Goal: Task Accomplishment & Management: Use online tool/utility

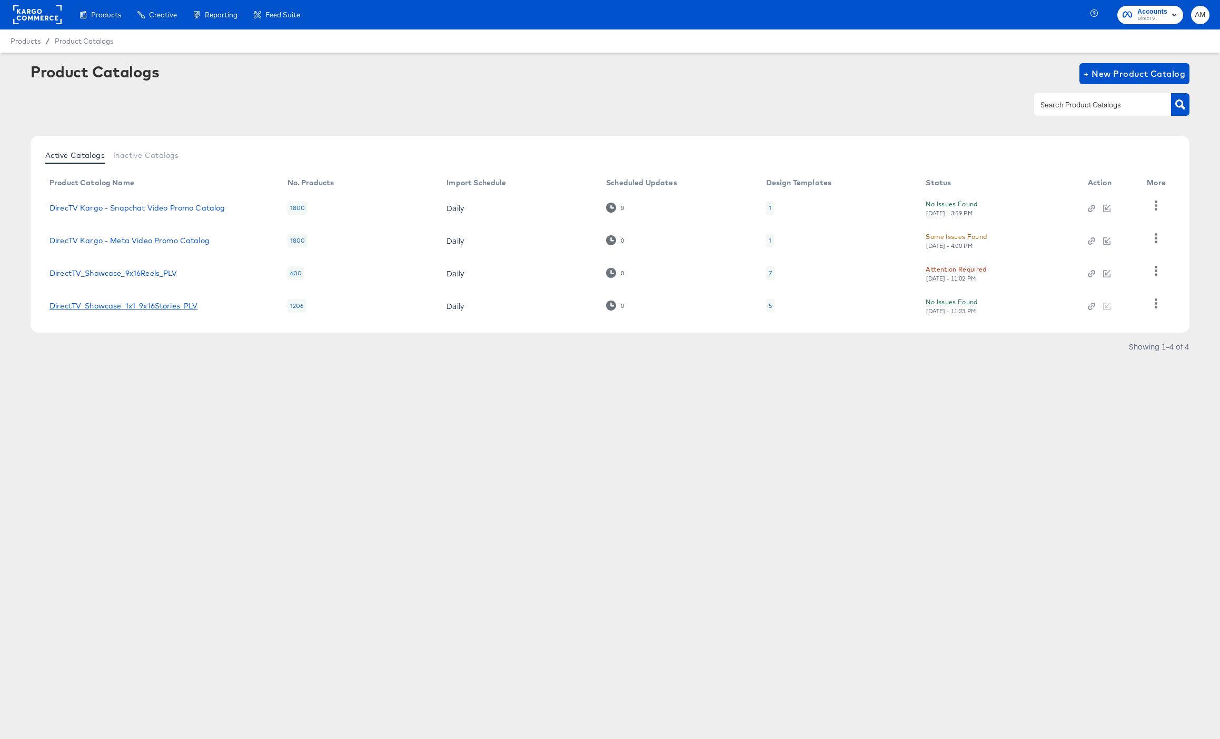
click at [160, 306] on link "DirectTV_Showcase_1x1_9x16Stories_PLV" at bounding box center [123, 306] width 148 height 8
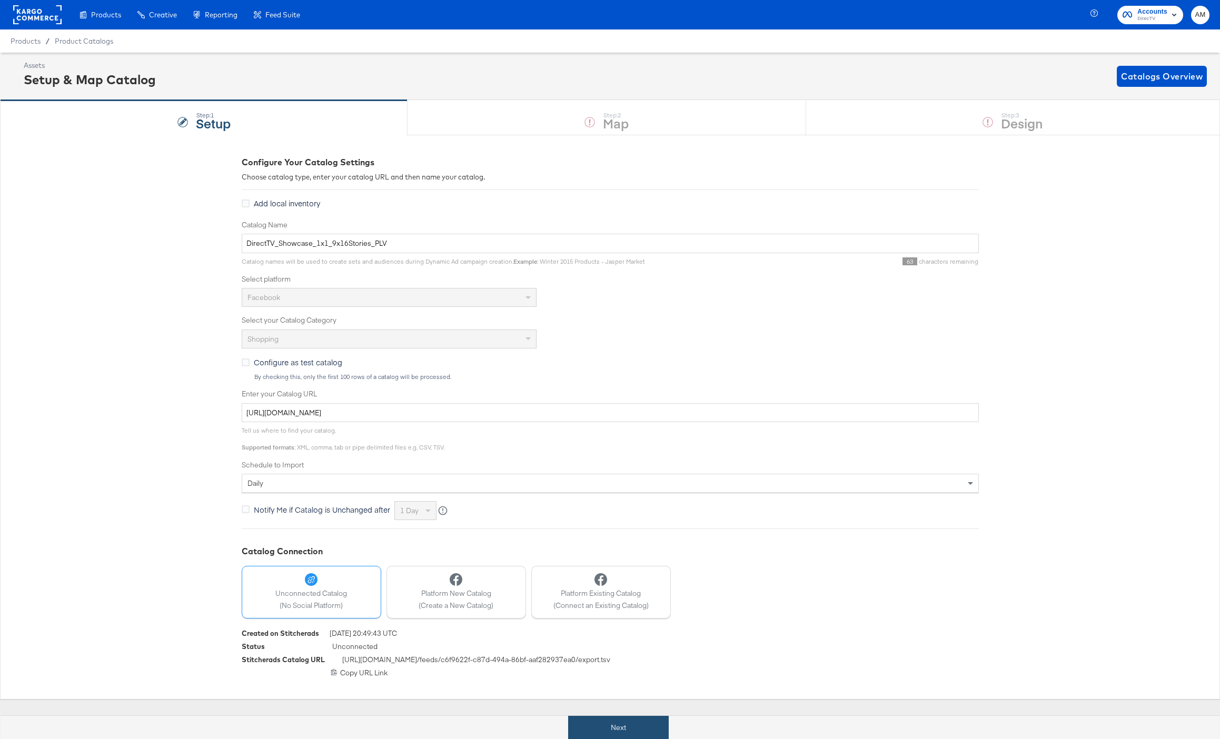
click at [649, 722] on button "Next" at bounding box center [618, 728] width 101 height 24
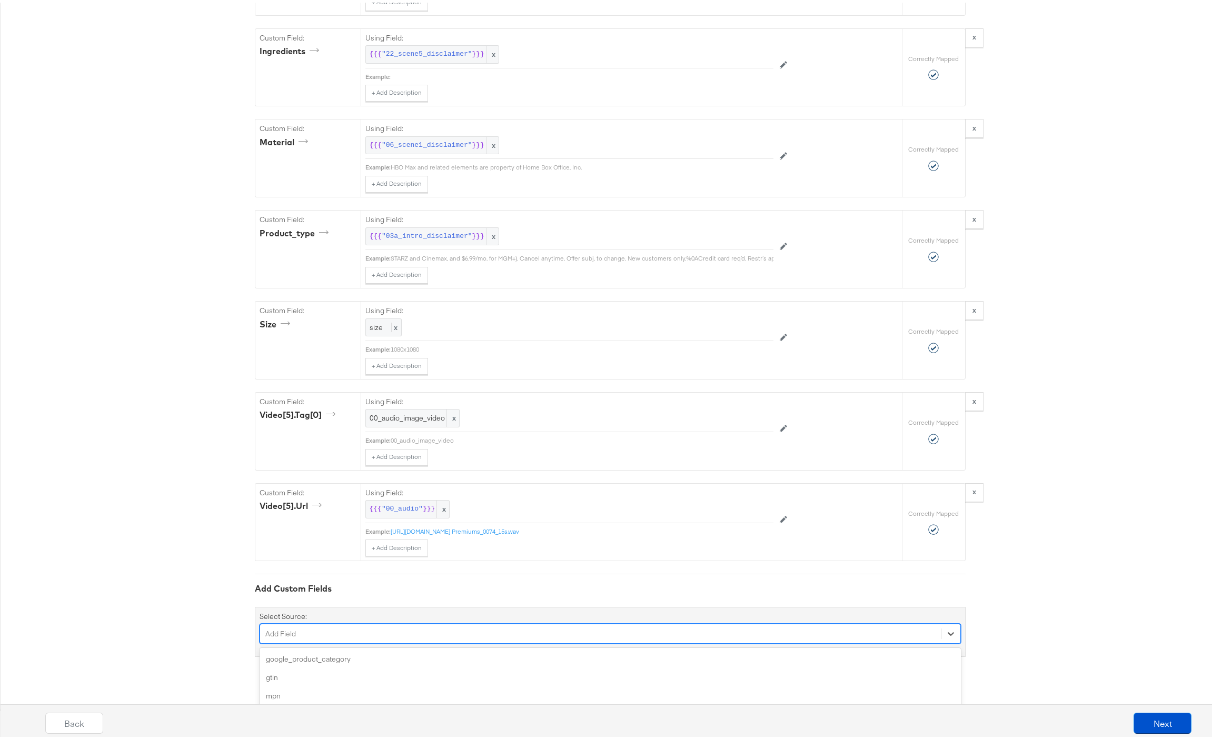
scroll to position [3582, 0]
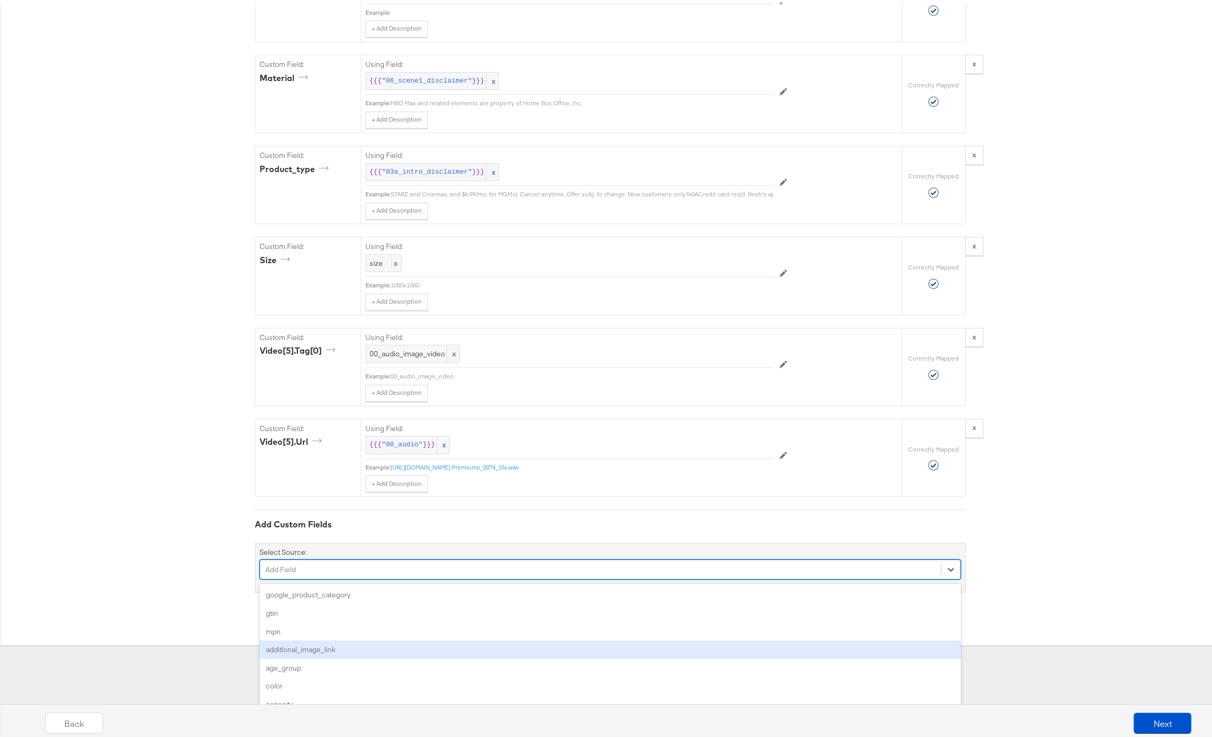
click at [342, 577] on div "option additional_image_link focused, 4 of 139. 139 results available. Use Up a…" at bounding box center [610, 567] width 701 height 20
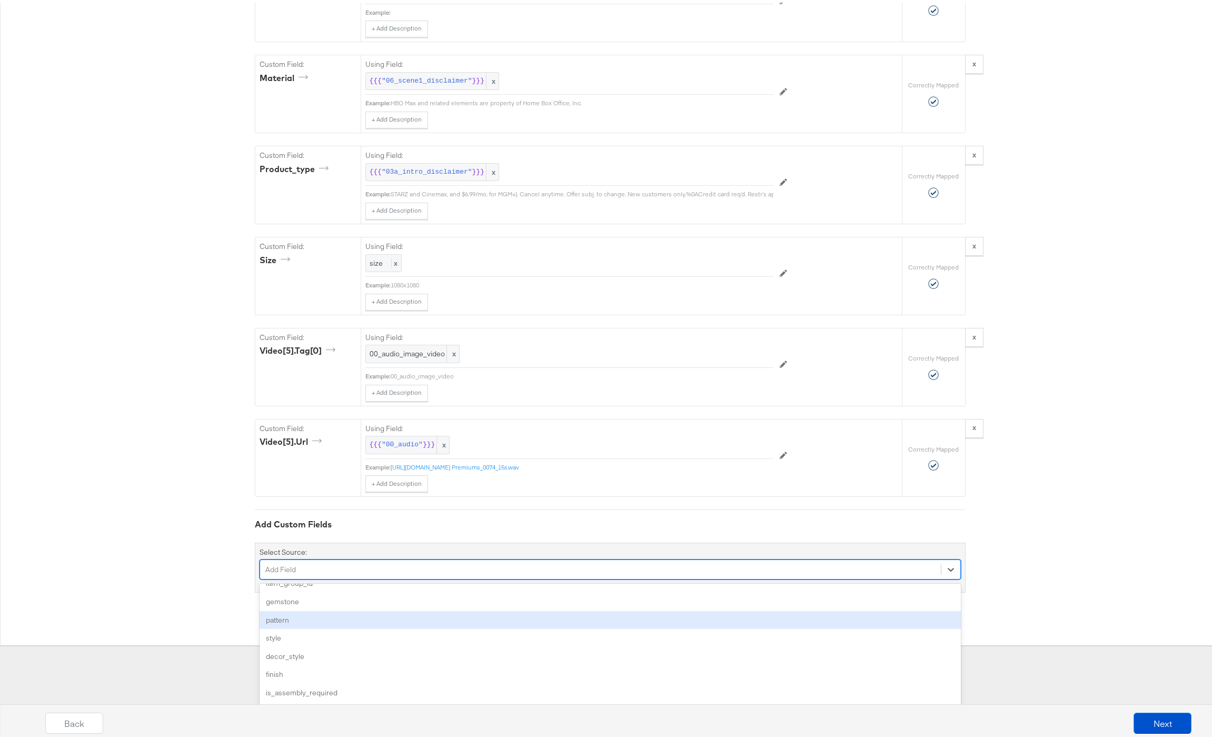
scroll to position [173, 0]
click at [284, 623] on div "pattern" at bounding box center [610, 620] width 701 height 18
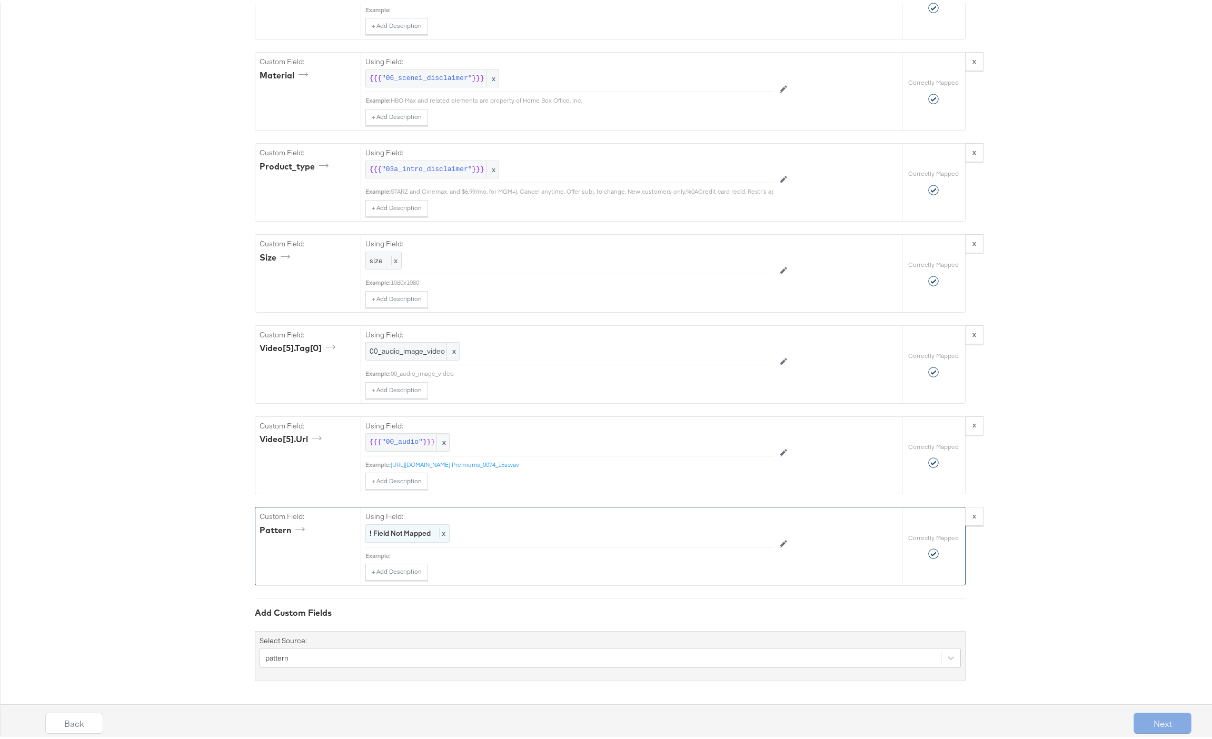
click at [373, 534] on strong "! Field Not Mapped" at bounding box center [400, 530] width 61 height 9
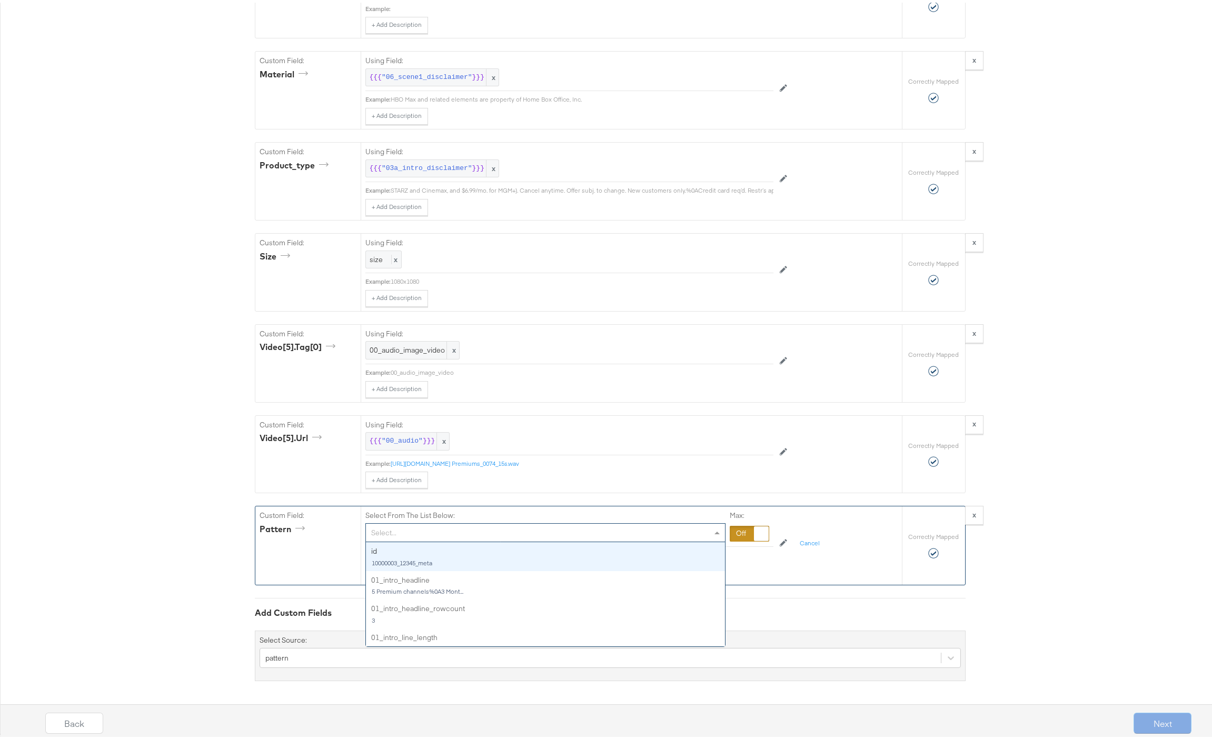
click at [387, 535] on div "Select..." at bounding box center [545, 530] width 359 height 18
type input "30"
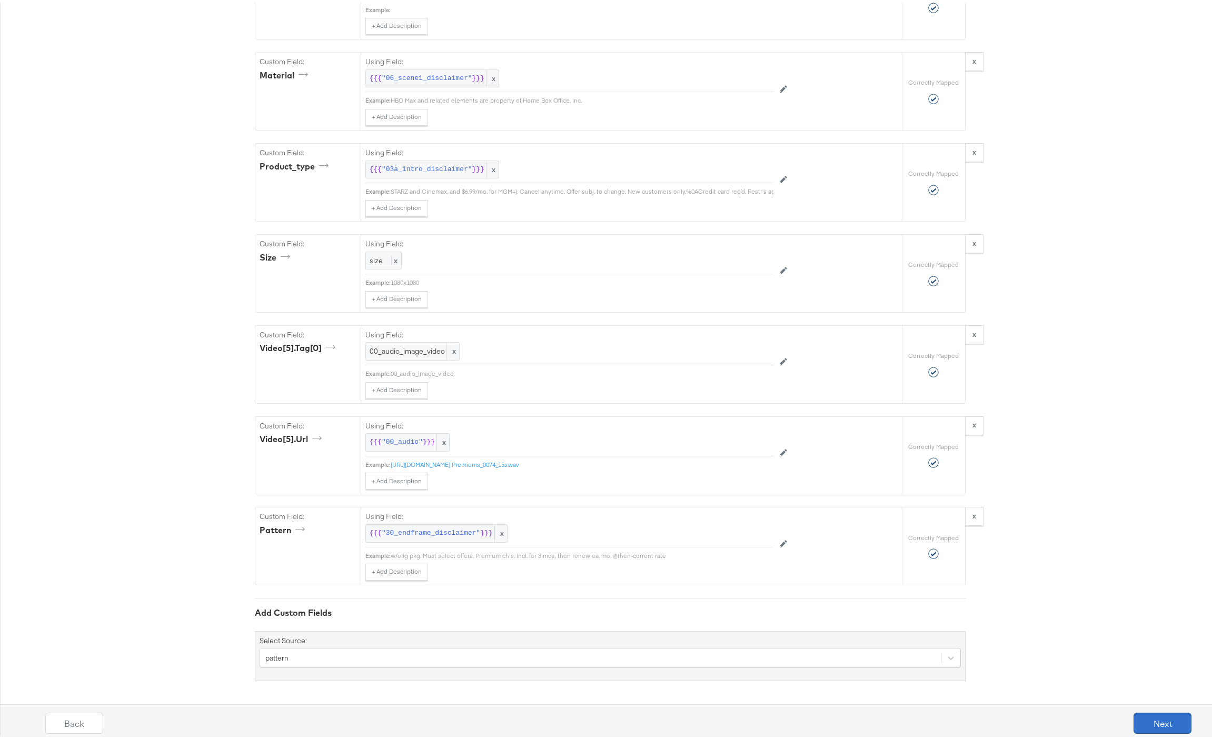
click at [1152, 718] on button "Next" at bounding box center [1162, 720] width 58 height 21
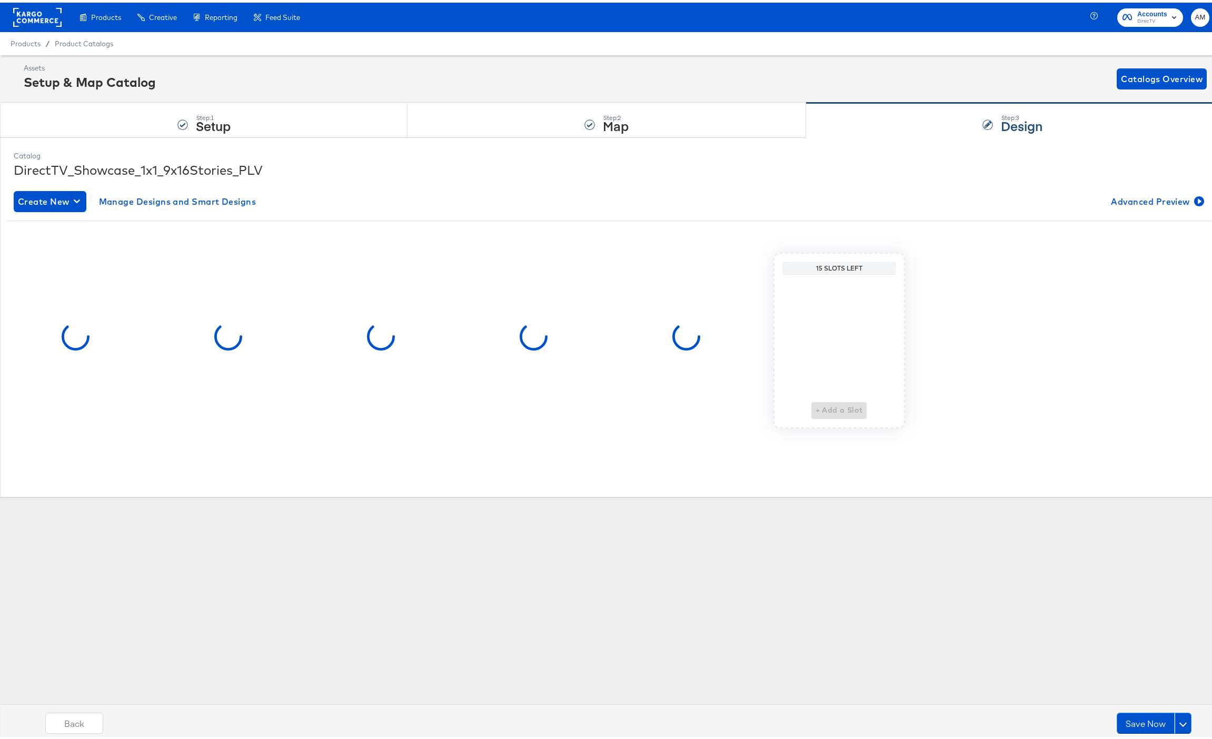
scroll to position [0, 0]
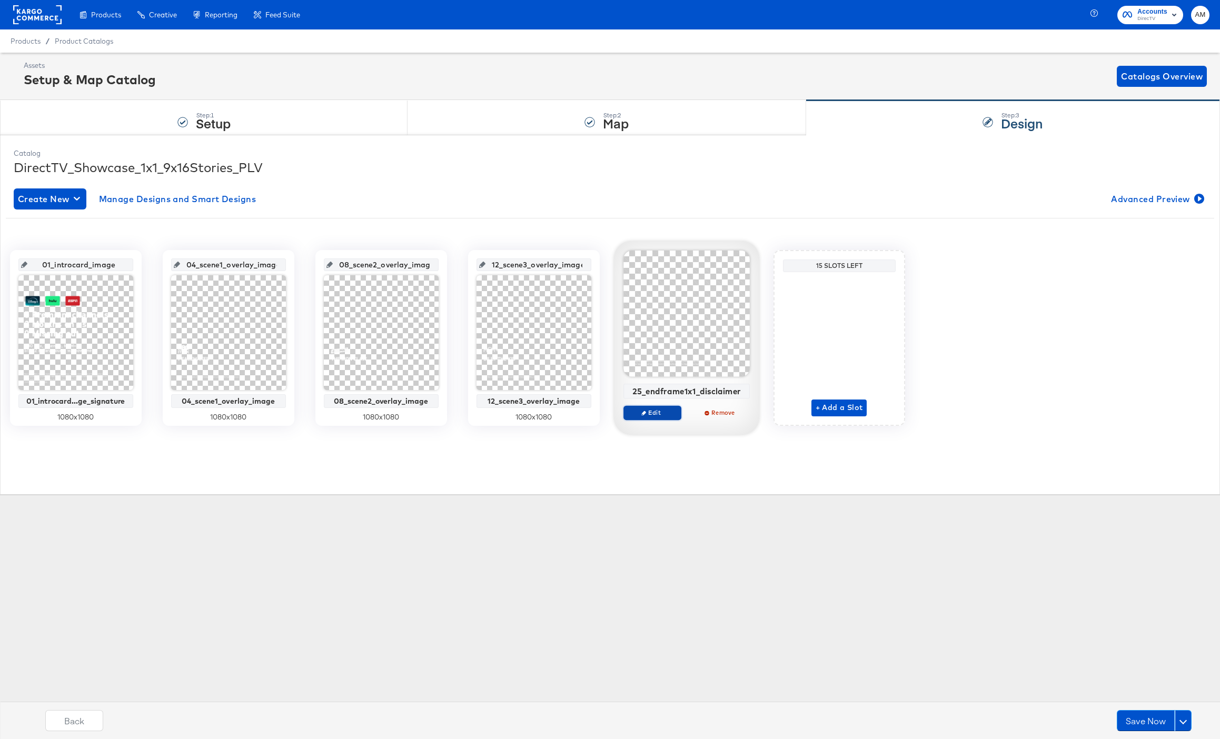
click at [659, 414] on span "Edit" at bounding box center [652, 413] width 48 height 8
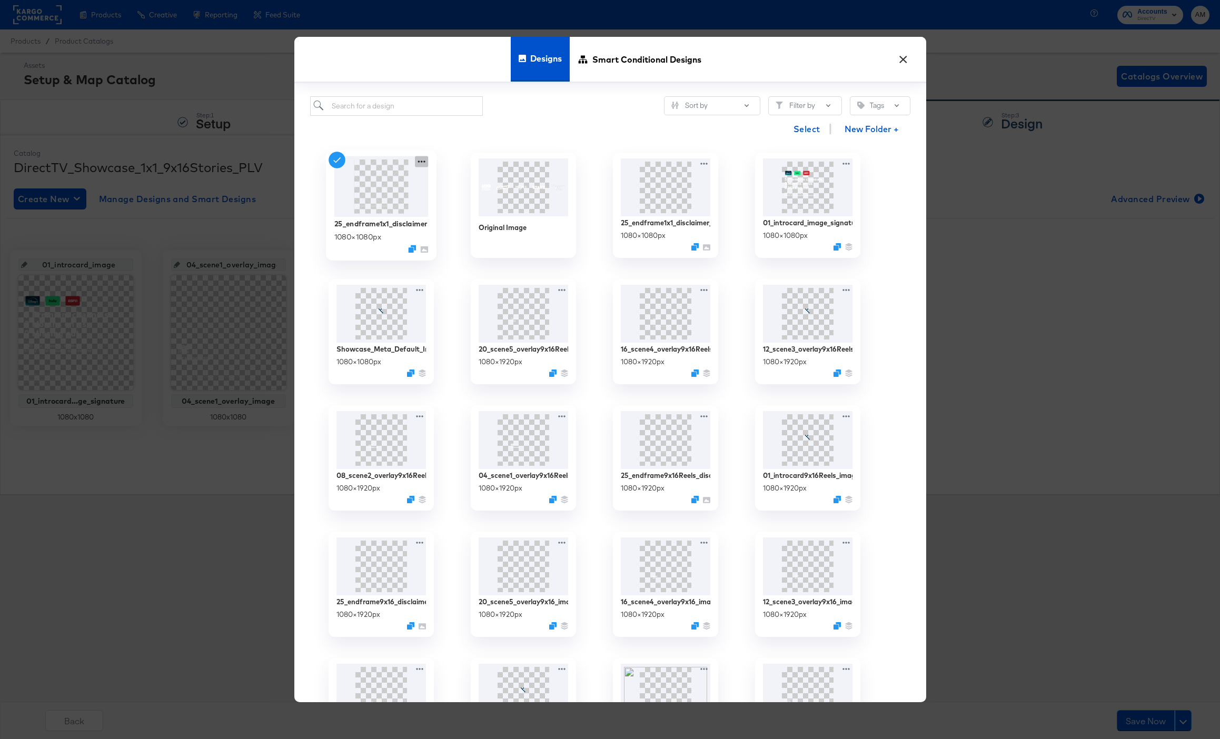
click at [420, 160] on icon at bounding box center [421, 161] width 13 height 11
click at [421, 162] on icon at bounding box center [421, 161] width 13 height 11
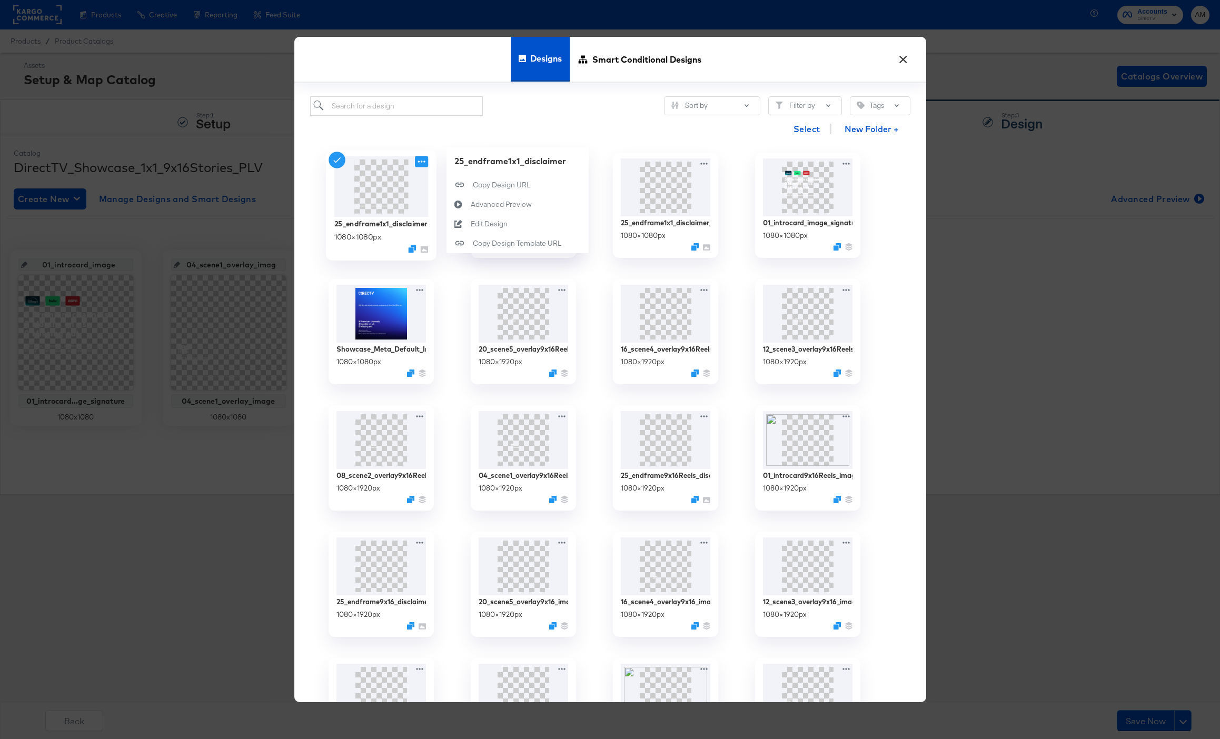
click at [420, 163] on icon at bounding box center [421, 161] width 13 height 11
click at [493, 231] on button "Edit Design Edit Design" at bounding box center [517, 223] width 142 height 19
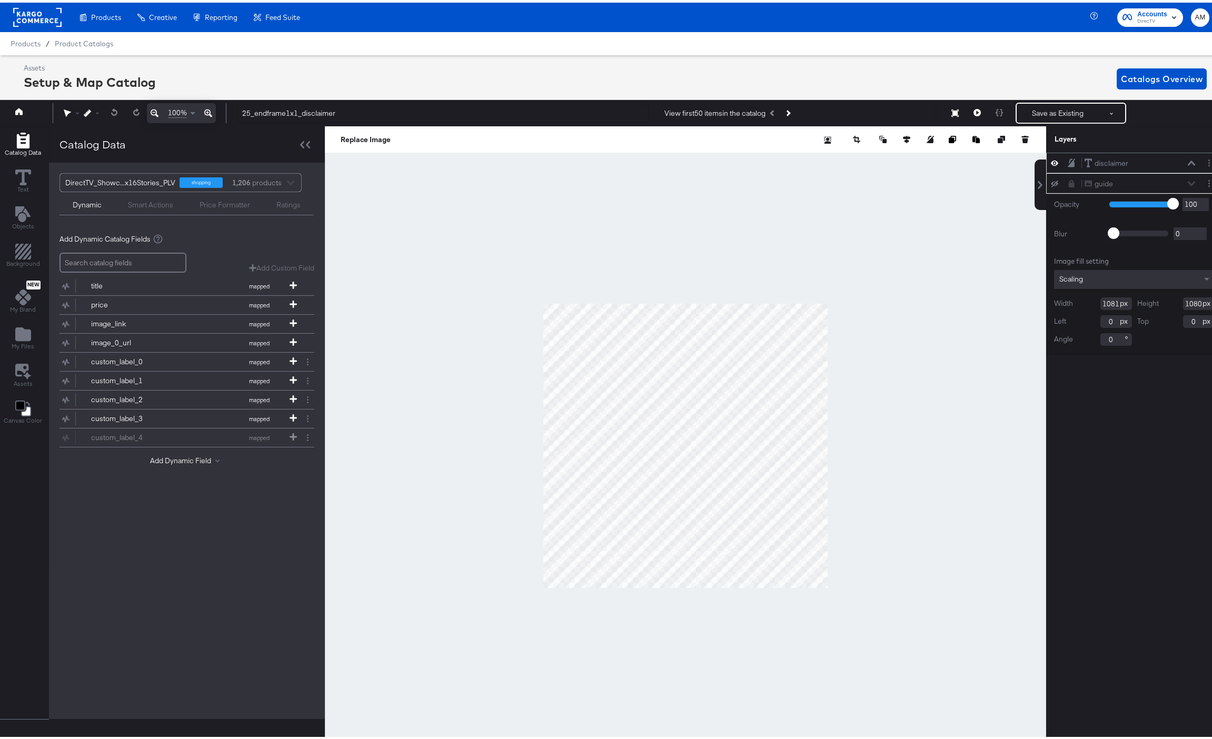
click at [1142, 159] on div "disclaimer disclaimer" at bounding box center [1140, 160] width 112 height 11
click at [1188, 158] on icon at bounding box center [1191, 160] width 7 height 5
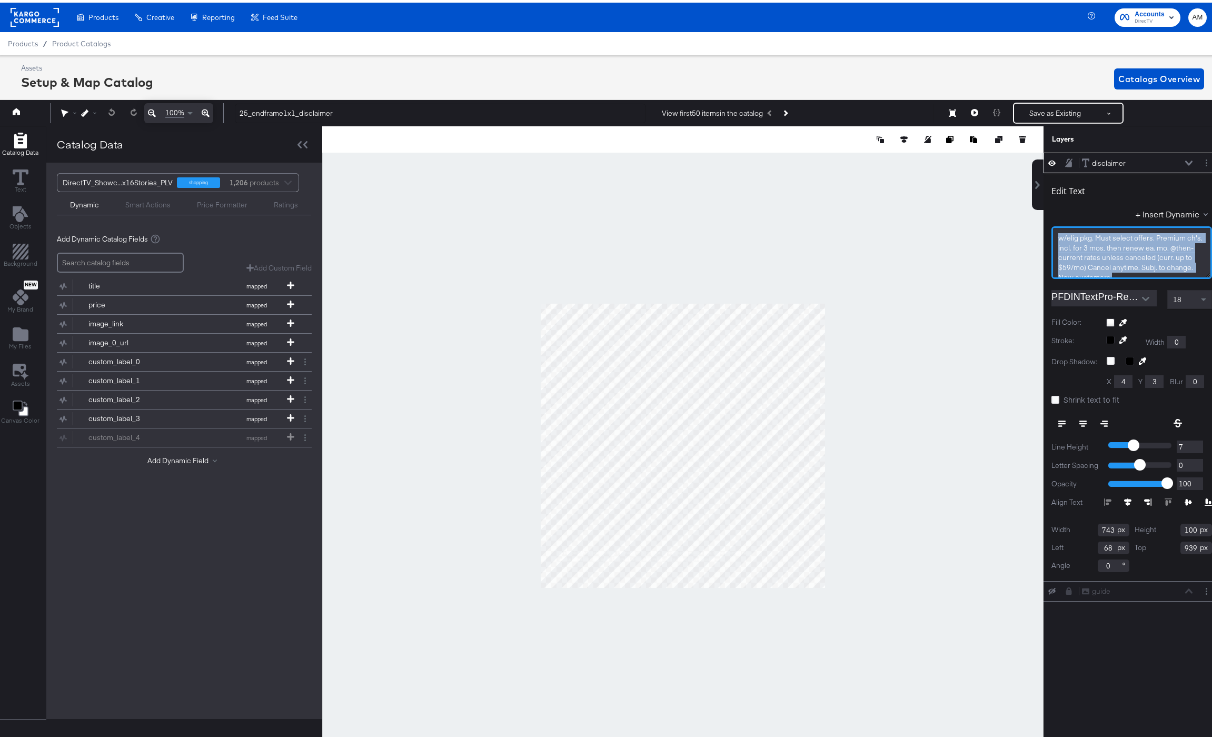
scroll to position [10, 0]
drag, startPoint x: 1056, startPoint y: 238, endPoint x: 1202, endPoint y: 332, distance: 174.1
click at [1202, 332] on div "Edit Text + Insert Dynamic w/elig ﻿pkg. Must select offers. Premium ch's. incl.…" at bounding box center [1131, 374] width 176 height 407
click at [1170, 210] on button "+ Insert Dynamic" at bounding box center [1174, 211] width 76 height 11
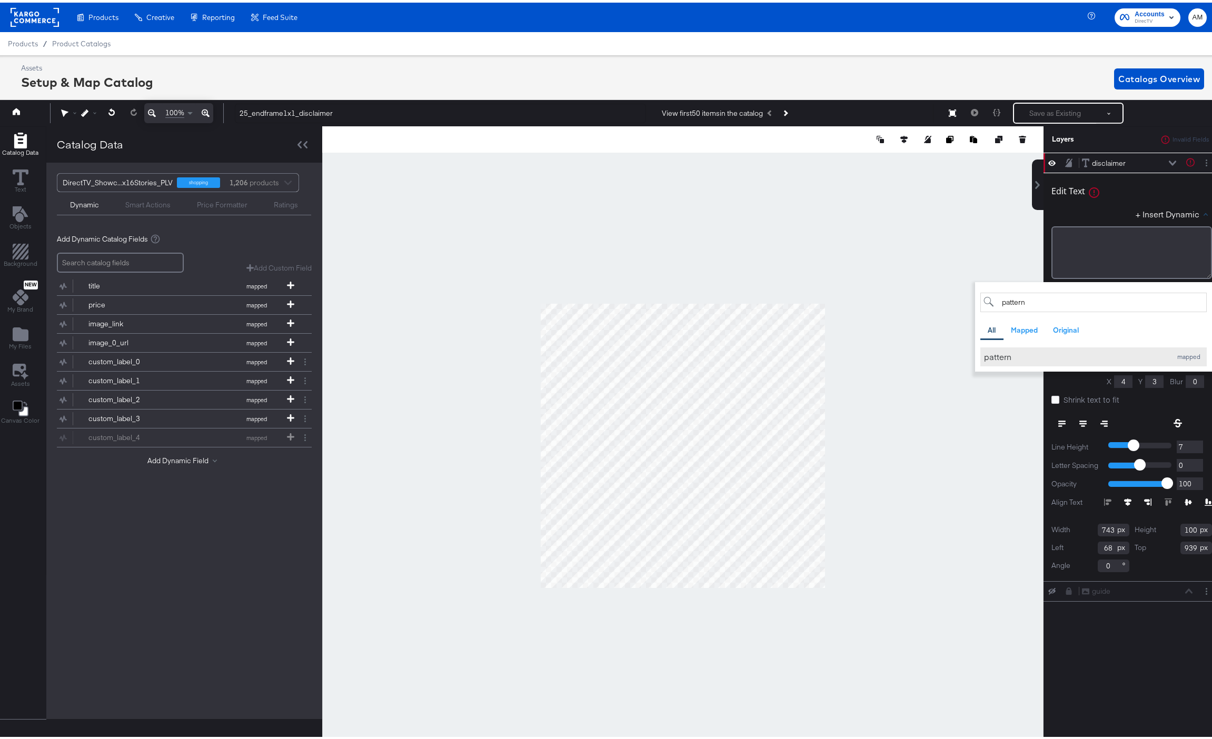
type input "pattern"
click at [995, 356] on div "pattern" at bounding box center [1075, 353] width 182 height 11
click at [887, 312] on div at bounding box center [682, 443] width 721 height 639
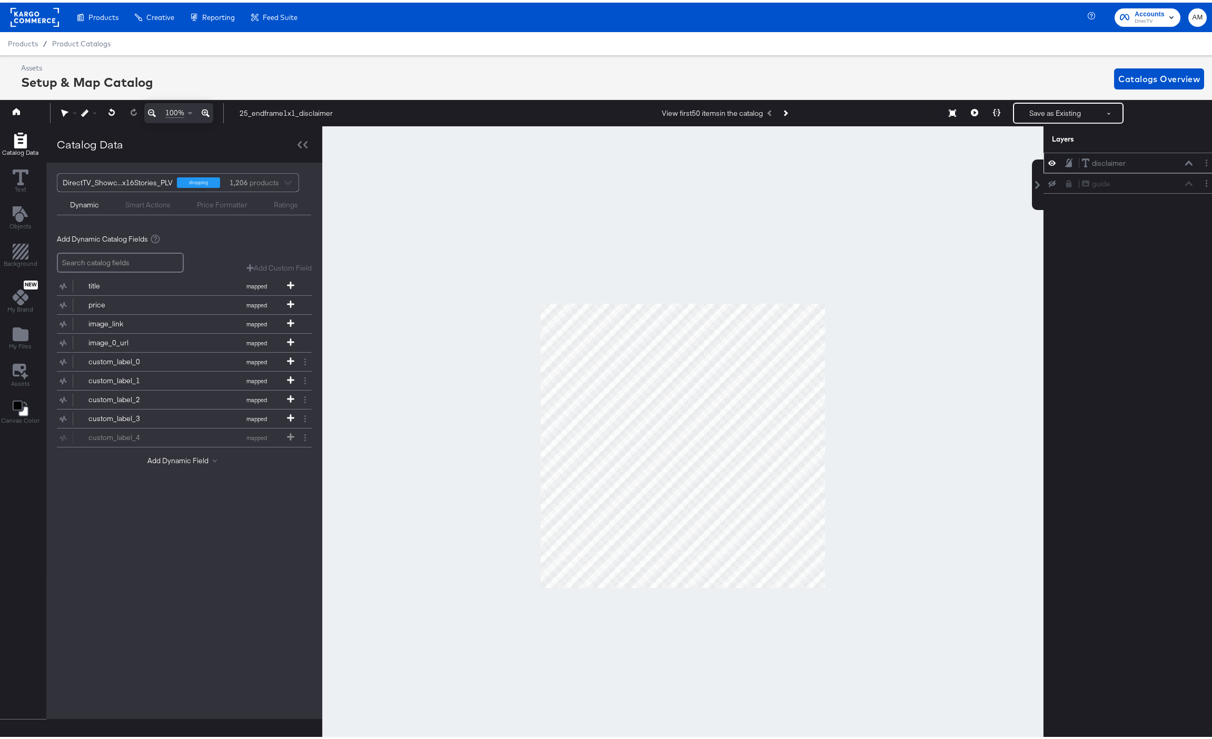
click at [1185, 162] on icon at bounding box center [1188, 160] width 7 height 5
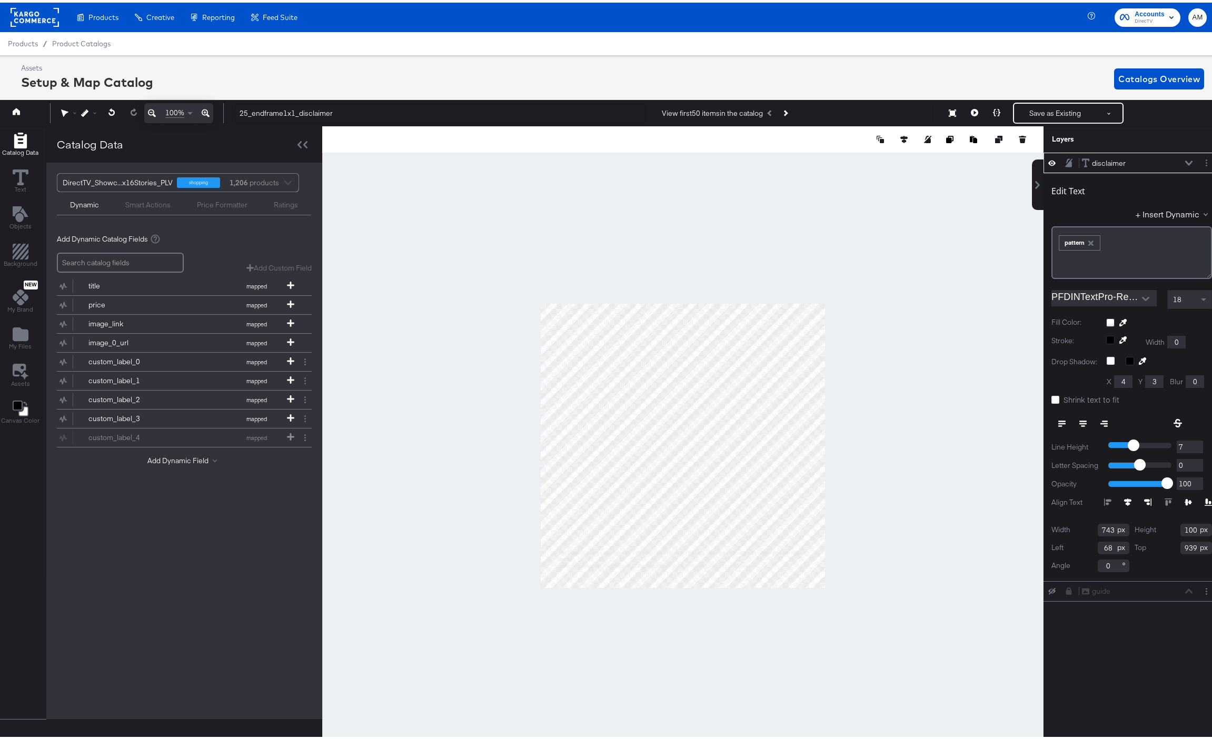
type input "942"
click at [1048, 587] on icon at bounding box center [1051, 588] width 7 height 7
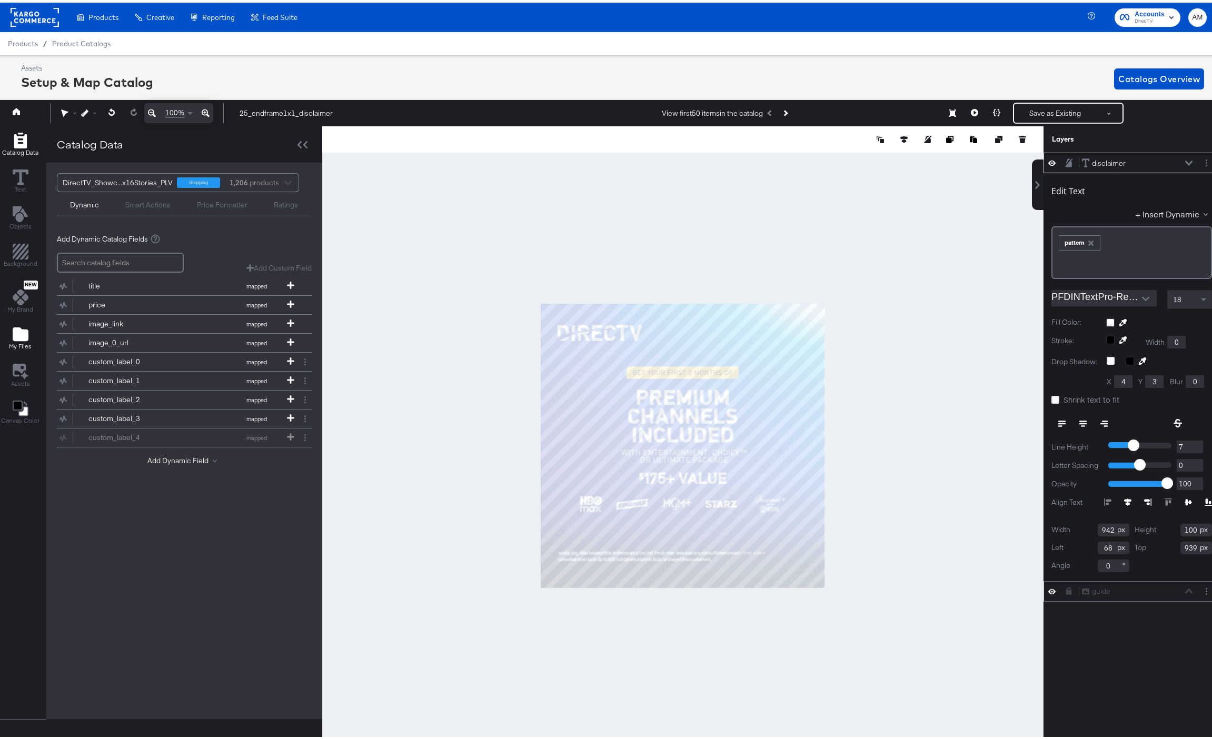
click at [26, 335] on icon "Add Files" at bounding box center [21, 332] width 16 height 14
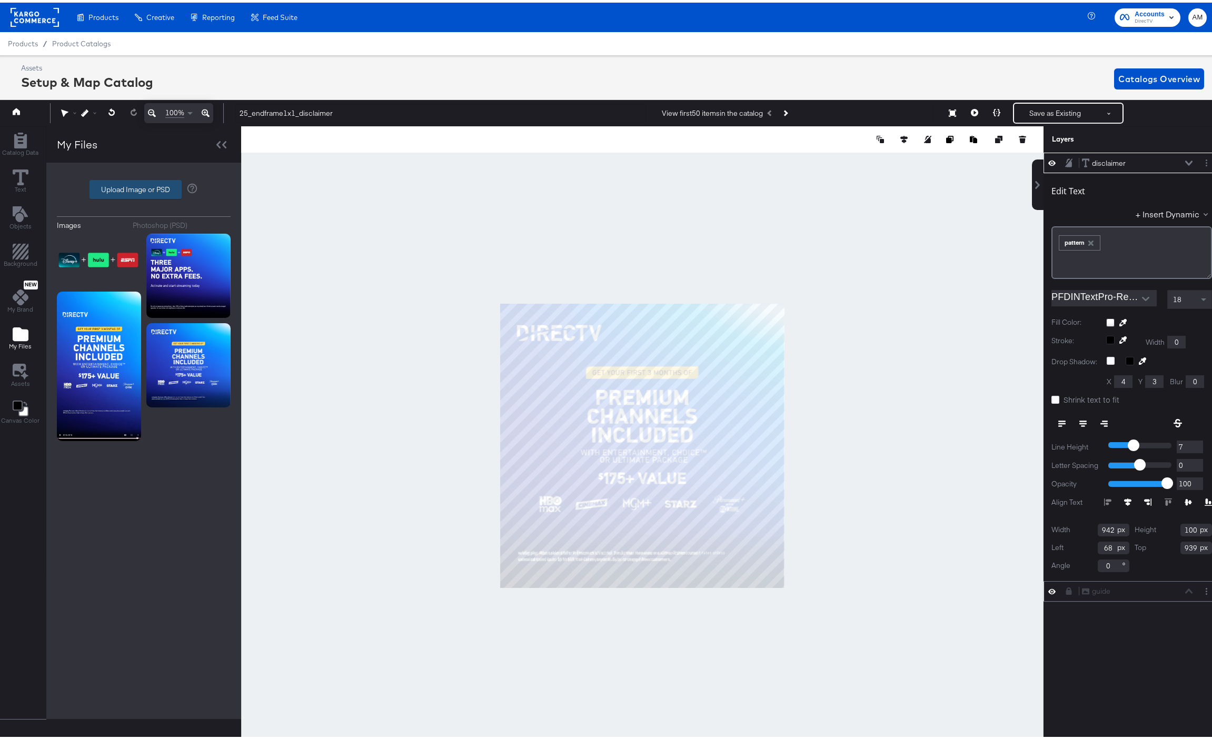
click at [116, 191] on label "Upload Image or PSD" at bounding box center [135, 187] width 91 height 18
click at [144, 187] on input "Upload Image or PSD" at bounding box center [144, 187] width 0 height 0
type input "C:\fakepath\End-Frame_300x250.jpg"
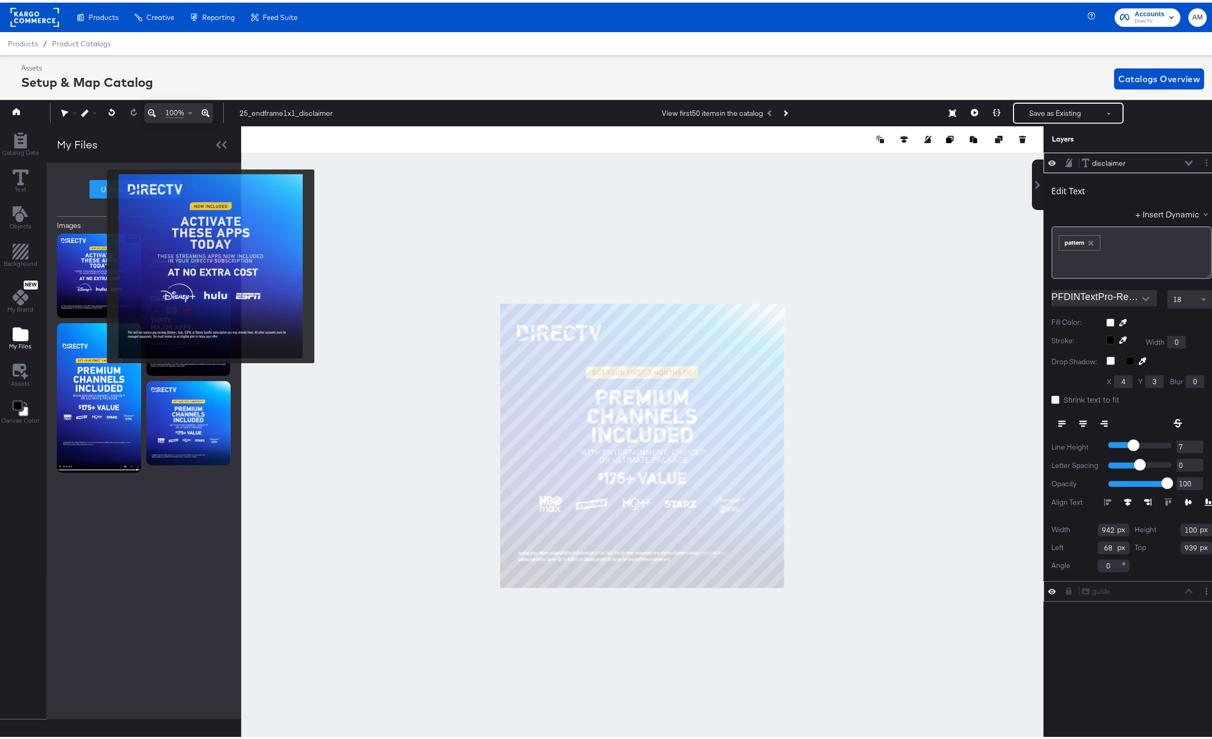
click at [100, 264] on img at bounding box center [99, 273] width 84 height 84
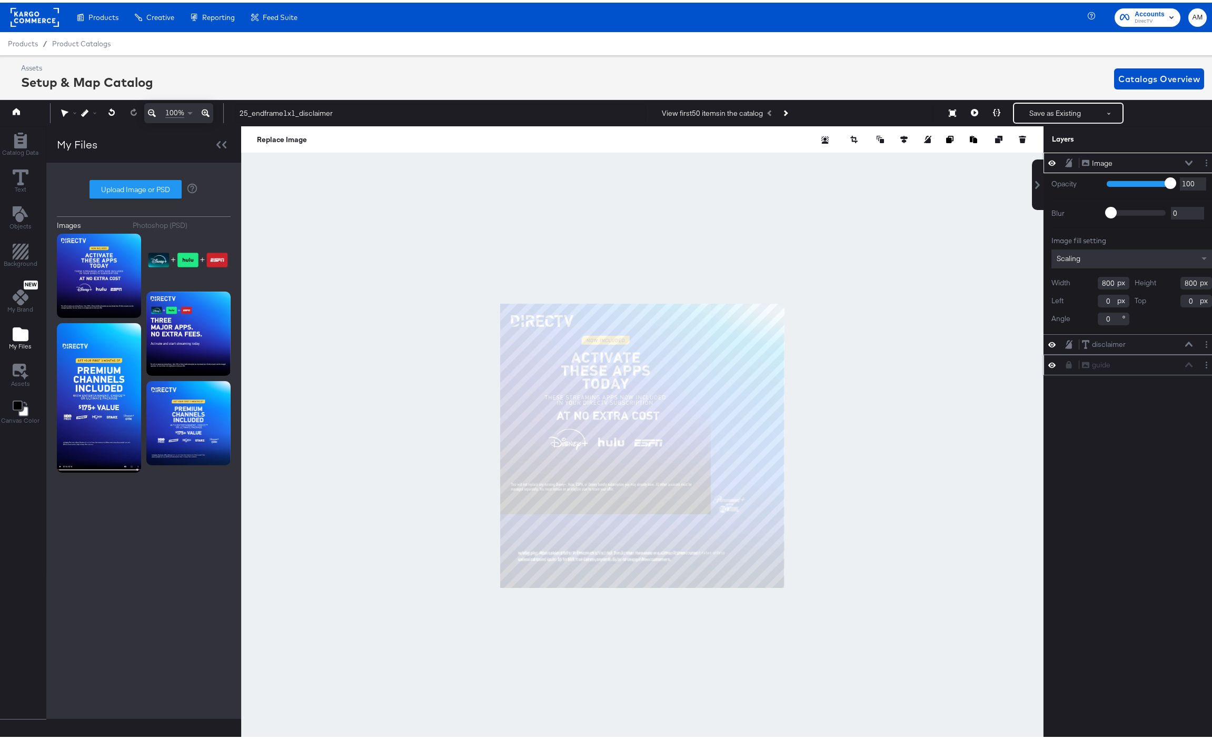
click at [1098, 280] on input "800" at bounding box center [1114, 280] width 32 height 13
type input "1080"
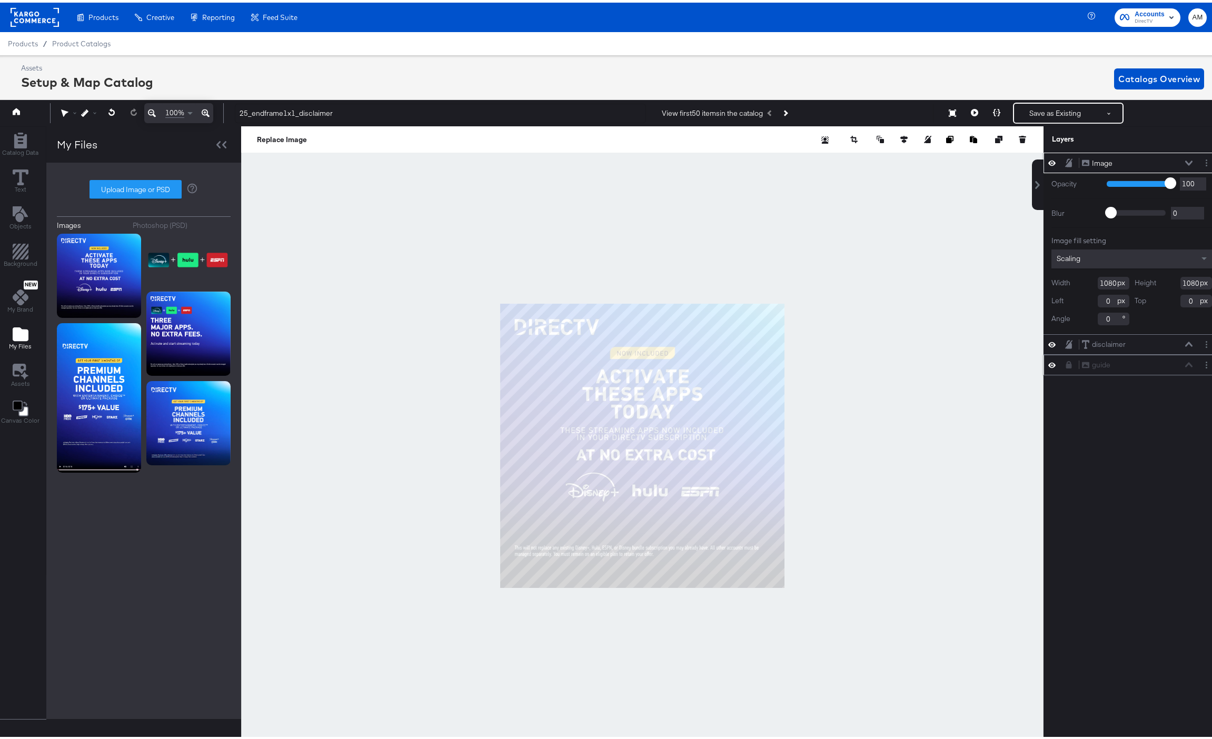
type input "1080"
click at [1185, 160] on icon at bounding box center [1188, 160] width 7 height 5
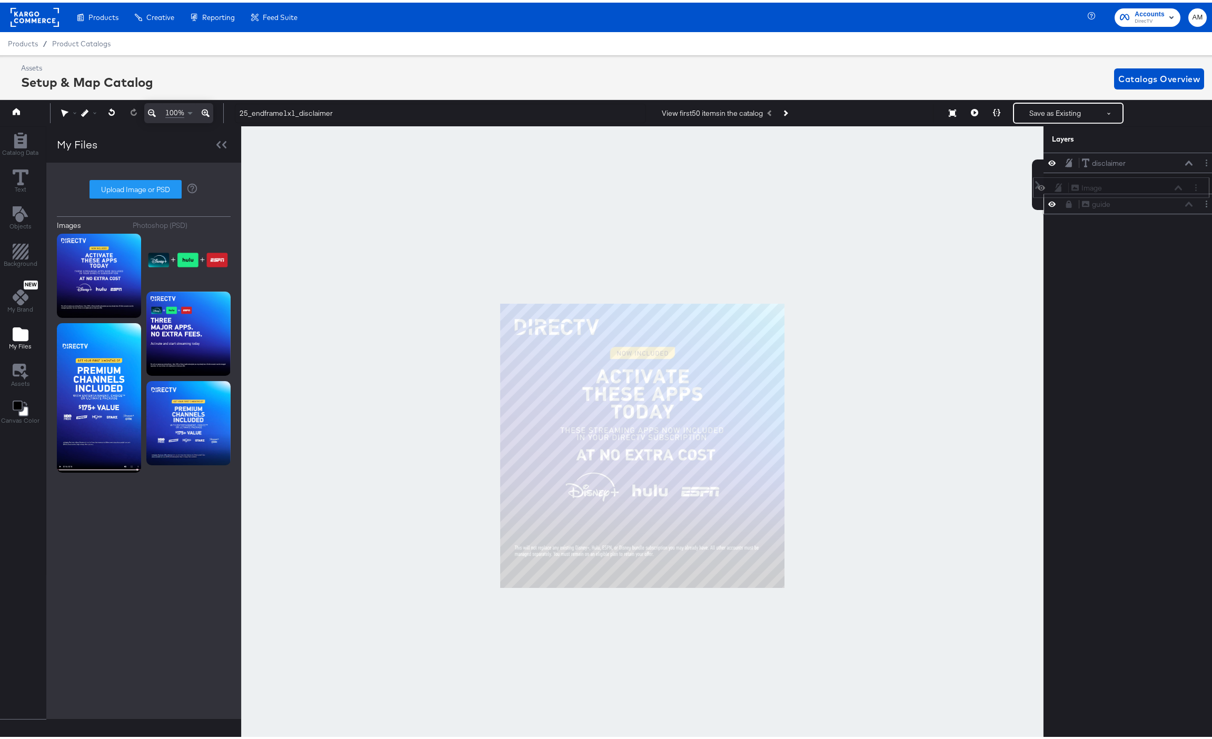
drag, startPoint x: 1123, startPoint y: 160, endPoint x: 1121, endPoint y: 187, distance: 28.0
click at [1121, 187] on div "Image Image" at bounding box center [1127, 185] width 112 height 11
click at [1206, 203] on div at bounding box center [1208, 201] width 15 height 11
click at [1201, 204] on button "Layer Options" at bounding box center [1206, 201] width 11 height 11
click at [1066, 201] on icon at bounding box center [1069, 201] width 6 height 7
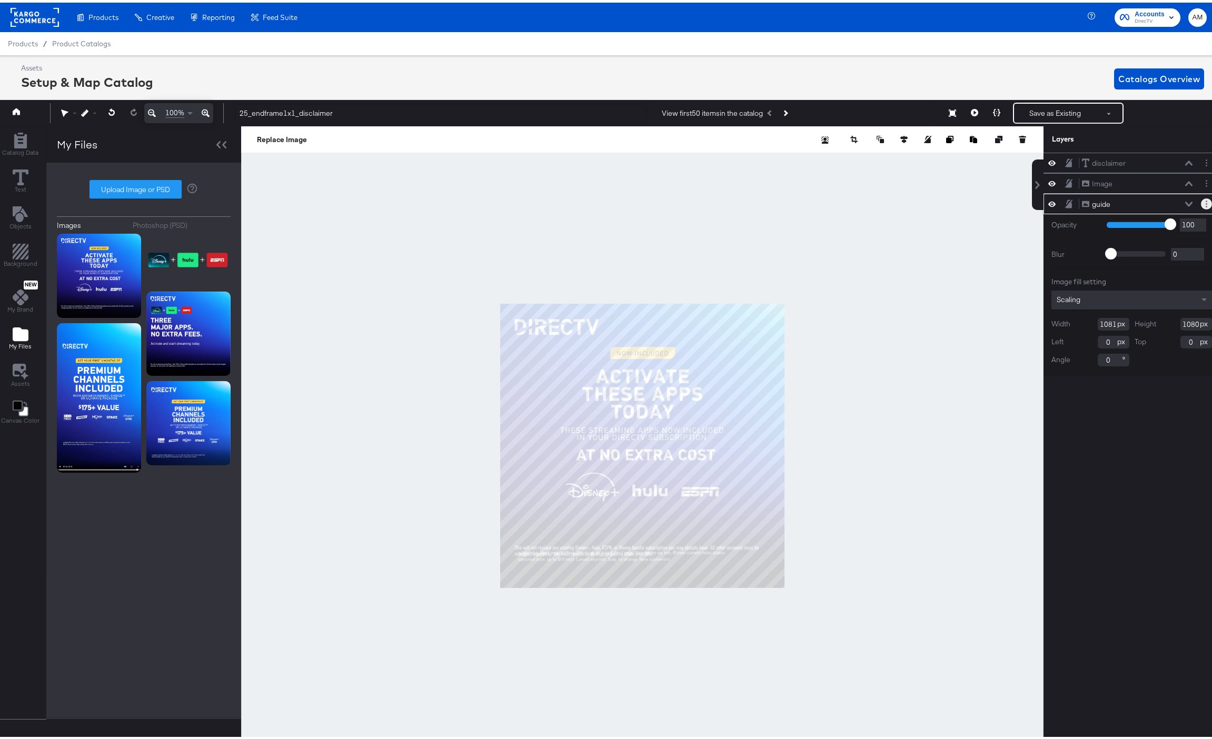
click at [1201, 200] on button "Layer Options" at bounding box center [1206, 201] width 11 height 11
click at [1112, 274] on button "Delete" at bounding box center [1123, 277] width 23 height 11
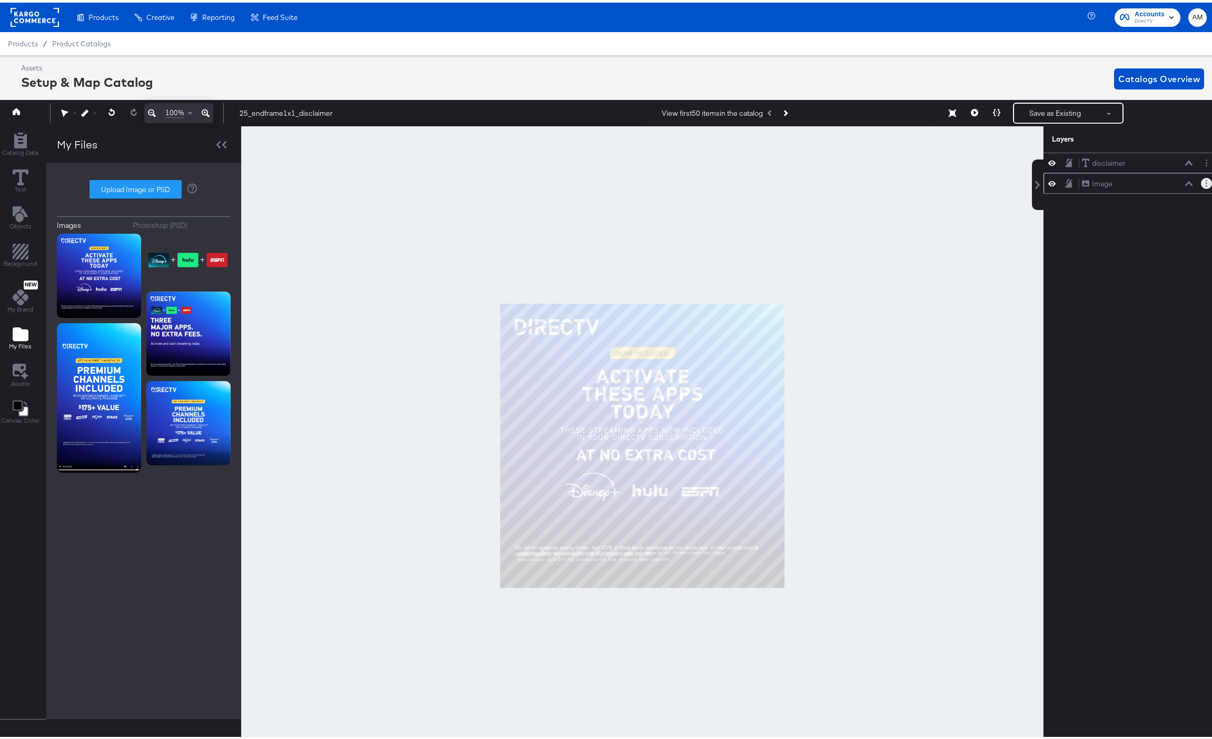
click at [1201, 181] on button "Layer Options" at bounding box center [1206, 180] width 11 height 11
click at [1120, 215] on button "Rename" at bounding box center [1126, 216] width 28 height 11
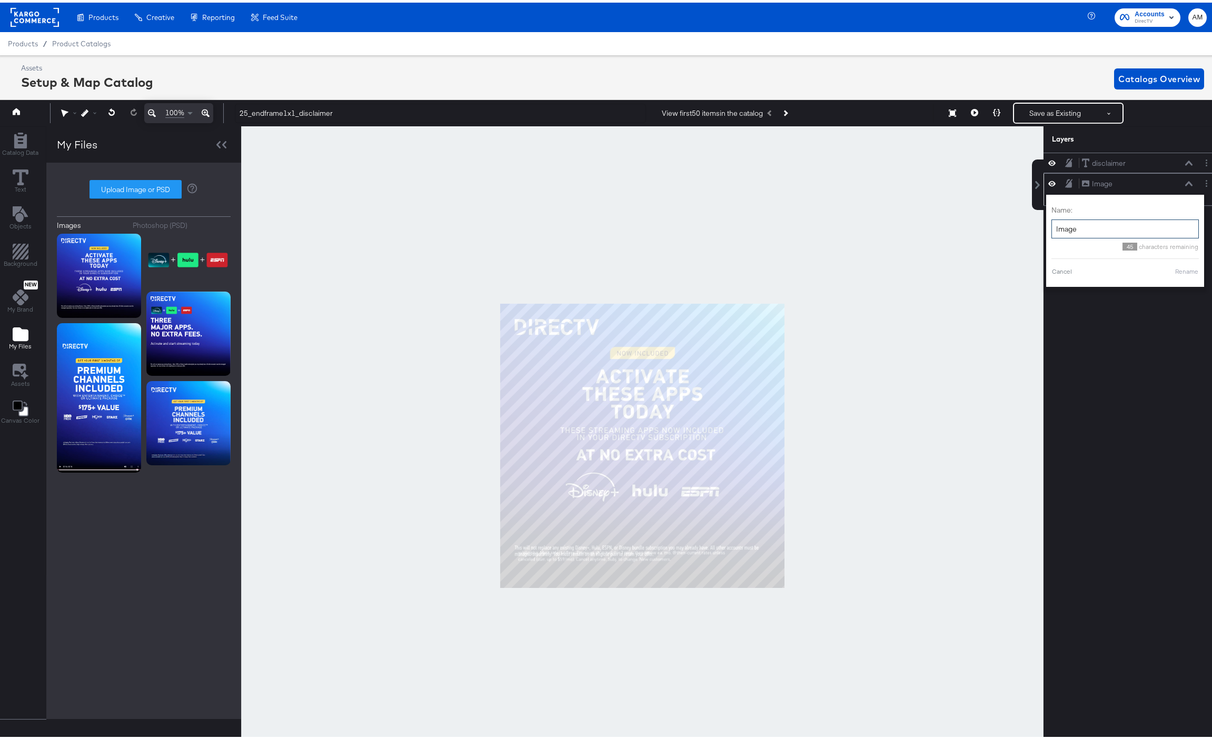
drag, startPoint x: 1074, startPoint y: 226, endPoint x: 1047, endPoint y: 229, distance: 27.5
click at [1051, 229] on input "Image" at bounding box center [1124, 226] width 147 height 19
type input "Guide"
click at [1164, 271] on button "Rename" at bounding box center [1173, 268] width 24 height 9
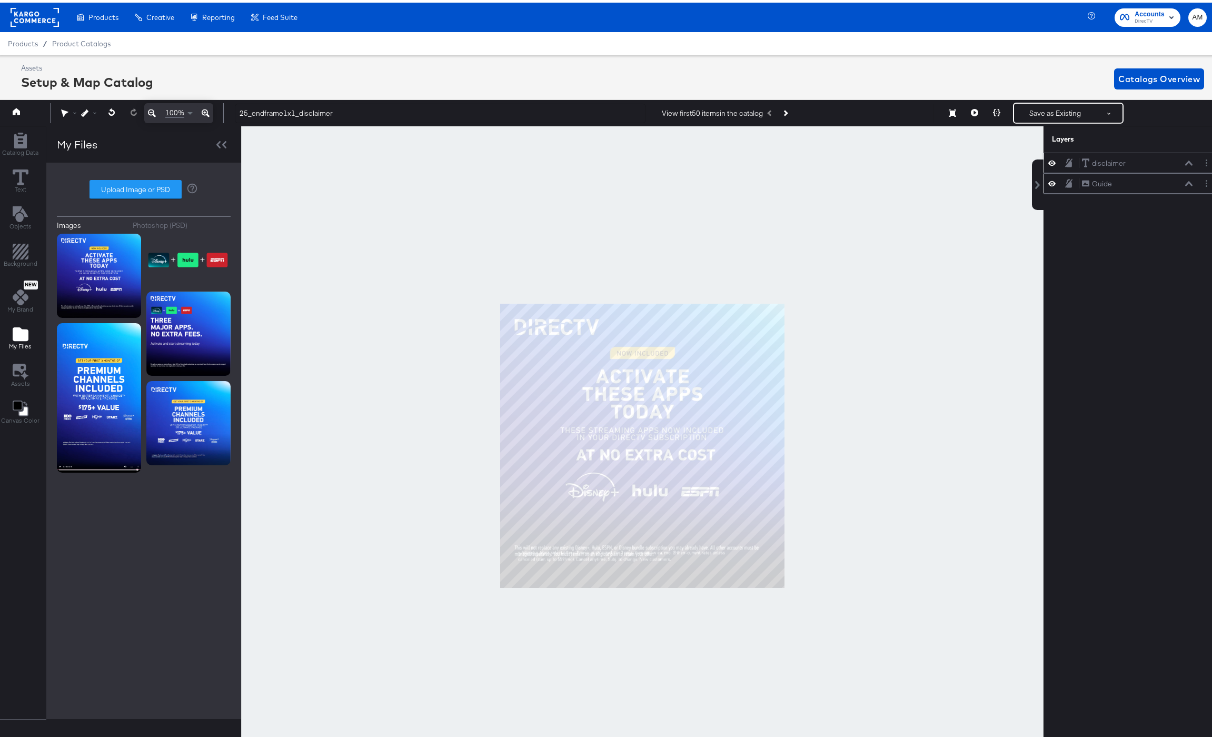
click at [1142, 161] on div "disclaimer disclaimer" at bounding box center [1137, 160] width 112 height 11
click at [1185, 161] on icon at bounding box center [1188, 160] width 7 height 5
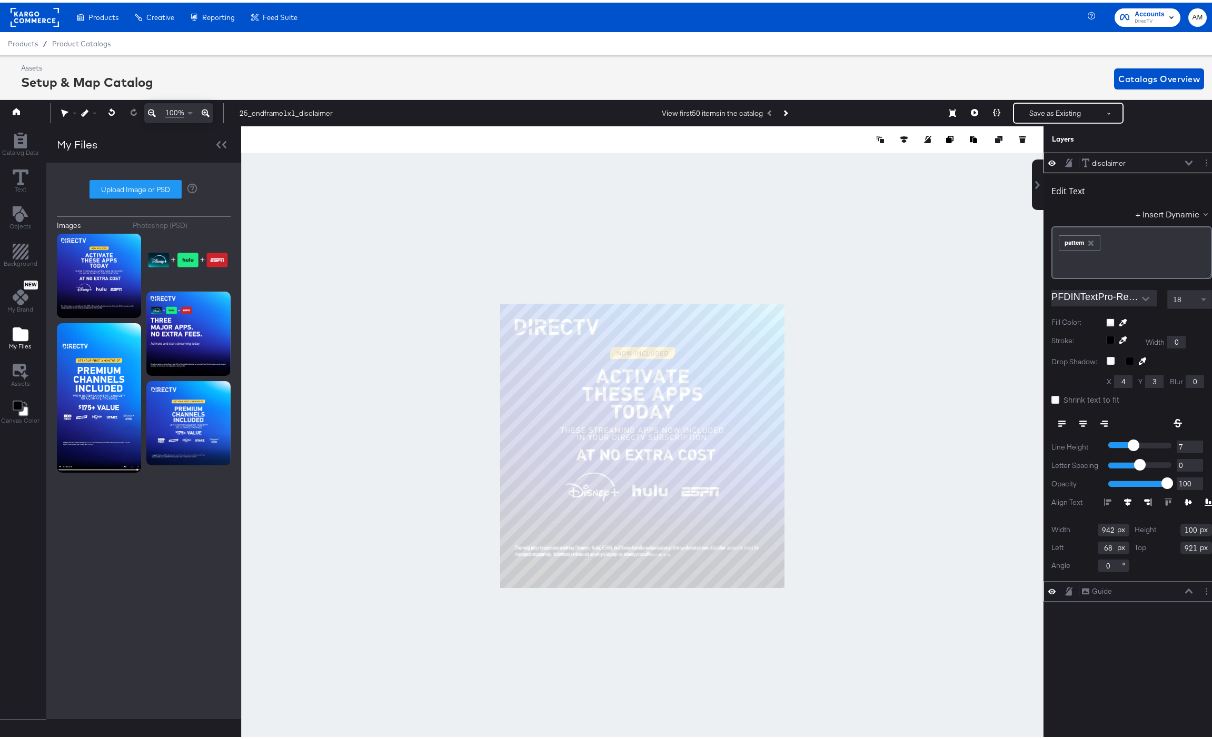
type input "920"
type input "69"
type input "882"
click at [786, 109] on icon "Next Product" at bounding box center [785, 111] width 6 height 6
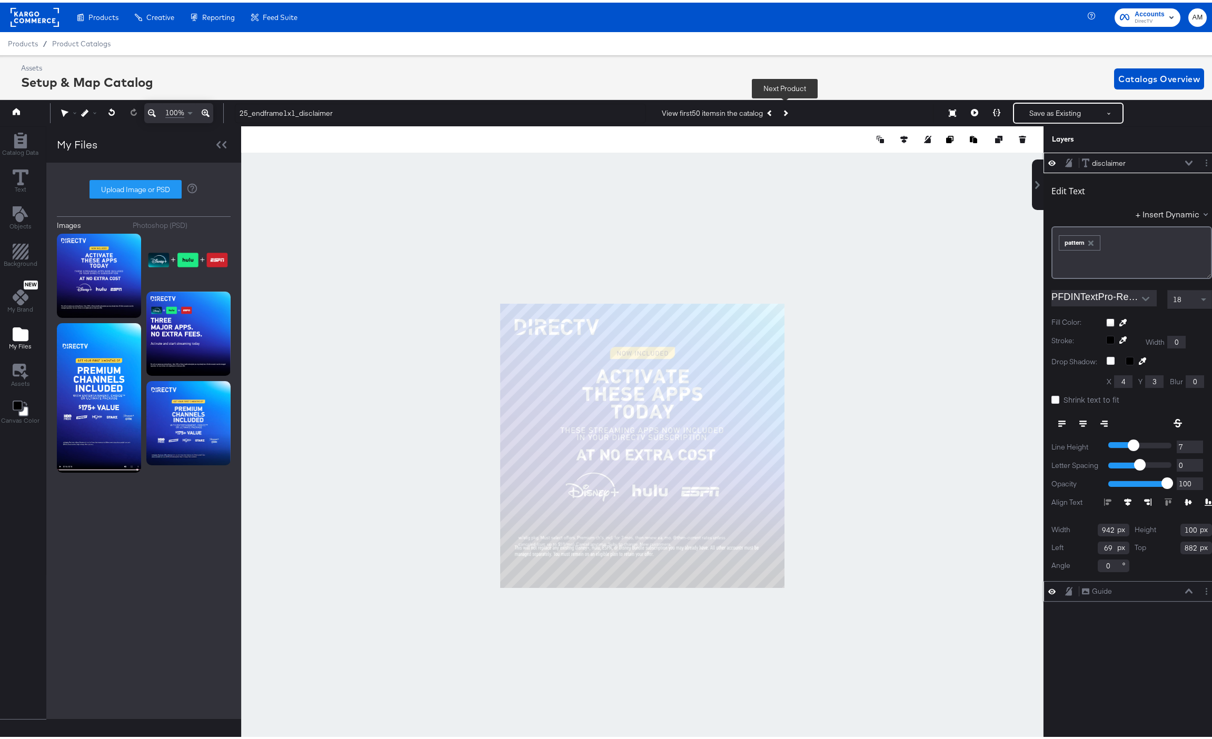
click at [786, 109] on icon "Next Product" at bounding box center [785, 111] width 6 height 6
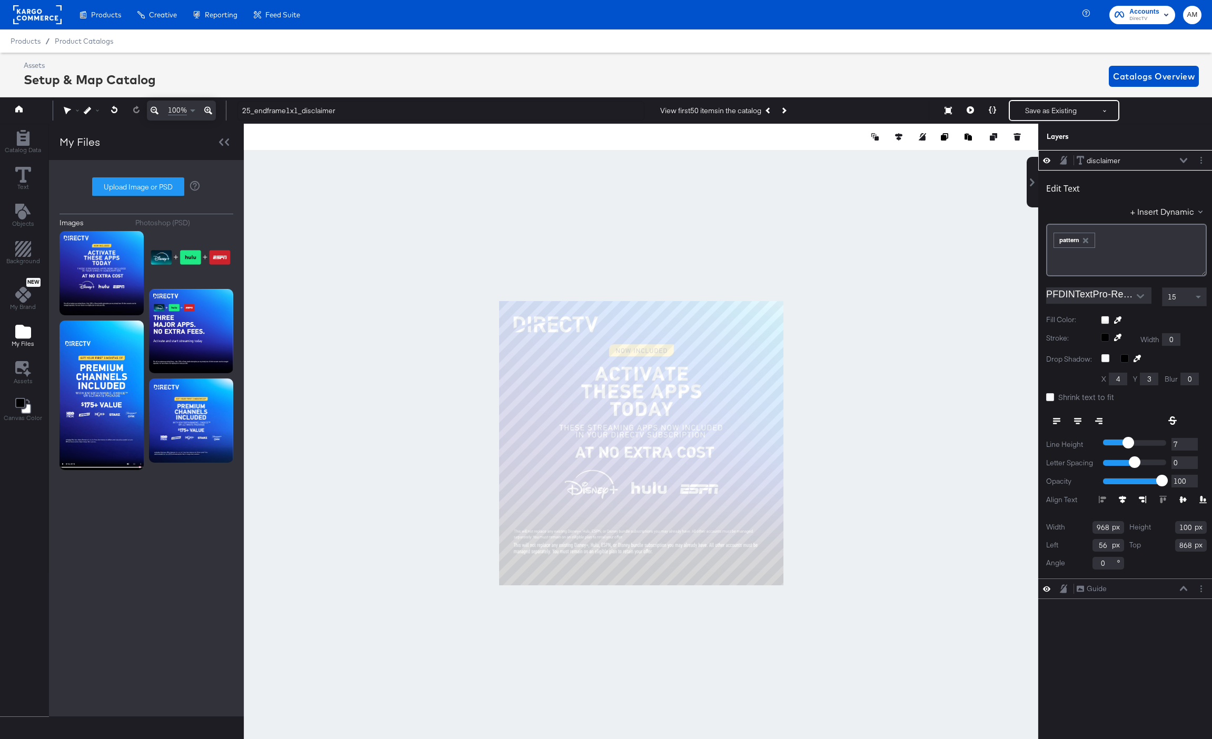
scroll to position [0, 3]
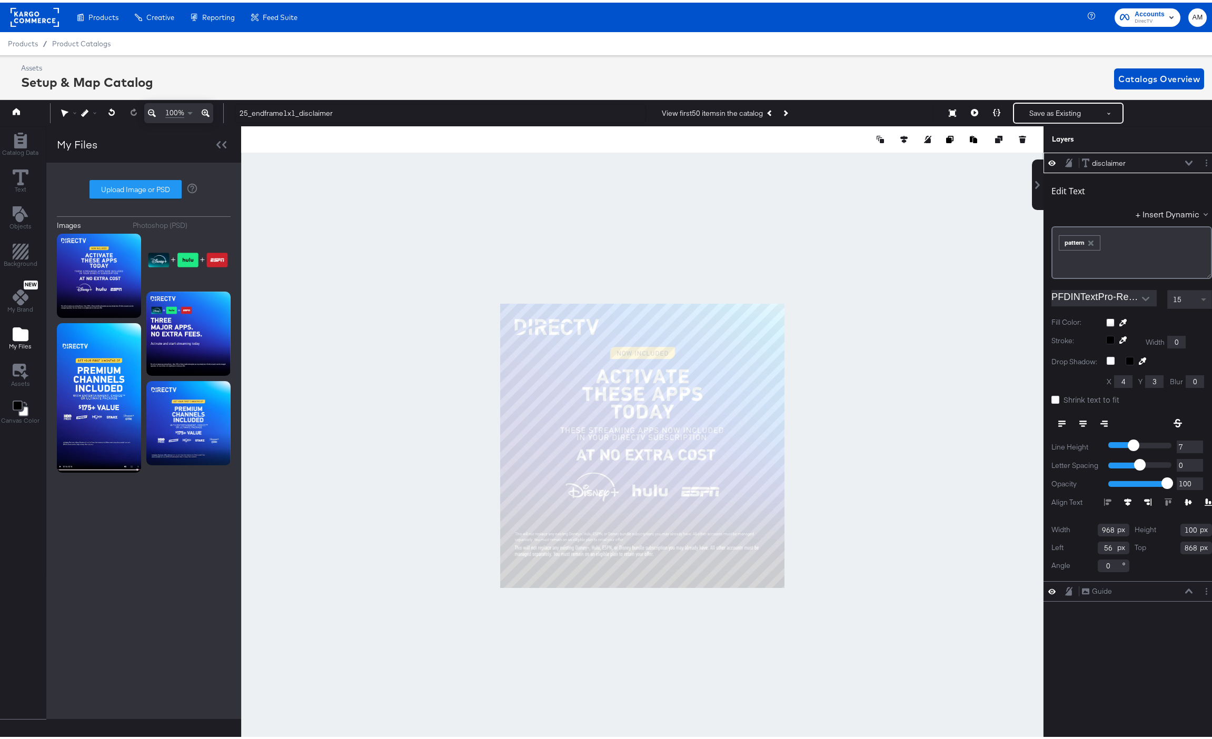
click at [1201, 296] on span at bounding box center [1203, 298] width 5 height 4
click at [1198, 294] on span at bounding box center [1204, 297] width 13 height 18
type input "922"
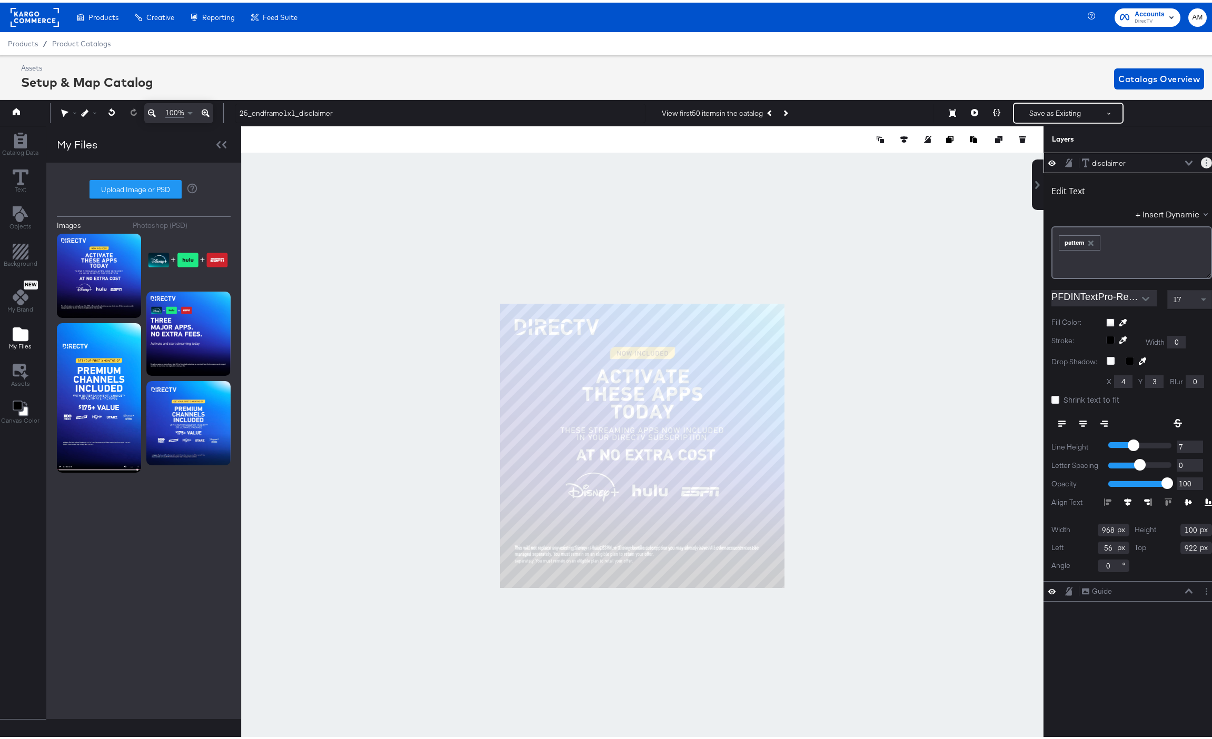
click at [1206, 162] on icon "Layer Options" at bounding box center [1207, 160] width 2 height 7
click at [1067, 211] on div "+ Insert Dynamic" at bounding box center [1131, 213] width 161 height 15
click at [1201, 297] on span at bounding box center [1203, 298] width 5 height 4
click at [676, 598] on div at bounding box center [642, 443] width 802 height 639
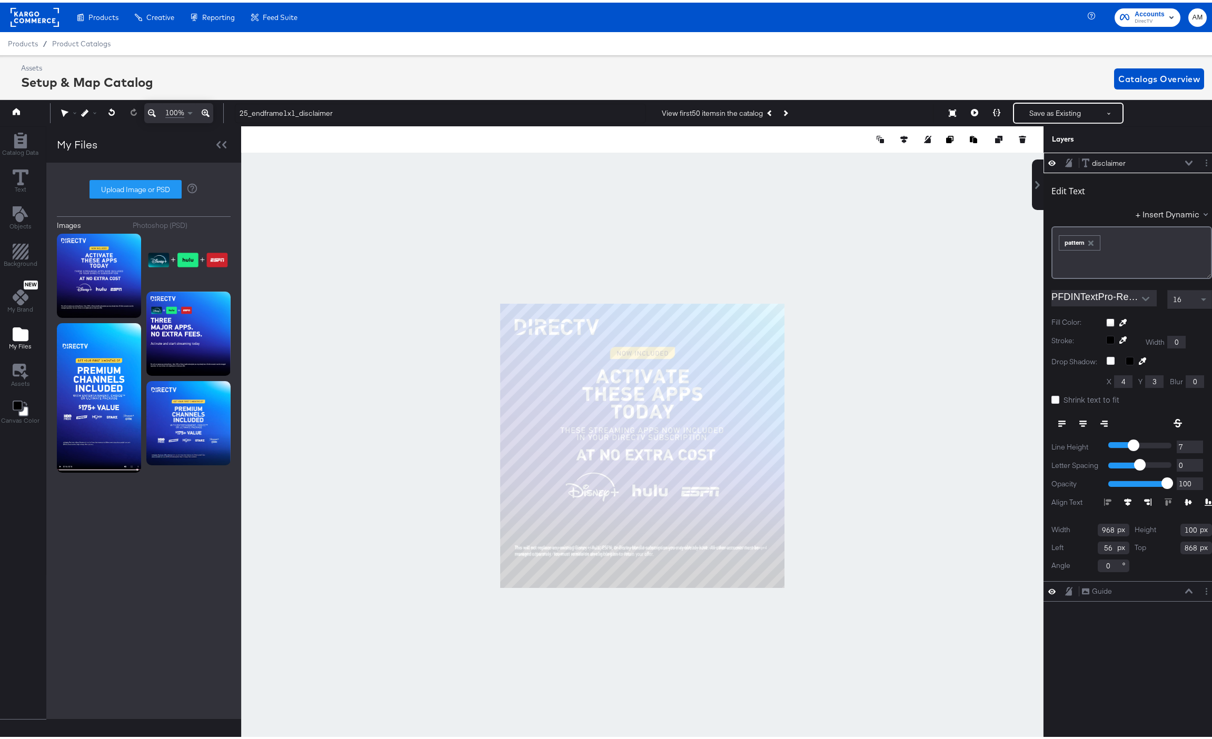
type input "920"
click at [1185, 160] on icon at bounding box center [1188, 160] width 7 height 5
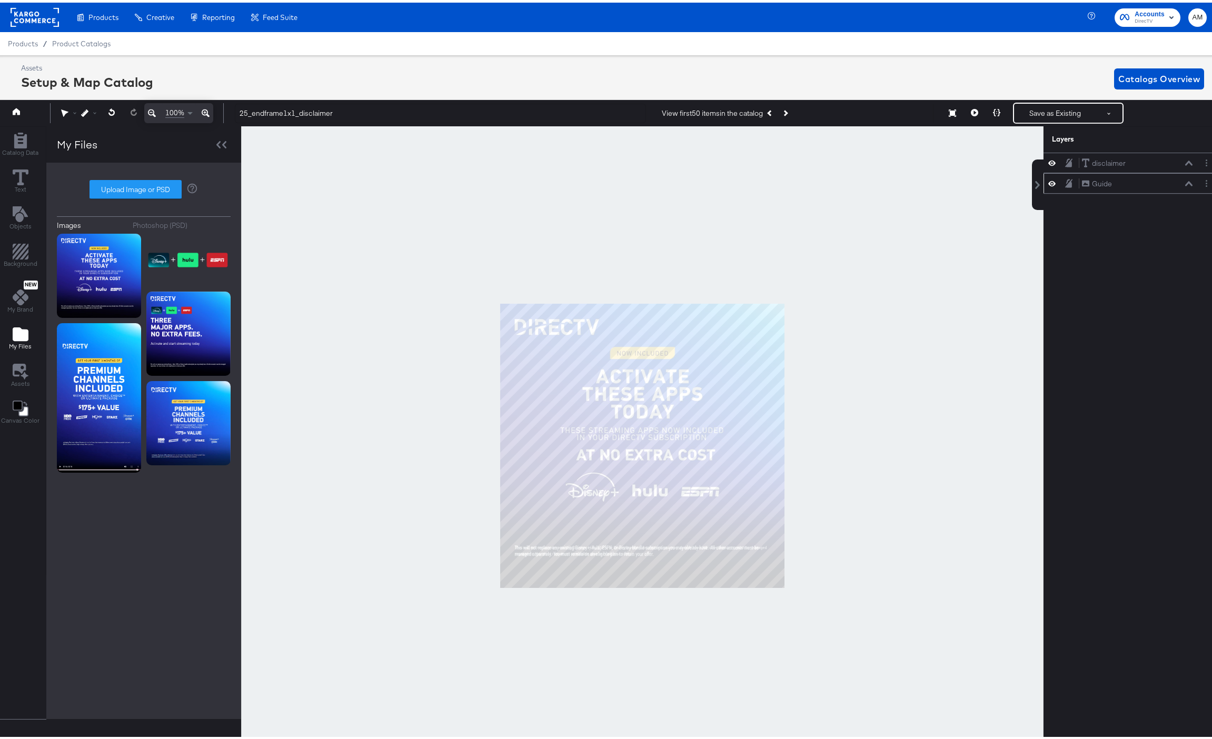
click at [1048, 182] on icon at bounding box center [1051, 180] width 7 height 9
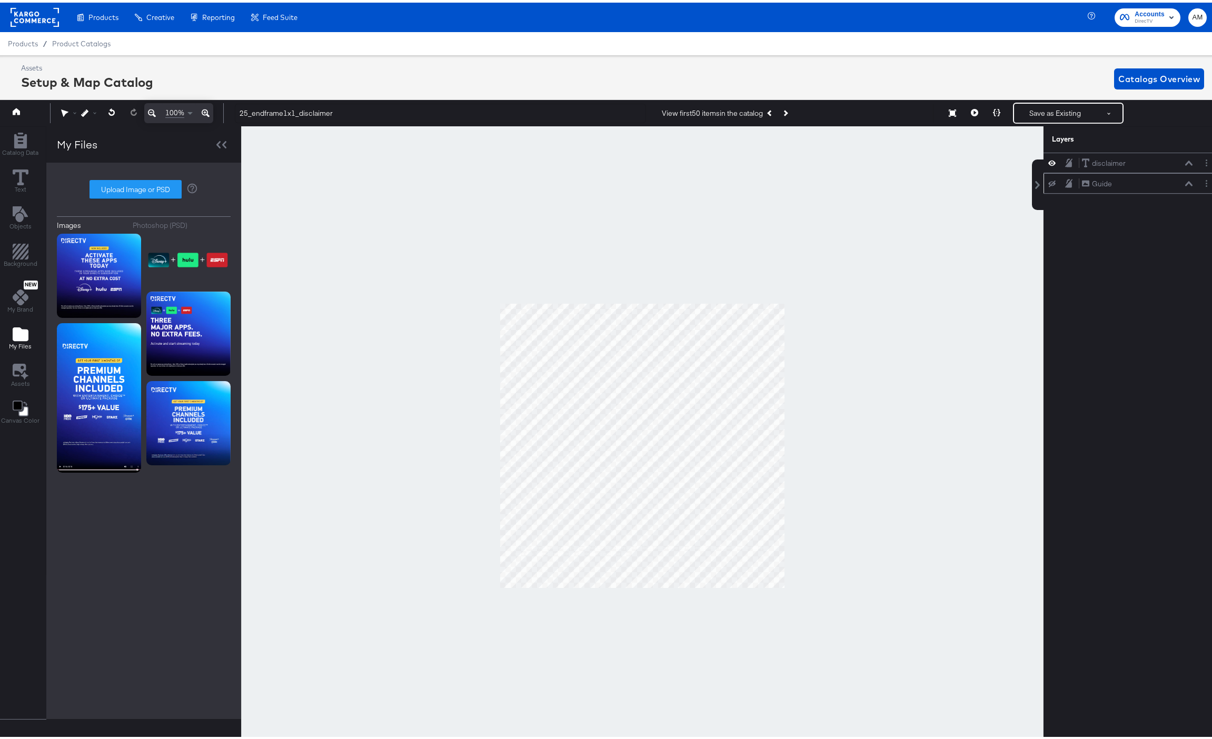
click at [1065, 182] on icon at bounding box center [1068, 181] width 7 height 8
click at [369, 113] on input "25_endframe1x1_disclaimer" at bounding box center [440, 110] width 411 height 19
type input "25_endframe1x1_disclaimer_signature"
click at [1038, 108] on button "Save as Existing" at bounding box center [1055, 110] width 82 height 19
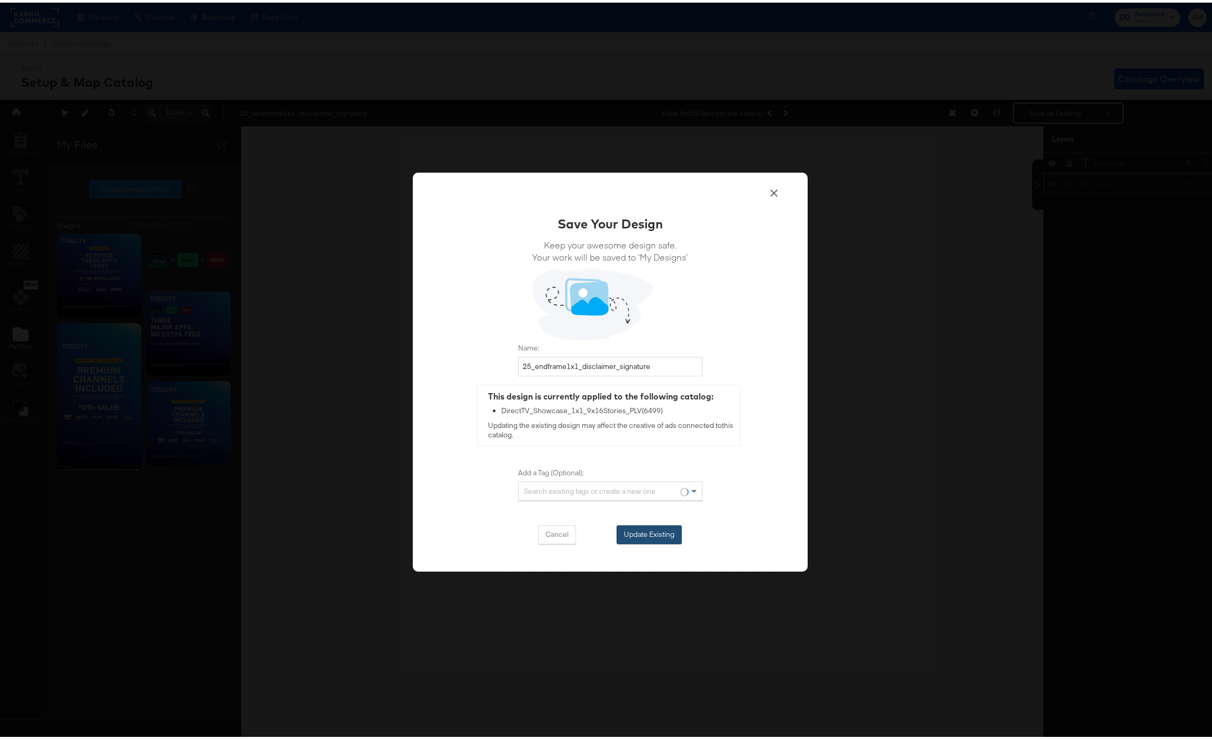
click at [640, 533] on button "Update Existing" at bounding box center [648, 532] width 65 height 19
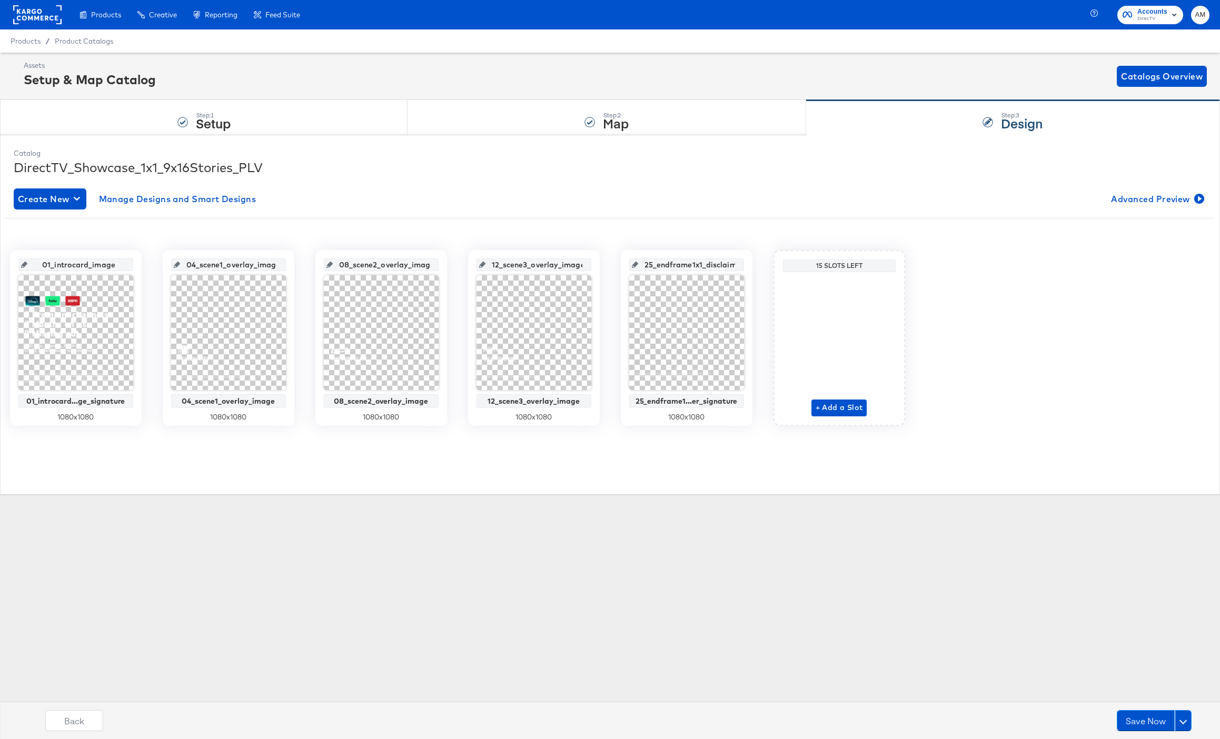
scroll to position [0, 42]
drag, startPoint x: 678, startPoint y: 264, endPoint x: 757, endPoint y: 264, distance: 79.5
click at [757, 264] on div "01_introcard_image 01_introcard...ge_signature 1080 x 1080 04_scene1_overlay_im…" at bounding box center [610, 338] width 1208 height 176
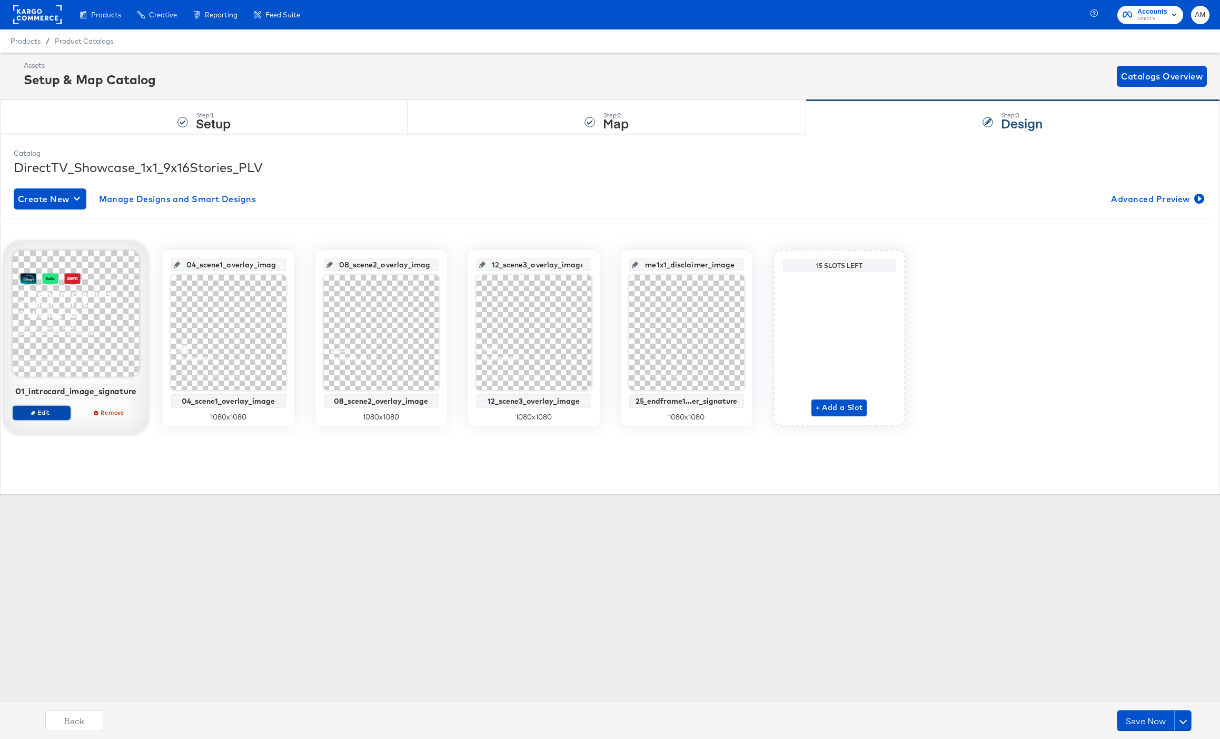
click at [44, 412] on span "Edit" at bounding box center [41, 413] width 48 height 8
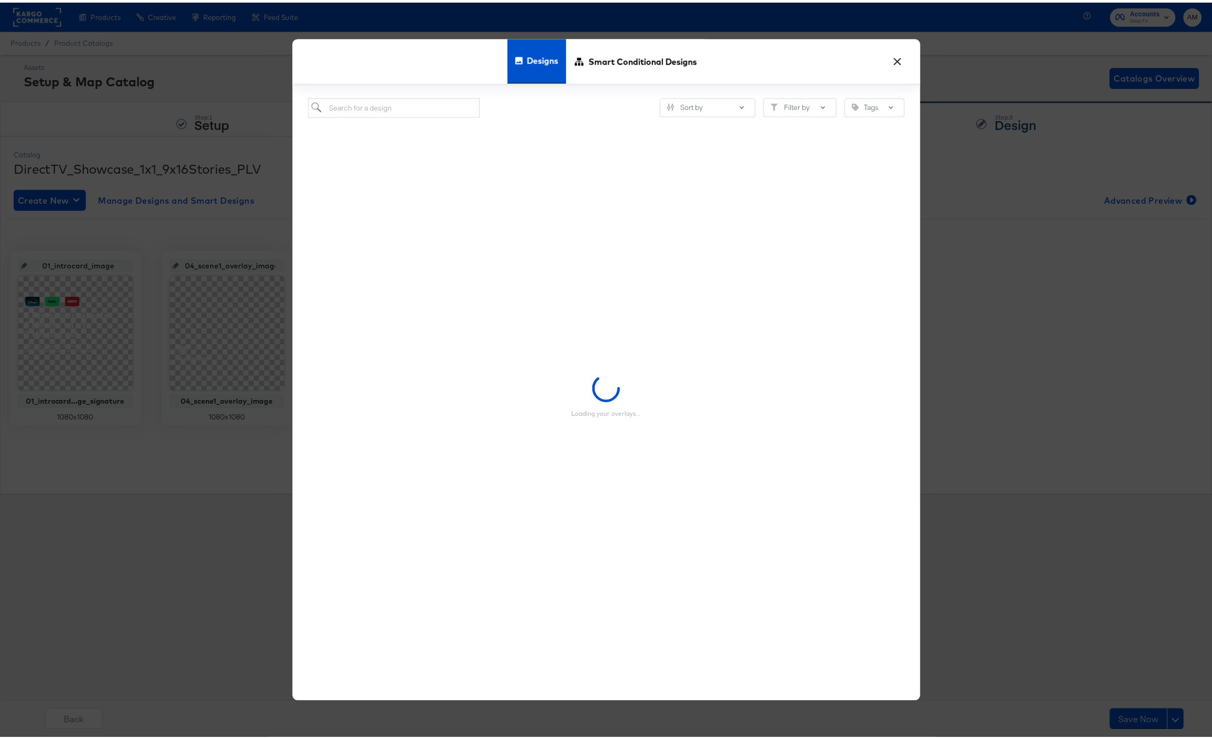
scroll to position [0, 0]
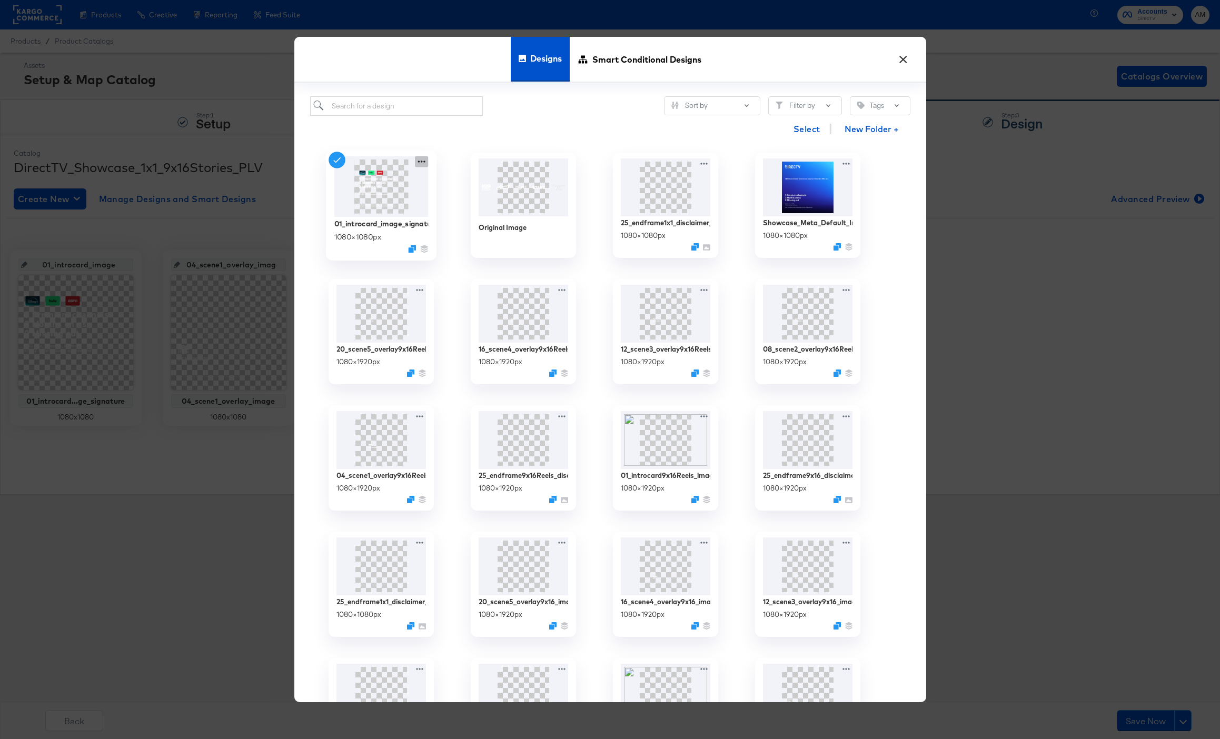
click at [418, 158] on icon at bounding box center [421, 161] width 13 height 11
click at [470, 224] on div "Edit Design Edit Design" at bounding box center [470, 224] width 0 height 0
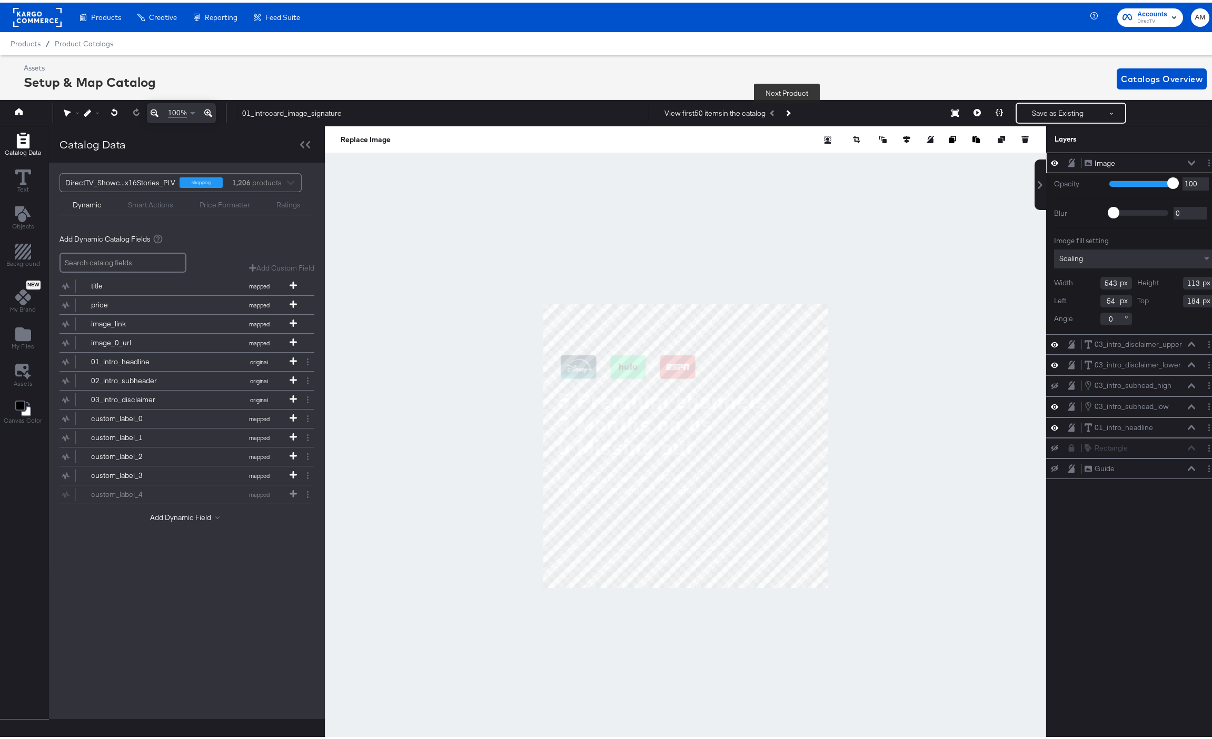
click at [785, 110] on icon "Next Product" at bounding box center [787, 111] width 6 height 6
click at [786, 110] on icon "Next Product" at bounding box center [787, 111] width 6 height 6
click at [19, 403] on icon "Change Background" at bounding box center [19, 403] width 9 height 9
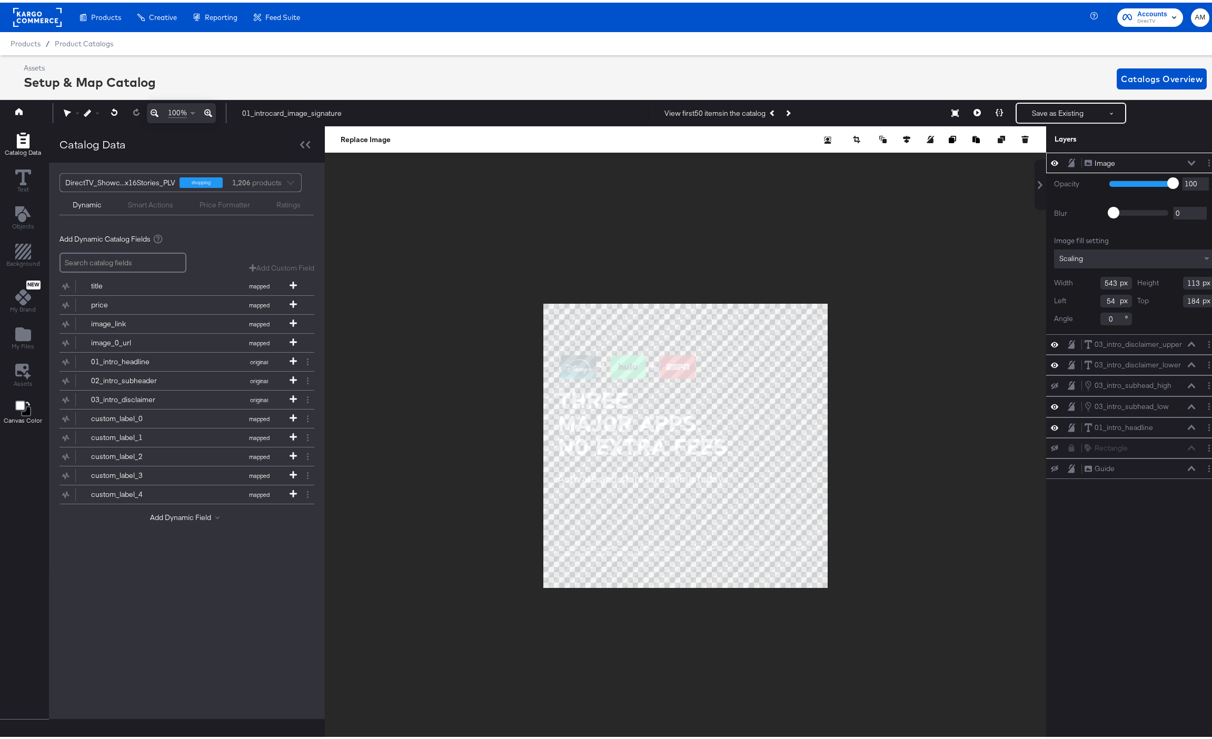
click at [19, 403] on icon "Change Background" at bounding box center [19, 403] width 9 height 9
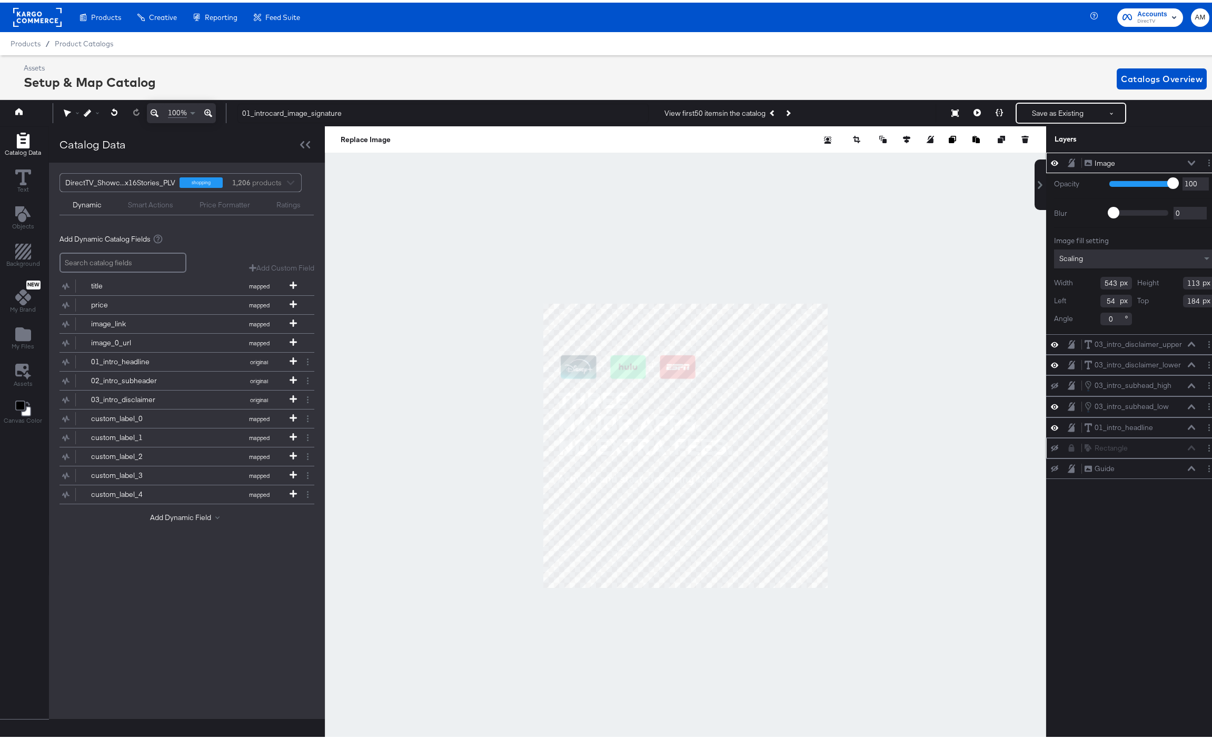
click at [1051, 445] on icon at bounding box center [1054, 445] width 7 height 7
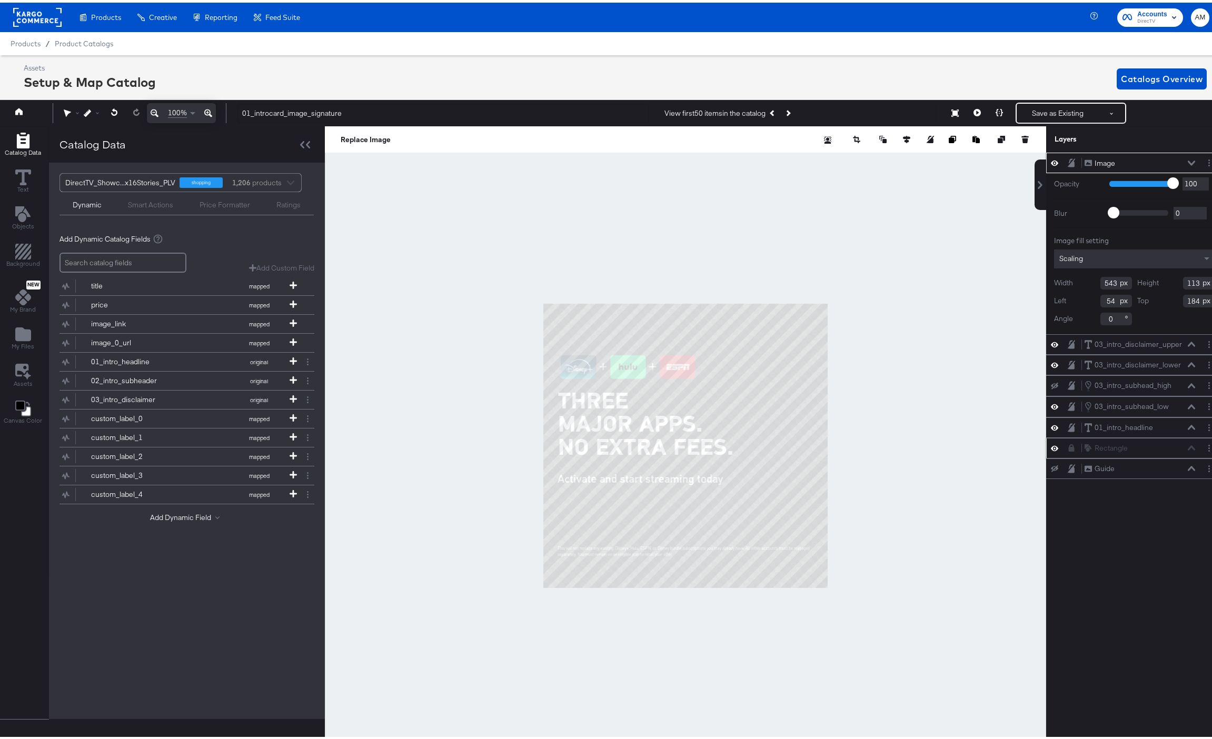
click at [1051, 445] on icon at bounding box center [1054, 445] width 7 height 9
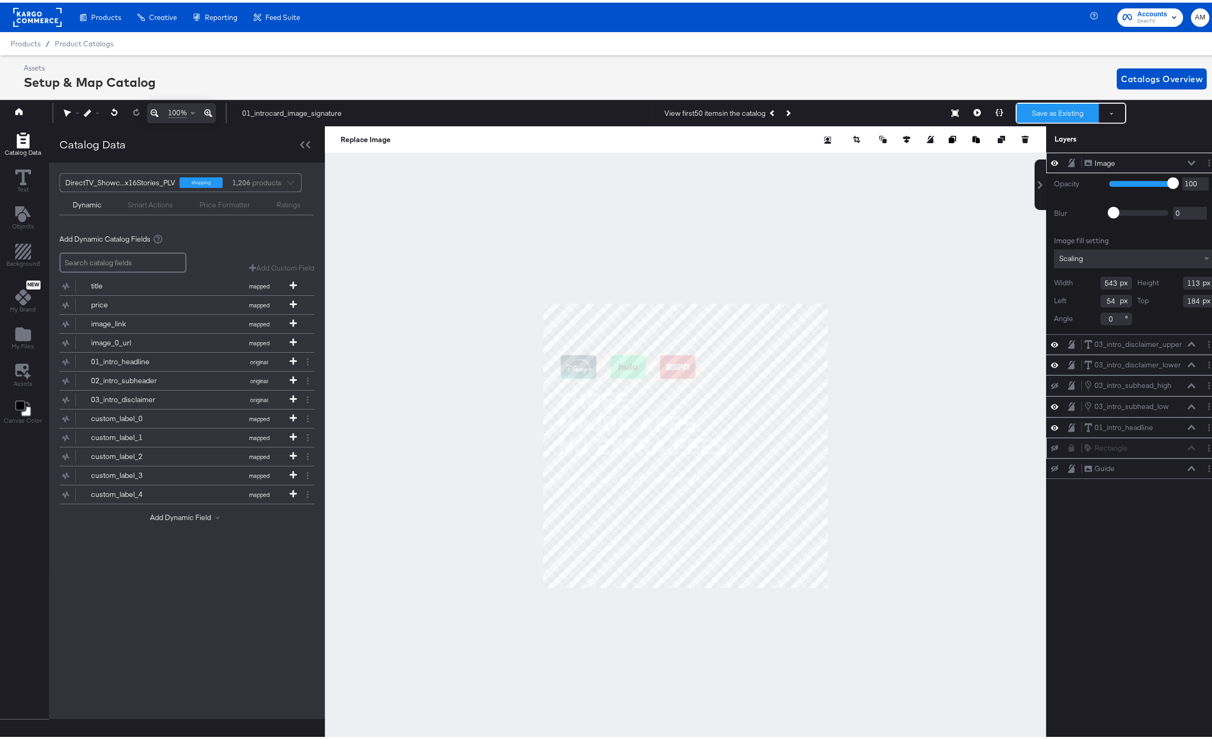
click at [1043, 104] on button "Save as Existing" at bounding box center [1058, 110] width 82 height 19
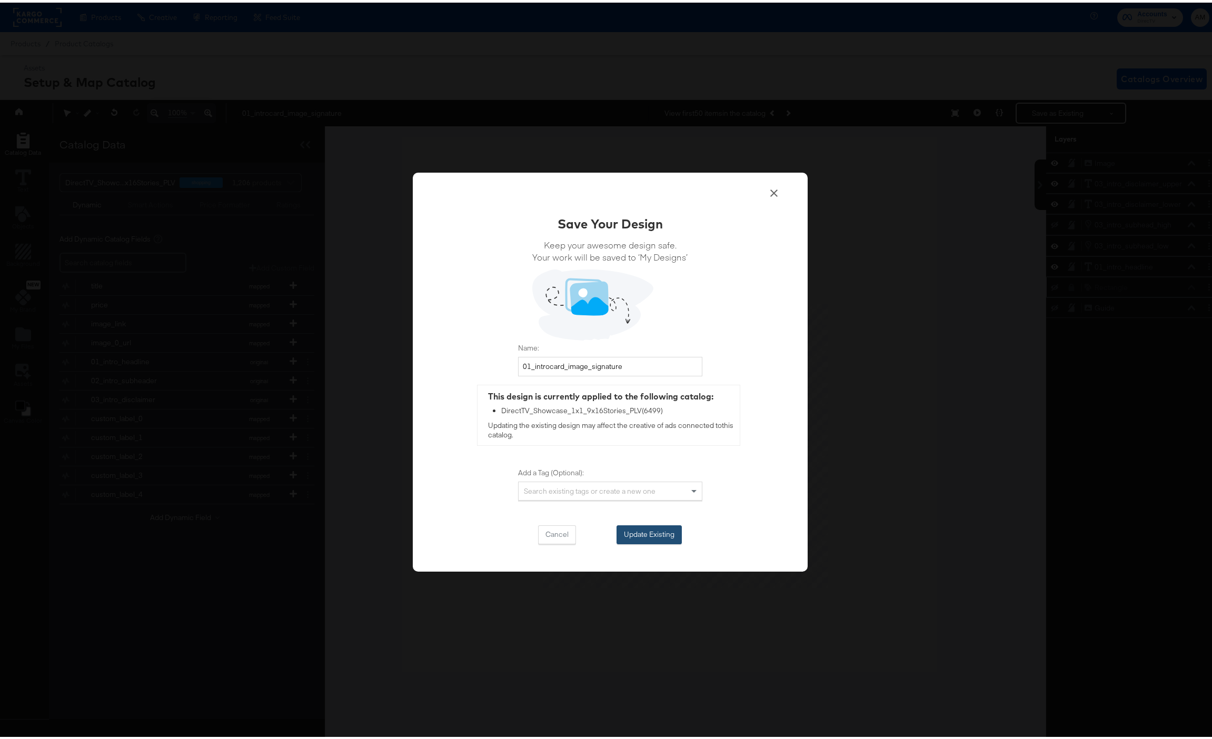
click at [653, 532] on button "Update Existing" at bounding box center [648, 532] width 65 height 19
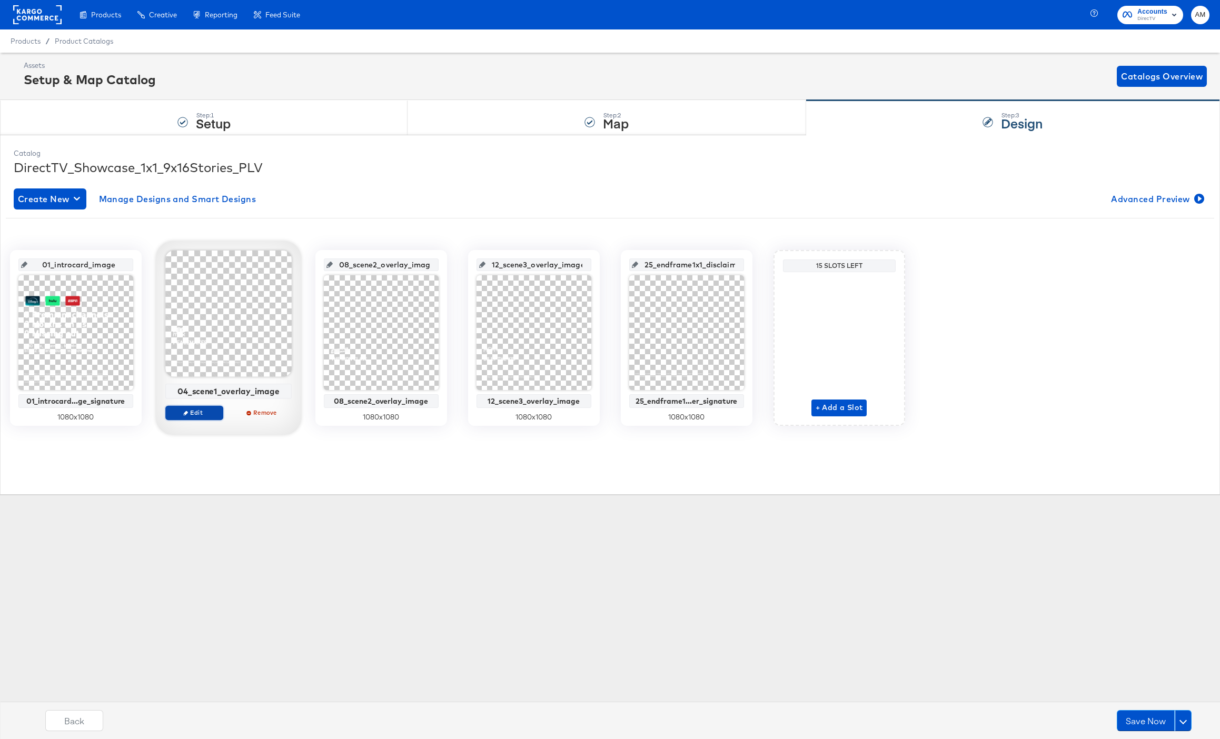
click at [195, 414] on span "Edit" at bounding box center [194, 413] width 48 height 8
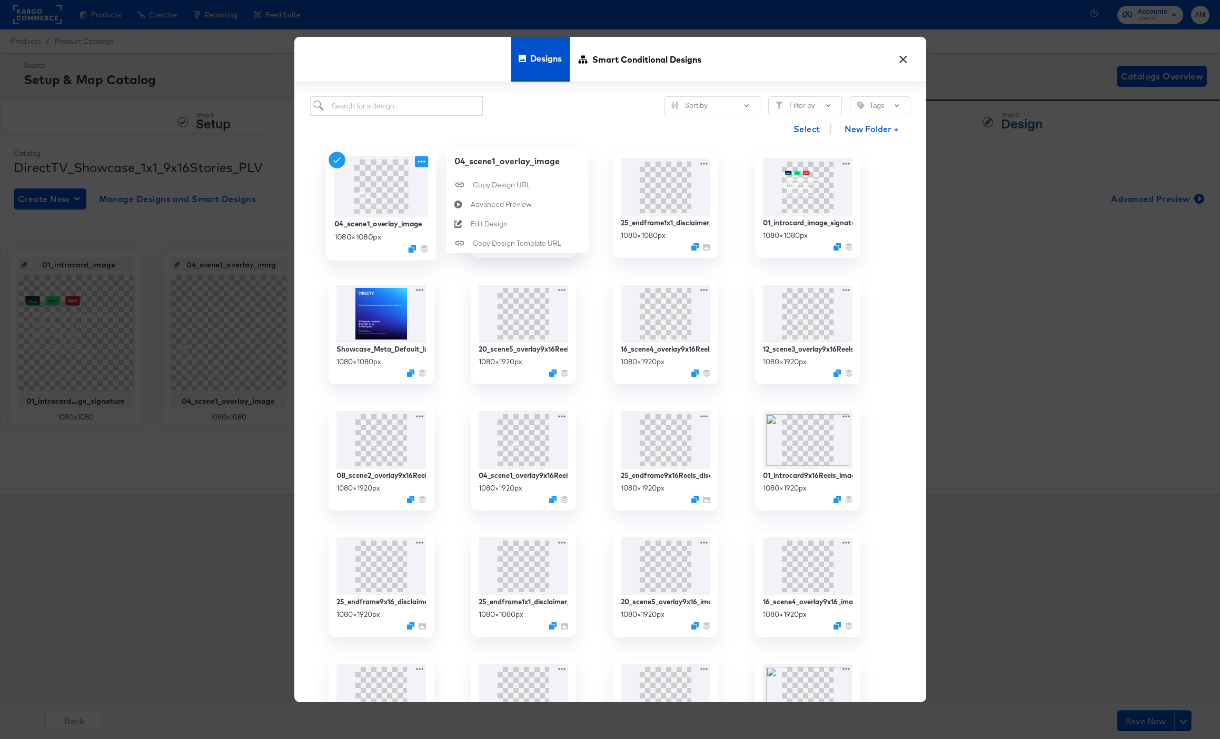
click at [422, 160] on icon at bounding box center [421, 161] width 13 height 11
click at [470, 224] on div "Edit Design Edit Design" at bounding box center [470, 224] width 0 height 0
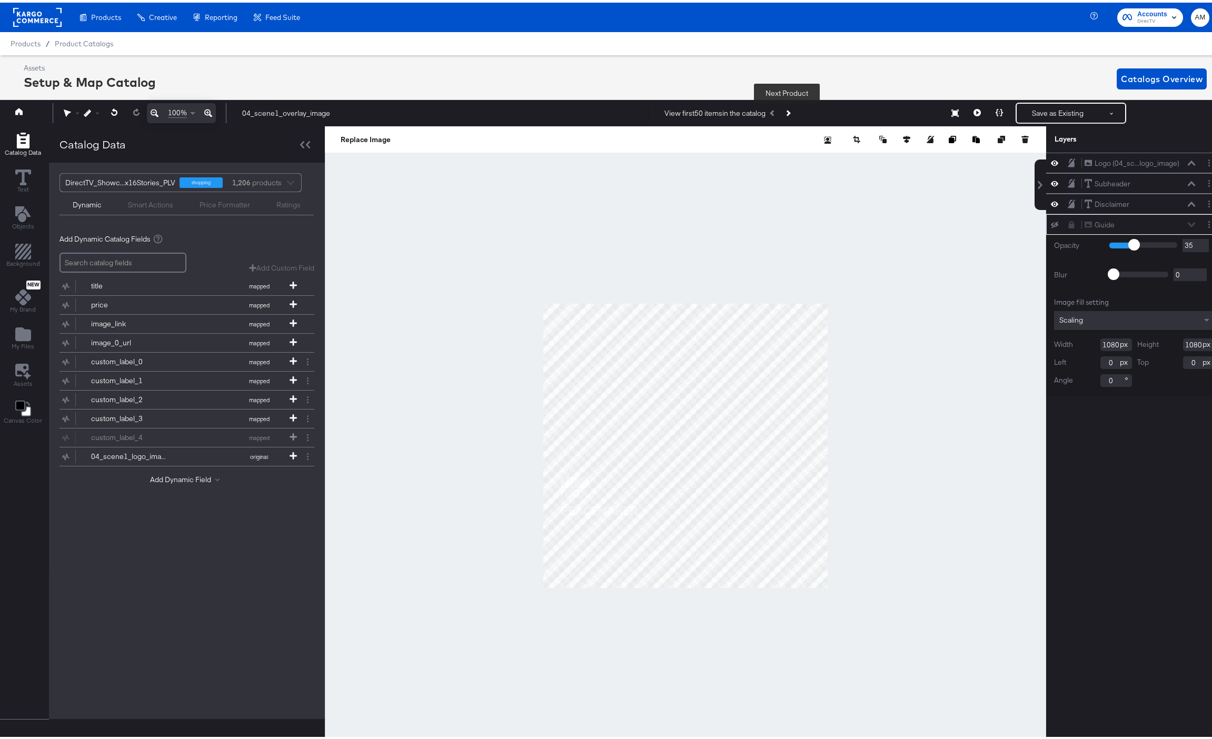
click at [789, 109] on button "Next Product" at bounding box center [787, 110] width 15 height 19
click at [788, 110] on icon "Next Product" at bounding box center [787, 111] width 6 height 6
click at [973, 108] on icon at bounding box center [976, 109] width 7 height 7
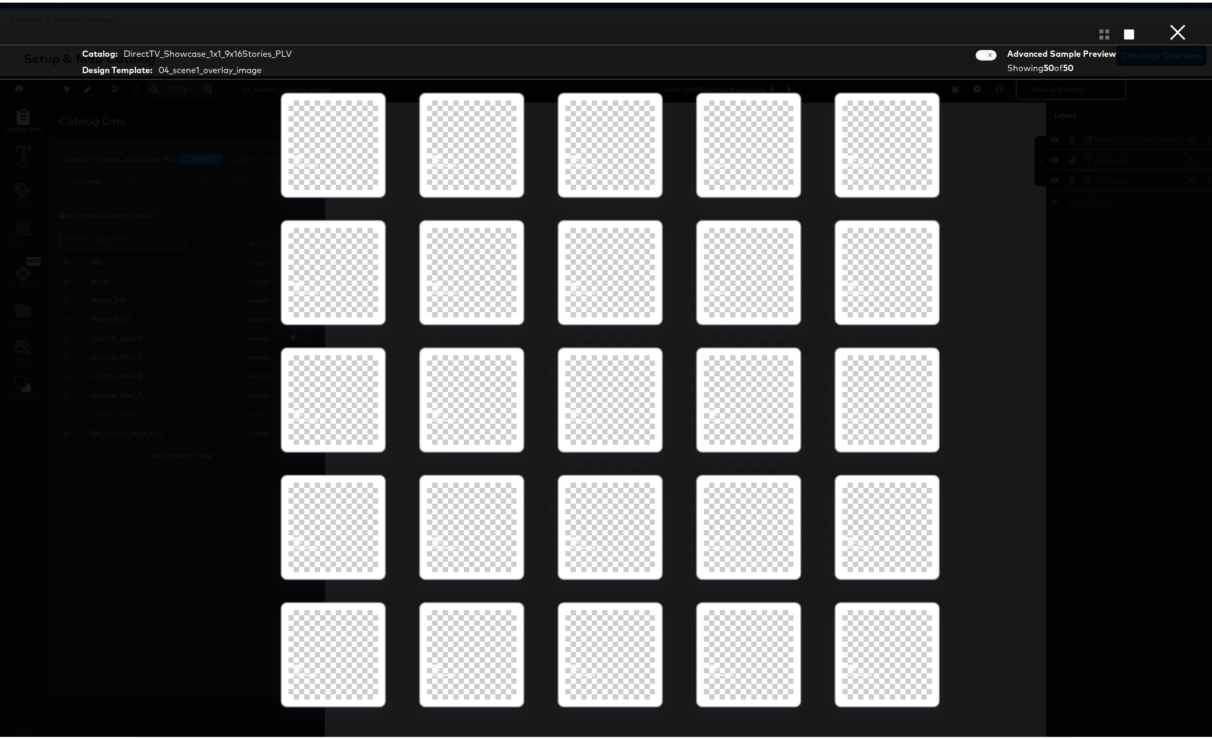
scroll to position [626, 0]
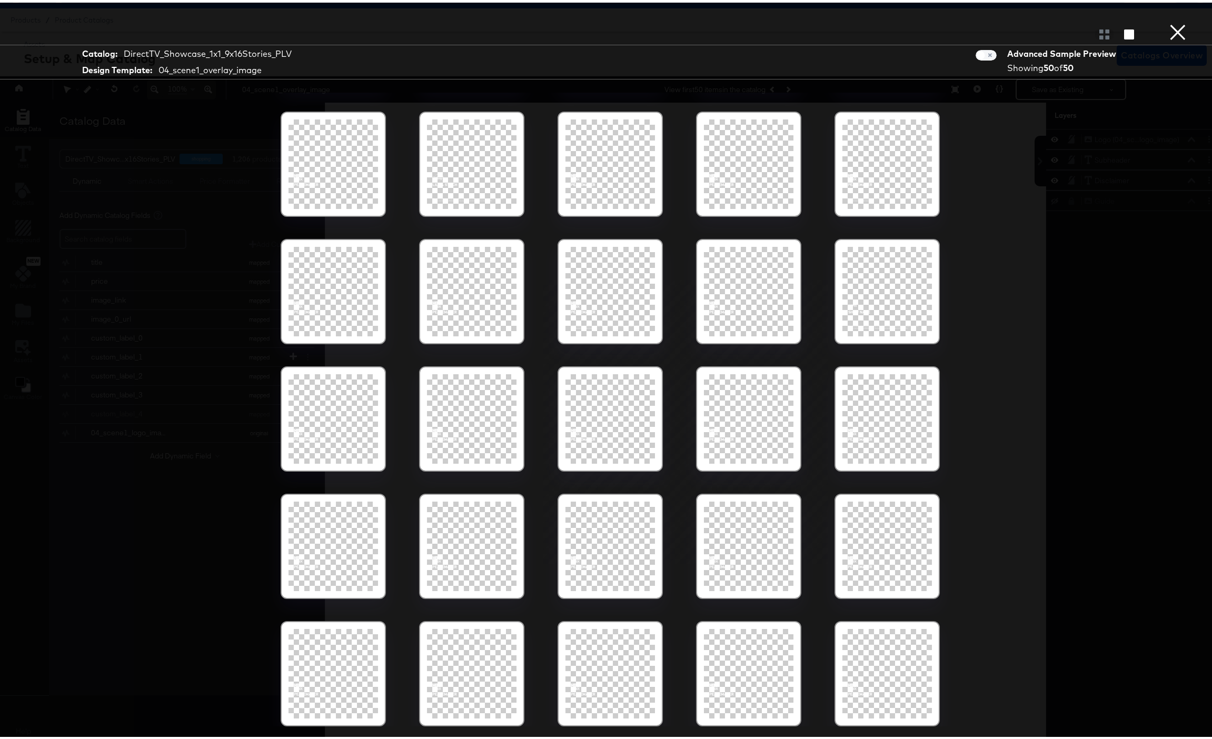
click at [1171, 21] on button "×" at bounding box center [1177, 10] width 21 height 21
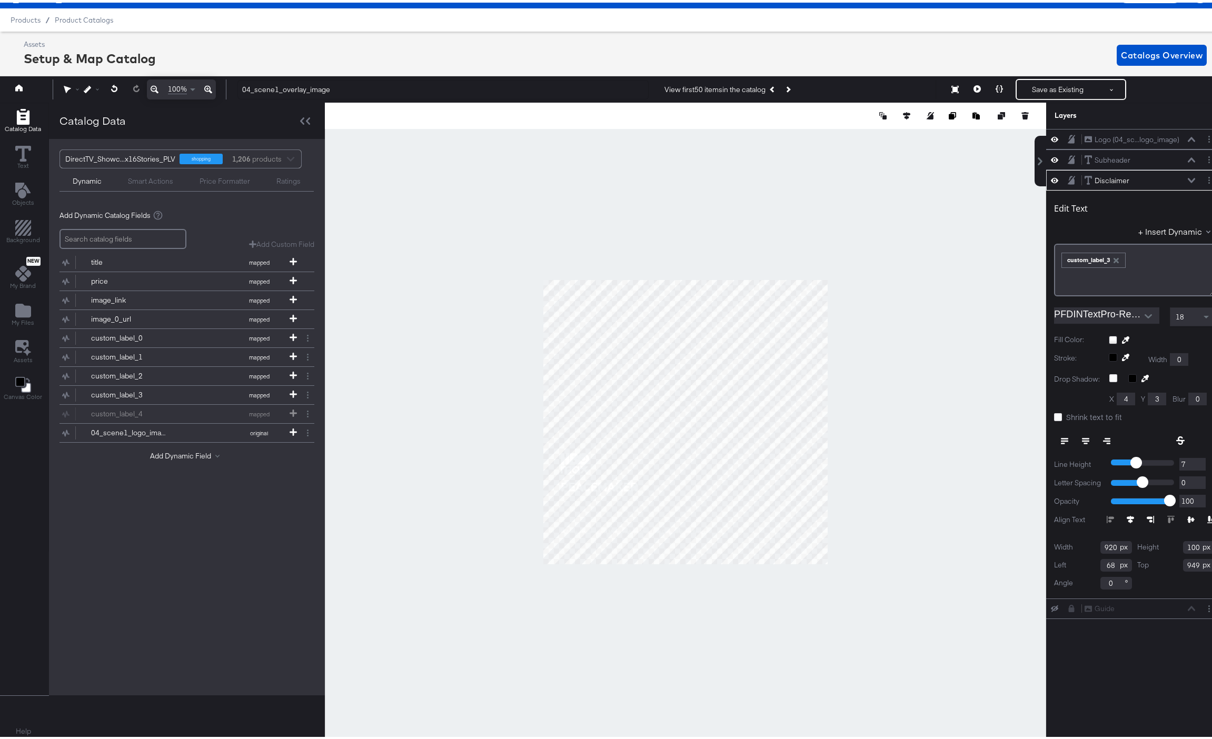
scroll to position [24, 3]
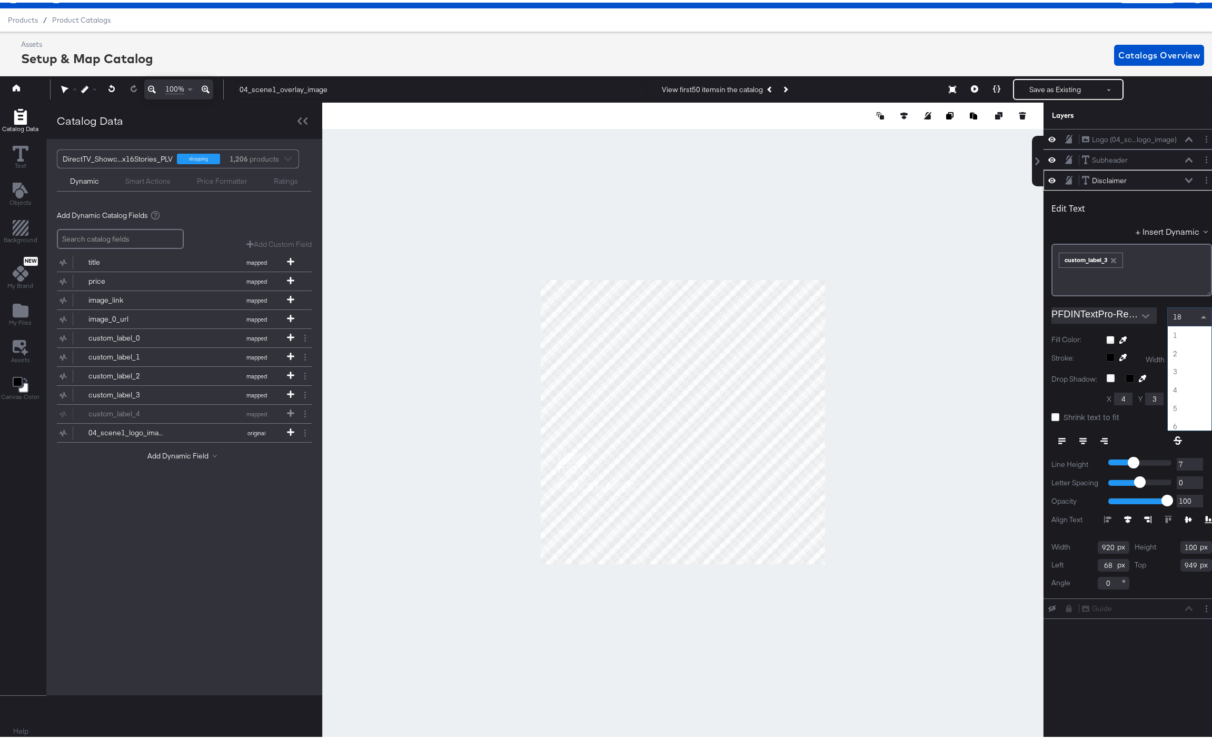
click at [1198, 312] on span at bounding box center [1204, 314] width 13 height 18
type input "952"
type input "66"
click at [1037, 85] on button "Save as Existing" at bounding box center [1055, 86] width 82 height 19
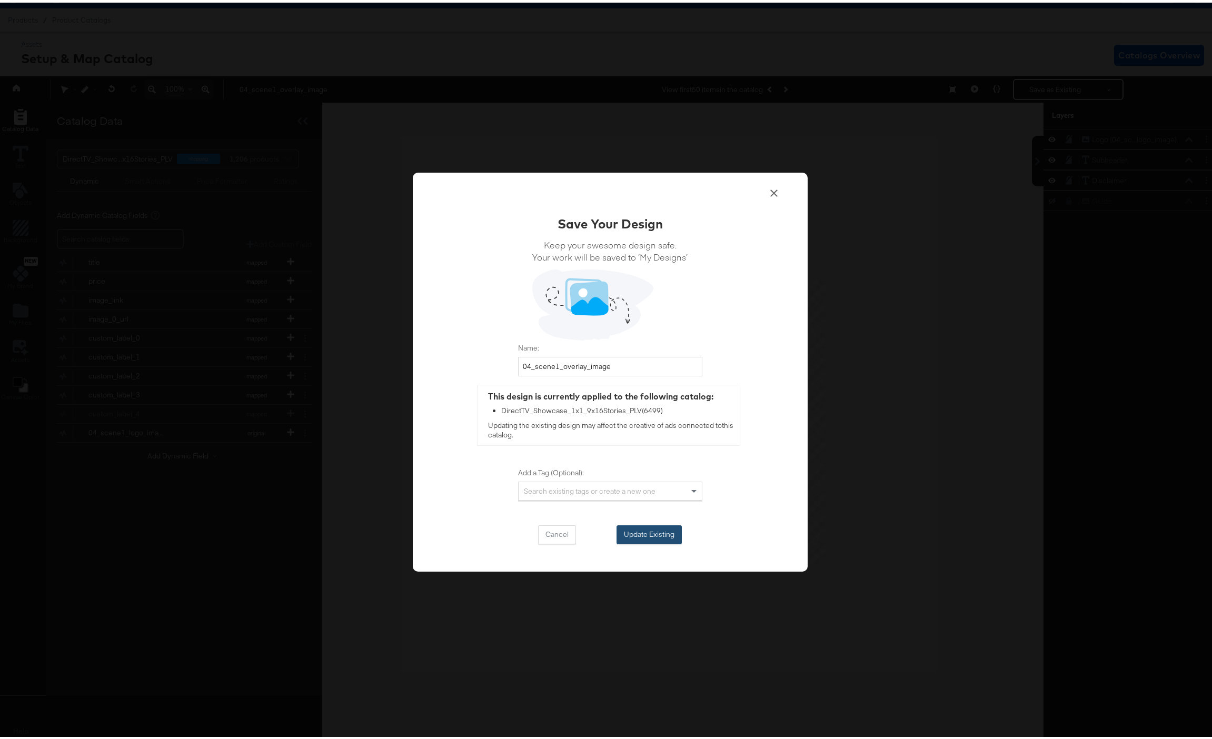
click at [656, 534] on button "Update Existing" at bounding box center [648, 532] width 65 height 19
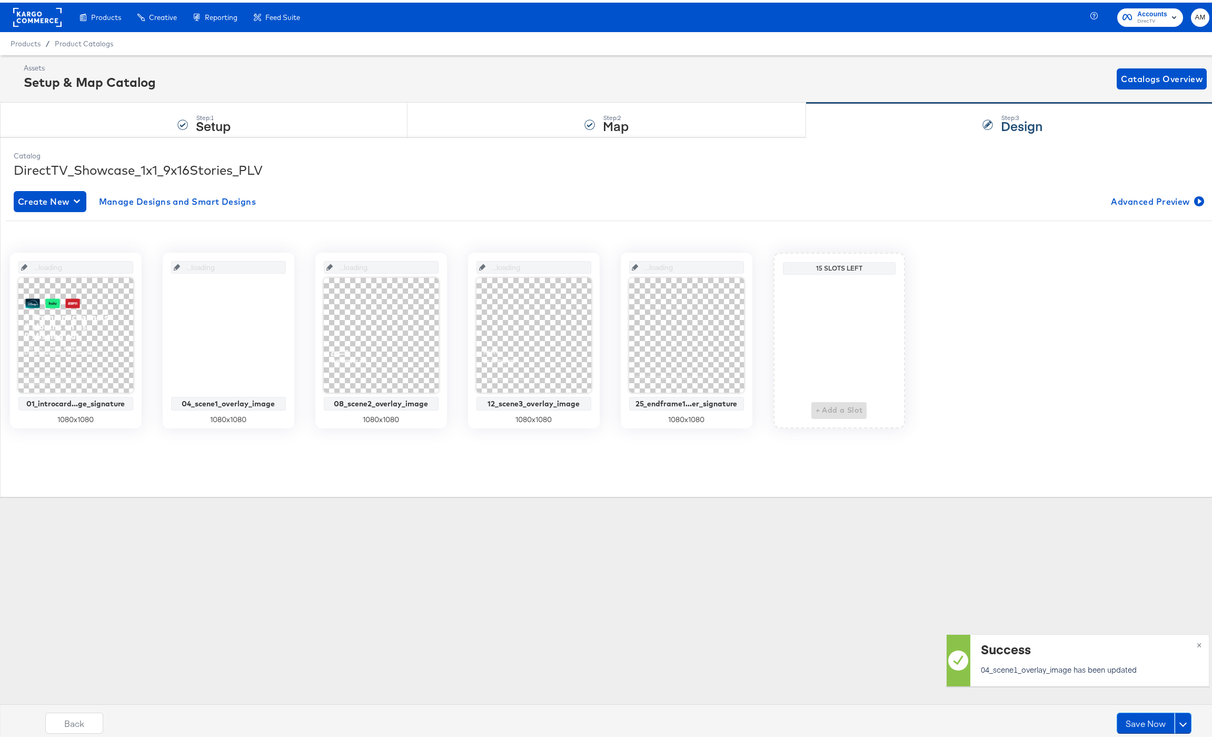
scroll to position [0, 0]
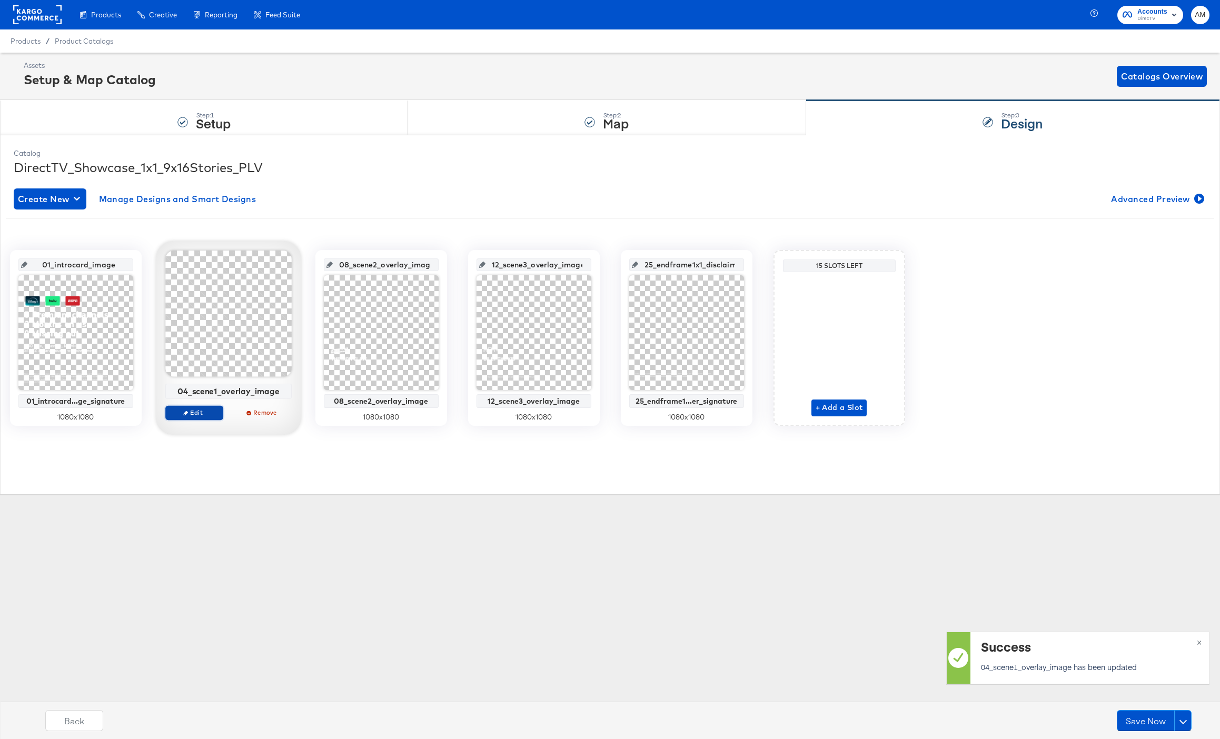
click at [202, 415] on span "Edit" at bounding box center [194, 413] width 48 height 8
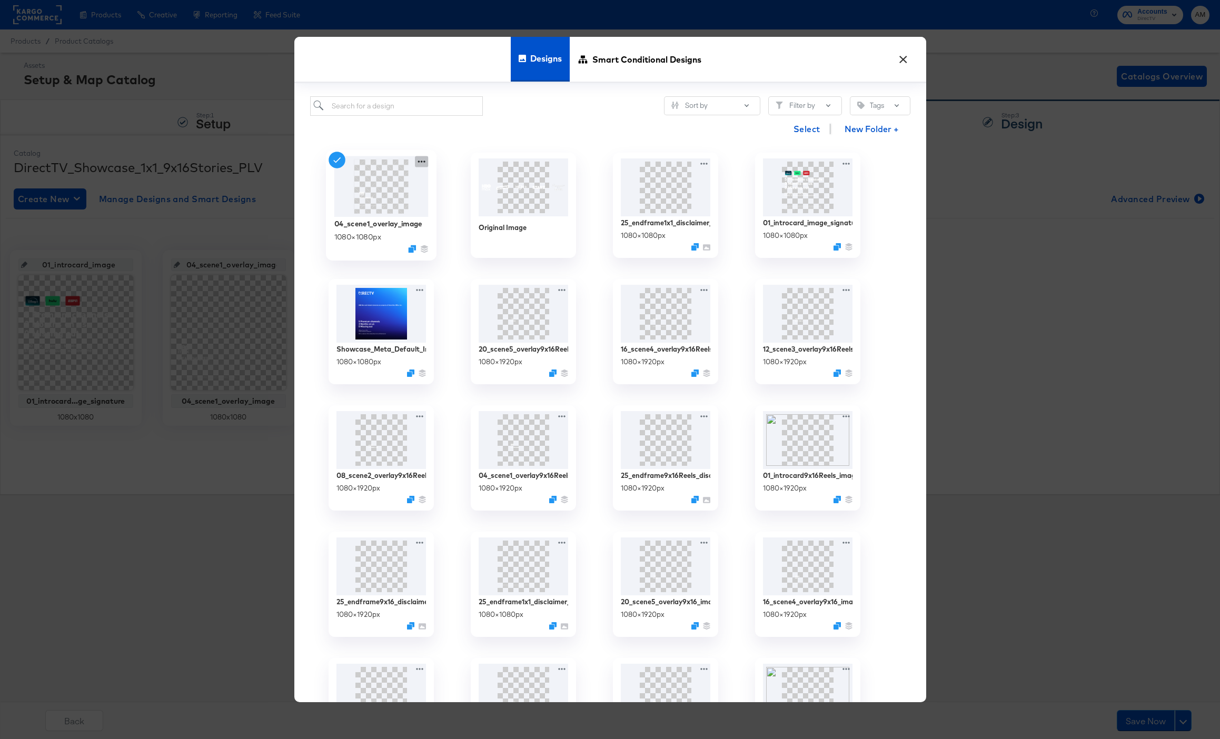
click at [422, 163] on icon at bounding box center [421, 161] width 13 height 11
click at [470, 224] on div "Edit Design Edit Design" at bounding box center [470, 224] width 0 height 0
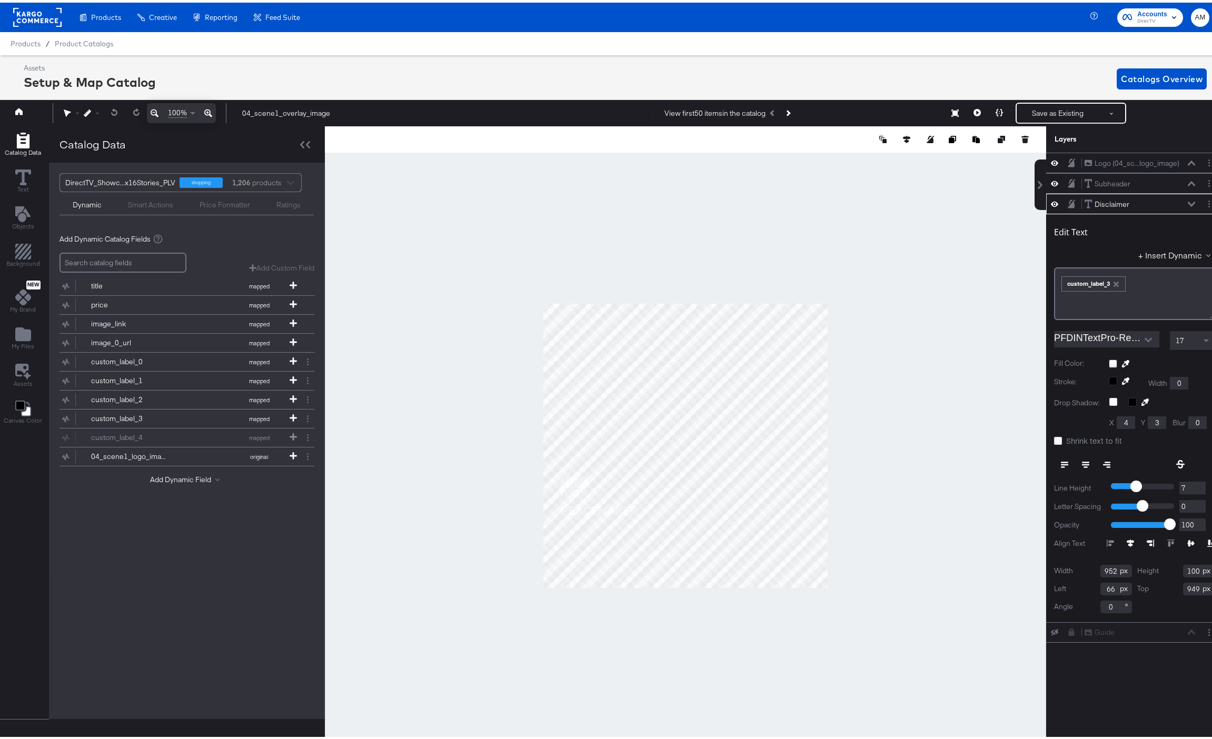
scroll to position [0, 3]
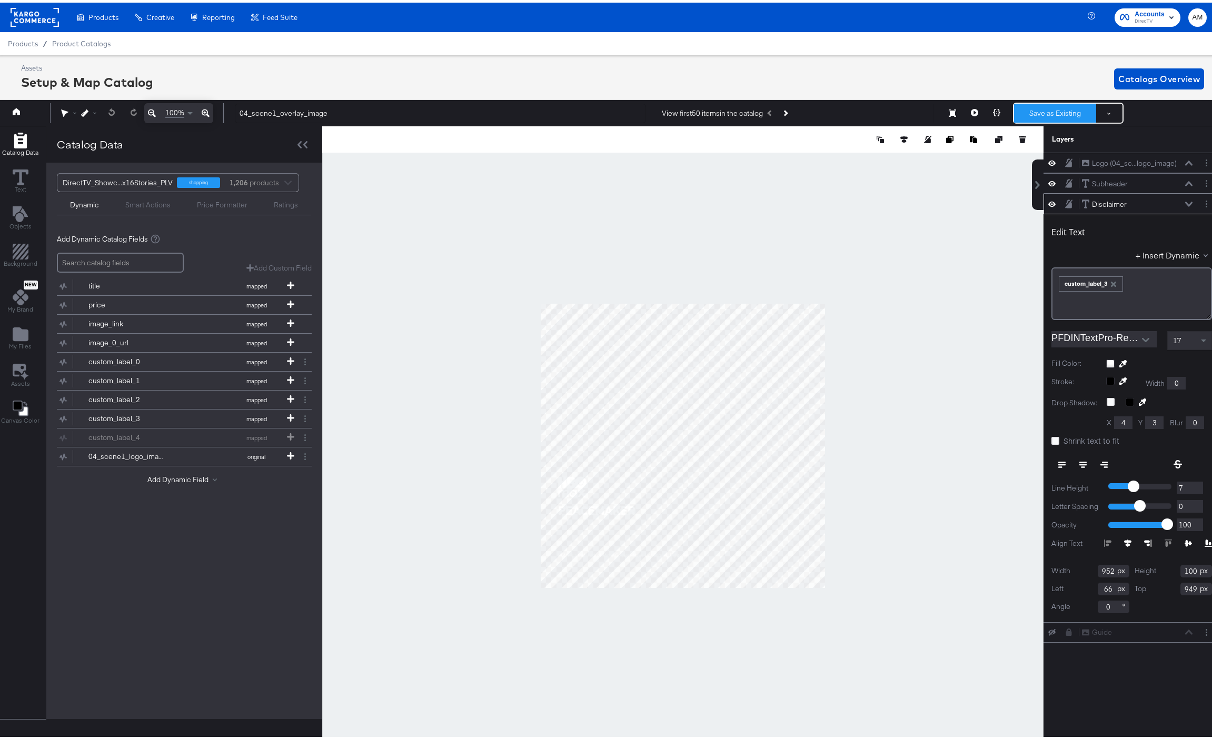
click at [1025, 112] on button "Save as Existing" at bounding box center [1055, 110] width 82 height 19
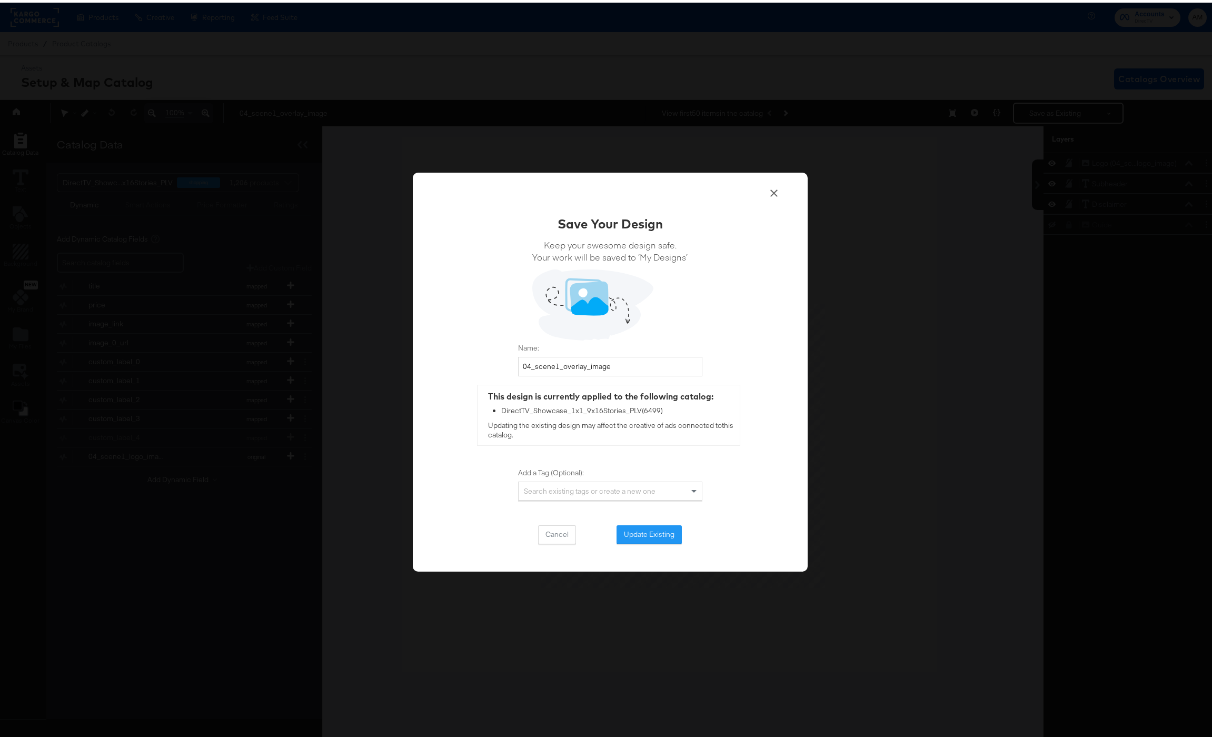
click at [640, 527] on button "Update Existing" at bounding box center [648, 532] width 65 height 19
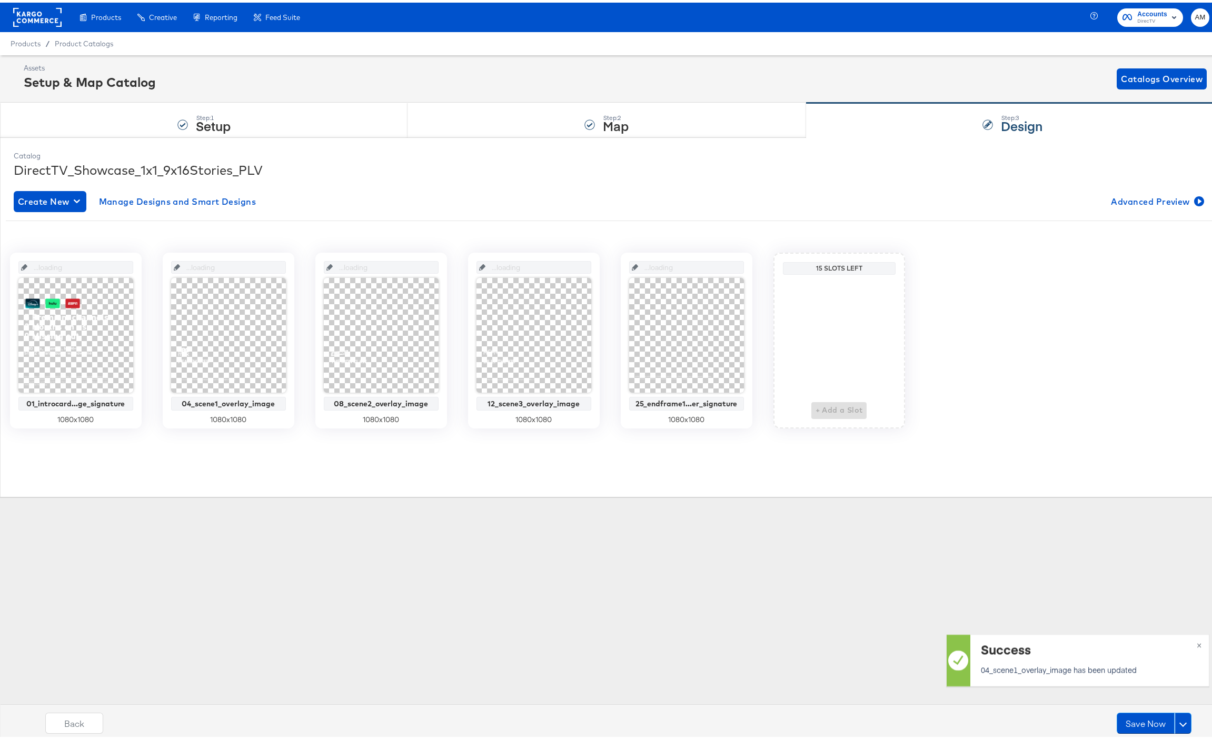
scroll to position [0, 0]
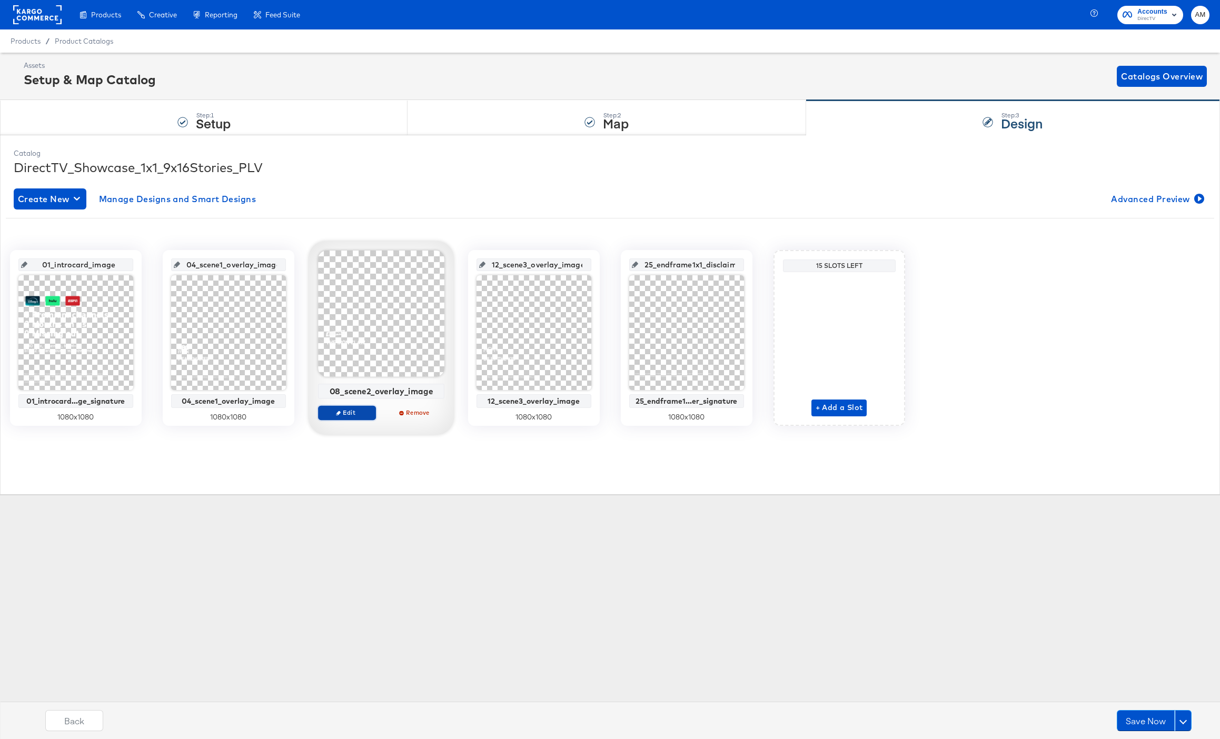
click at [346, 412] on span "Edit" at bounding box center [346, 413] width 48 height 8
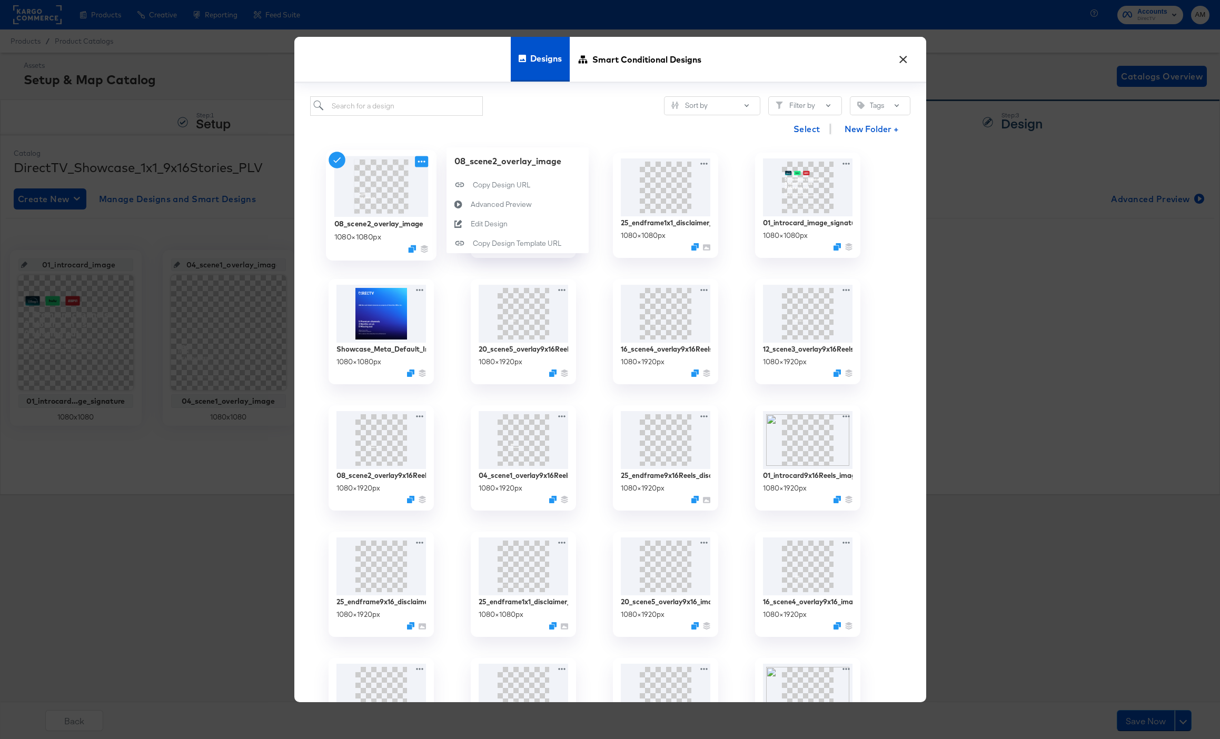
click at [421, 165] on icon at bounding box center [421, 161] width 13 height 11
click at [492, 230] on button "Edit Design Edit Design" at bounding box center [517, 223] width 142 height 19
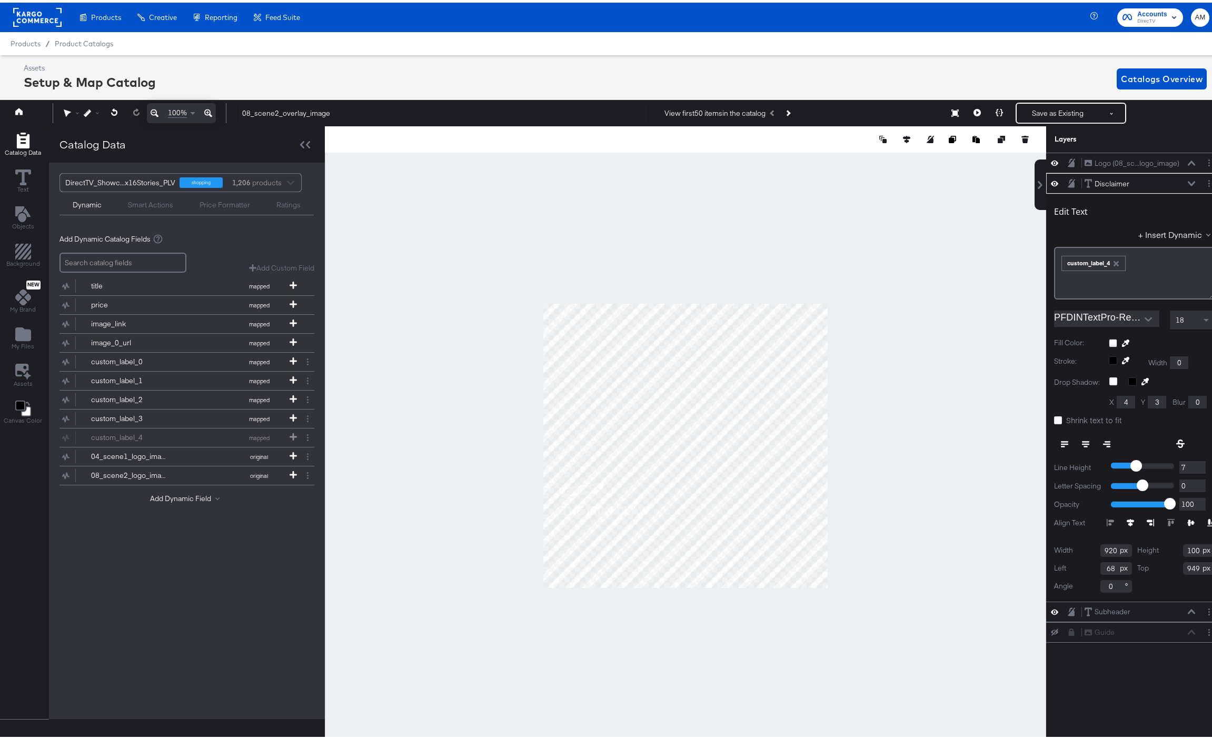
scroll to position [0, 3]
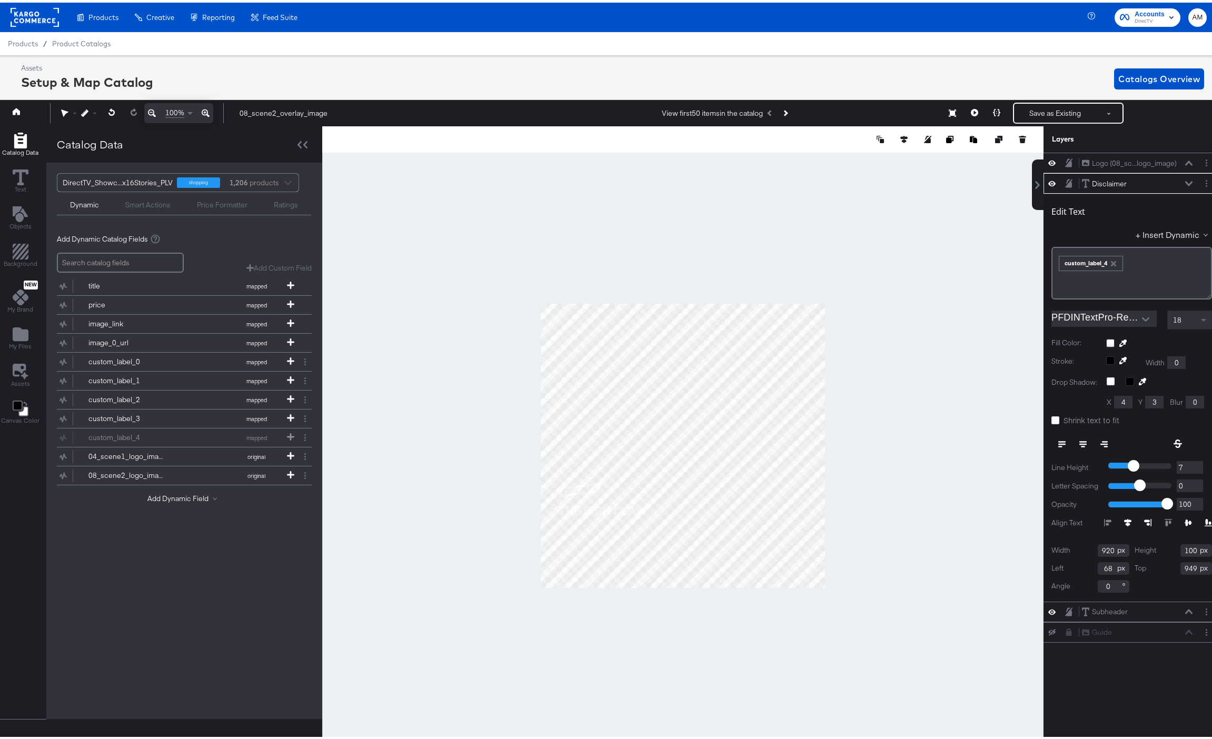
click at [1201, 317] on span at bounding box center [1203, 318] width 5 height 4
click at [1185, 178] on icon at bounding box center [1188, 180] width 7 height 5
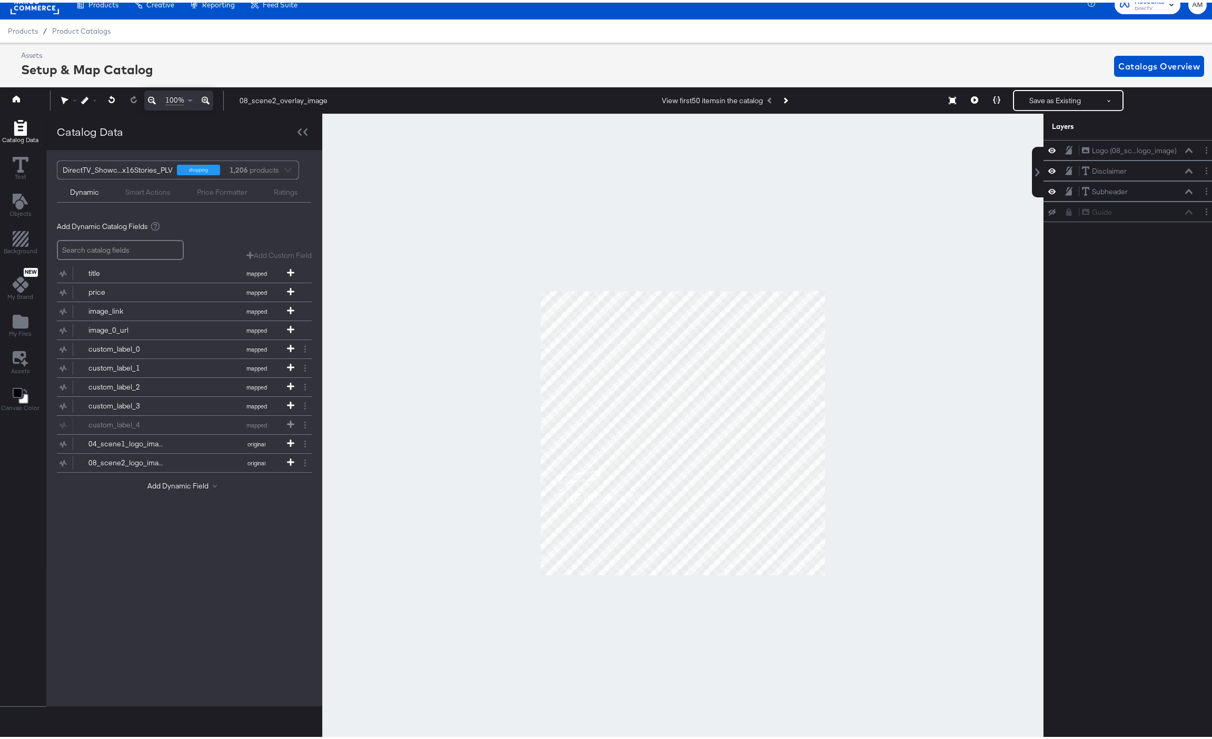
scroll to position [24, 3]
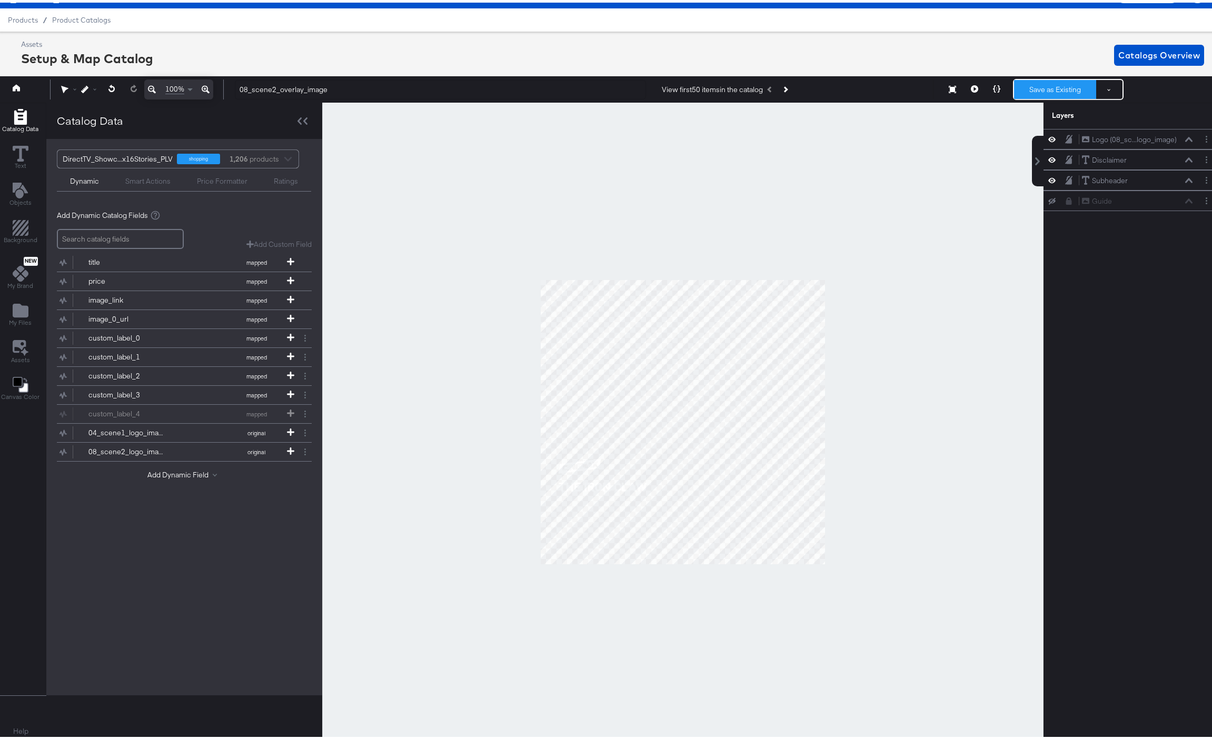
click at [1032, 85] on button "Save as Existing" at bounding box center [1055, 86] width 82 height 19
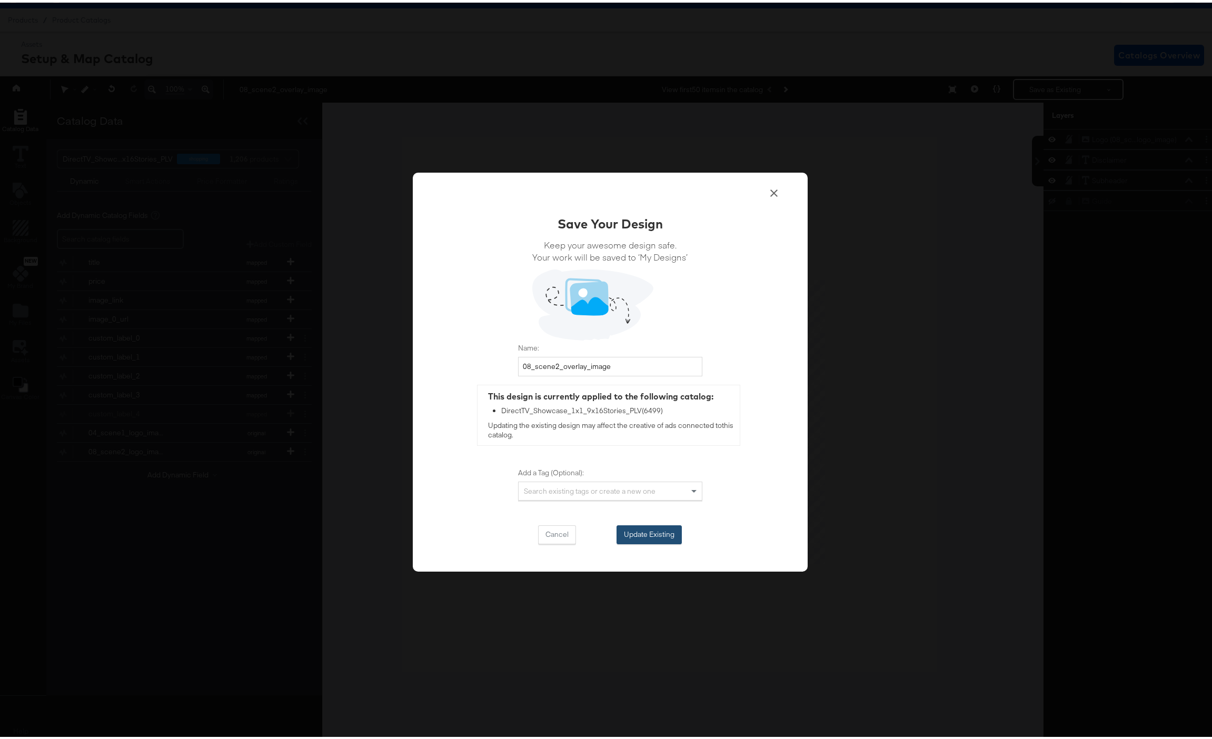
click at [641, 532] on button "Update Existing" at bounding box center [648, 532] width 65 height 19
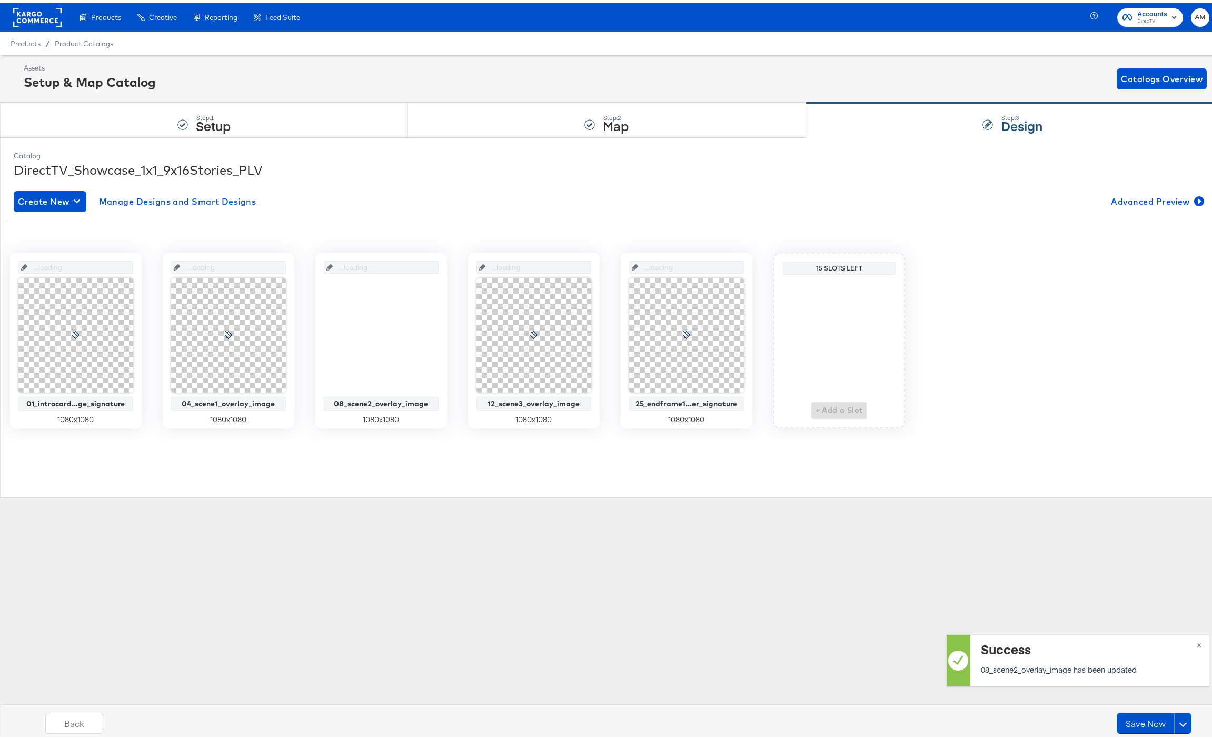
scroll to position [0, 0]
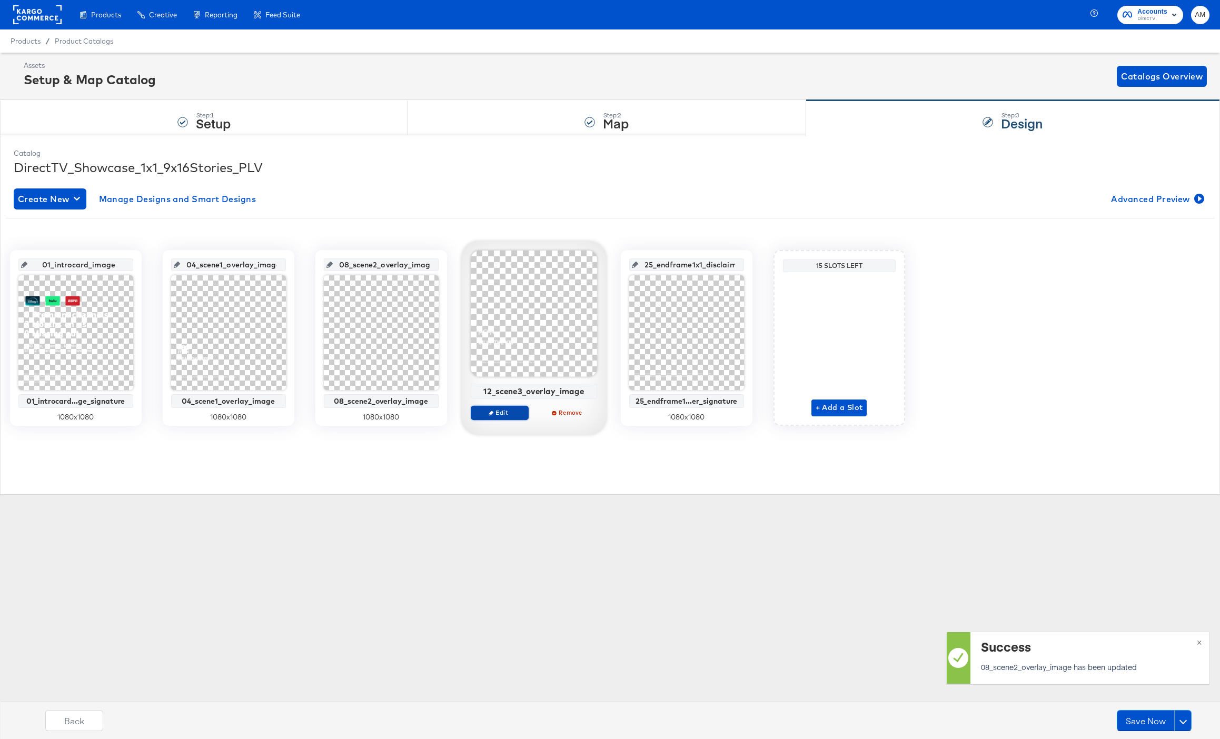
click at [505, 418] on button "Edit" at bounding box center [500, 412] width 58 height 15
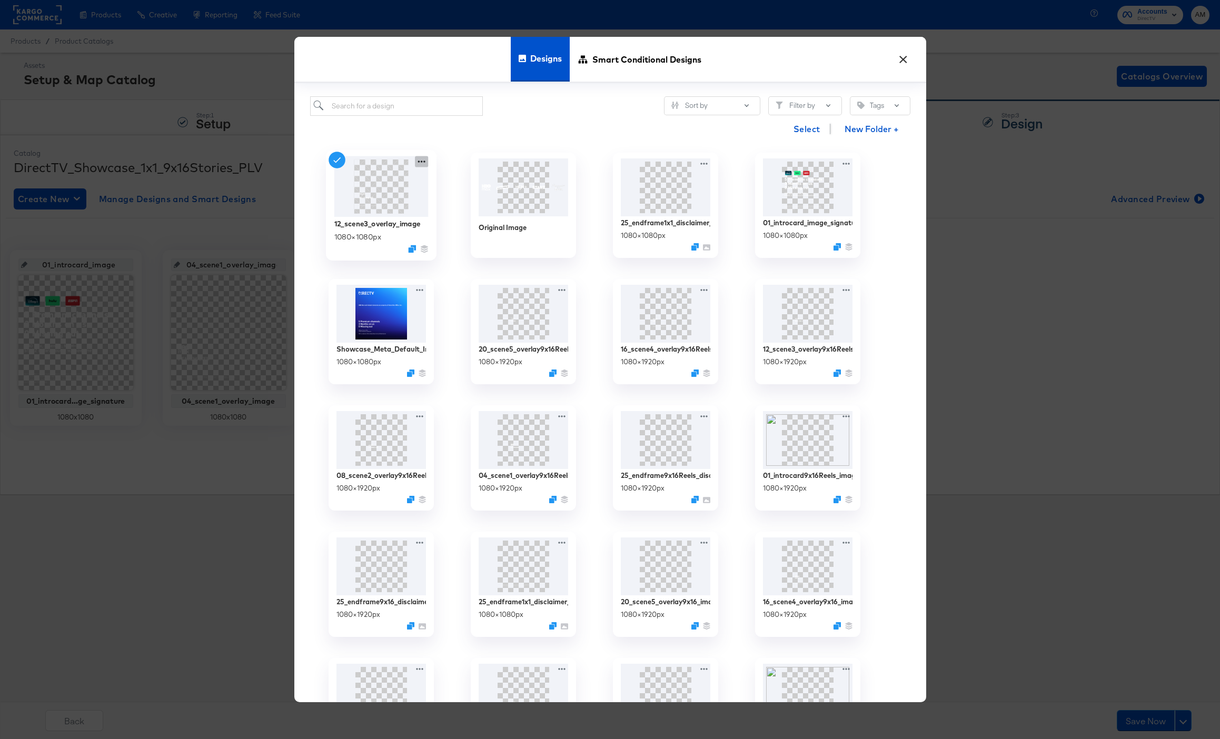
click at [424, 163] on icon at bounding box center [421, 161] width 13 height 11
click at [470, 224] on div "Edit Design Edit Design" at bounding box center [470, 224] width 0 height 0
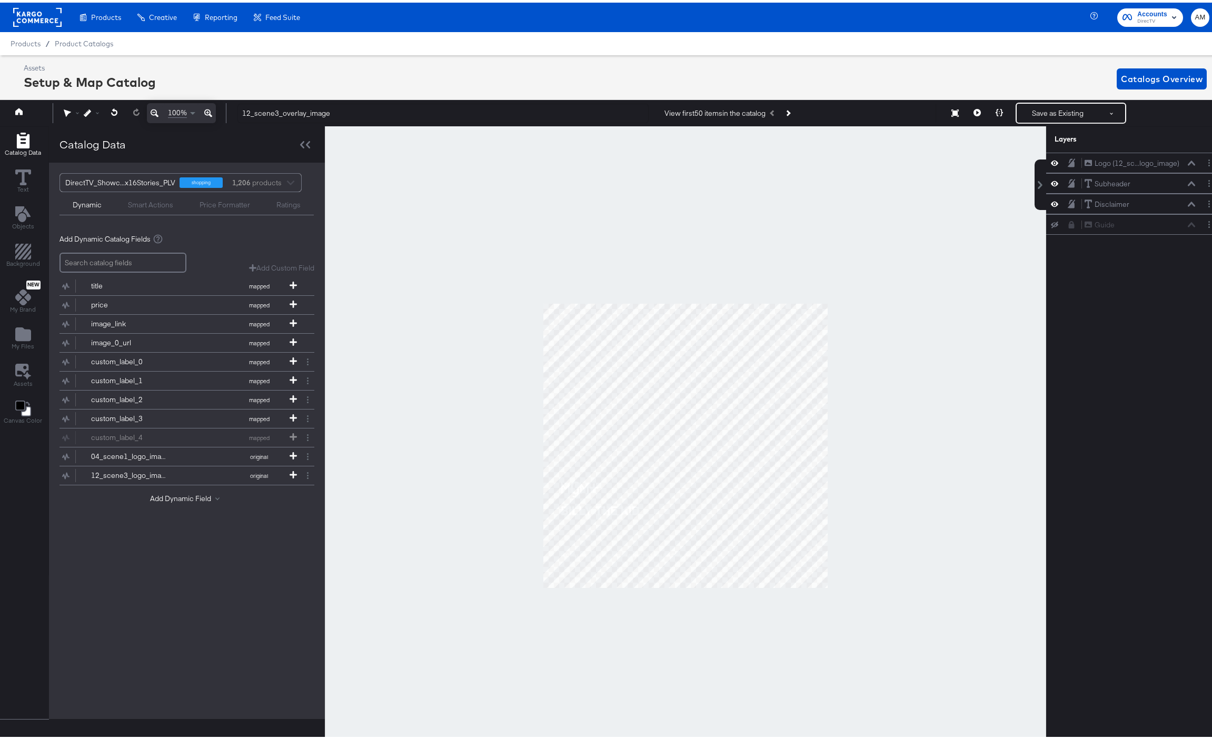
scroll to position [0, 3]
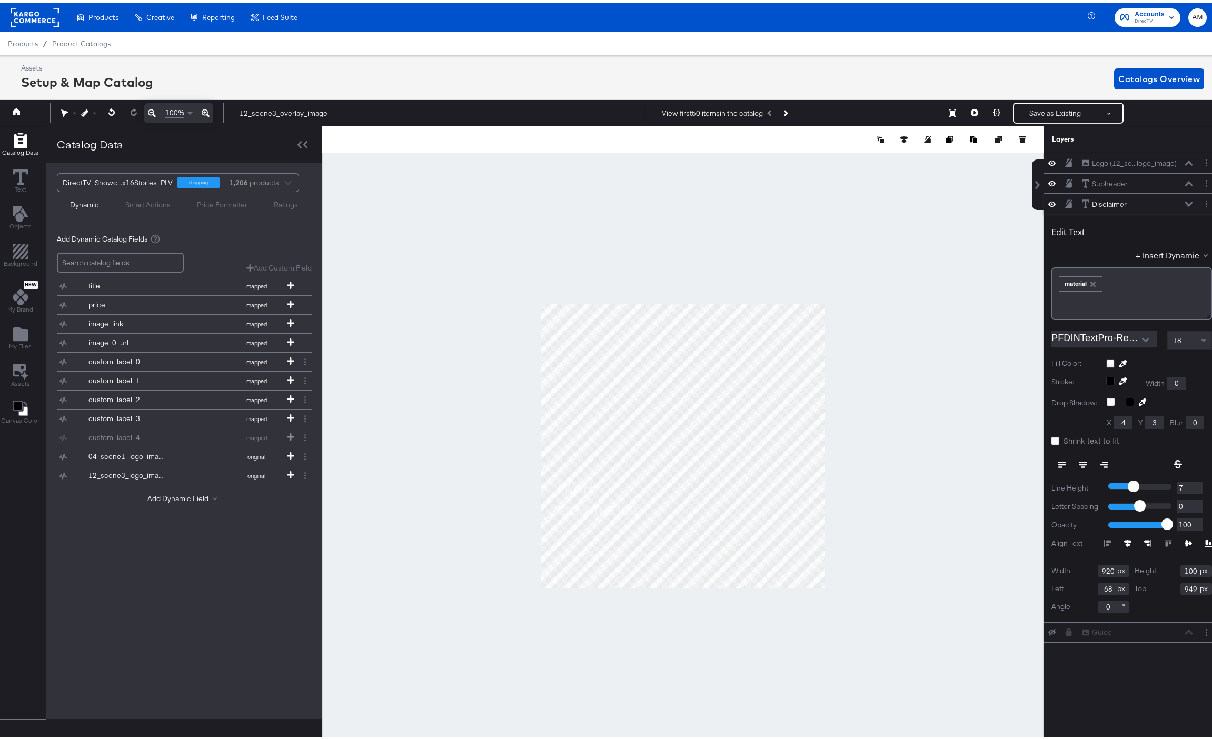
click at [1198, 336] on span at bounding box center [1204, 338] width 13 height 18
click at [1089, 282] on icon "button" at bounding box center [1092, 281] width 7 height 7
click at [1169, 257] on button "+ Insert Dynamic" at bounding box center [1174, 252] width 76 height 11
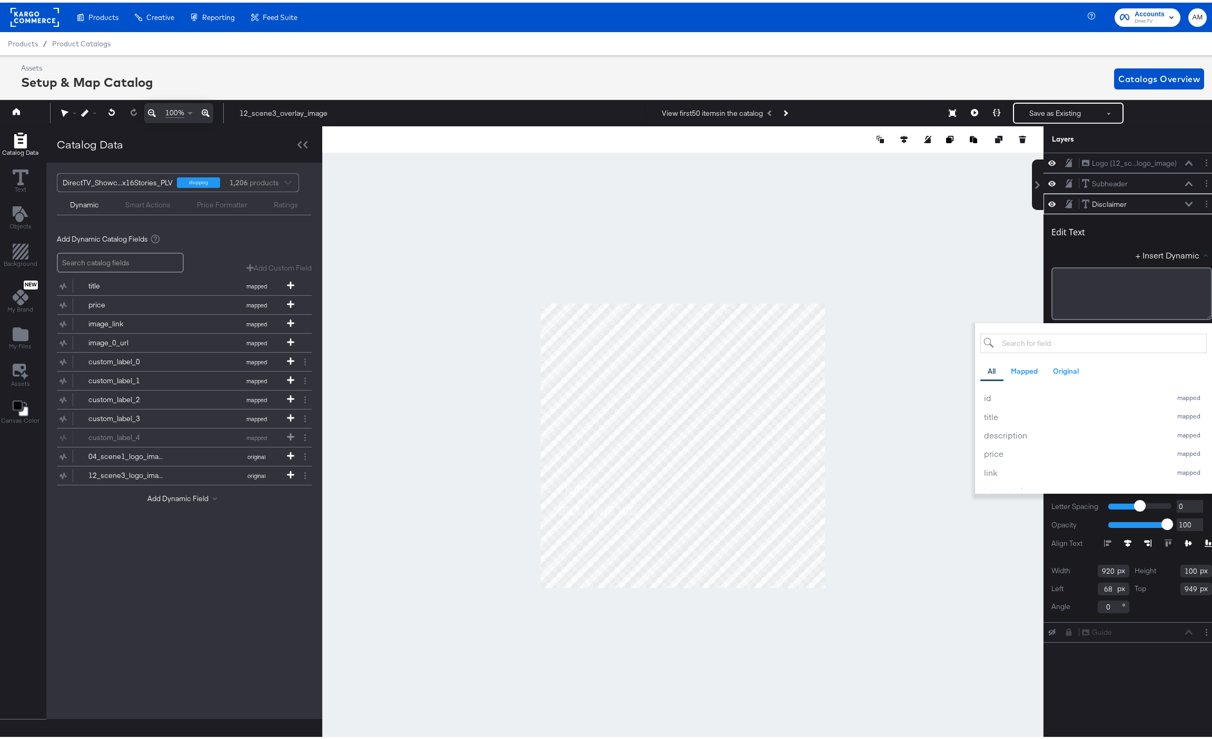
click at [1052, 341] on input "search" at bounding box center [1093, 340] width 226 height 19
type input "custom"
click at [1022, 446] on div "custom_label_3" at bounding box center [1075, 451] width 182 height 11
click at [1061, 258] on div "+ Insert Dynamic custom All Mapped Original Add a field from your catalog to us…" at bounding box center [1131, 254] width 161 height 15
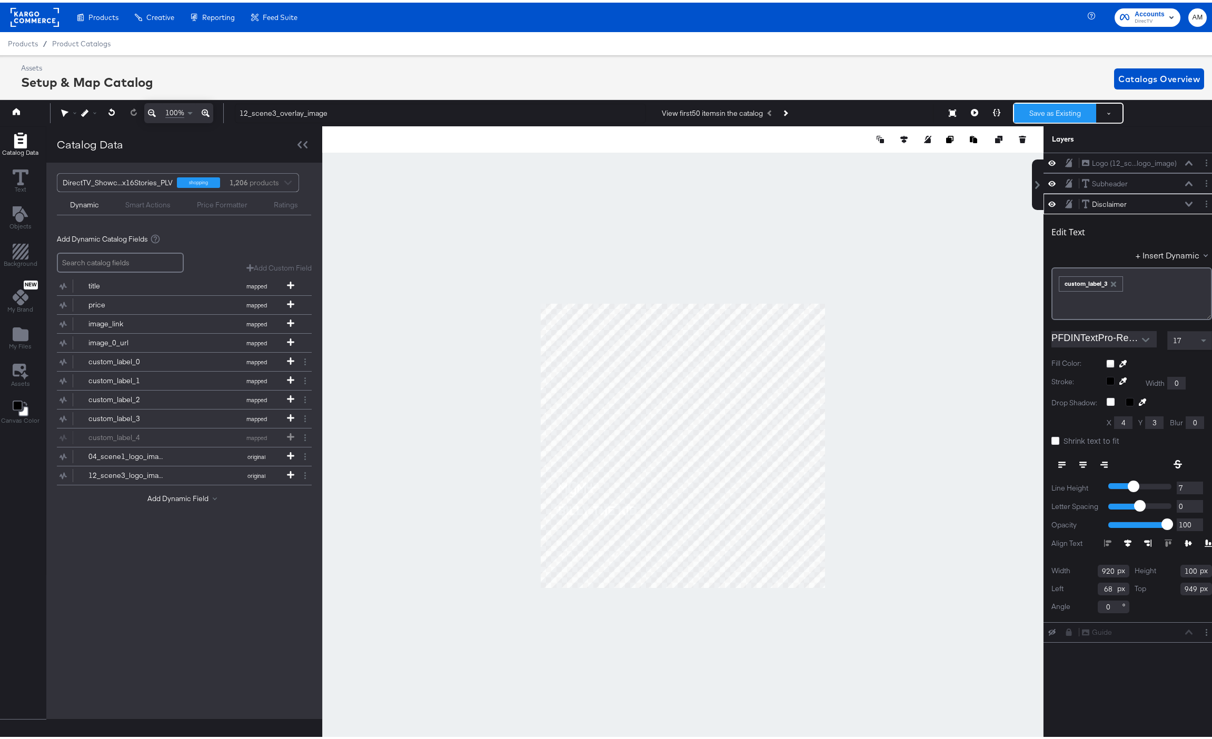
click at [1045, 111] on button "Save as Existing" at bounding box center [1055, 110] width 82 height 19
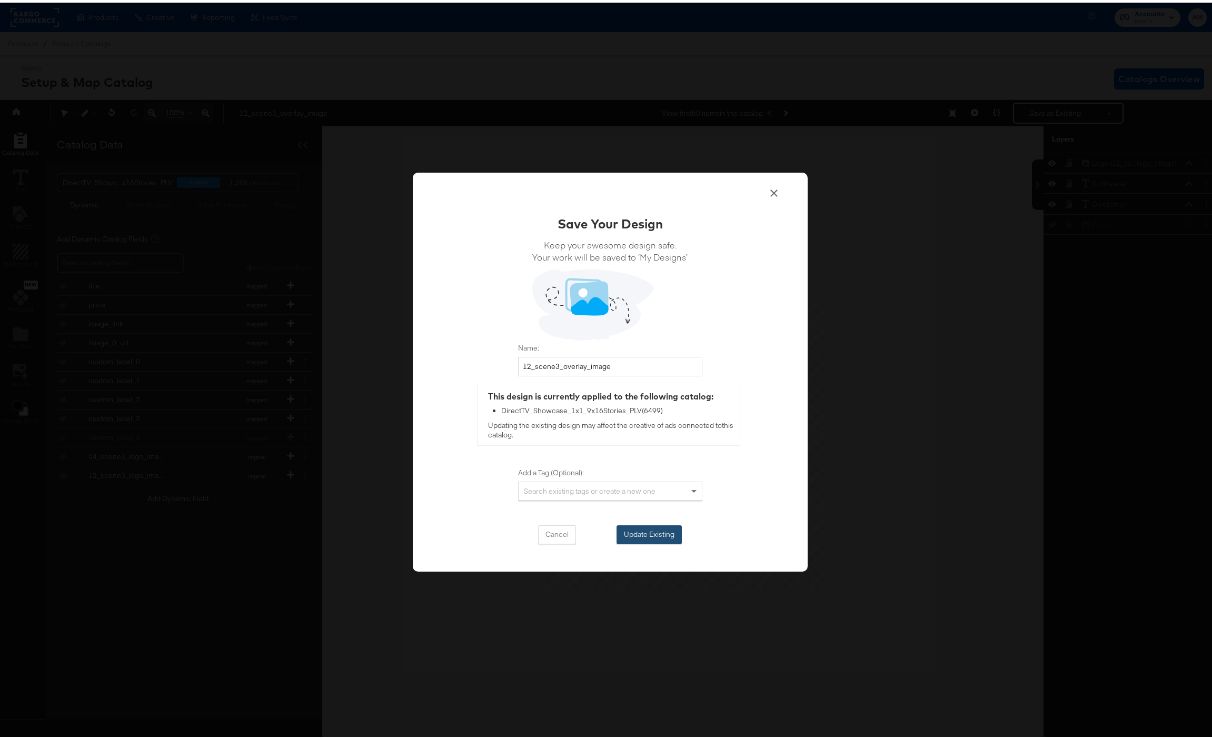
click at [637, 526] on button "Update Existing" at bounding box center [648, 532] width 65 height 19
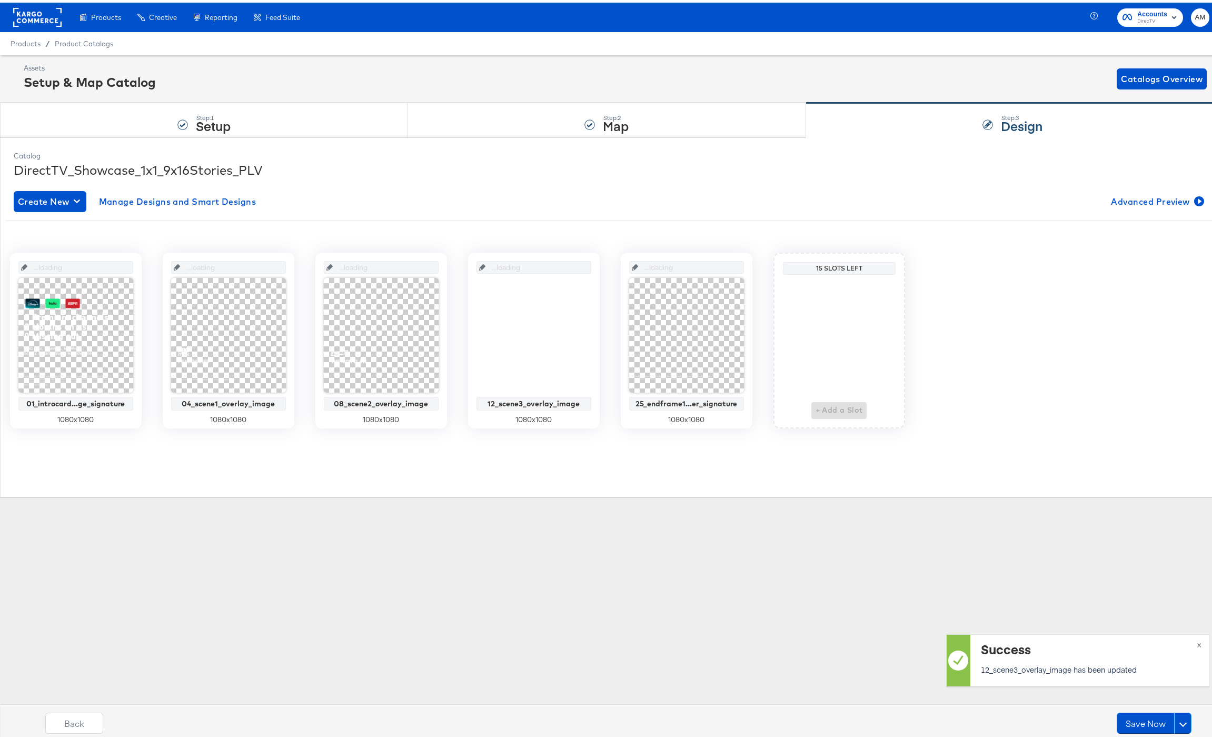
scroll to position [0, 0]
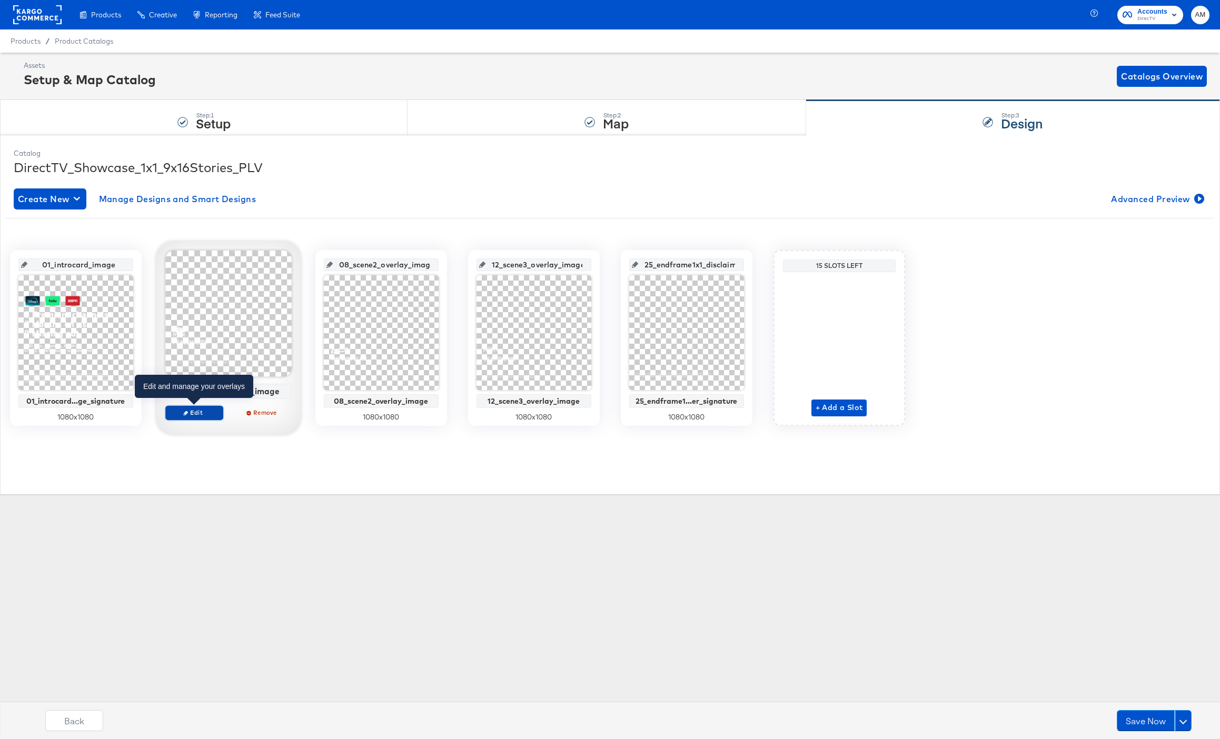
click at [204, 415] on span "Edit" at bounding box center [194, 413] width 48 height 8
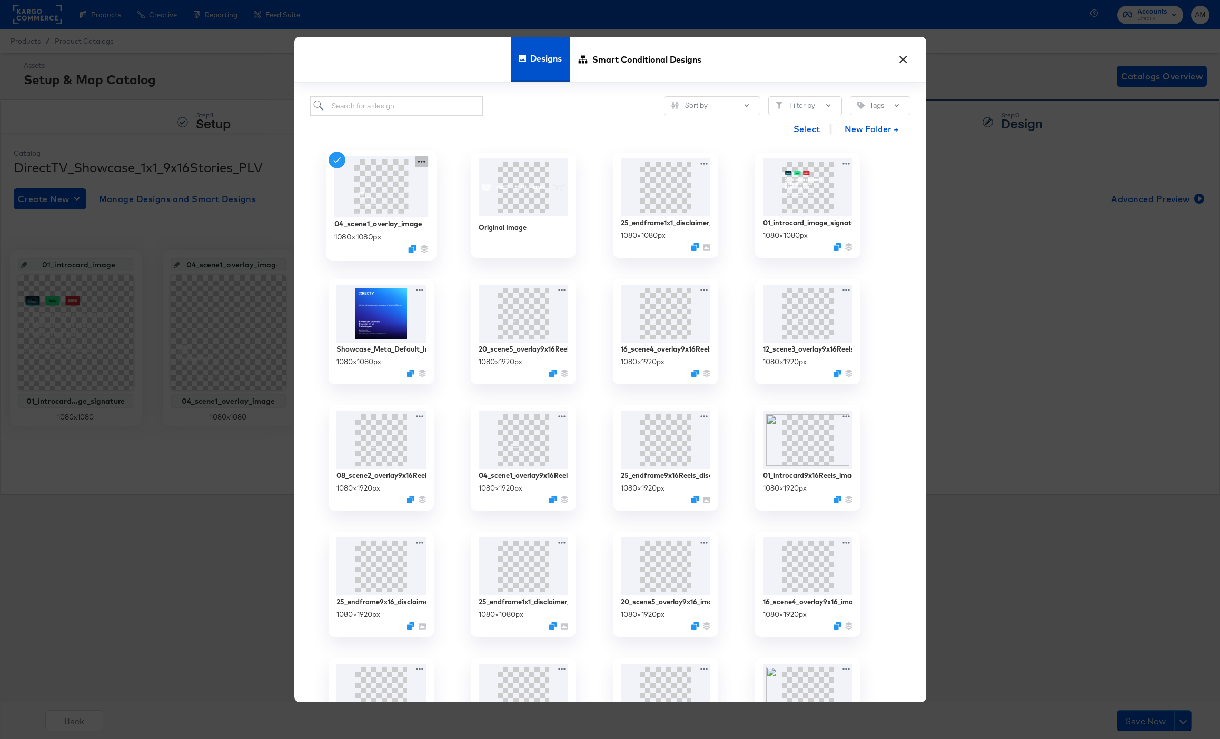
click at [420, 159] on icon at bounding box center [421, 161] width 13 height 11
click at [493, 231] on button "Edit Design Edit Design" at bounding box center [517, 223] width 142 height 19
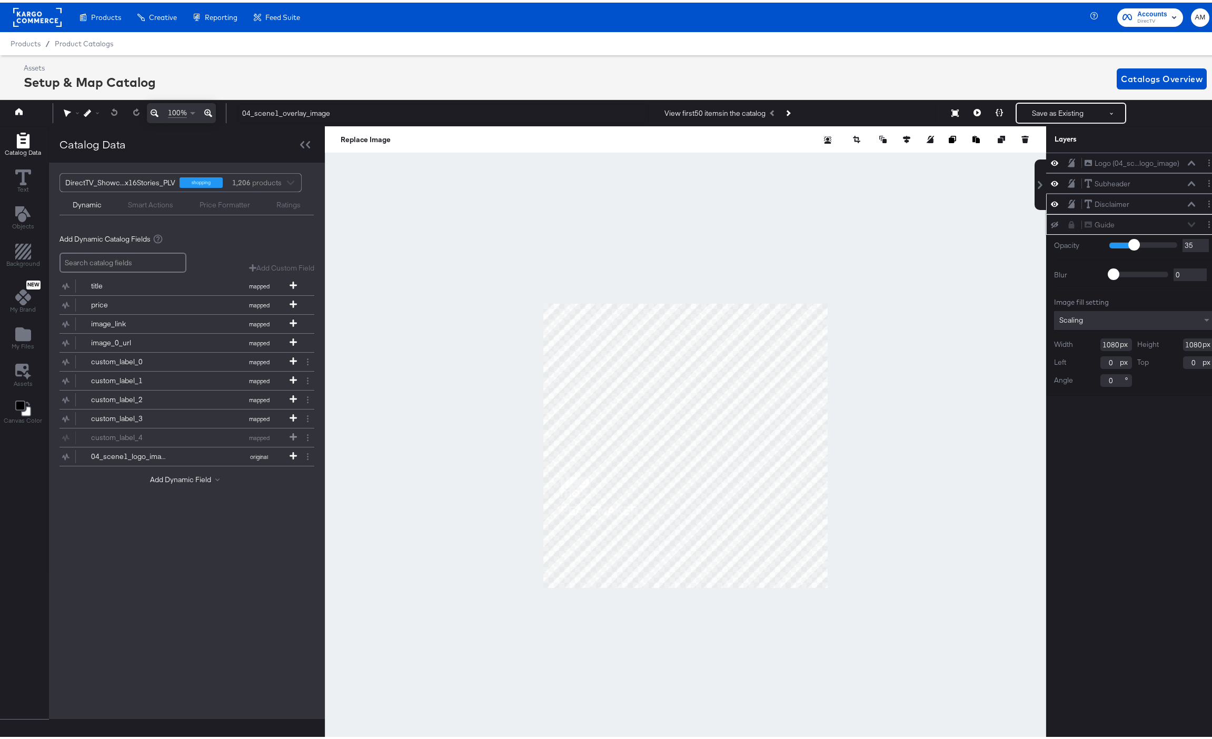
click at [1188, 202] on icon at bounding box center [1191, 201] width 7 height 5
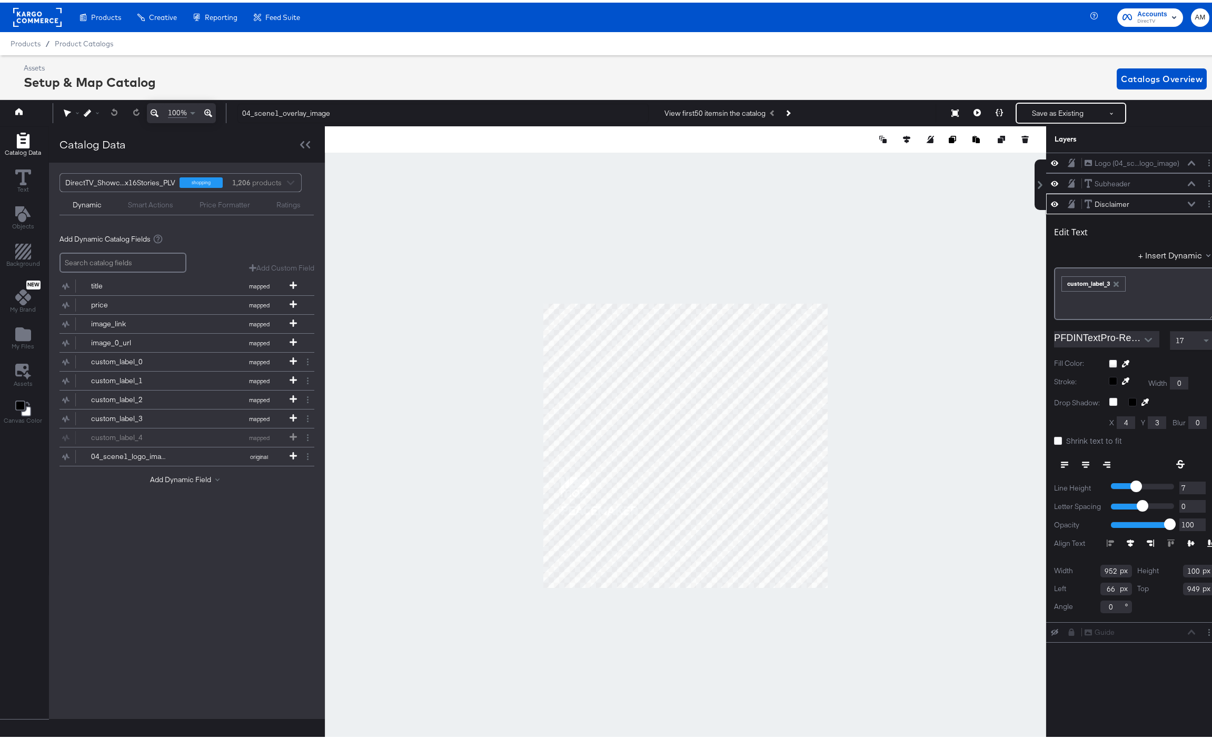
scroll to position [0, 3]
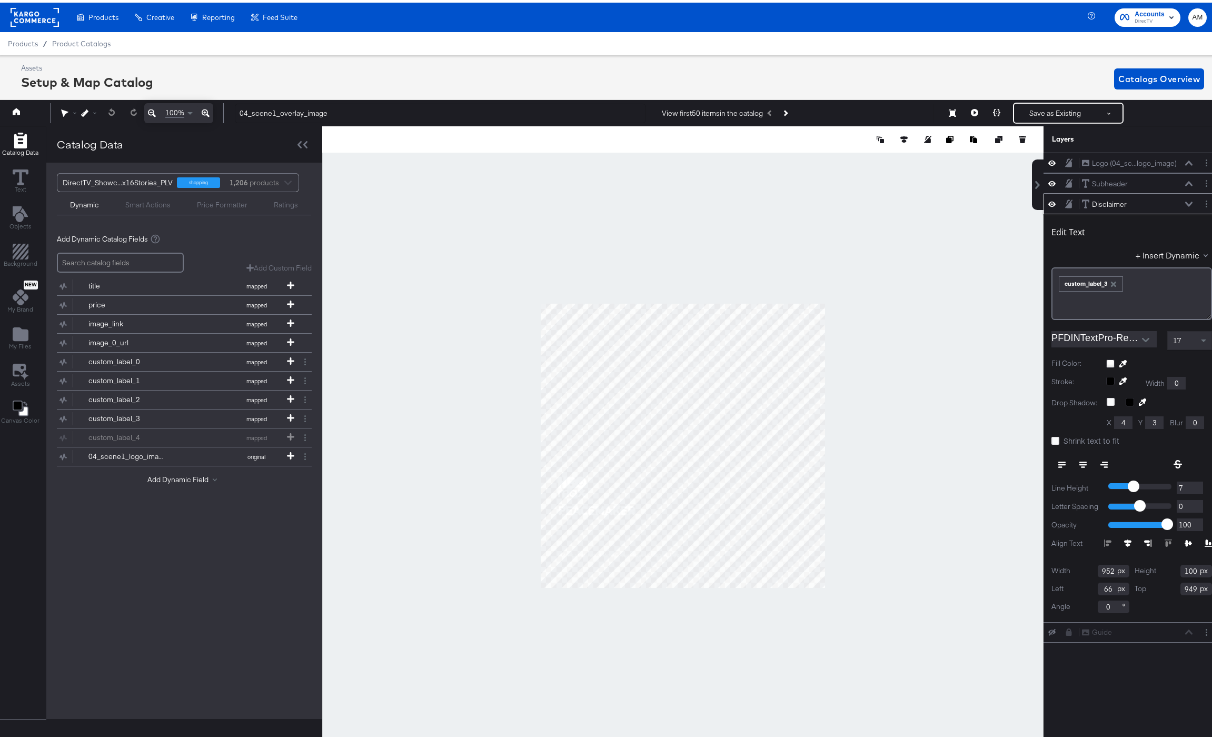
click at [1185, 203] on icon at bounding box center [1188, 201] width 7 height 5
click at [1111, 281] on icon "button" at bounding box center [1113, 281] width 5 height 5
click at [1168, 247] on button "+ Insert Dynamic" at bounding box center [1174, 252] width 76 height 11
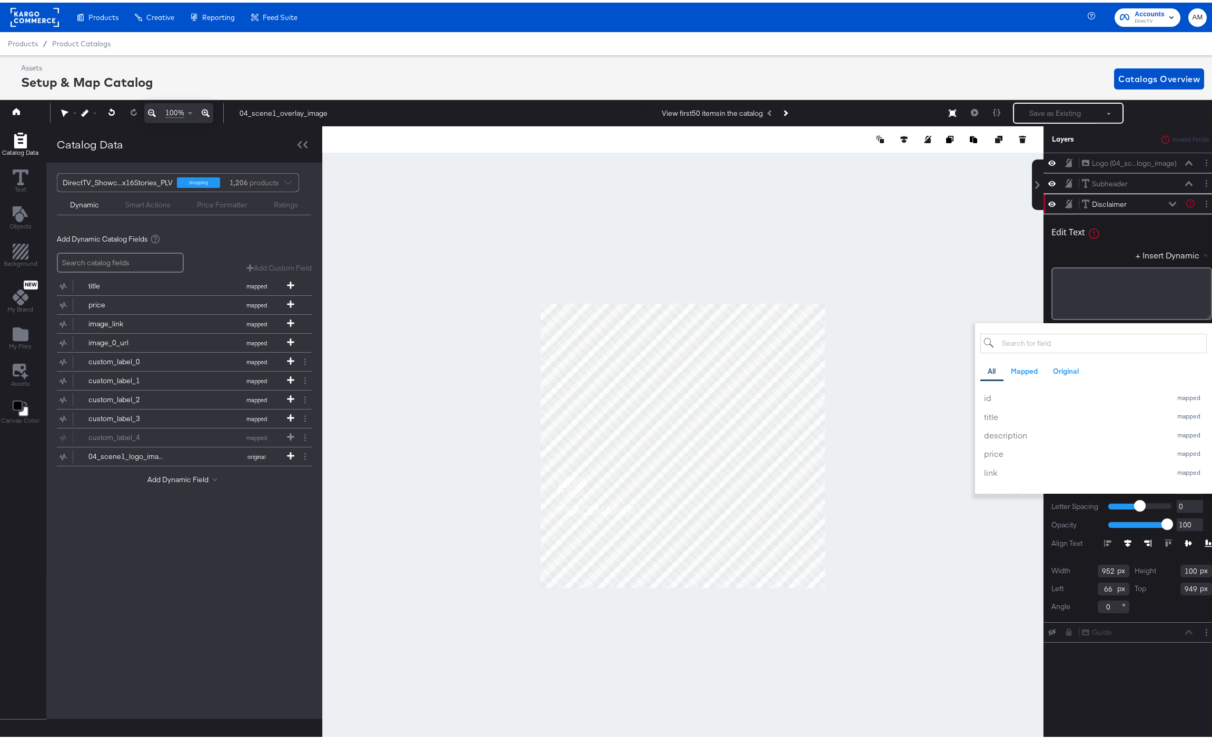
click at [1032, 343] on input "search" at bounding box center [1093, 340] width 226 height 19
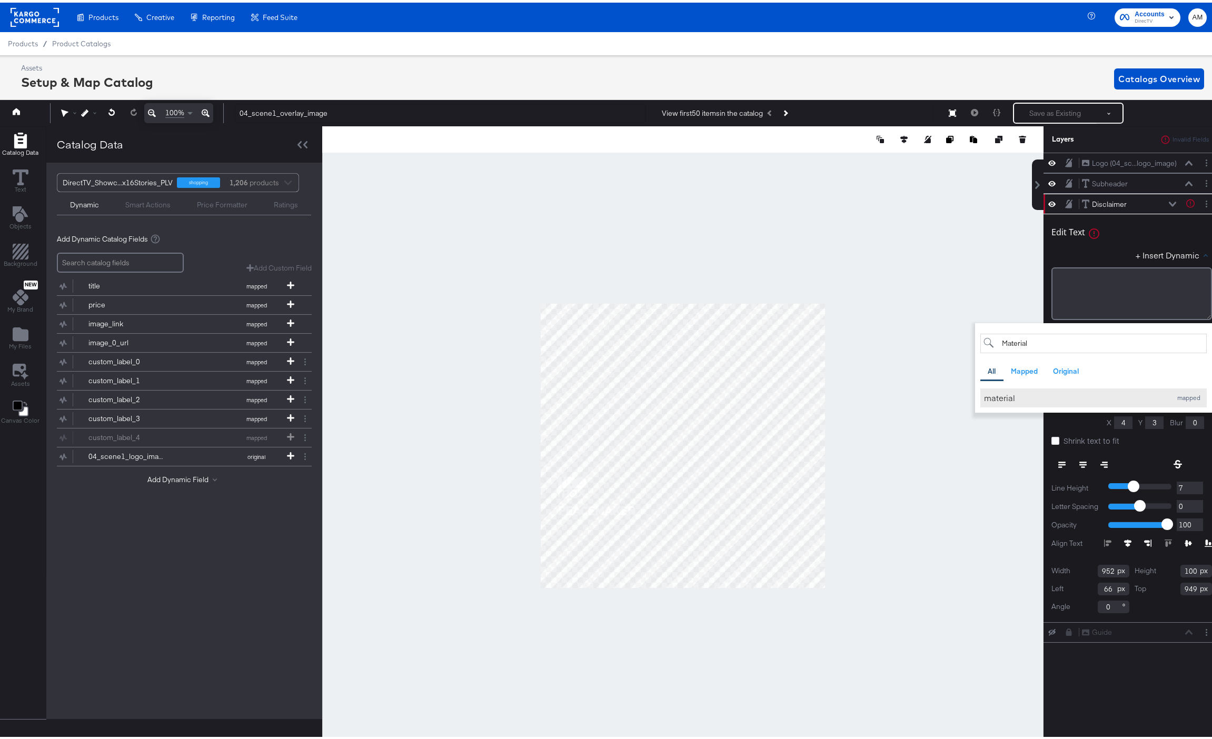
type input "Material"
click at [1010, 396] on div "material" at bounding box center [1075, 395] width 182 height 11
click at [1103, 247] on div "+ Insert Dynamic Material All Mapped Original Add a field from your catalog to …" at bounding box center [1131, 254] width 161 height 15
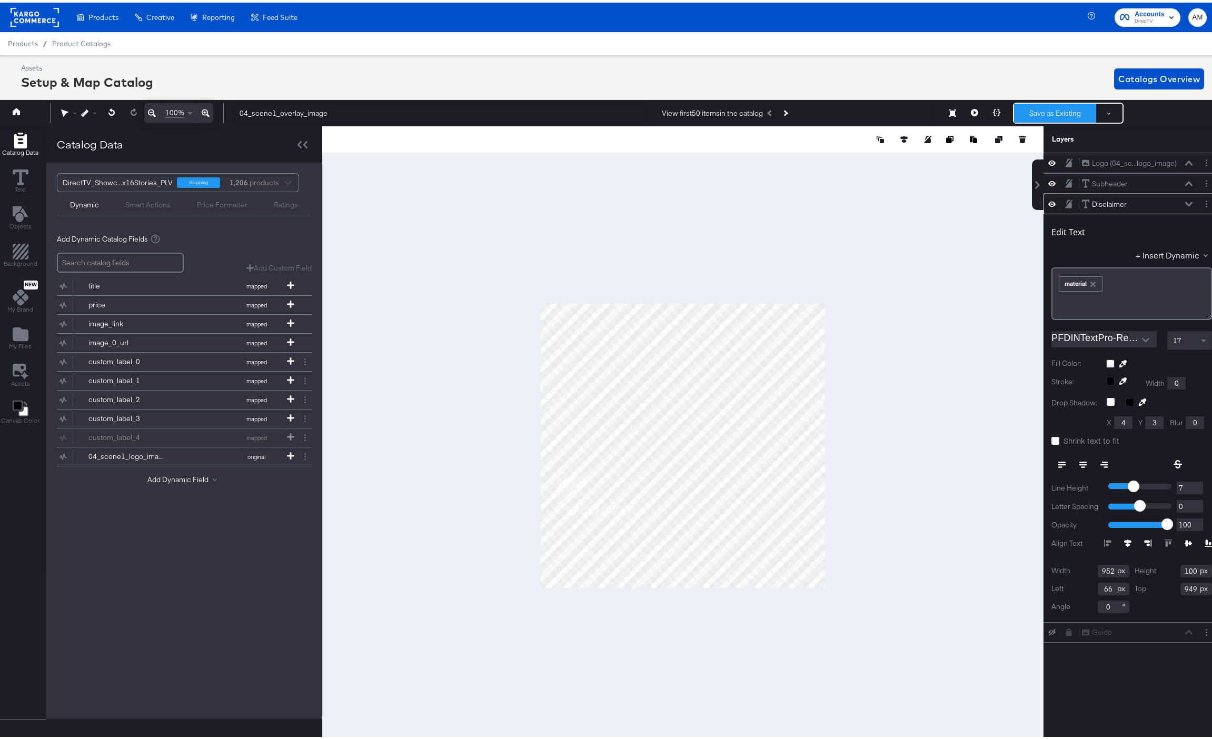
click at [1047, 111] on button "Save as Existing" at bounding box center [1055, 110] width 82 height 19
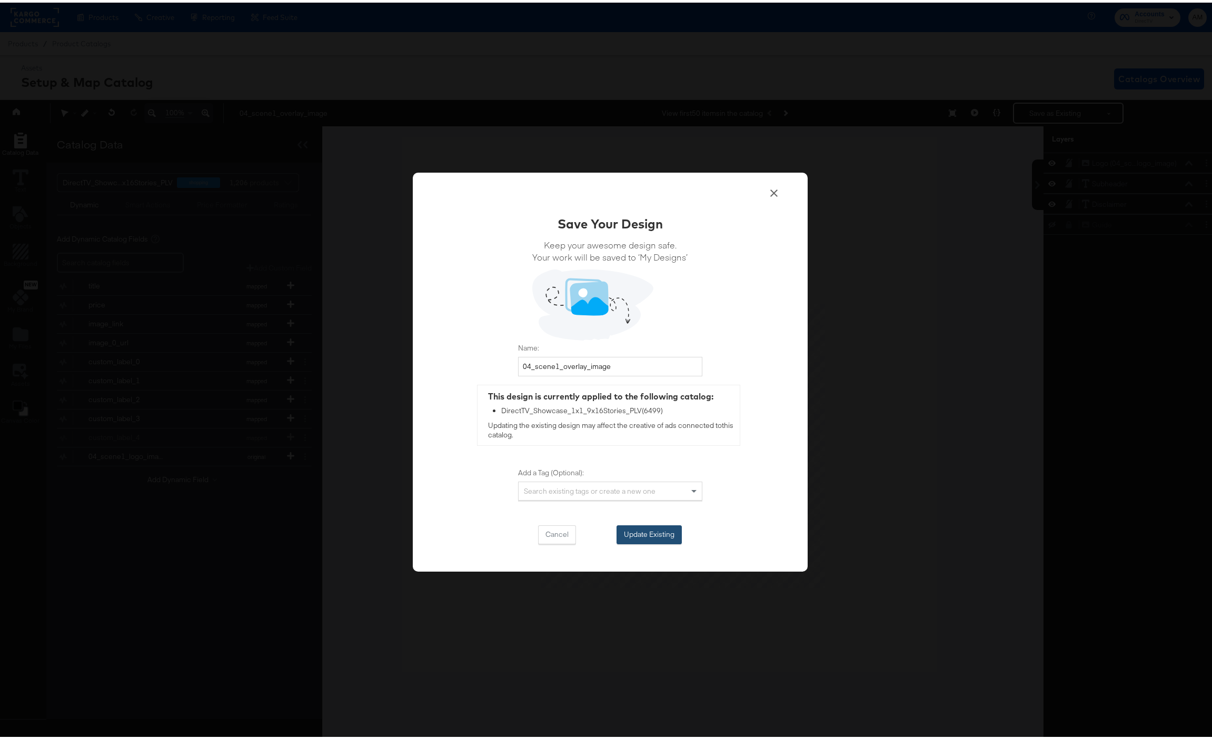
click at [626, 527] on button "Update Existing" at bounding box center [648, 532] width 65 height 19
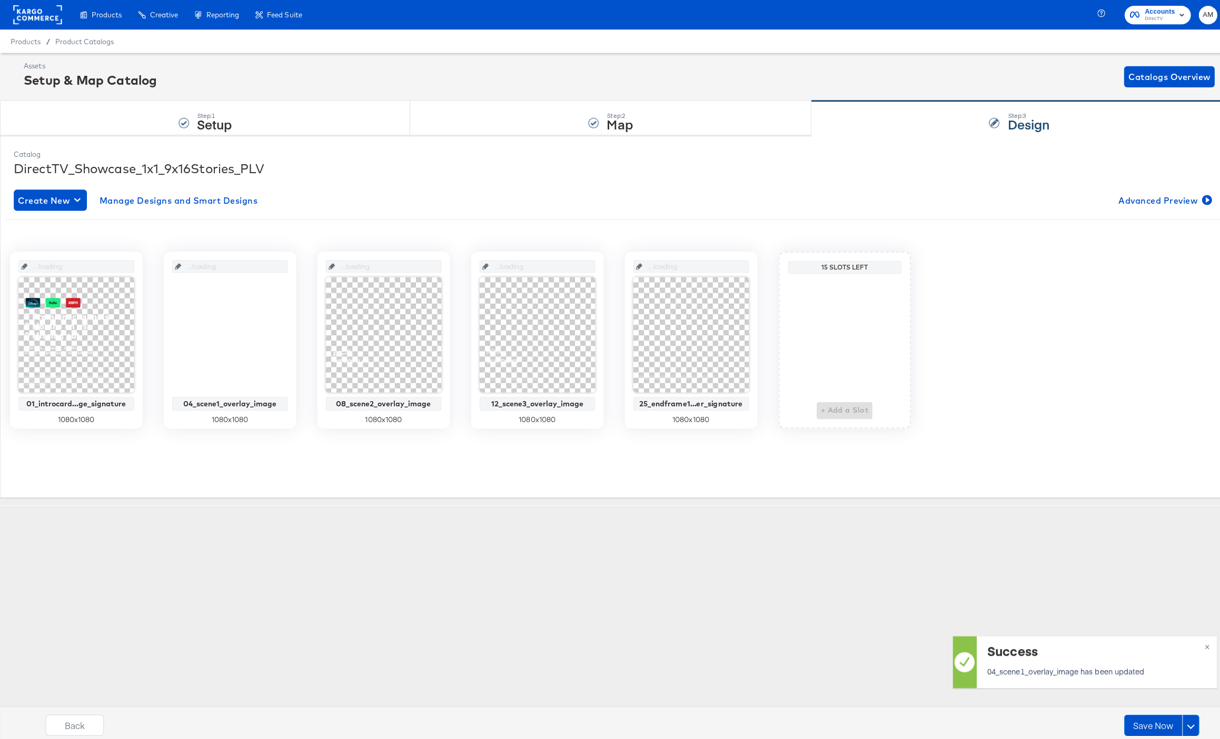
scroll to position [0, 0]
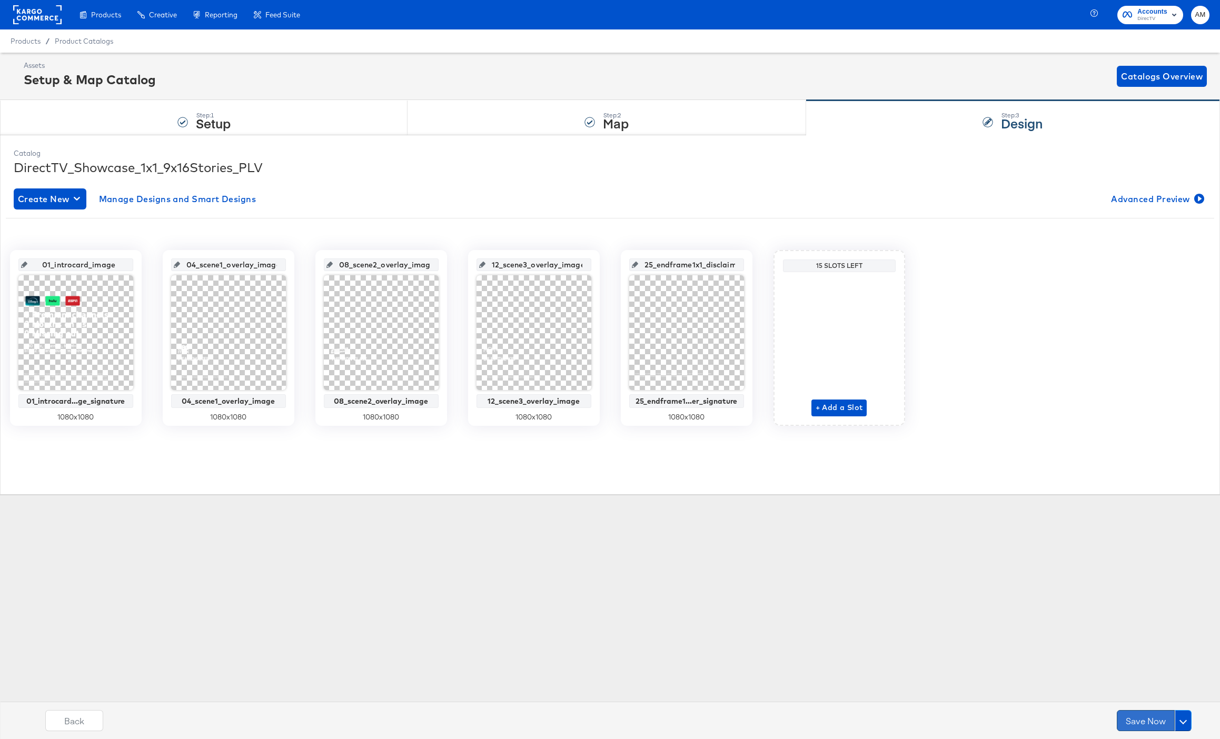
click at [1139, 723] on button "Save Now" at bounding box center [1146, 720] width 58 height 21
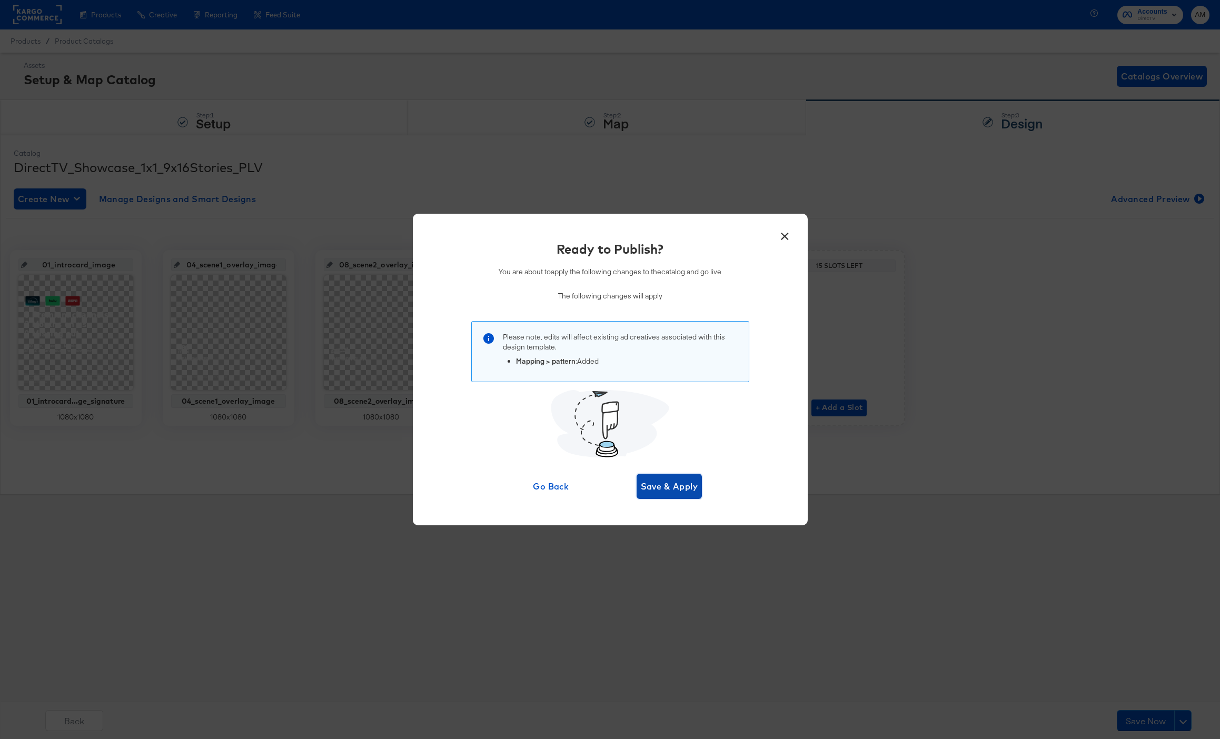
click at [650, 483] on span "Save & Apply" at bounding box center [669, 486] width 57 height 15
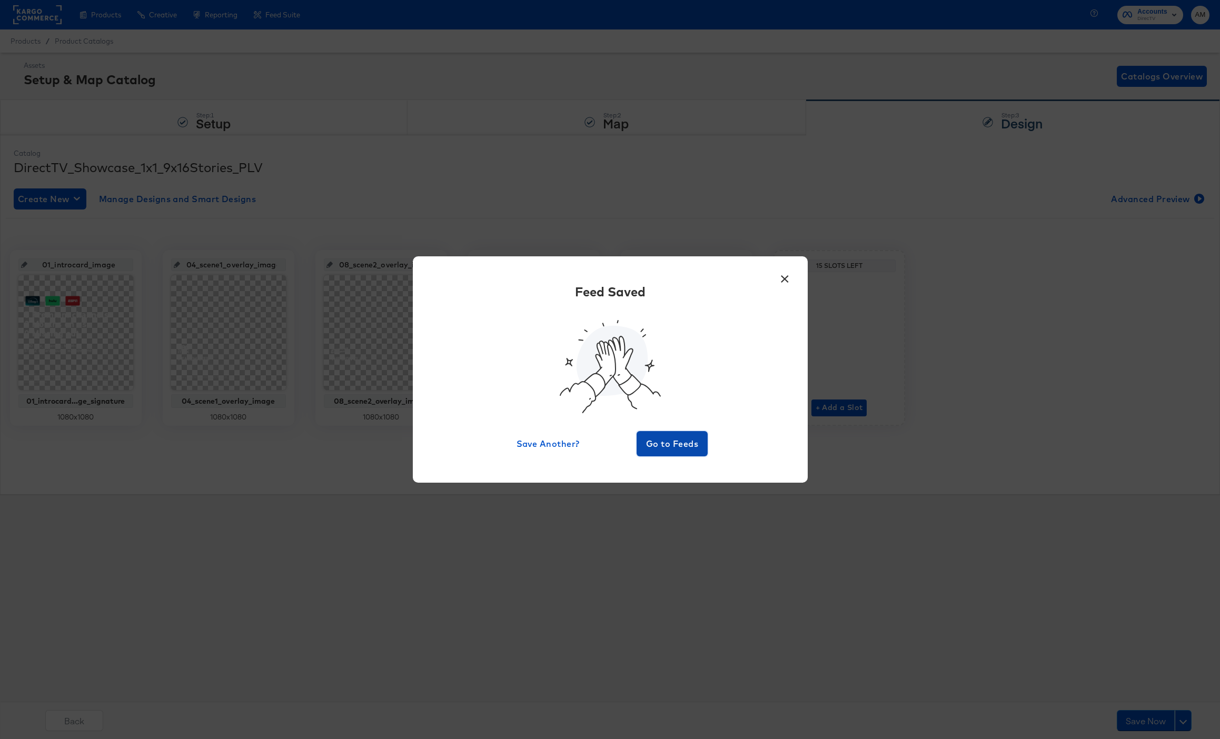
click at [664, 441] on span "Go to Feeds" at bounding box center [672, 443] width 63 height 15
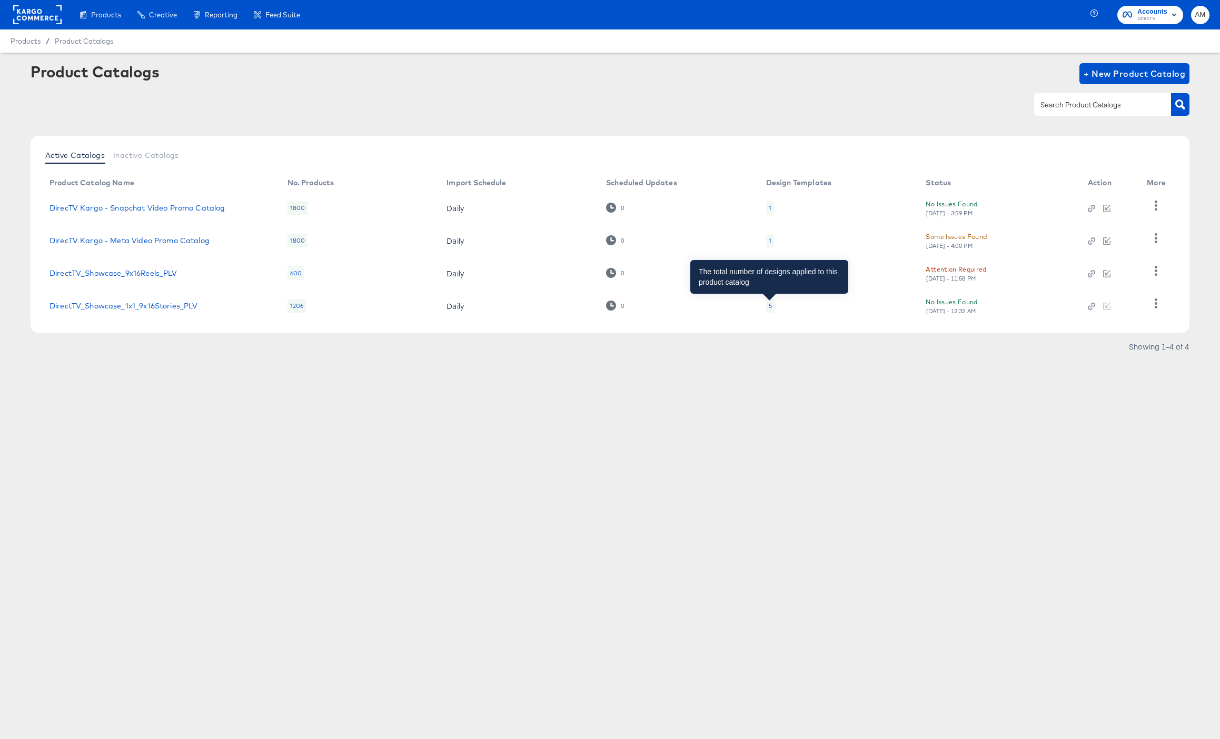
click at [769, 306] on div "5" at bounding box center [770, 306] width 3 height 8
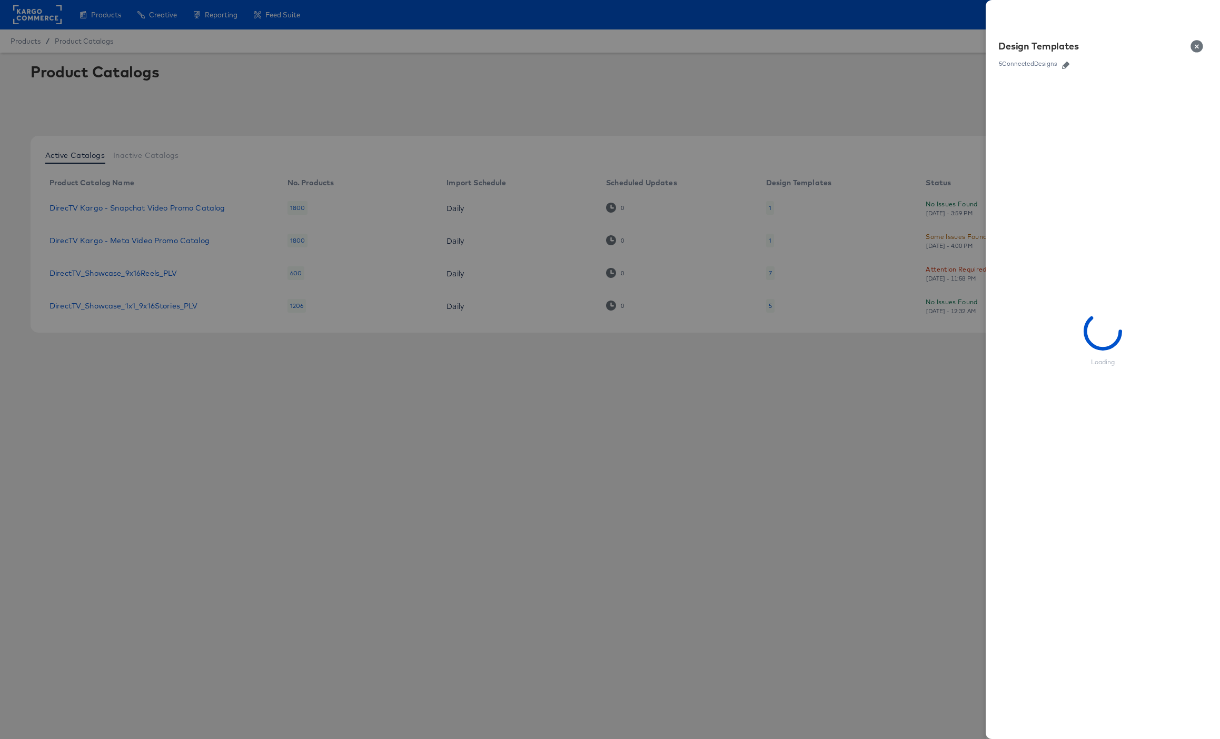
click at [1065, 64] on icon "button" at bounding box center [1065, 65] width 7 height 7
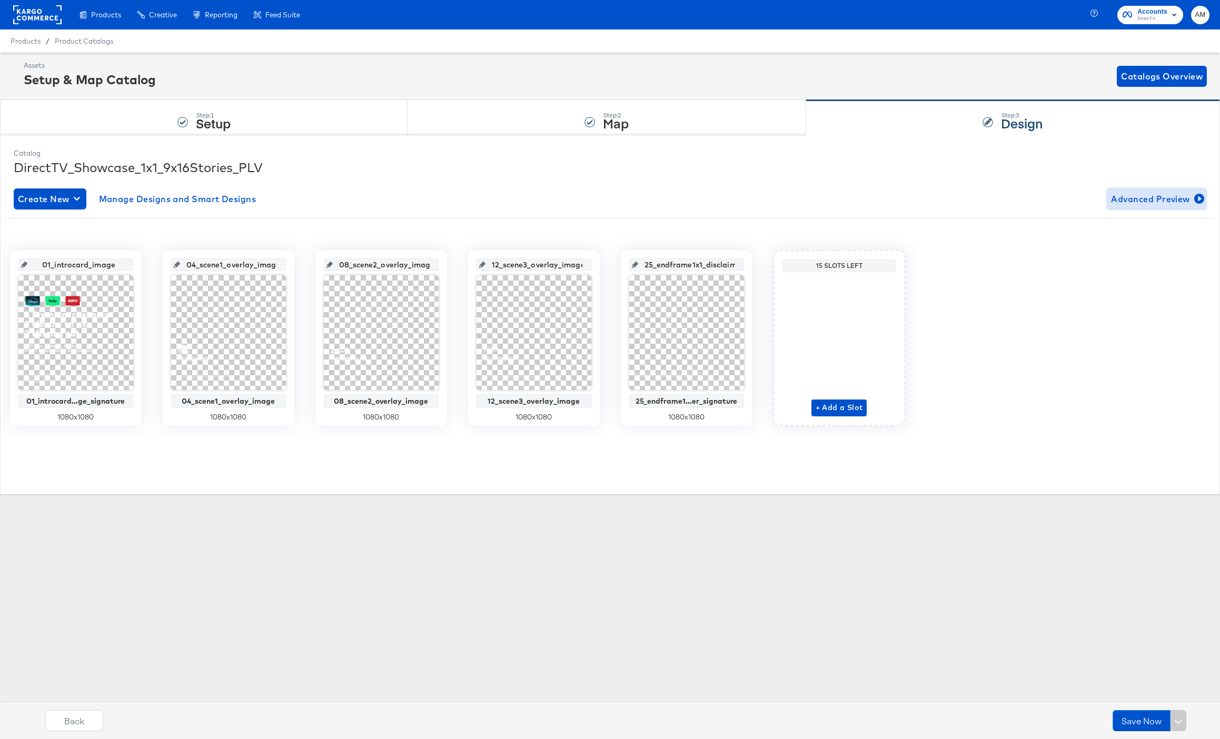
click at [1151, 195] on span "Advanced Preview" at bounding box center [1156, 199] width 91 height 15
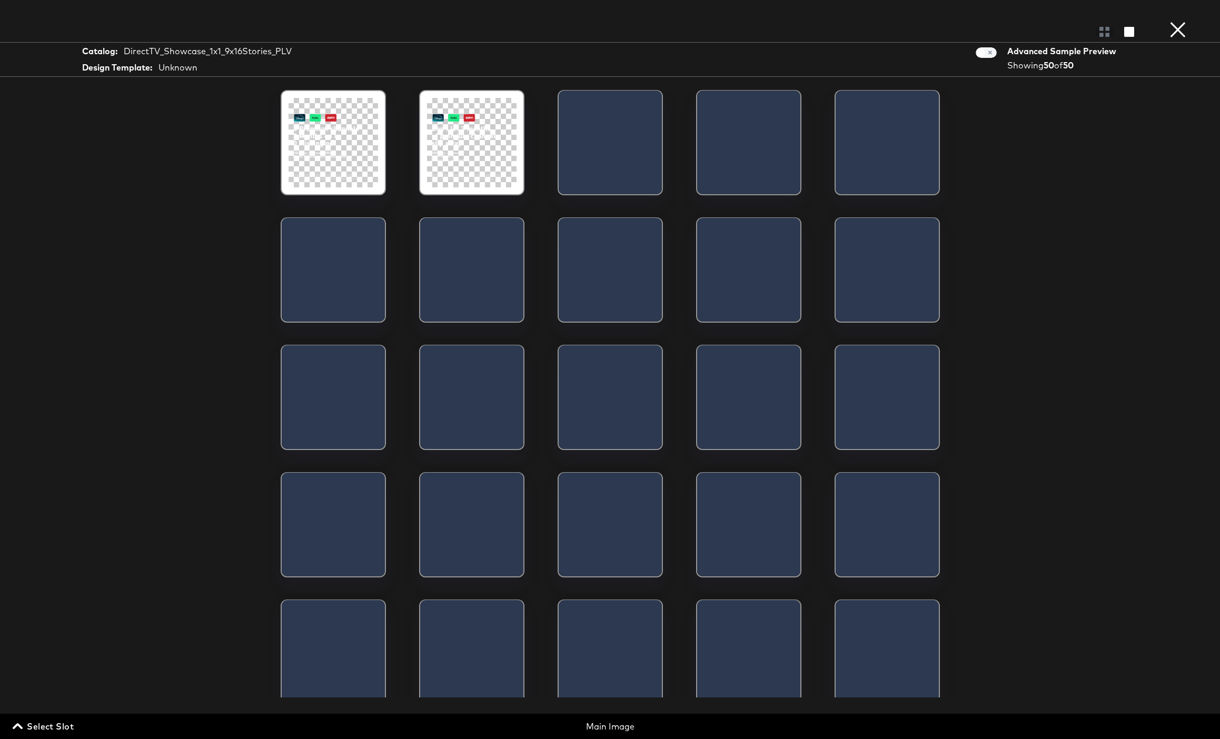
click at [331, 166] on div at bounding box center [332, 142] width 89 height 89
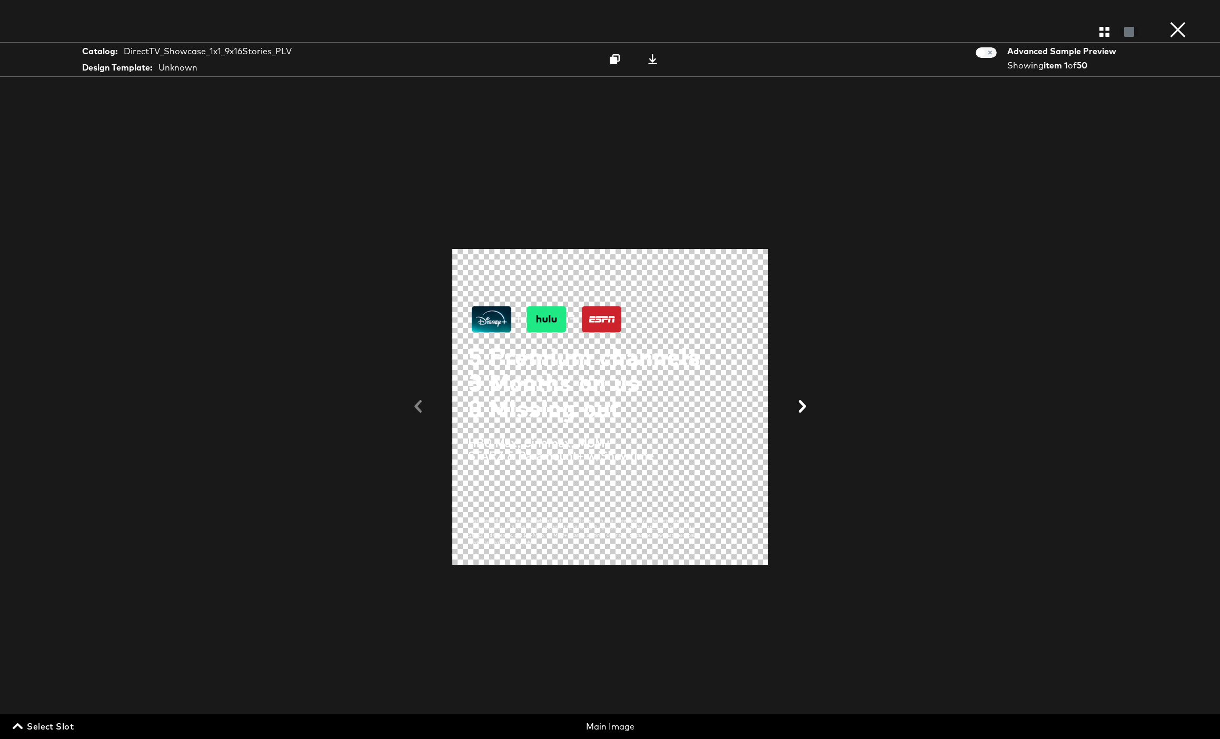
click at [799, 406] on icon at bounding box center [802, 406] width 13 height 13
click at [799, 405] on icon at bounding box center [802, 406] width 13 height 13
click at [654, 61] on icon at bounding box center [653, 59] width 10 height 10
click at [416, 404] on icon at bounding box center [418, 406] width 13 height 13
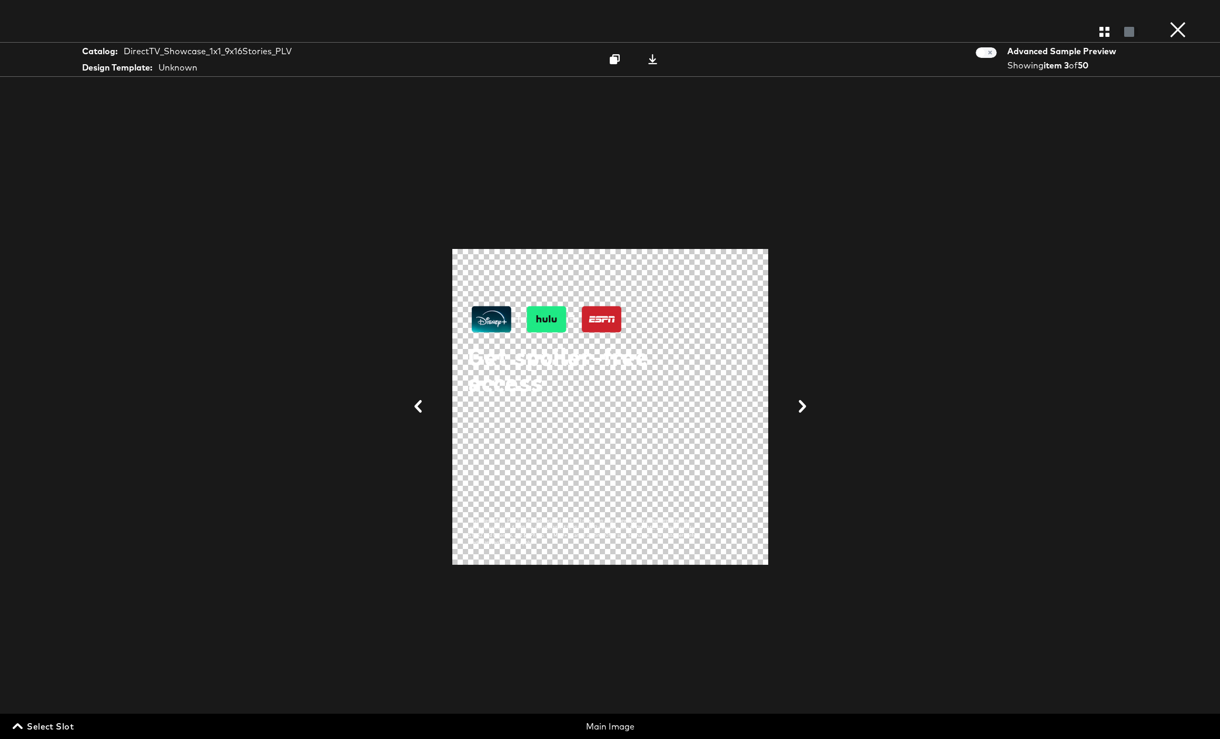
click at [1178, 21] on button "×" at bounding box center [1177, 10] width 21 height 21
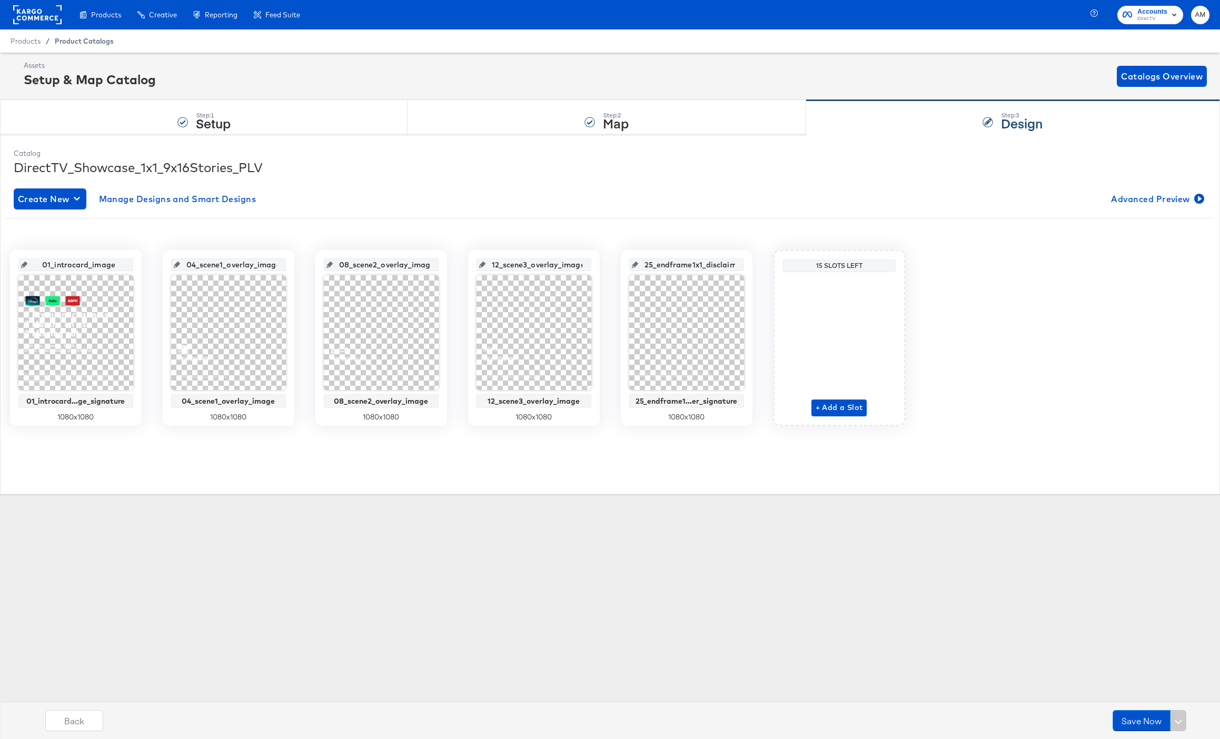
click at [81, 40] on span "Product Catalogs" at bounding box center [84, 41] width 59 height 8
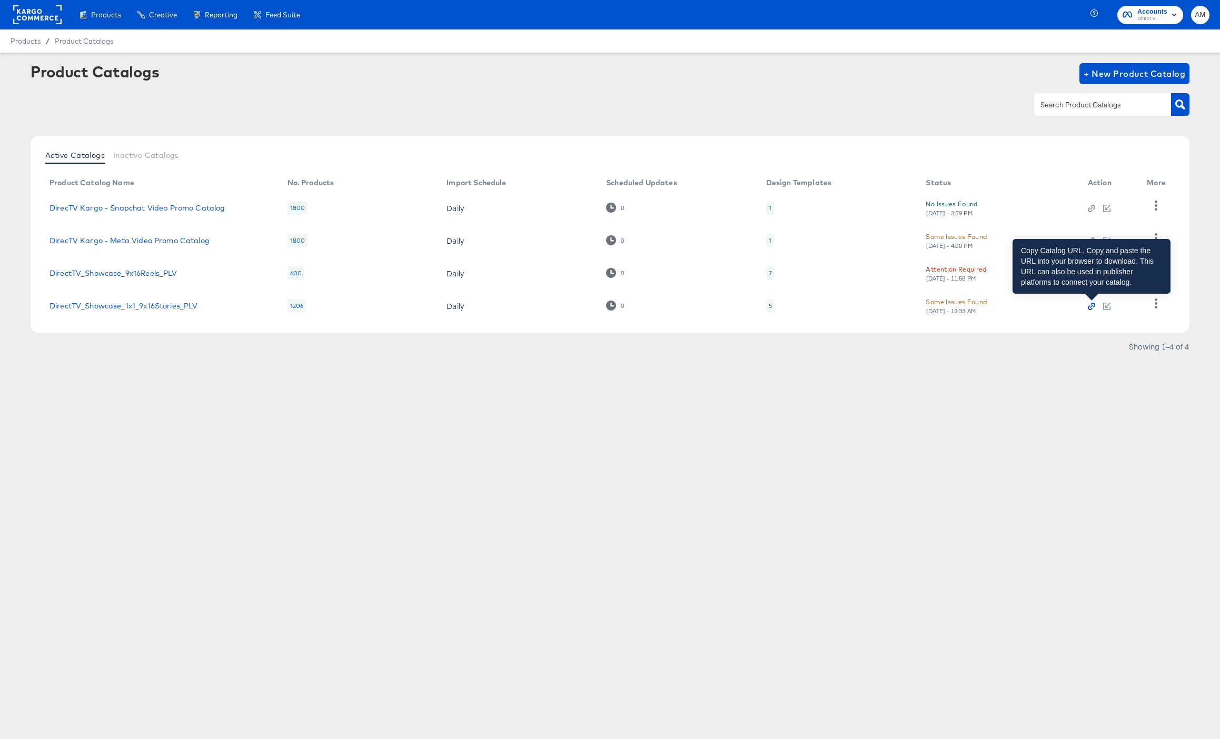
click at [1089, 307] on icon "button" at bounding box center [1091, 306] width 7 height 7
click at [771, 306] on div "5" at bounding box center [770, 306] width 8 height 14
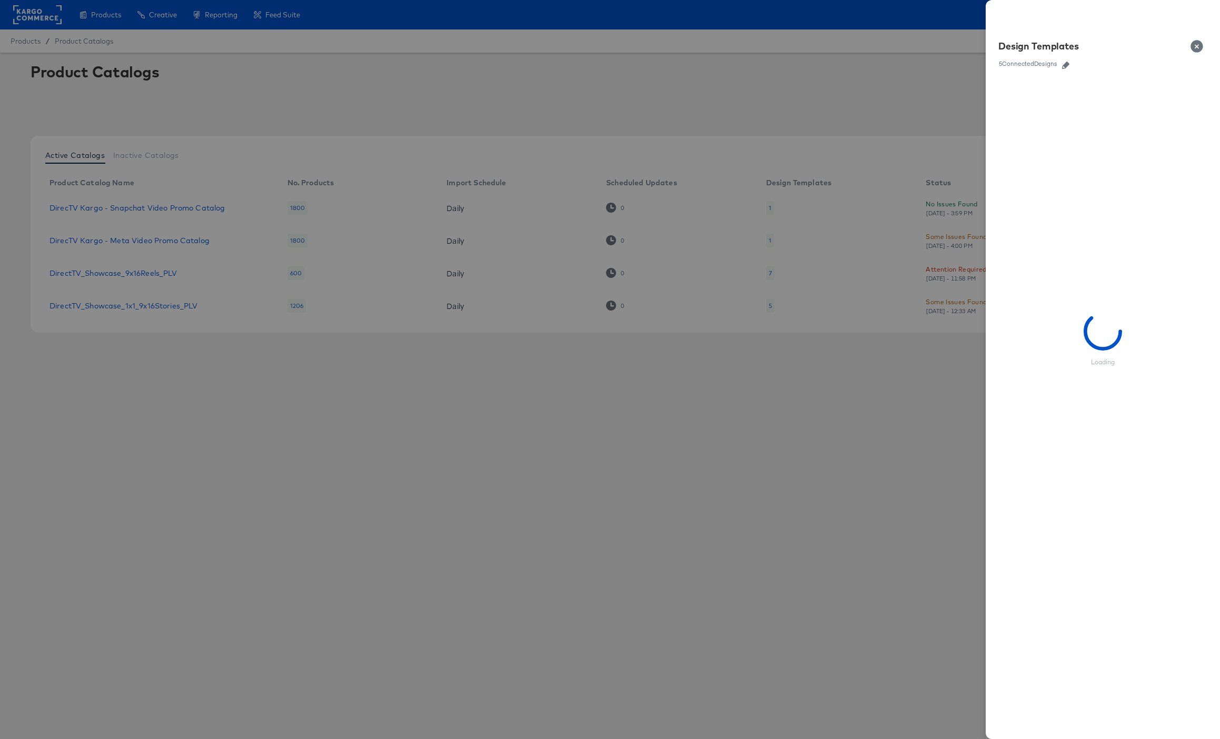
click at [1061, 62] on button "button" at bounding box center [1066, 65] width 16 height 7
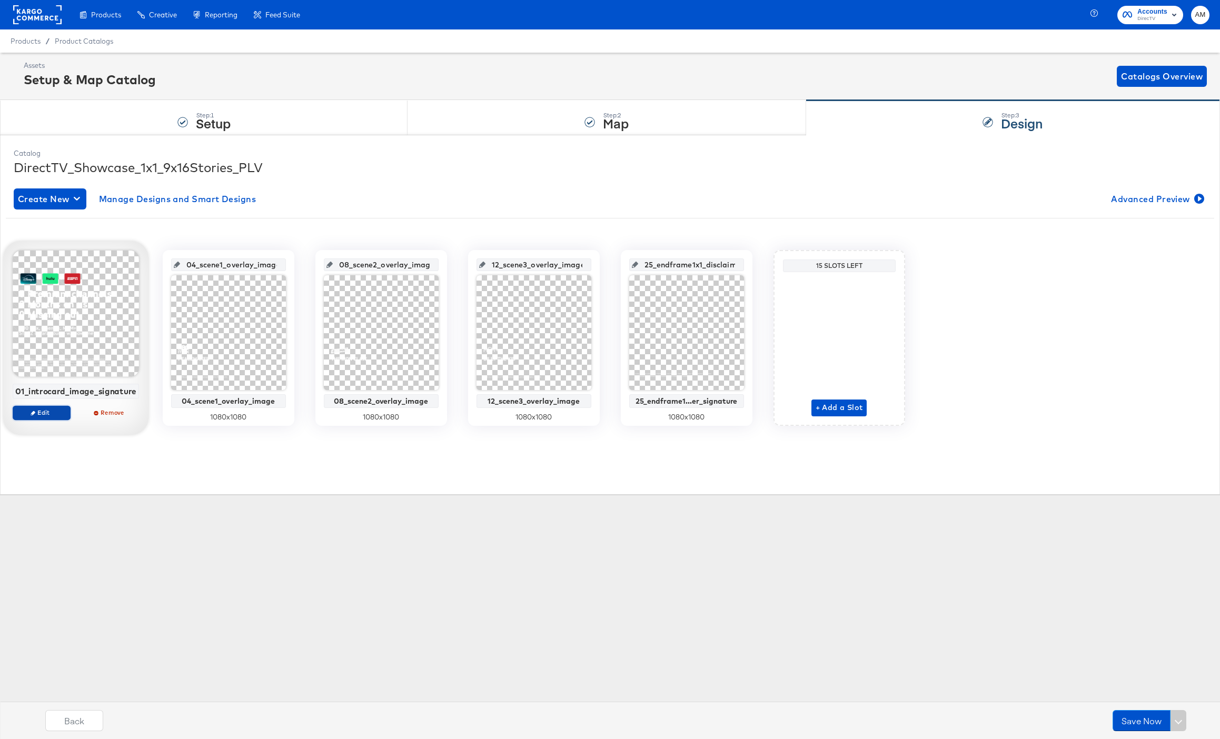
click at [54, 412] on span "Edit" at bounding box center [41, 413] width 48 height 8
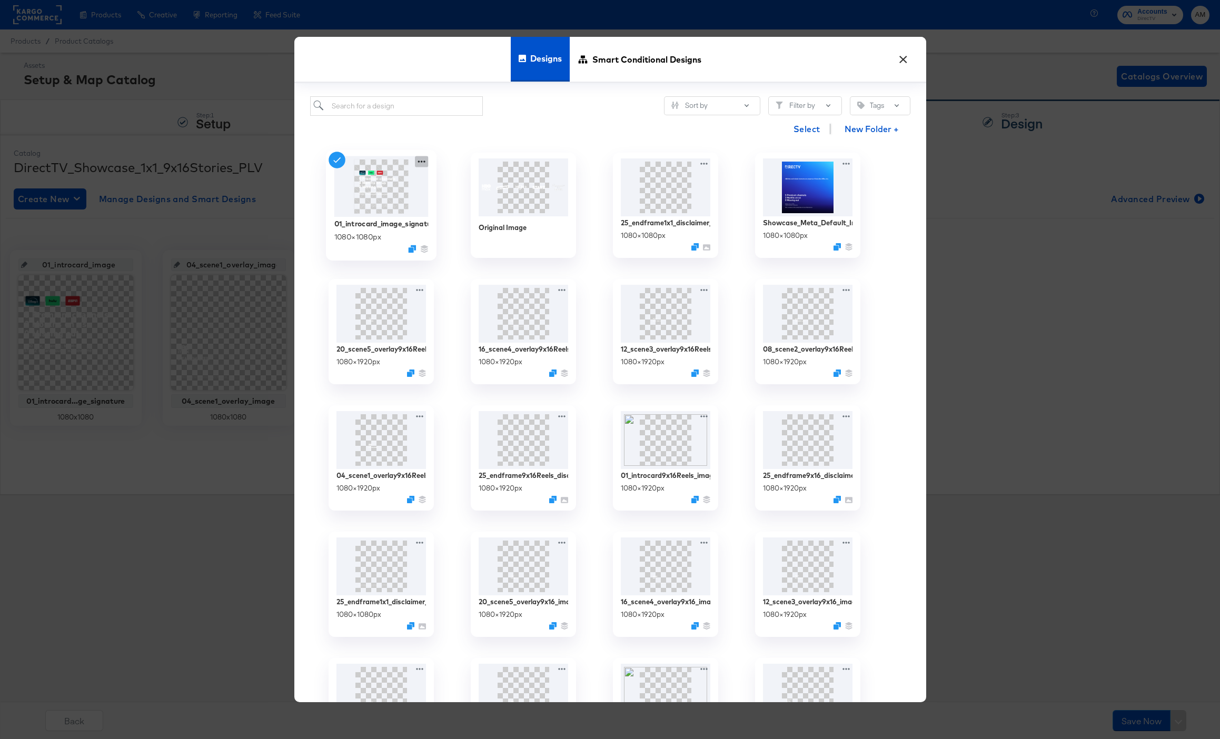
click at [420, 163] on icon at bounding box center [421, 161] width 13 height 11
click at [470, 224] on div "Edit Design Edit Design" at bounding box center [470, 224] width 0 height 0
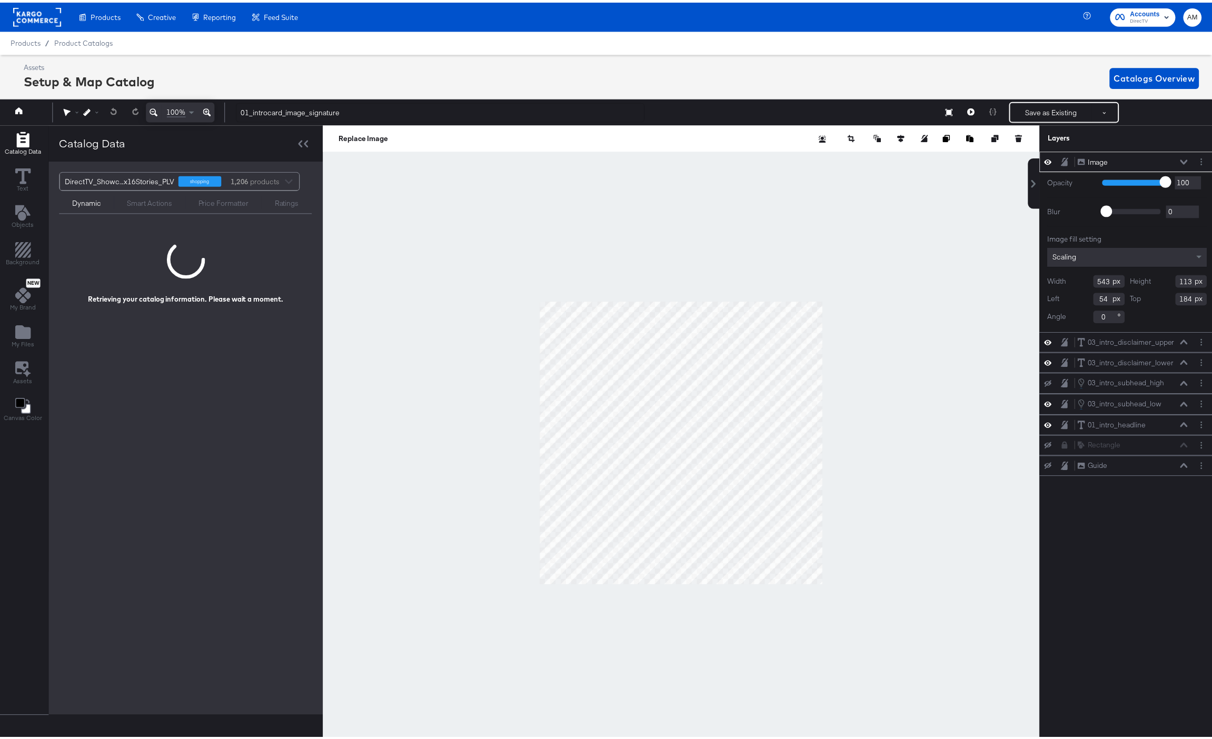
scroll to position [0, 3]
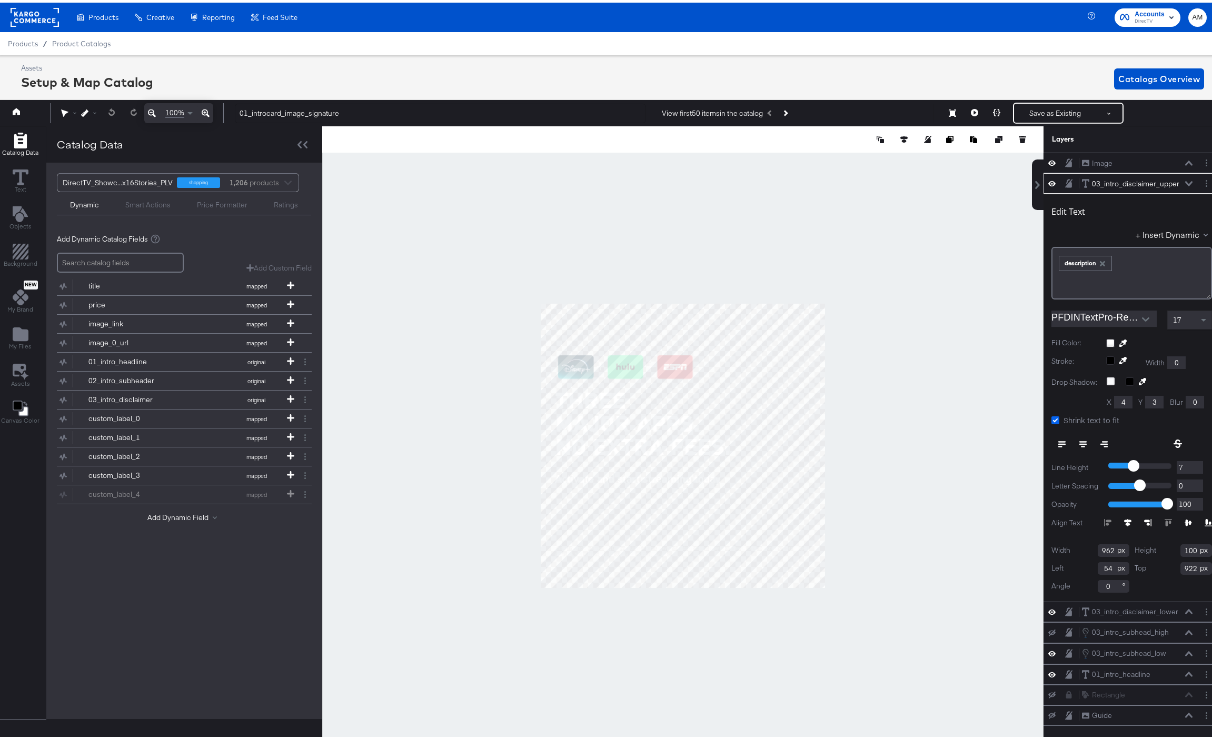
click at [1051, 416] on icon at bounding box center [1055, 418] width 8 height 8
click at [0, 0] on input "Shrink text to fit" at bounding box center [0, 0] width 0 height 0
click at [1198, 316] on span at bounding box center [1204, 317] width 13 height 18
click at [901, 298] on div at bounding box center [682, 443] width 721 height 639
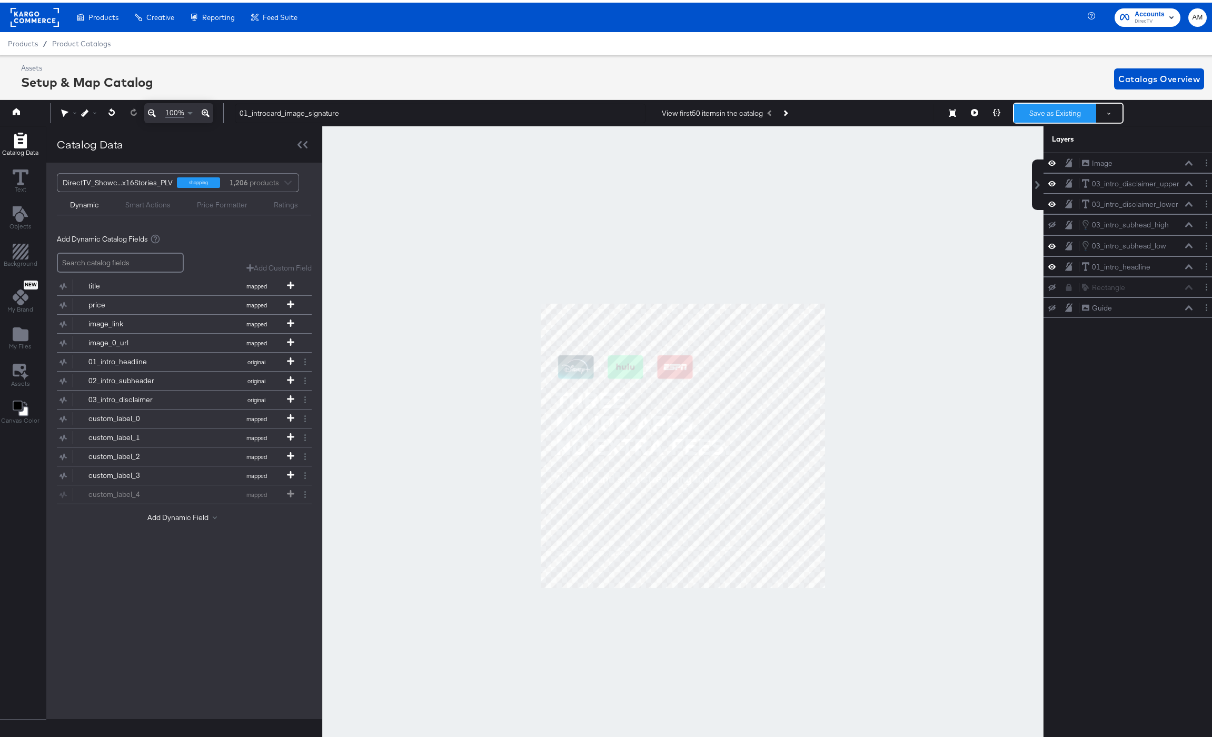
click at [1038, 118] on button "Save as Existing" at bounding box center [1055, 110] width 82 height 19
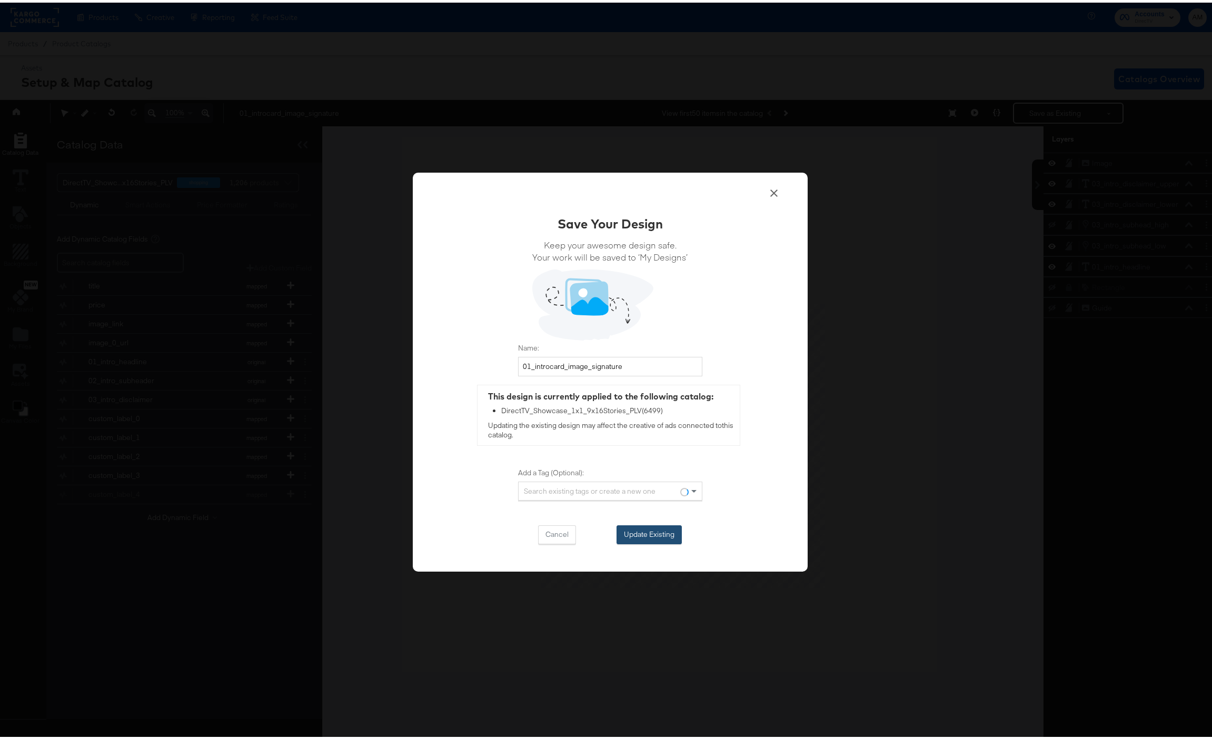
click at [656, 532] on button "Update Existing" at bounding box center [648, 532] width 65 height 19
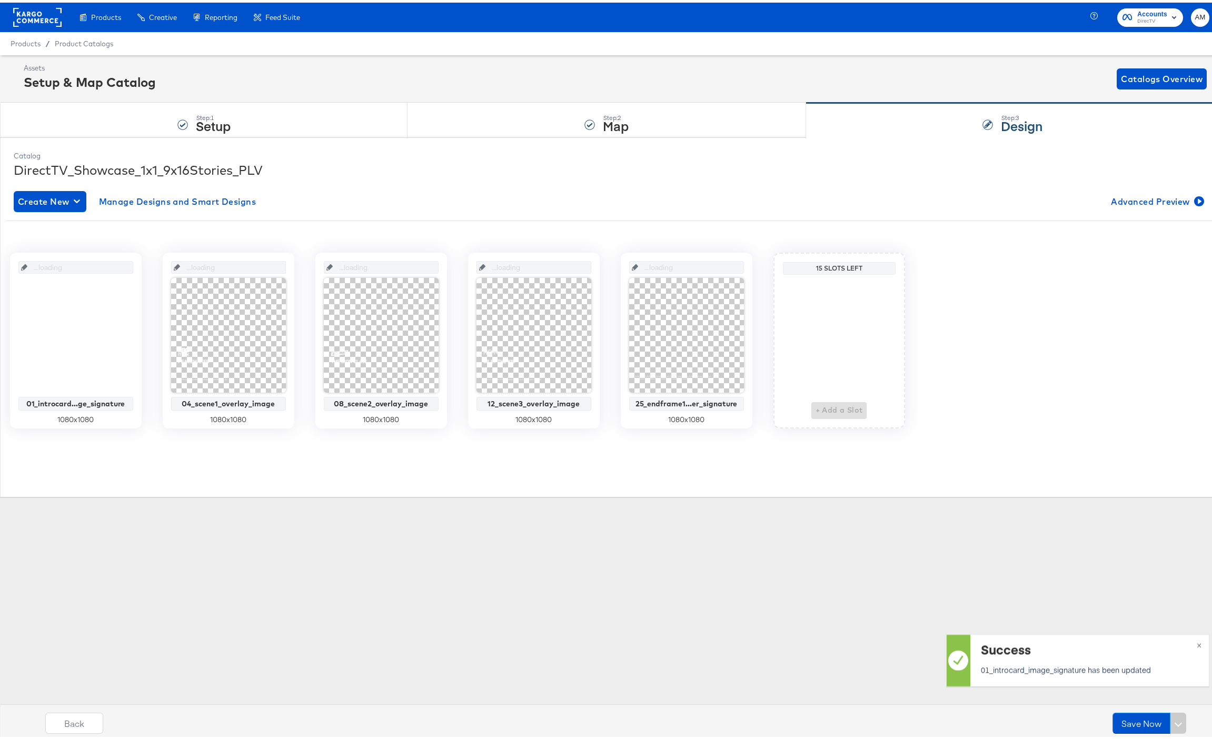
scroll to position [0, 0]
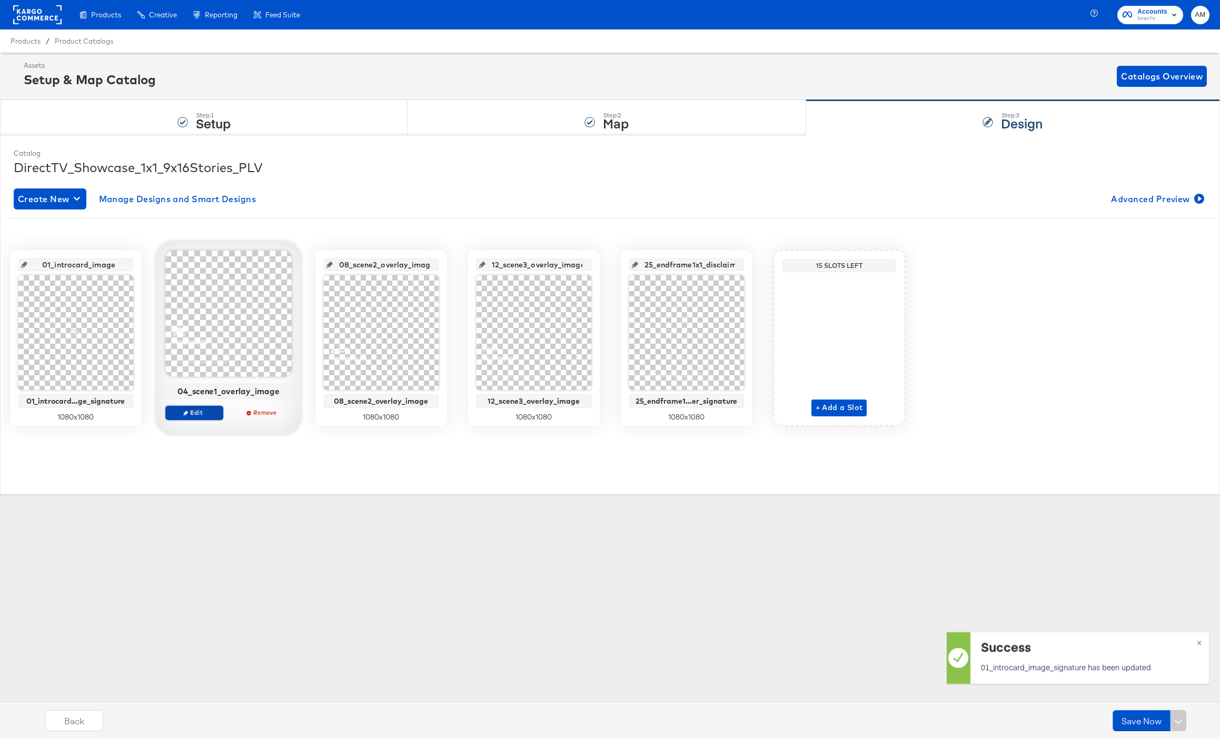
click at [202, 414] on span "Edit" at bounding box center [194, 413] width 48 height 8
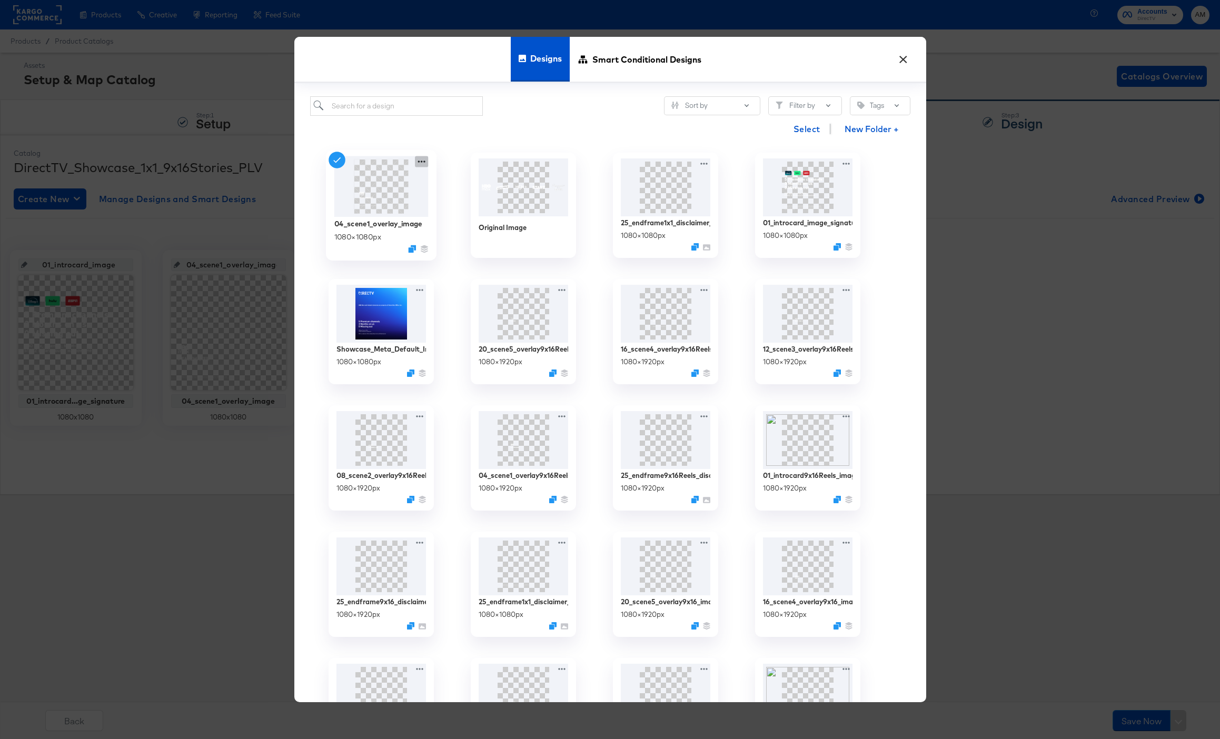
click at [421, 164] on icon at bounding box center [421, 161] width 13 height 11
click at [470, 224] on div "Edit Design Edit Design" at bounding box center [470, 224] width 0 height 0
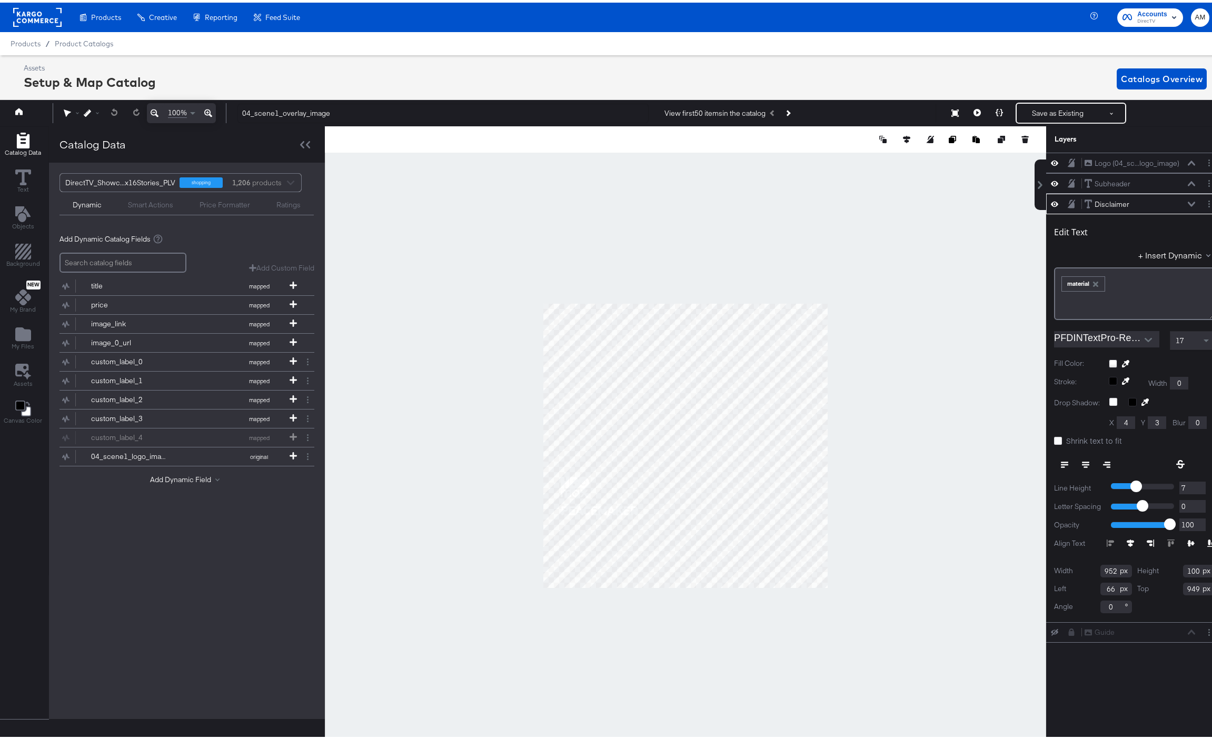
scroll to position [0, 3]
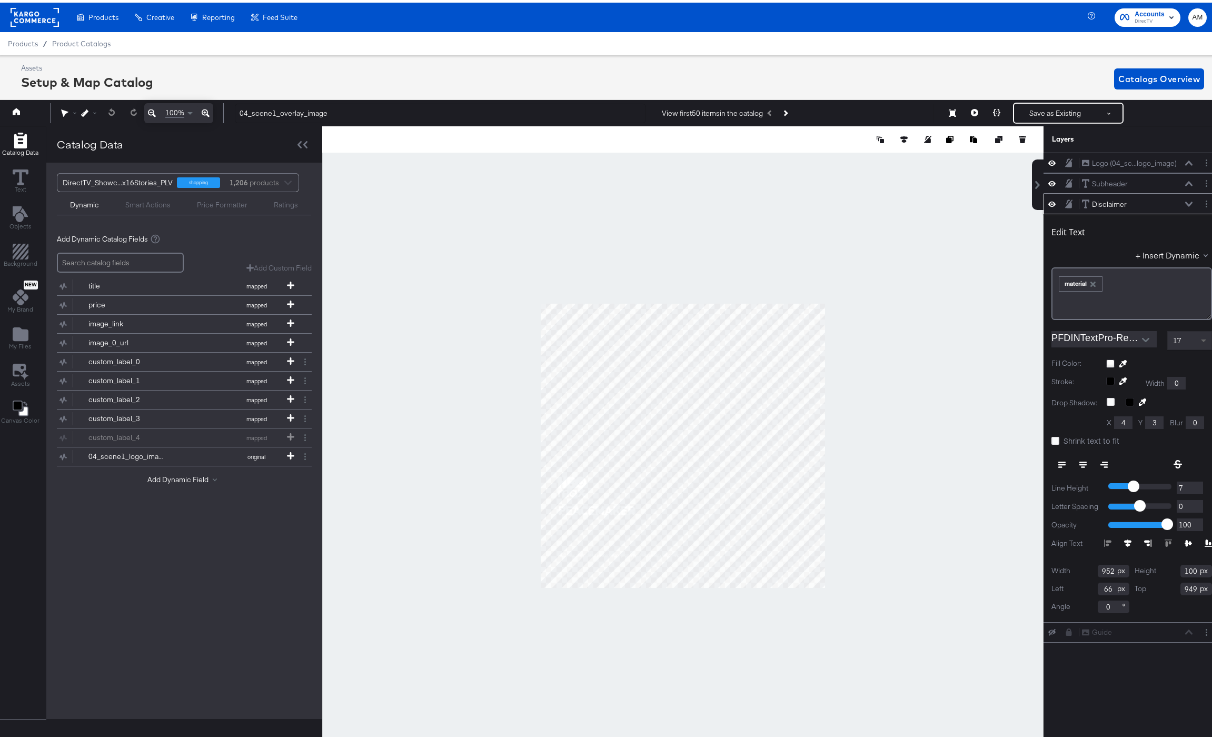
click at [1198, 336] on span at bounding box center [1204, 338] width 13 height 18
click at [1098, 568] on input "952" at bounding box center [1114, 568] width 32 height 13
type input "962"
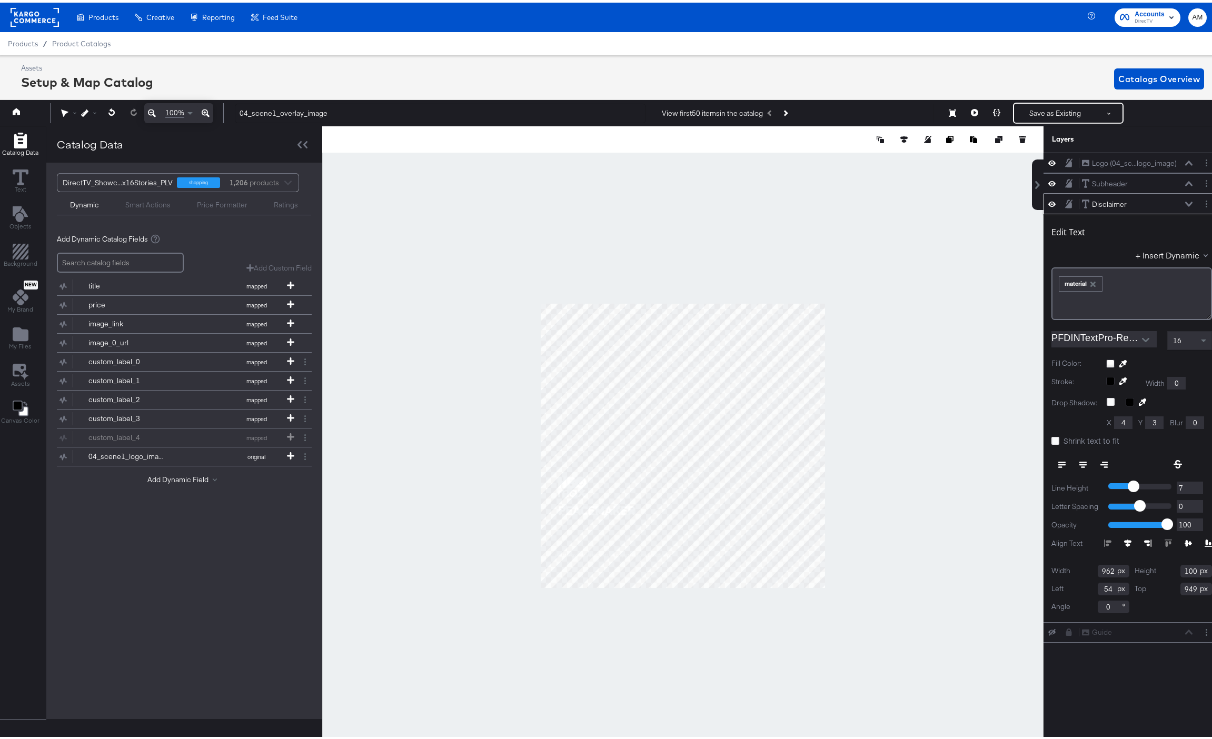
type input "54"
type input "922"
click at [1040, 112] on button "Save as Existing" at bounding box center [1055, 110] width 82 height 19
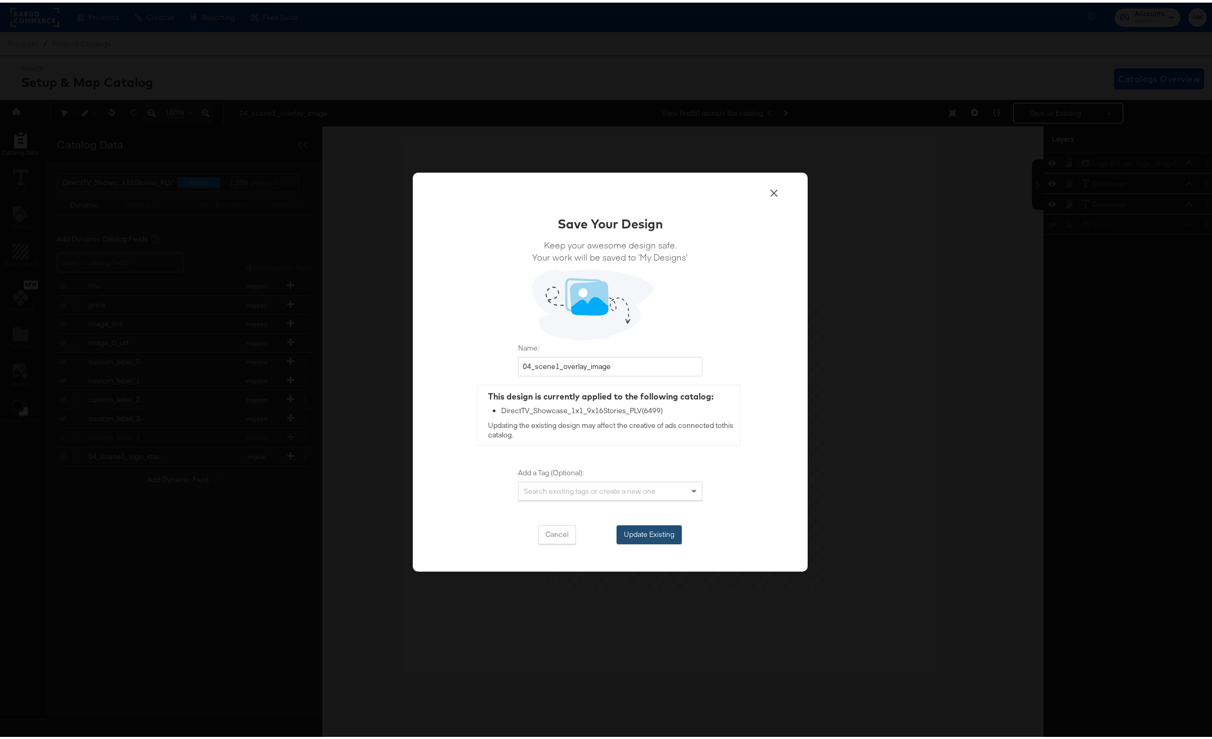
click at [640, 526] on button "Update Existing" at bounding box center [648, 532] width 65 height 19
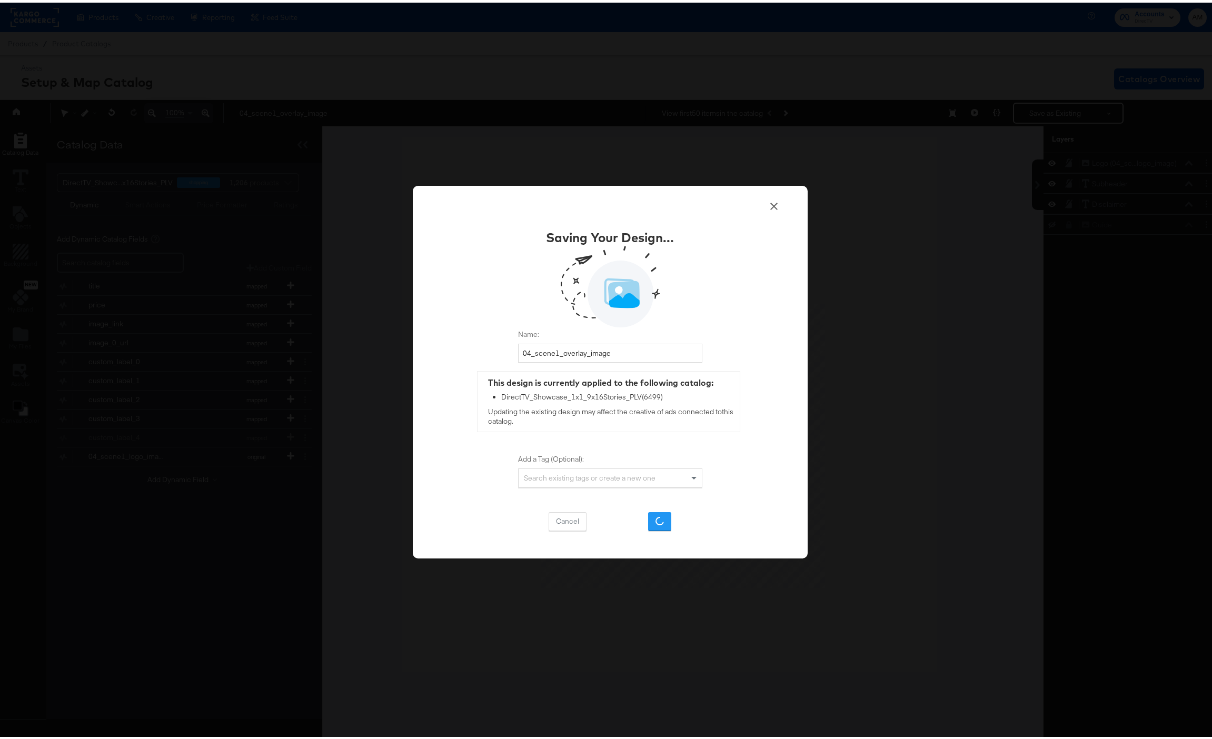
scroll to position [0, 0]
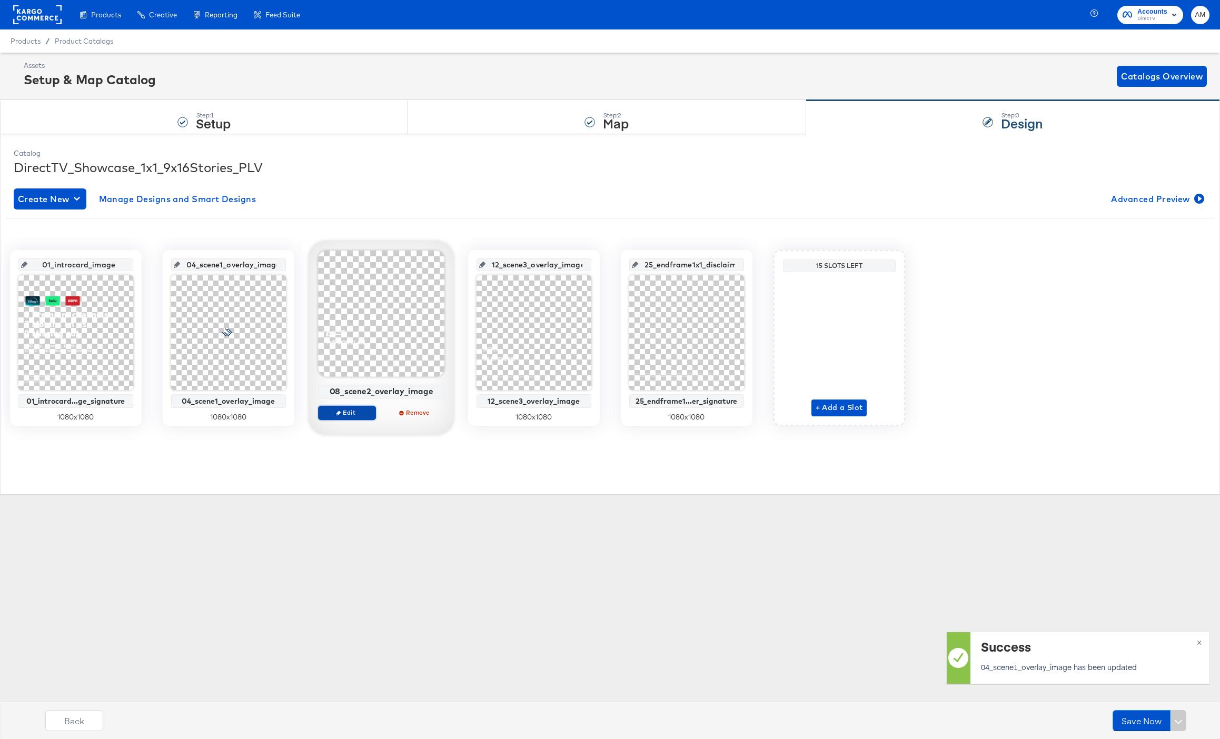
click at [340, 413] on span "Edit" at bounding box center [346, 413] width 48 height 8
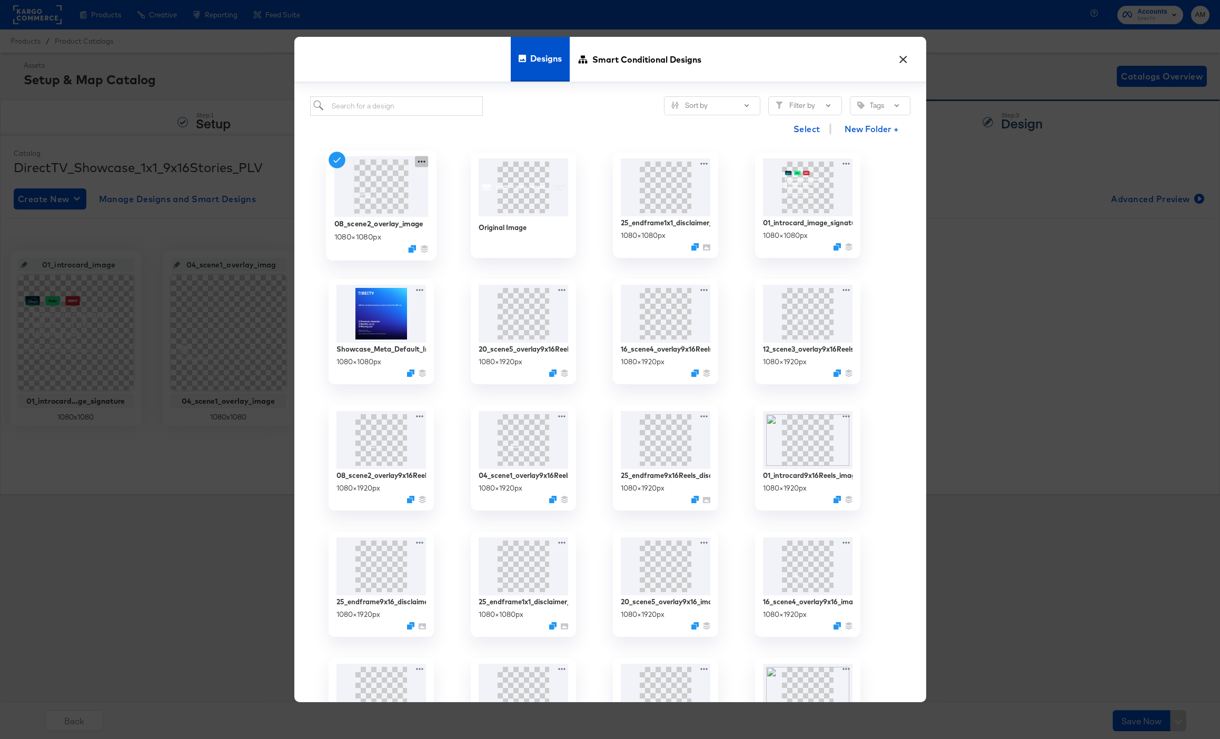
click at [419, 162] on icon at bounding box center [420, 162] width 7 height 2
click at [470, 224] on div "Edit Design Edit Design" at bounding box center [470, 224] width 0 height 0
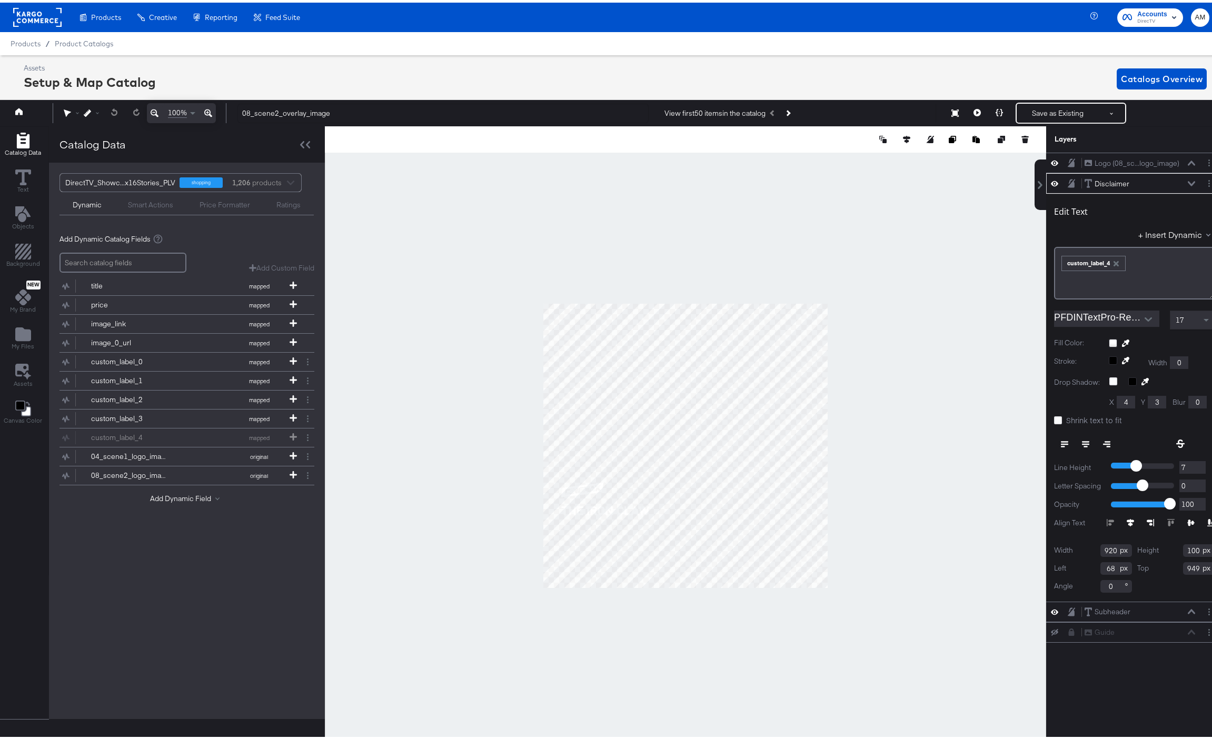
scroll to position [0, 3]
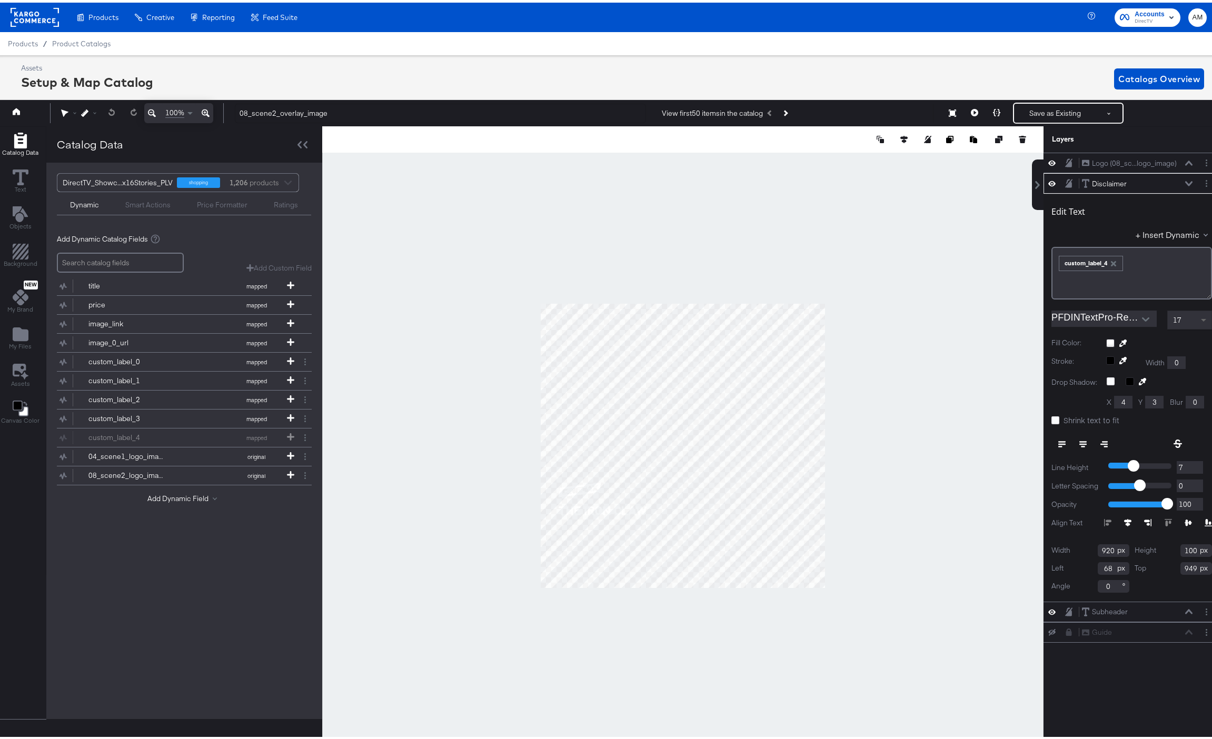
click at [1198, 313] on span at bounding box center [1204, 317] width 13 height 18
click at [1102, 548] on input "920" at bounding box center [1114, 548] width 32 height 13
type input "962"
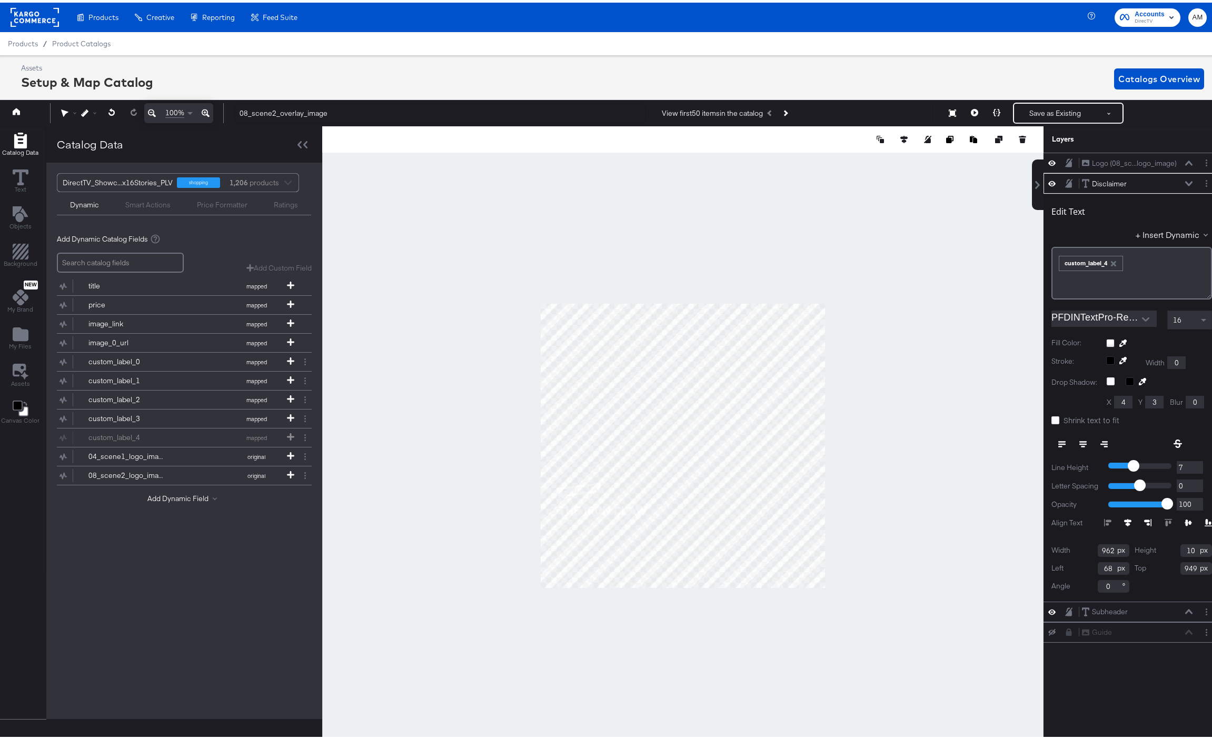
type input "100"
type input "54"
type input "922"
click at [1048, 108] on button "Save as Existing" at bounding box center [1055, 110] width 82 height 19
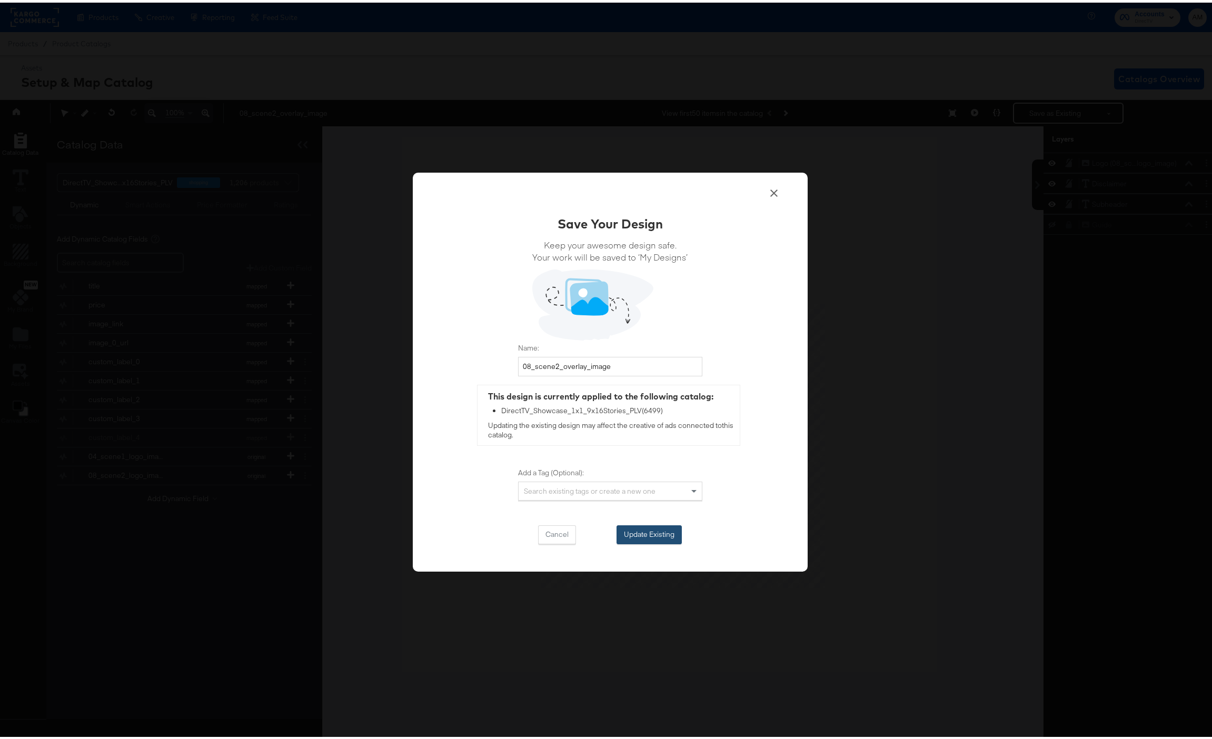
click at [625, 533] on button "Update Existing" at bounding box center [648, 532] width 65 height 19
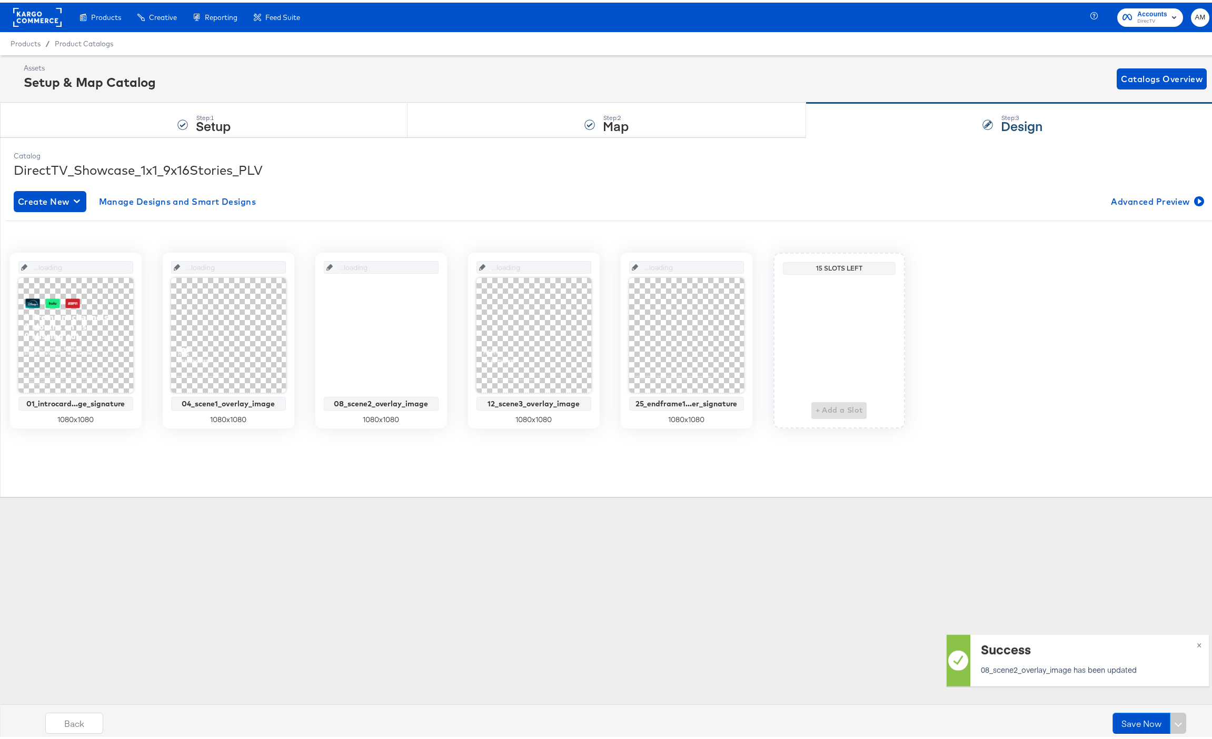
scroll to position [0, 0]
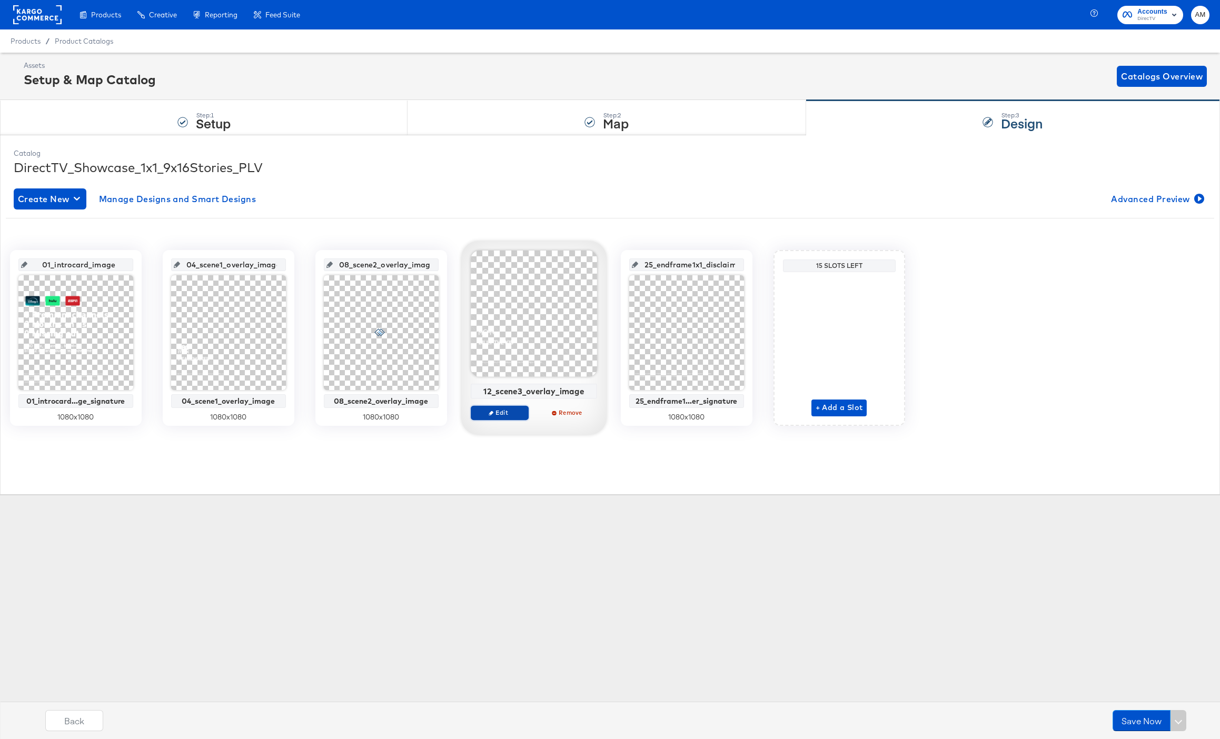
click at [501, 412] on span "Edit" at bounding box center [499, 413] width 48 height 8
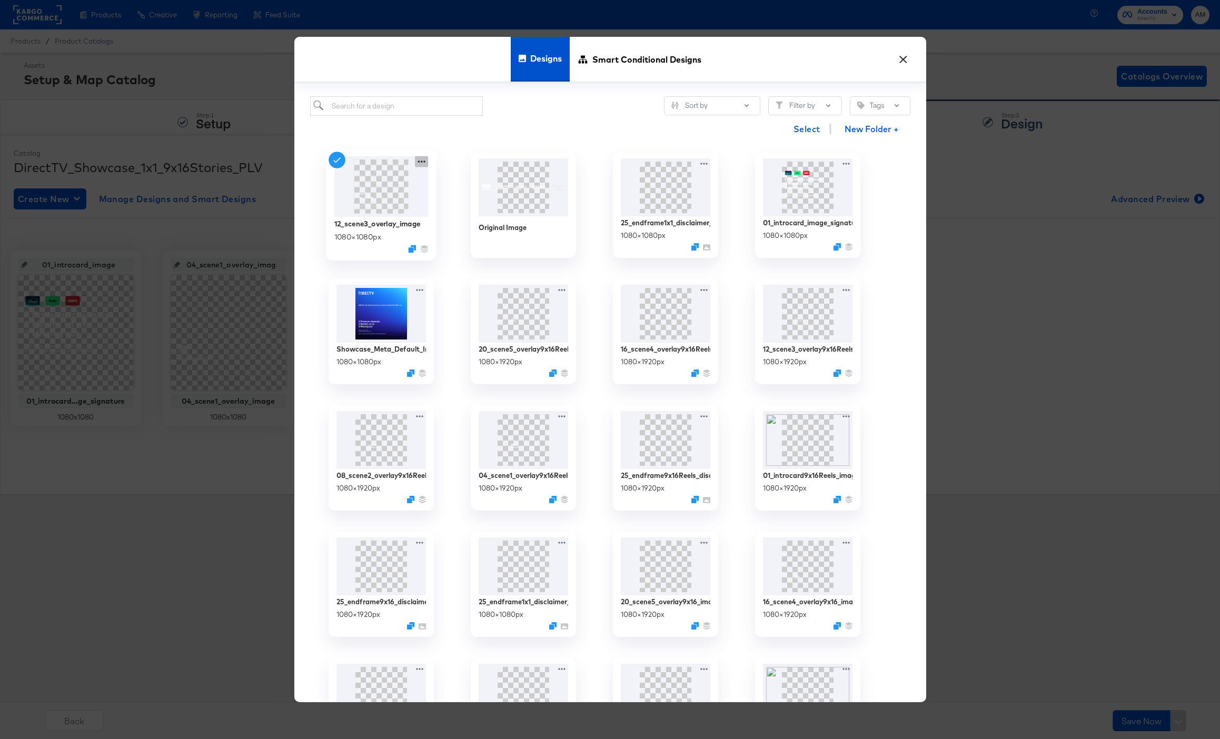
click at [417, 161] on icon at bounding box center [421, 161] width 13 height 11
click at [470, 224] on div "Edit Design Edit Design" at bounding box center [470, 224] width 0 height 0
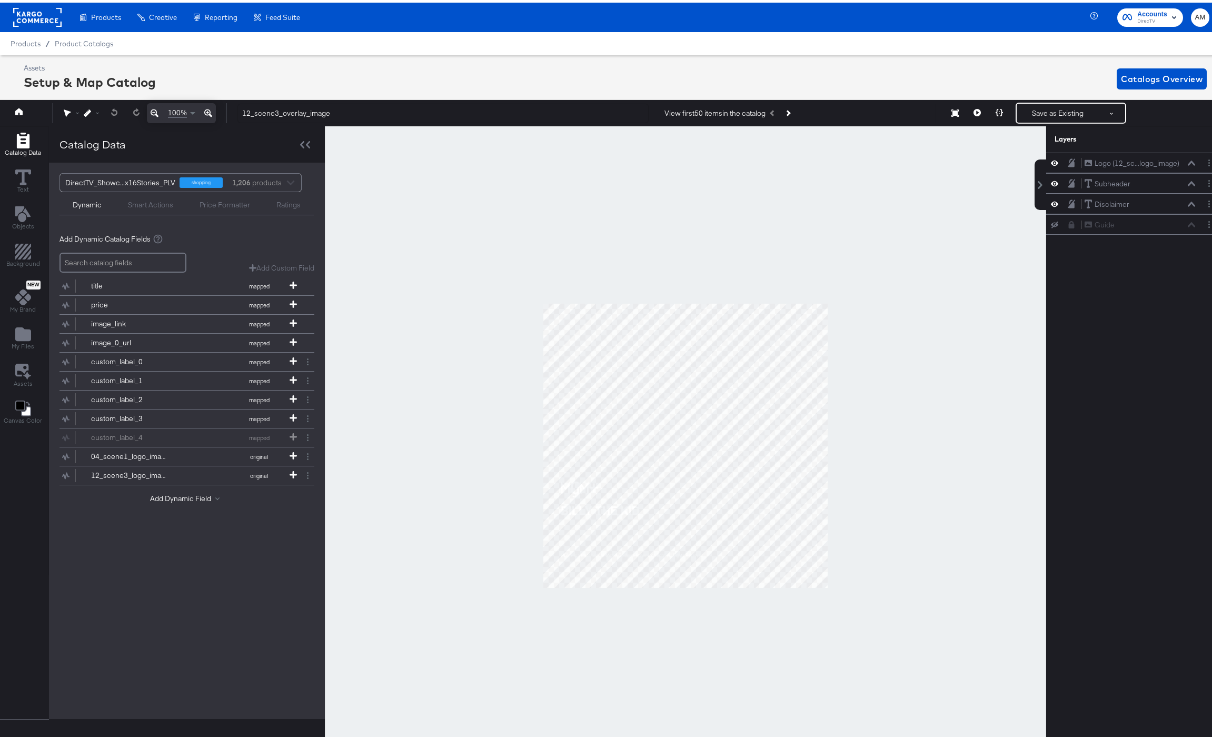
scroll to position [0, 3]
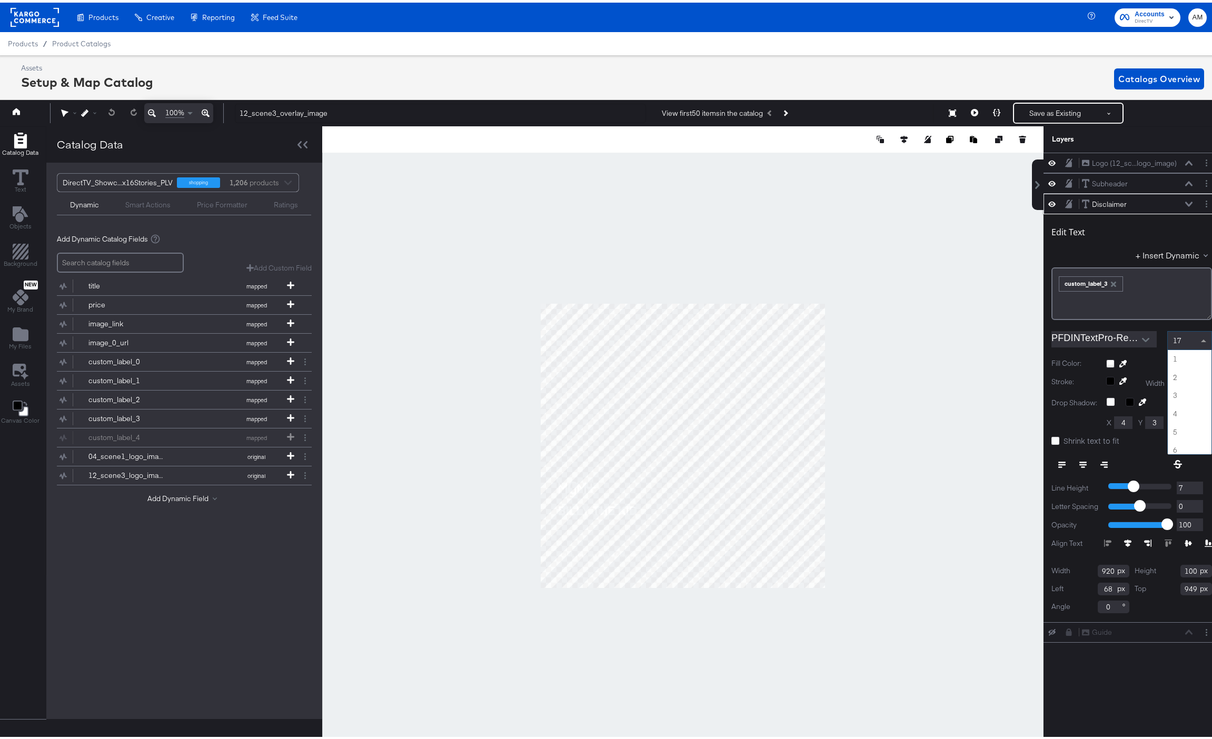
click at [1198, 336] on span at bounding box center [1204, 338] width 13 height 18
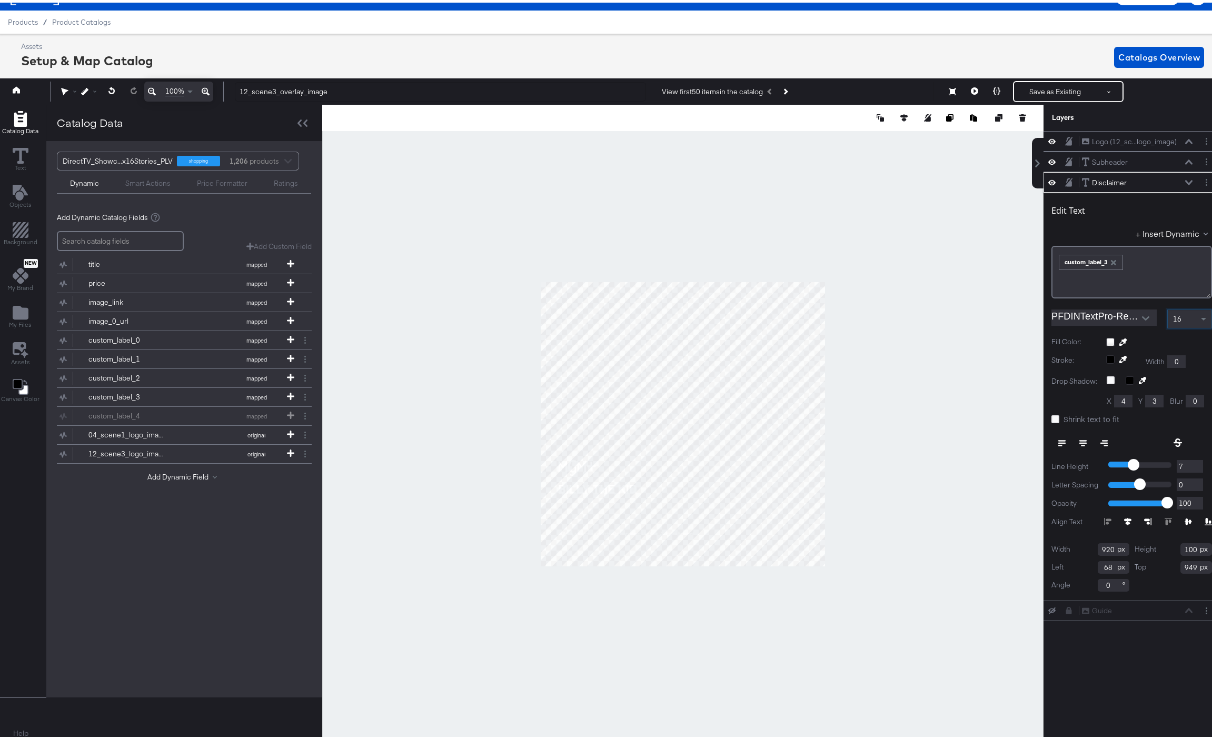
scroll to position [24, 3]
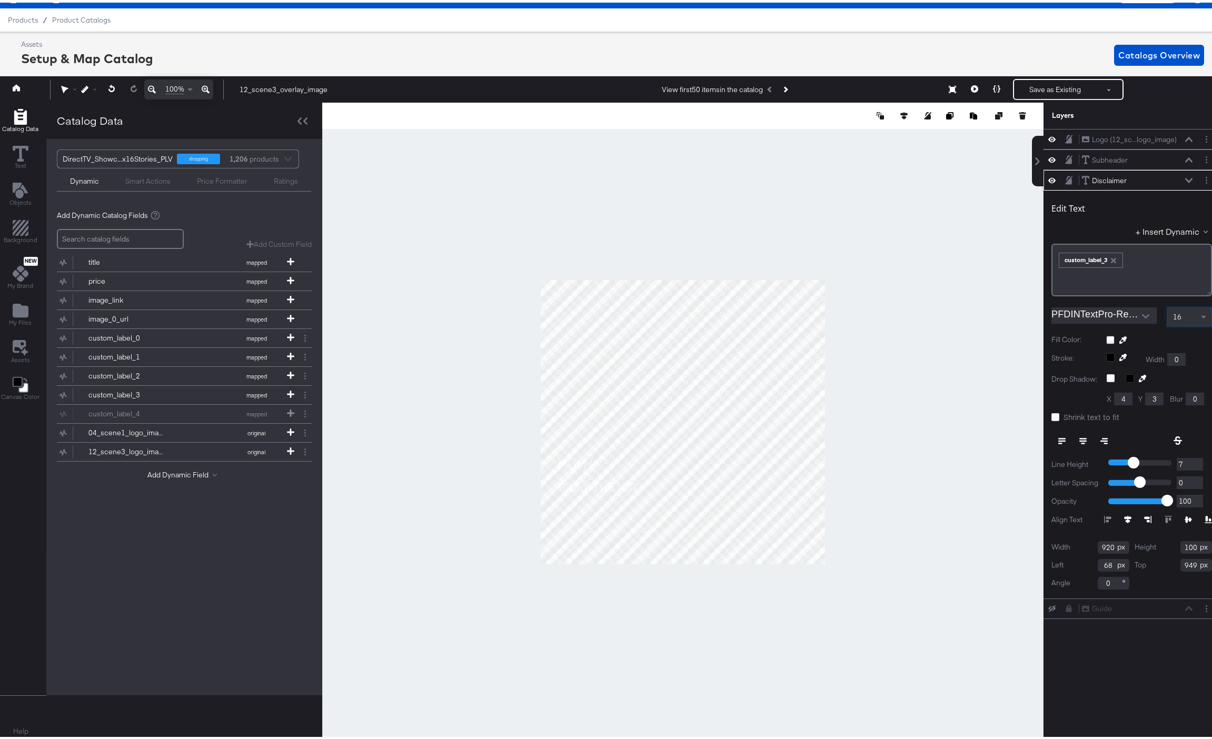
click at [1101, 548] on input "920" at bounding box center [1114, 545] width 32 height 13
type input "962"
type input "54"
type input "922"
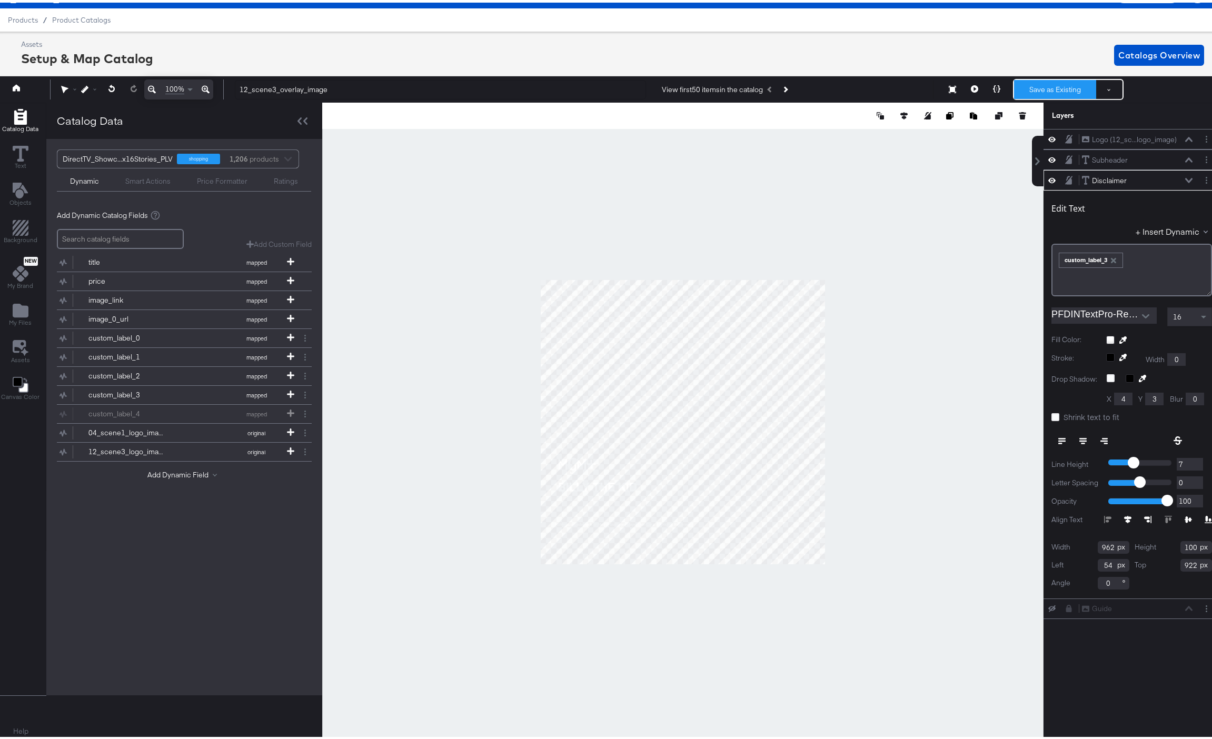
click at [1044, 86] on button "Save as Existing" at bounding box center [1055, 86] width 82 height 19
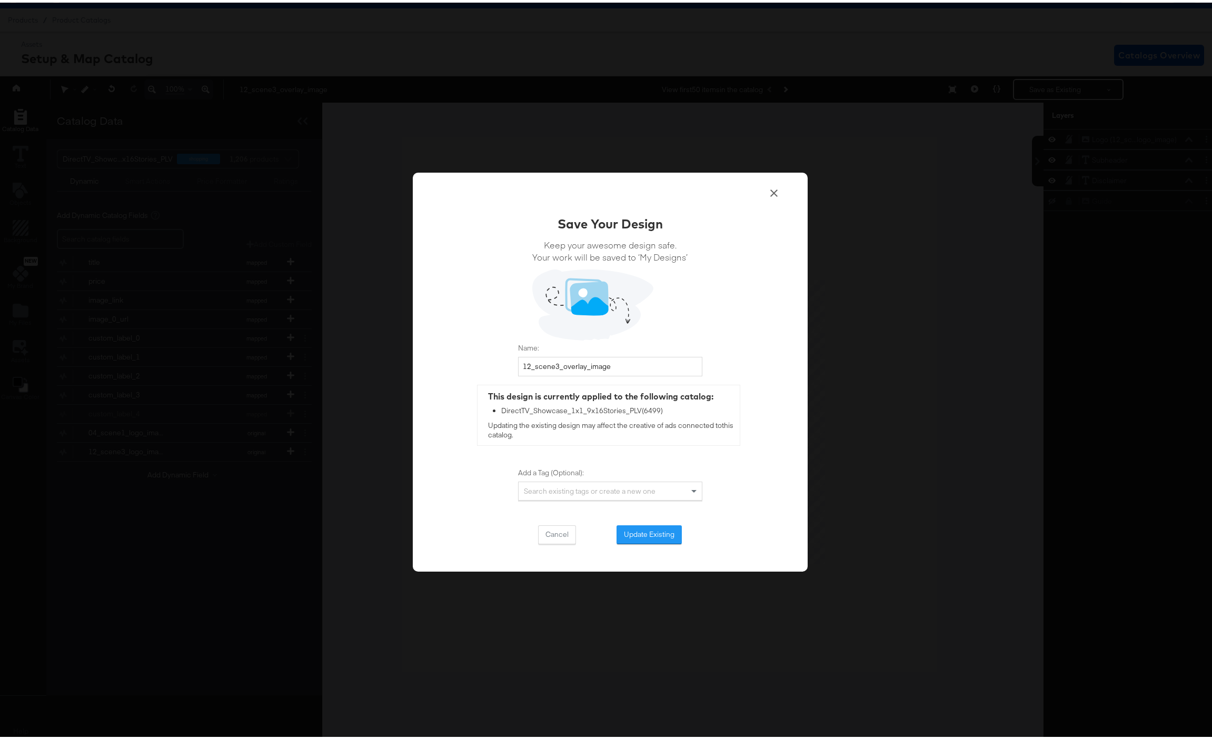
click at [623, 525] on button "Update Existing" at bounding box center [648, 532] width 65 height 19
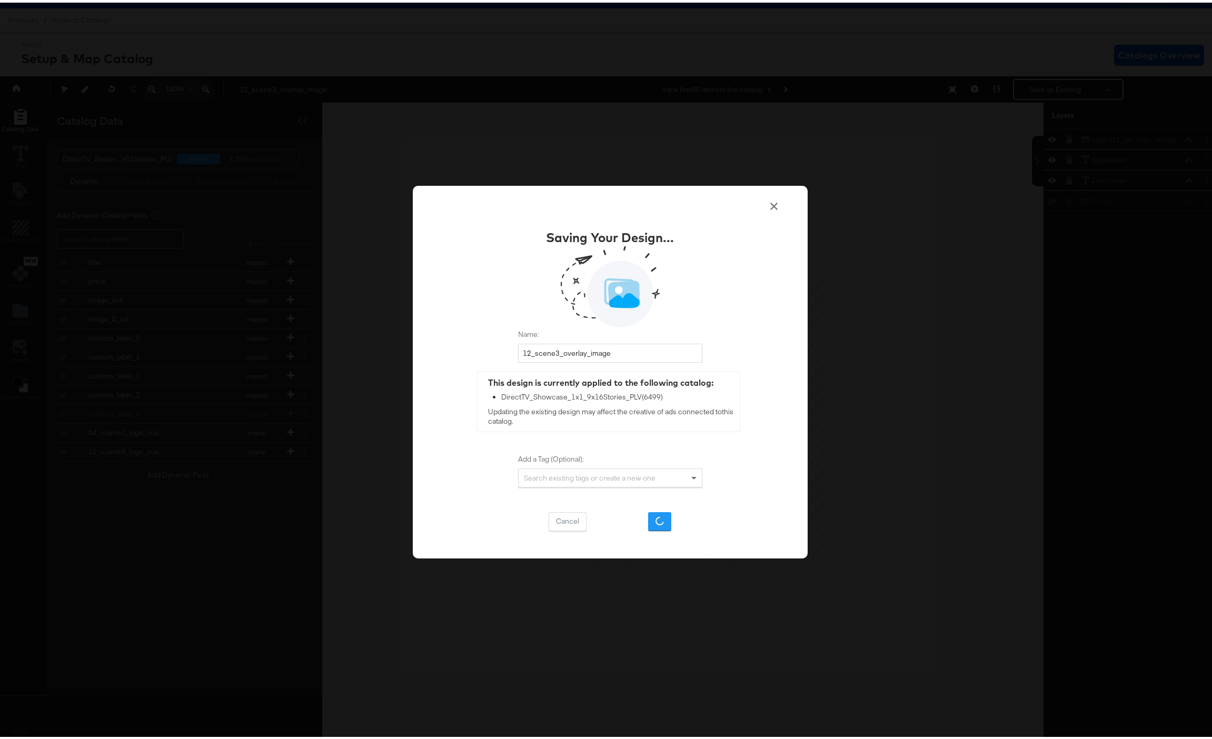
scroll to position [0, 0]
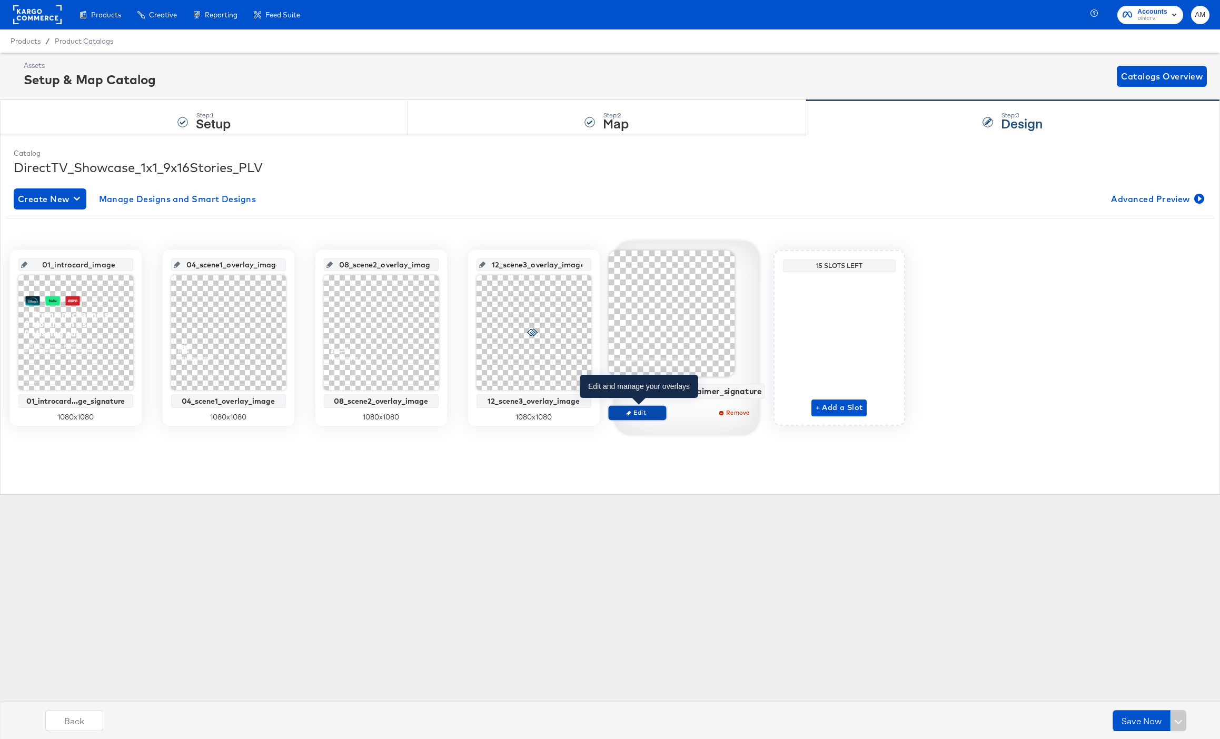
click at [646, 416] on span "Edit" at bounding box center [637, 413] width 48 height 8
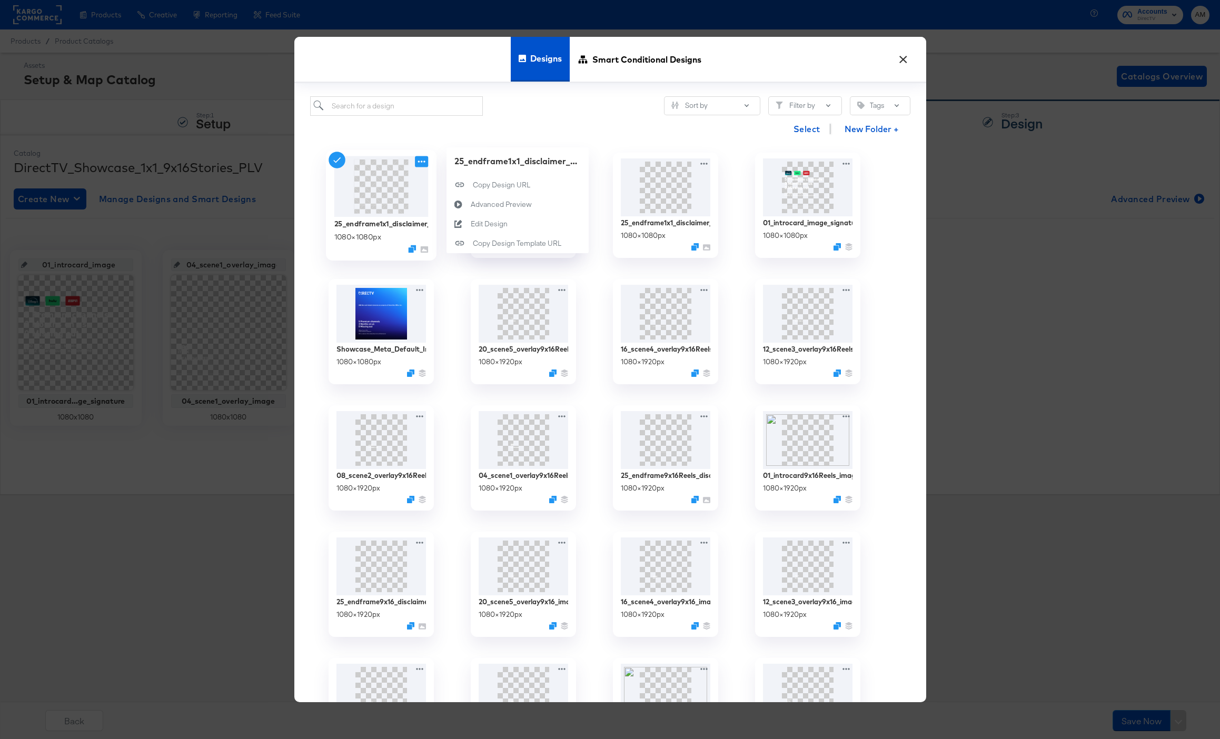
click at [422, 165] on icon at bounding box center [421, 161] width 13 height 11
click at [497, 230] on button "Edit Design Edit Design" at bounding box center [517, 223] width 142 height 19
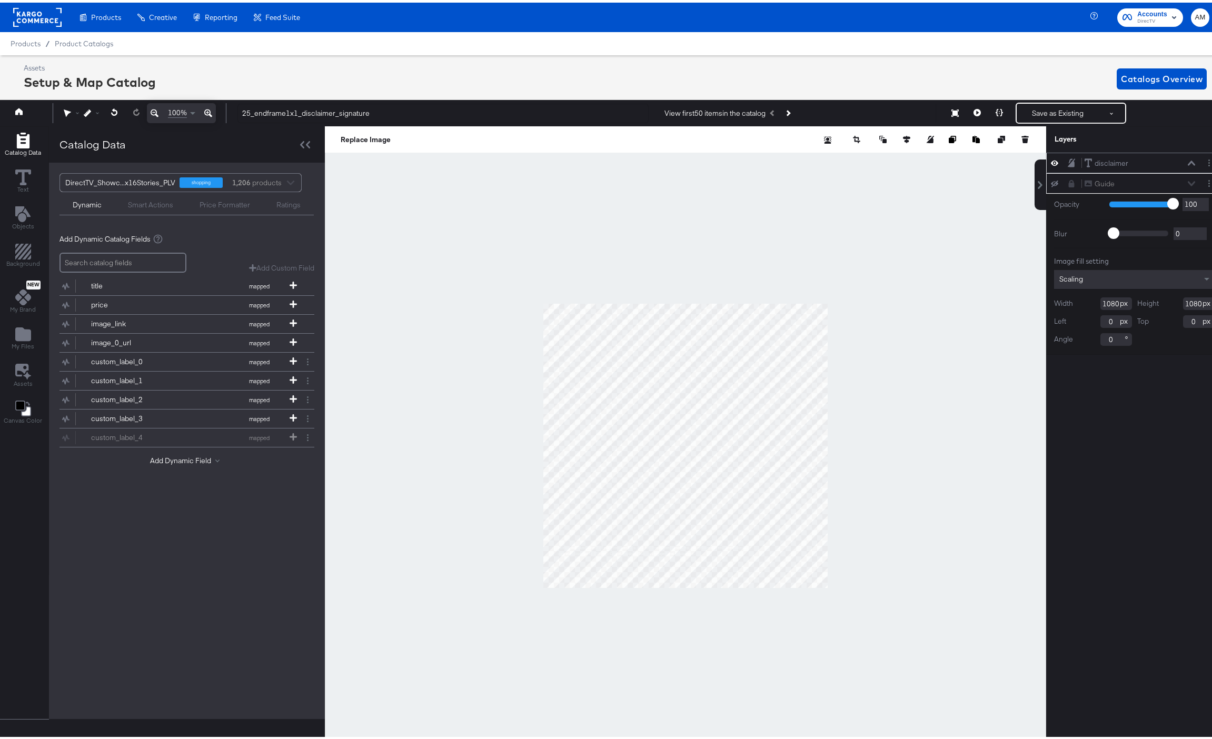
click at [1175, 161] on div "disclaimer disclaimer" at bounding box center [1140, 160] width 112 height 11
click at [1188, 161] on icon at bounding box center [1191, 160] width 7 height 5
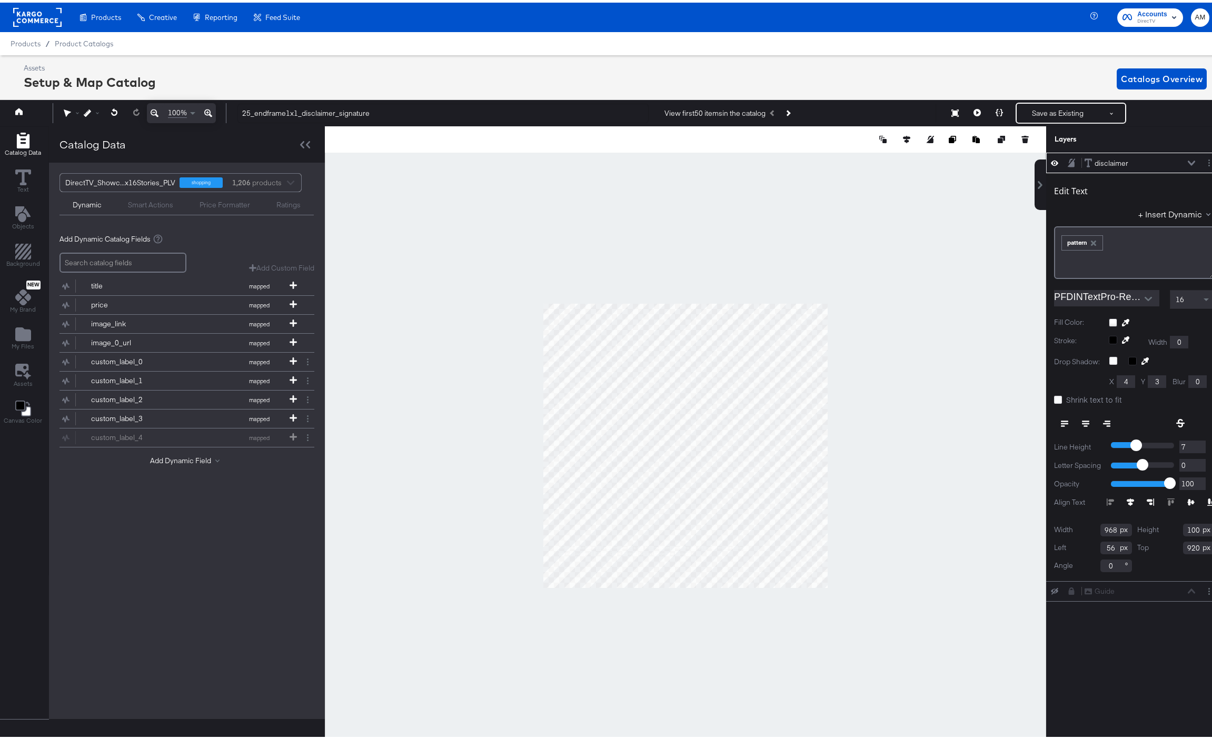
scroll to position [0, 3]
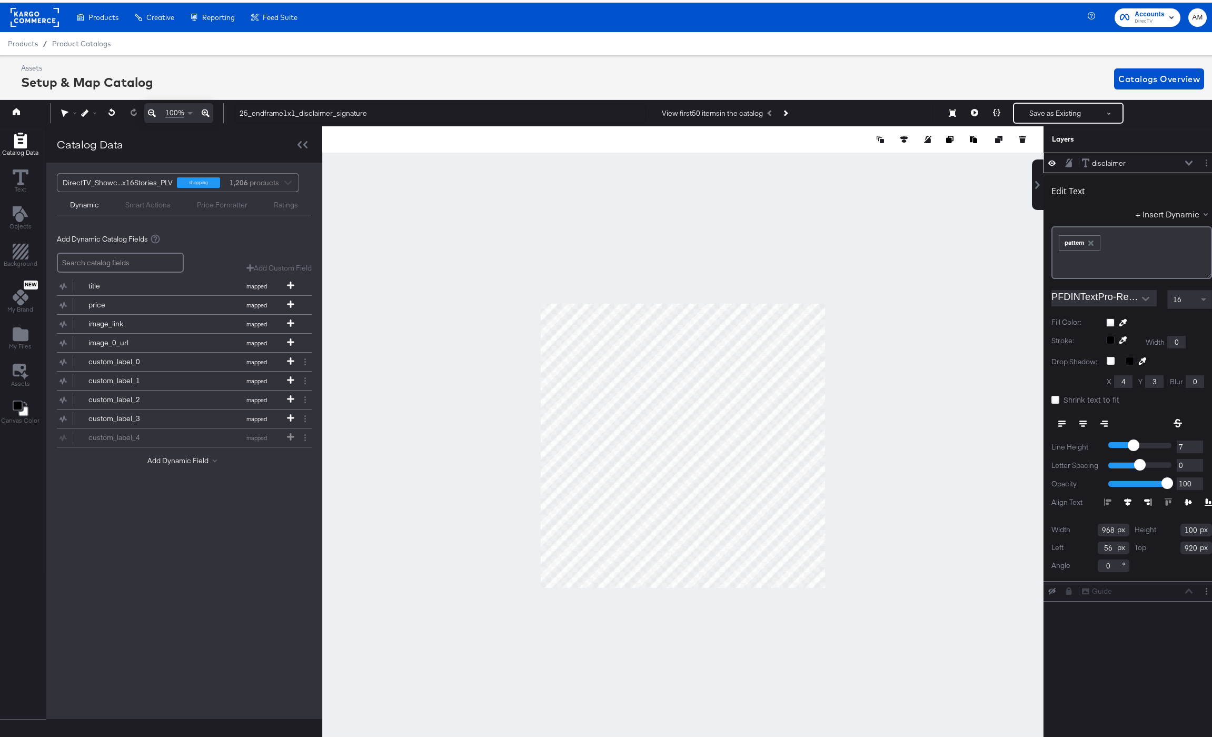
click at [1103, 530] on input "968" at bounding box center [1114, 527] width 32 height 13
click at [1098, 528] on input "968" at bounding box center [1114, 527] width 32 height 13
type input "962"
type input "54"
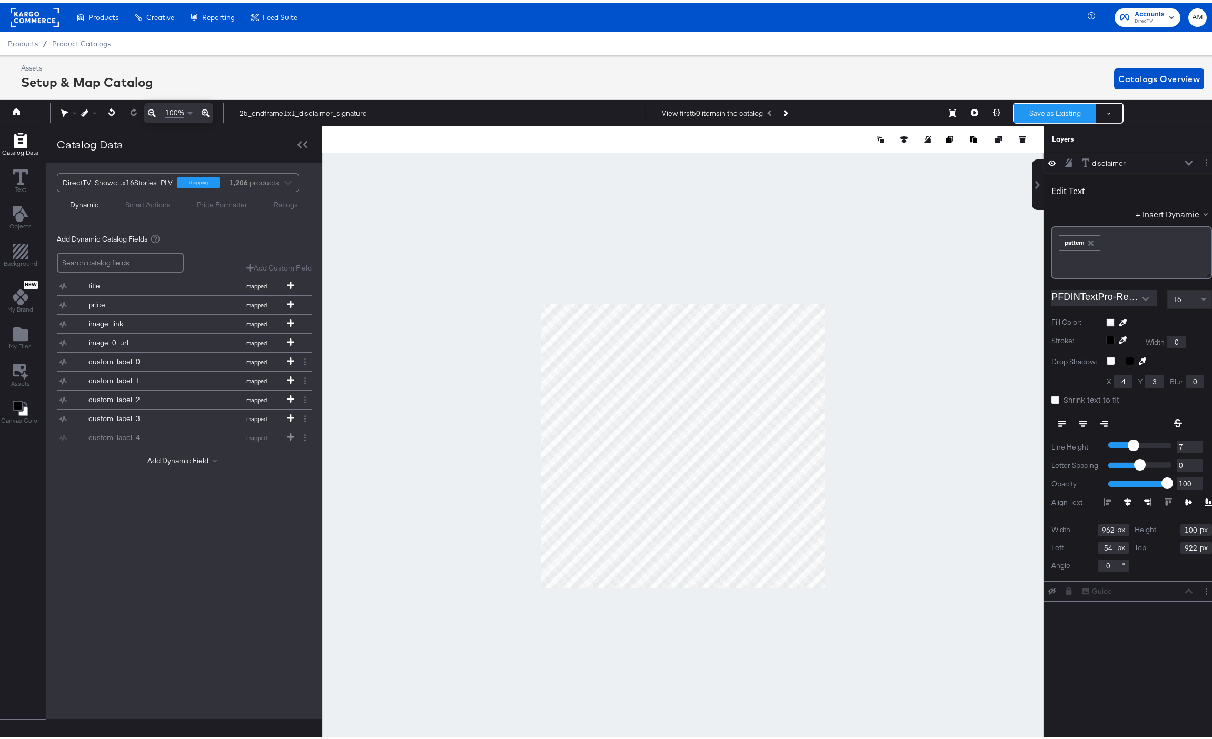
type input "922"
click at [1043, 110] on button "Save as Existing" at bounding box center [1055, 110] width 82 height 19
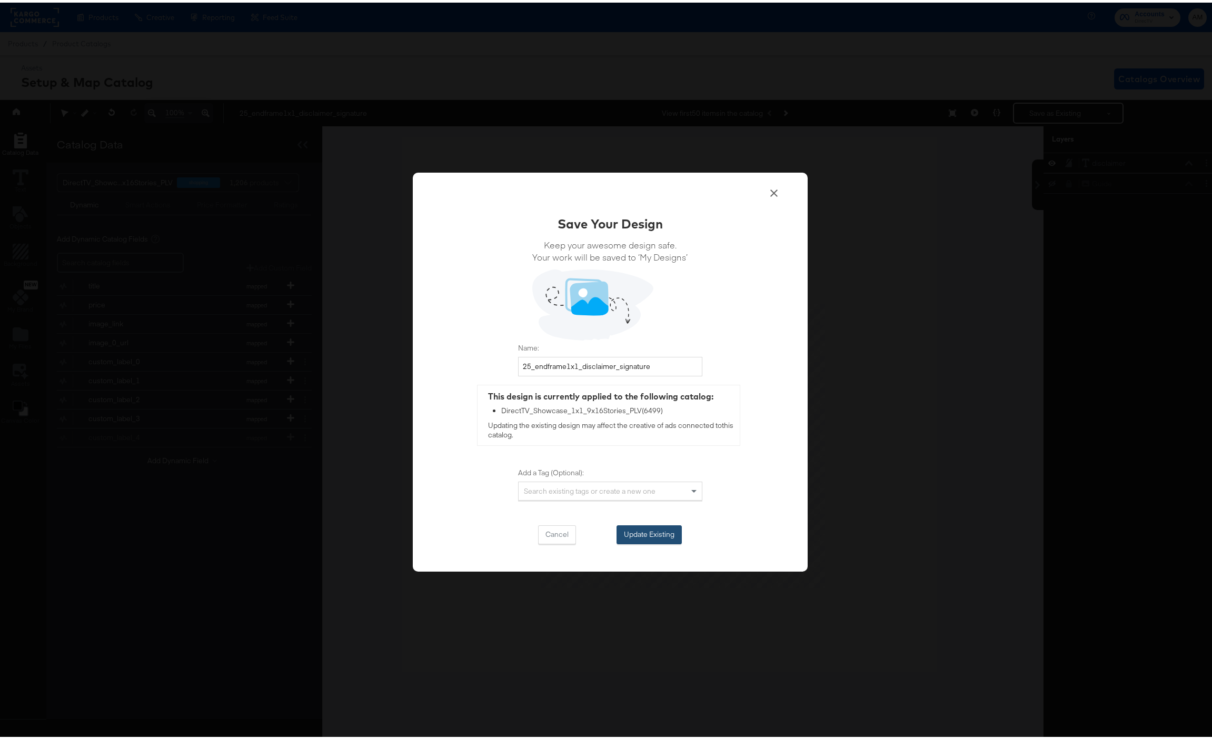
click at [636, 532] on button "Update Existing" at bounding box center [648, 532] width 65 height 19
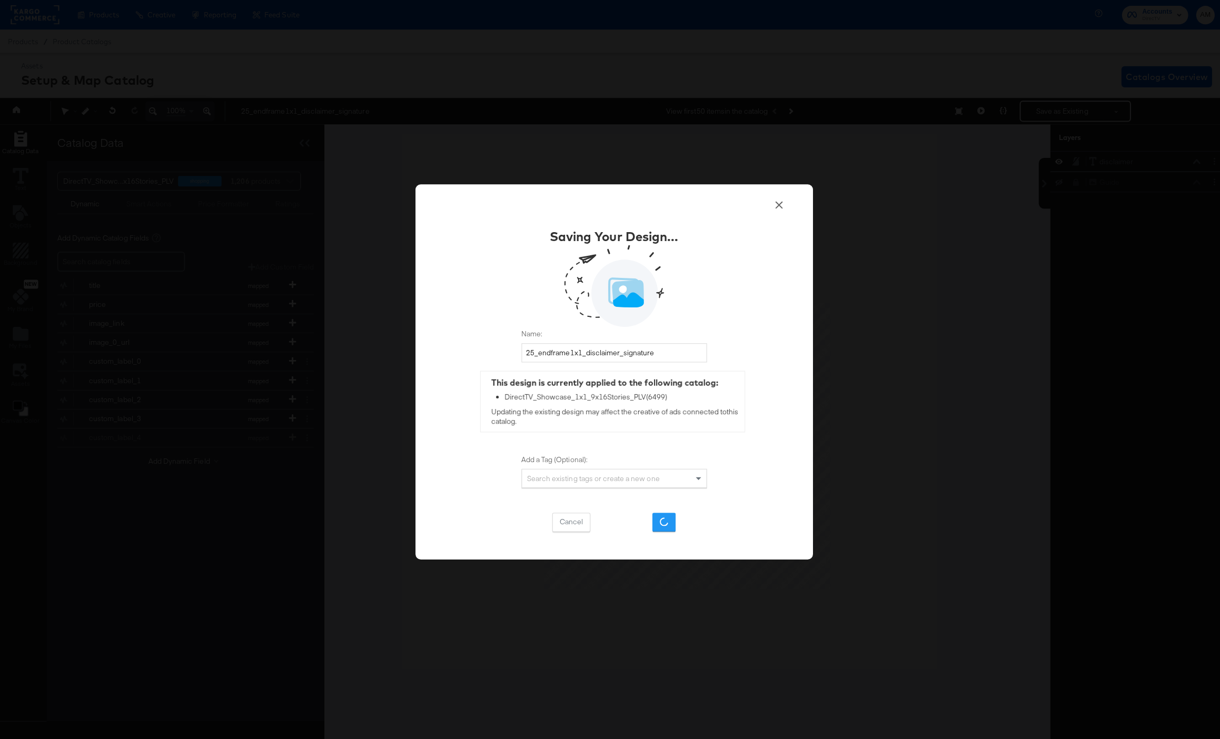
scroll to position [0, 0]
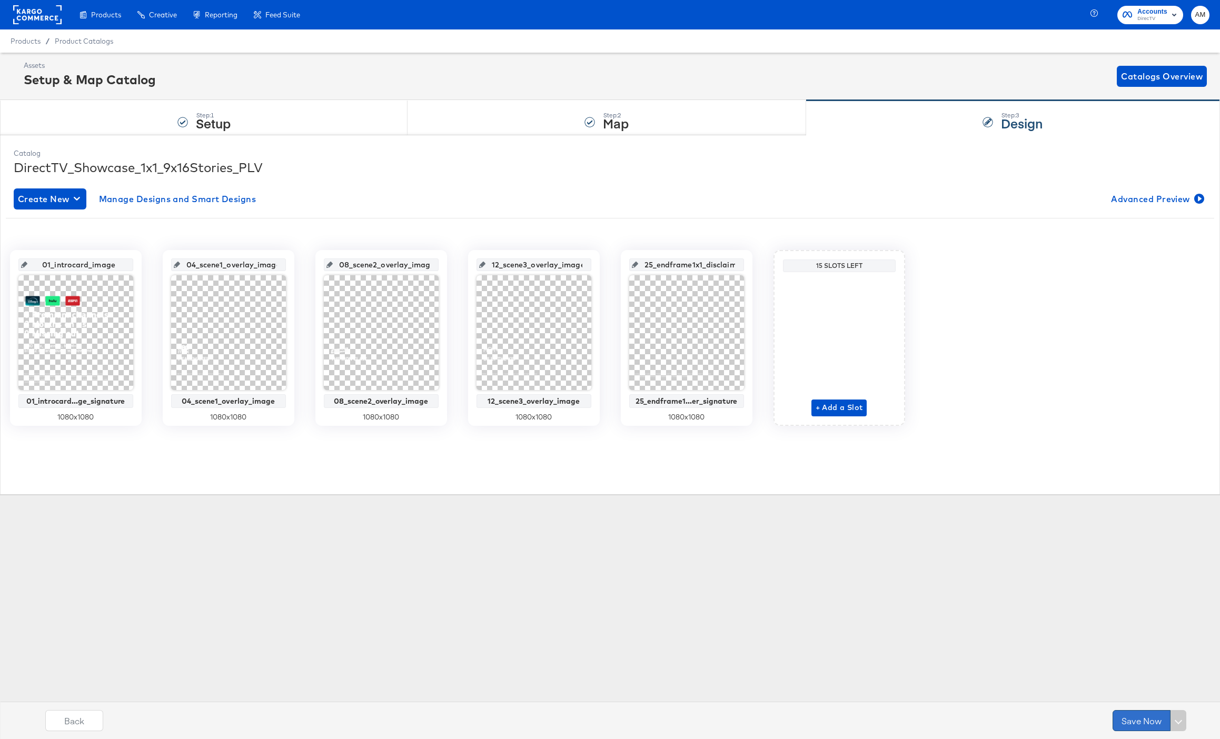
click at [1129, 724] on button "Save Now" at bounding box center [1141, 720] width 58 height 21
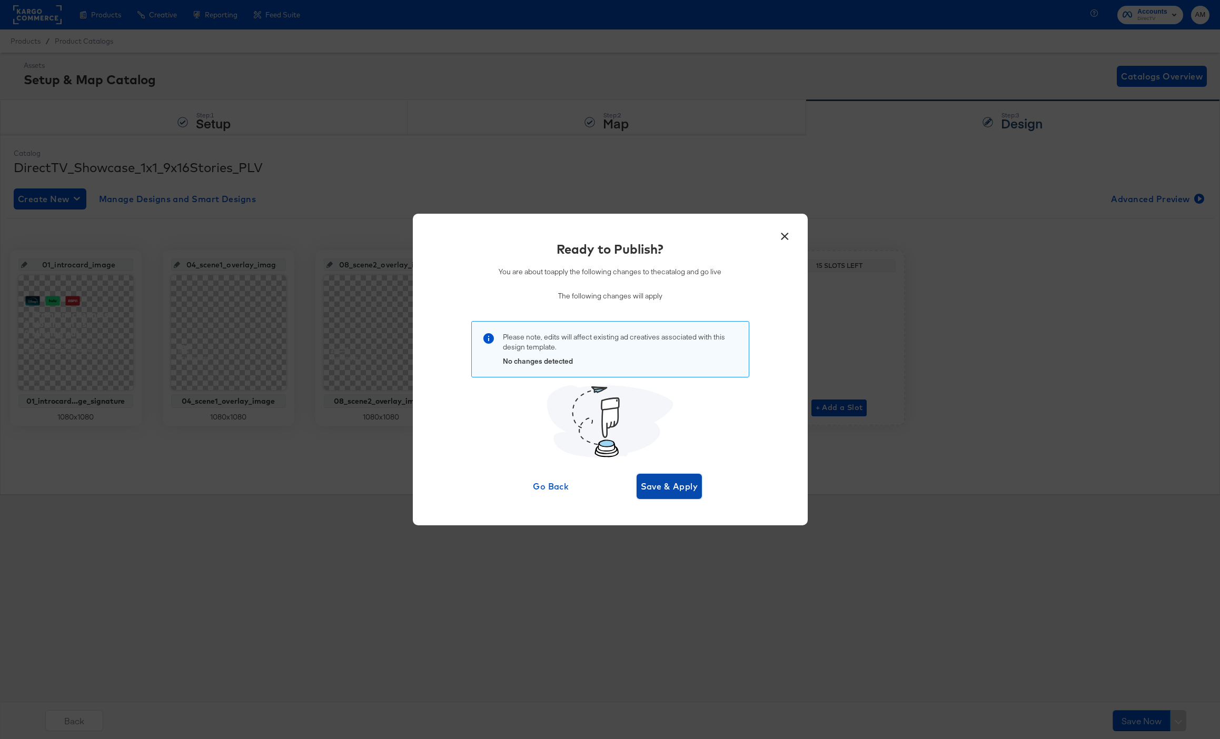
click at [641, 488] on span "Save & Apply" at bounding box center [669, 486] width 57 height 15
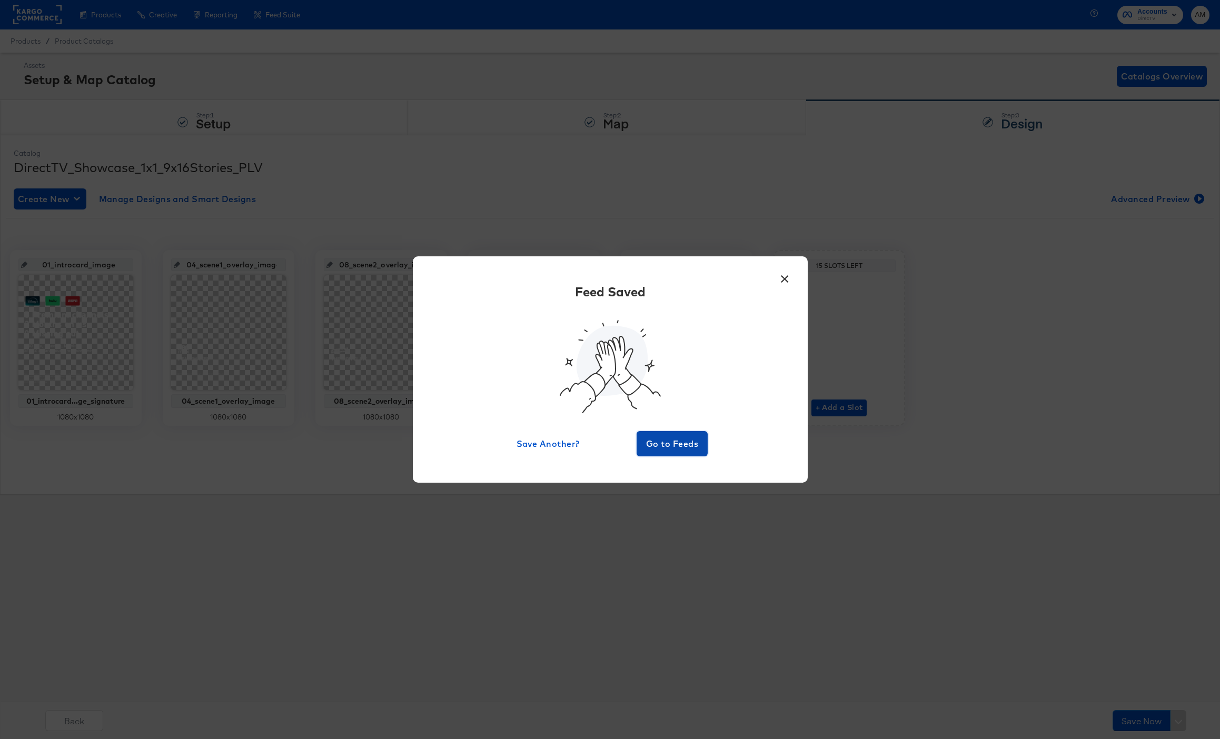
click at [661, 444] on span "Go to Feeds" at bounding box center [672, 443] width 63 height 15
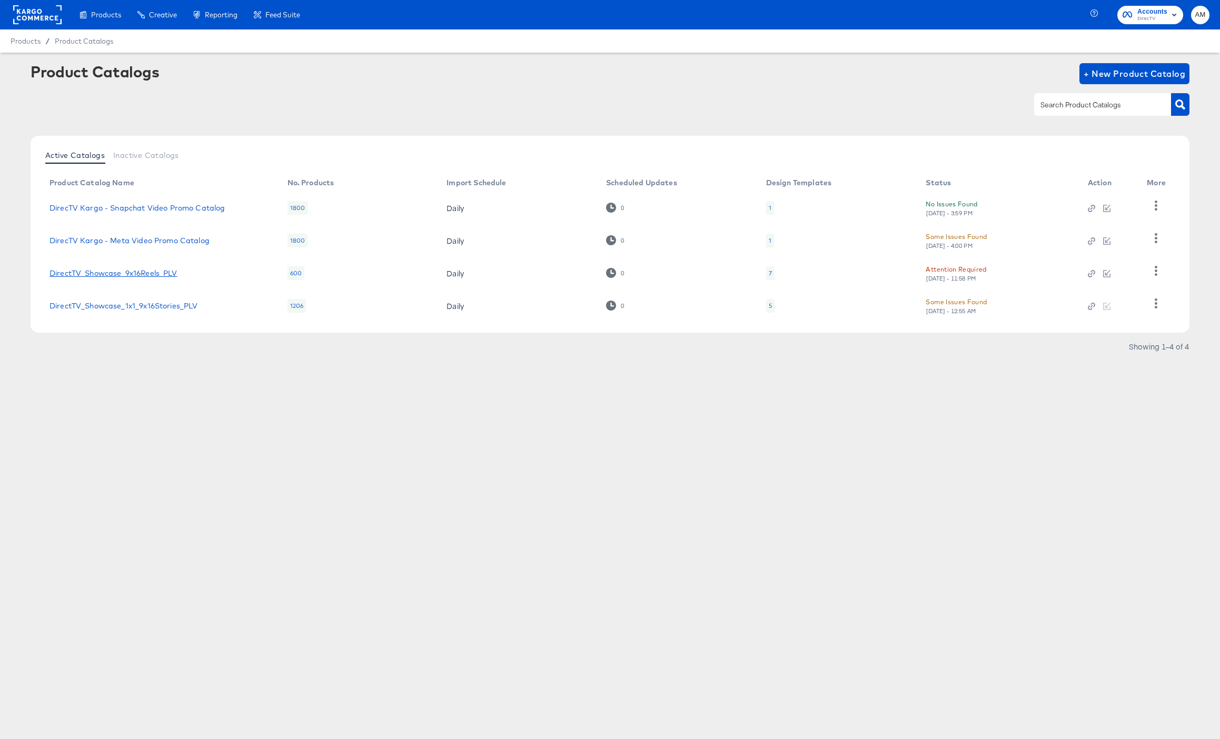
click at [123, 272] on link "DirectTV_Showcase_9x16Reels_PLV" at bounding box center [113, 273] width 128 height 8
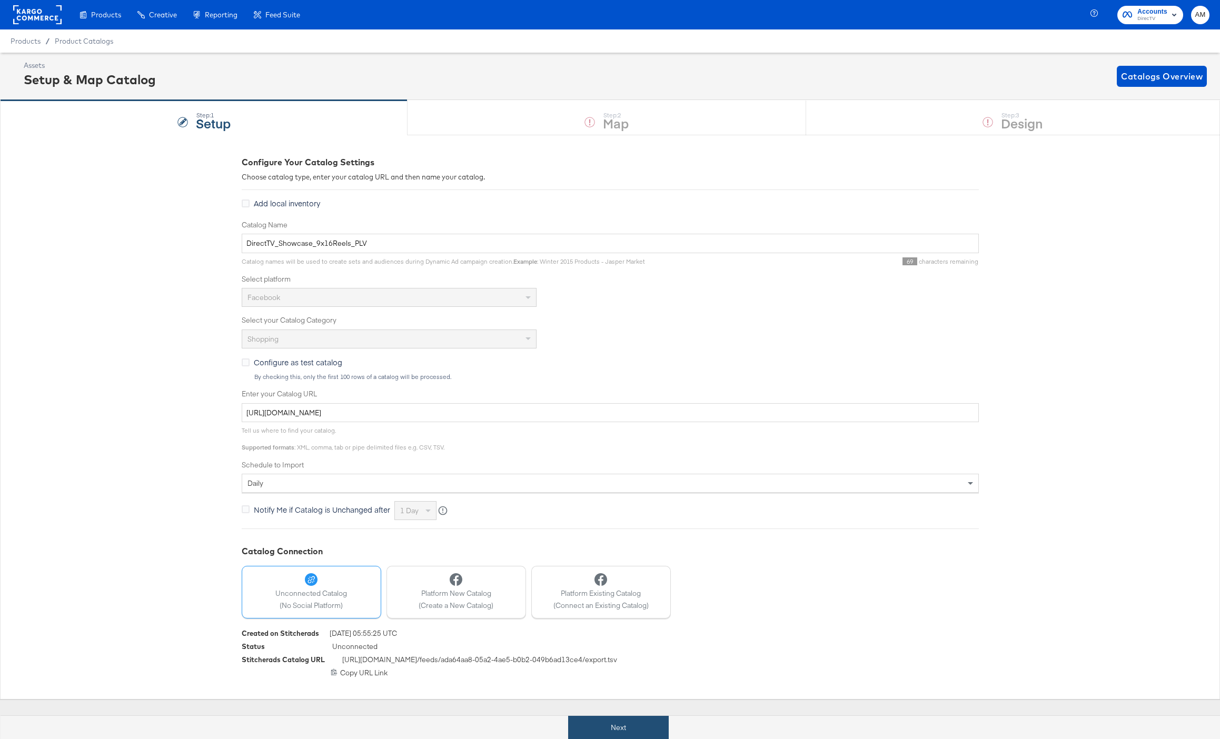
click at [608, 733] on button "Next" at bounding box center [618, 728] width 101 height 24
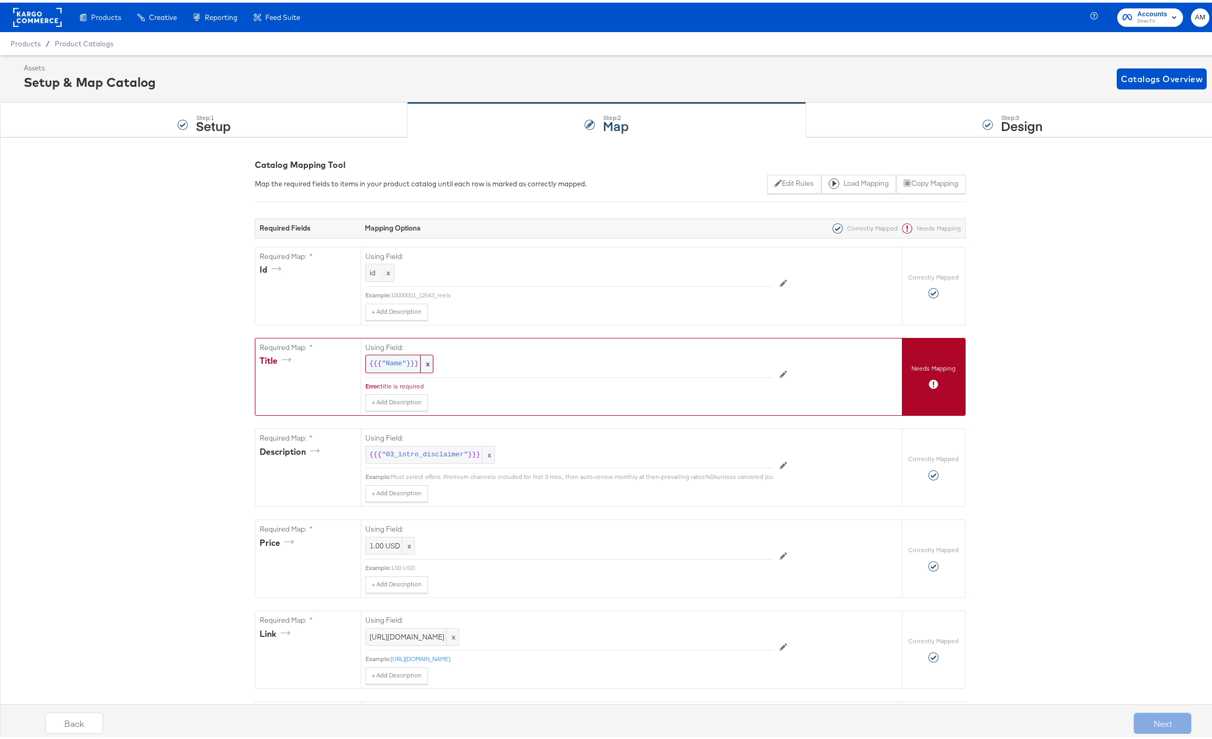
click at [393, 359] on span ""Name"" at bounding box center [394, 361] width 25 height 10
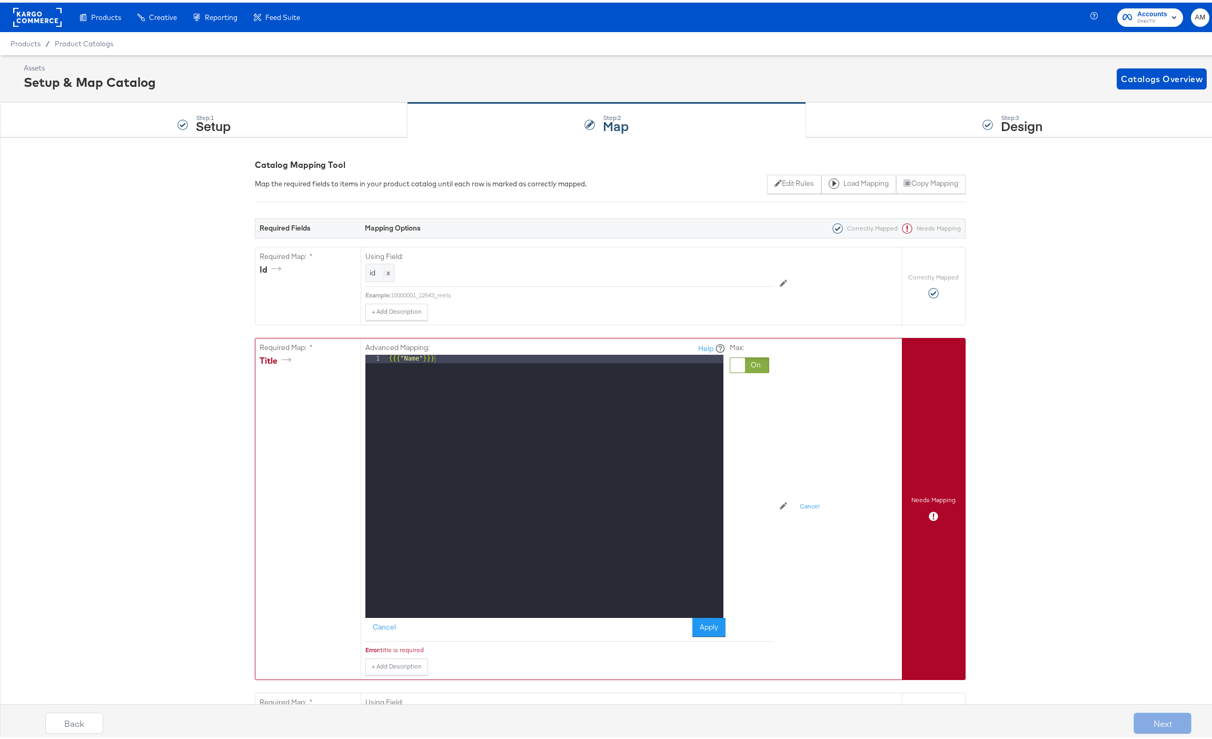
click at [751, 360] on div at bounding box center [749, 363] width 39 height 16
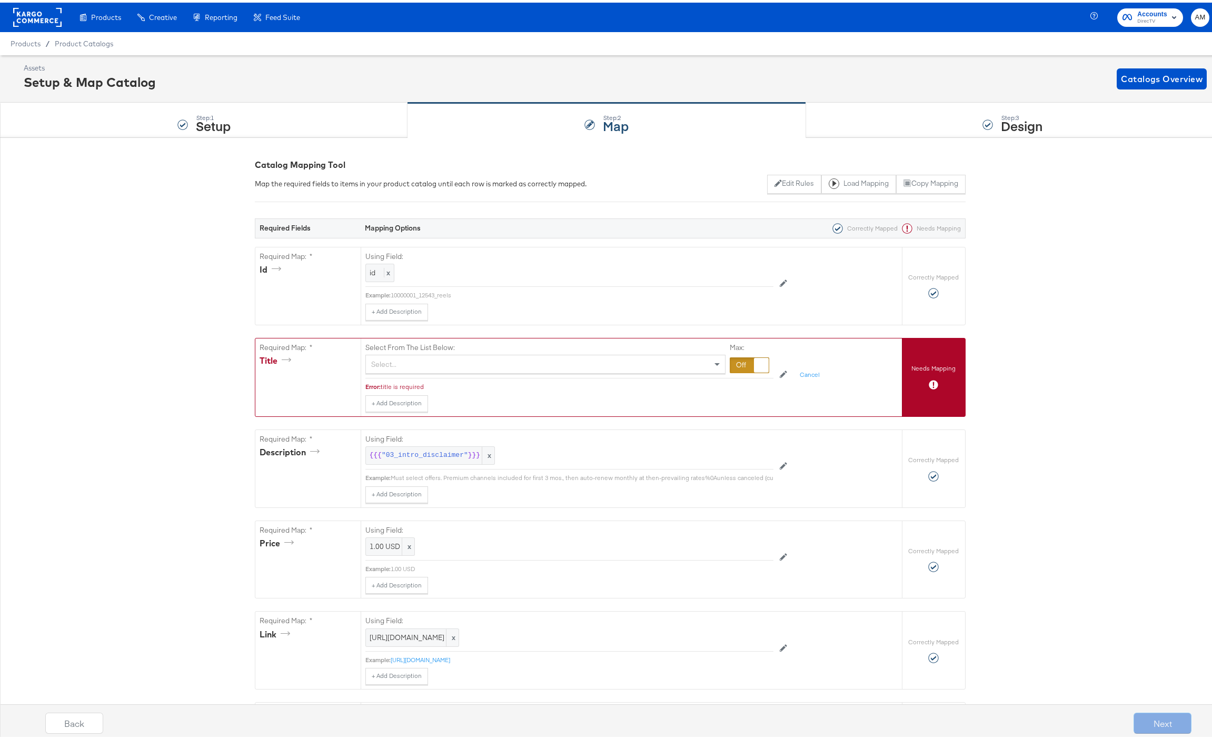
click at [433, 362] on div "Select..." at bounding box center [545, 362] width 359 height 18
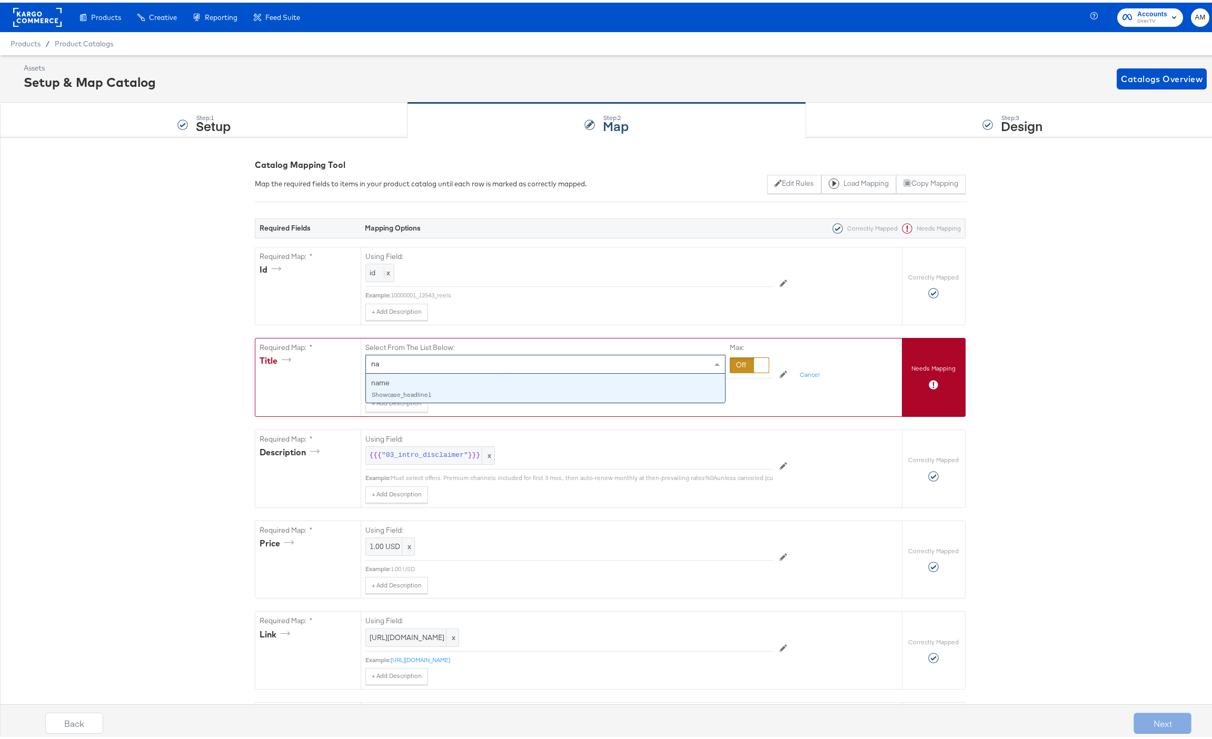
type input "nam"
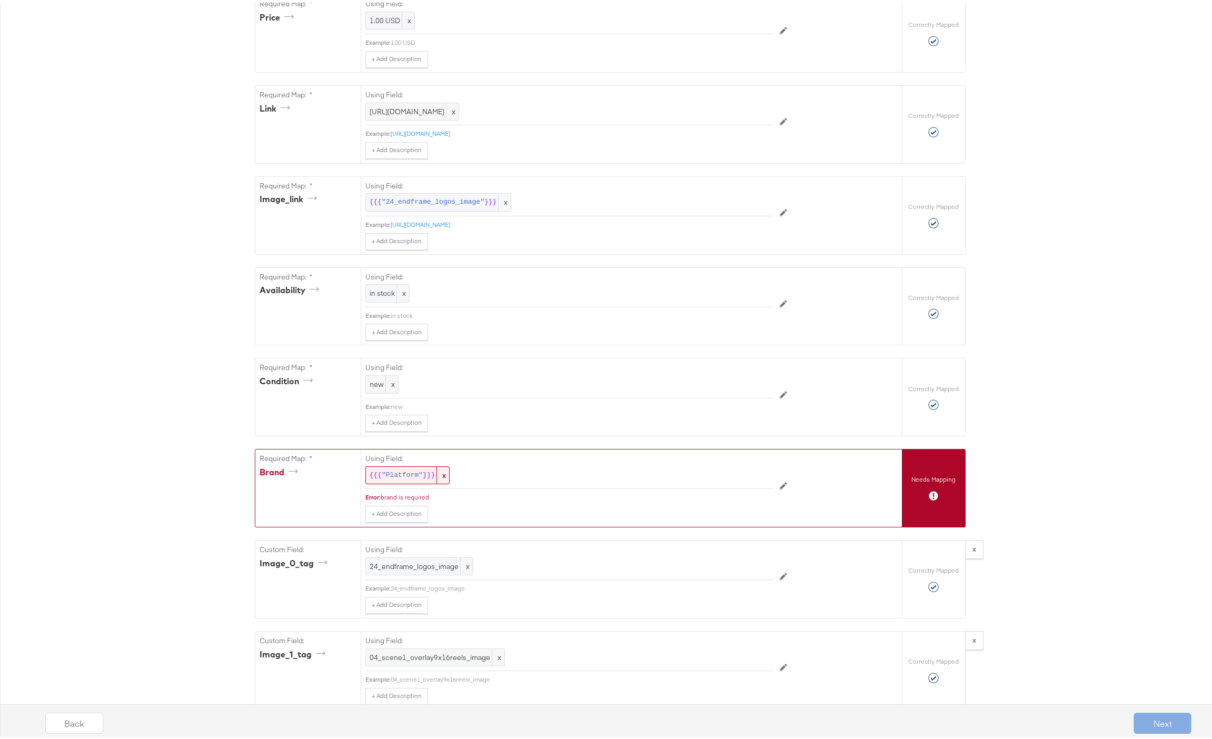
scroll to position [542, 0]
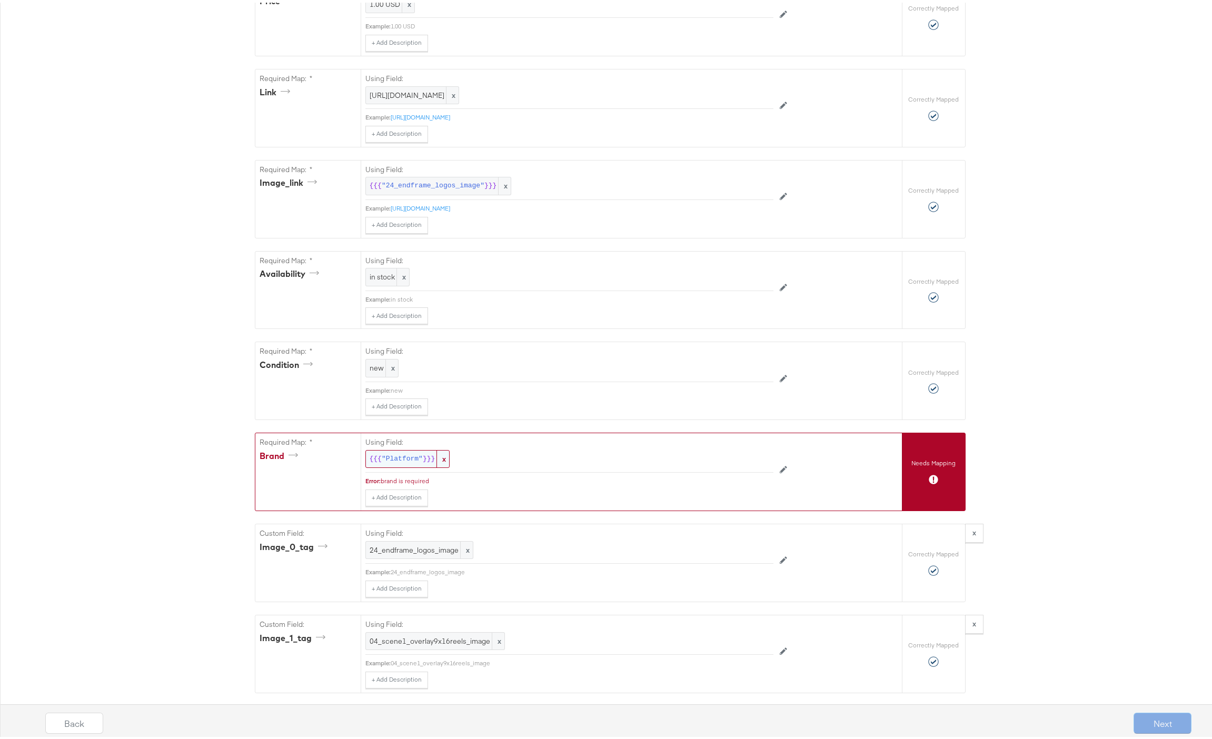
click at [392, 462] on span ""Platform"" at bounding box center [402, 457] width 41 height 10
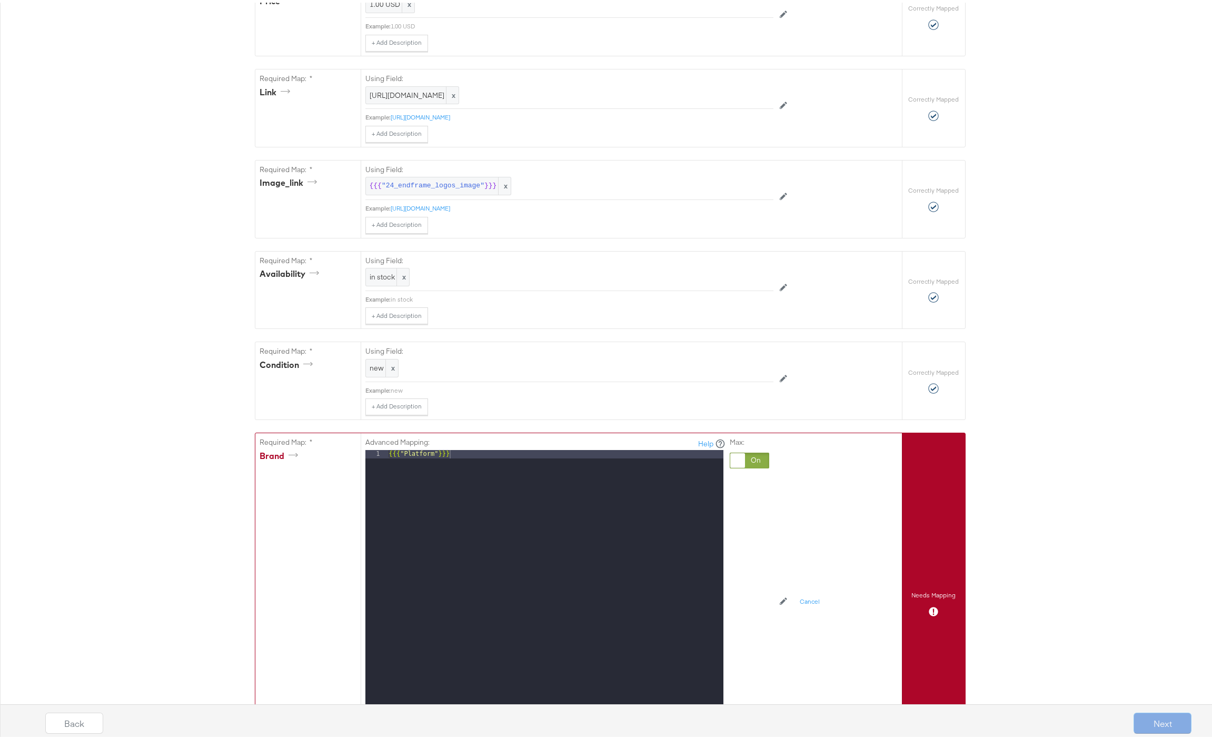
drag, startPoint x: 754, startPoint y: 464, endPoint x: 740, endPoint y: 465, distance: 14.7
click at [752, 464] on div at bounding box center [749, 458] width 39 height 16
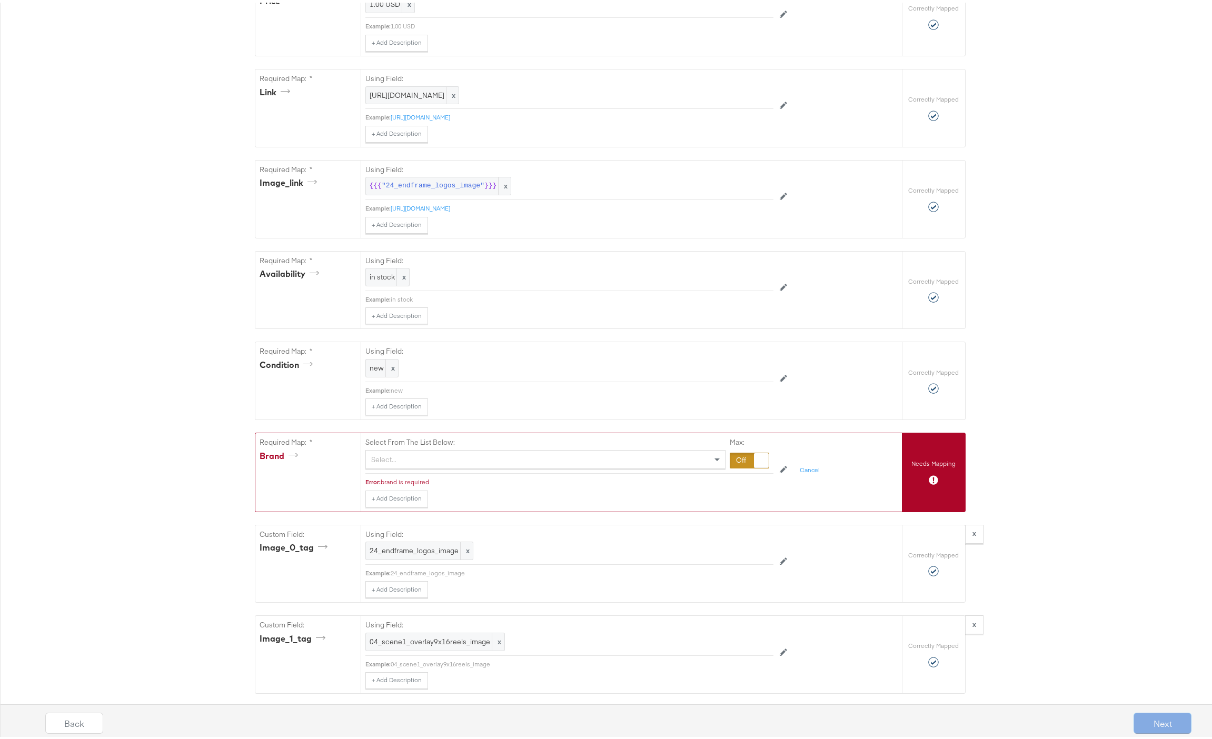
click at [432, 459] on div "Select..." at bounding box center [545, 457] width 359 height 18
type input "j"
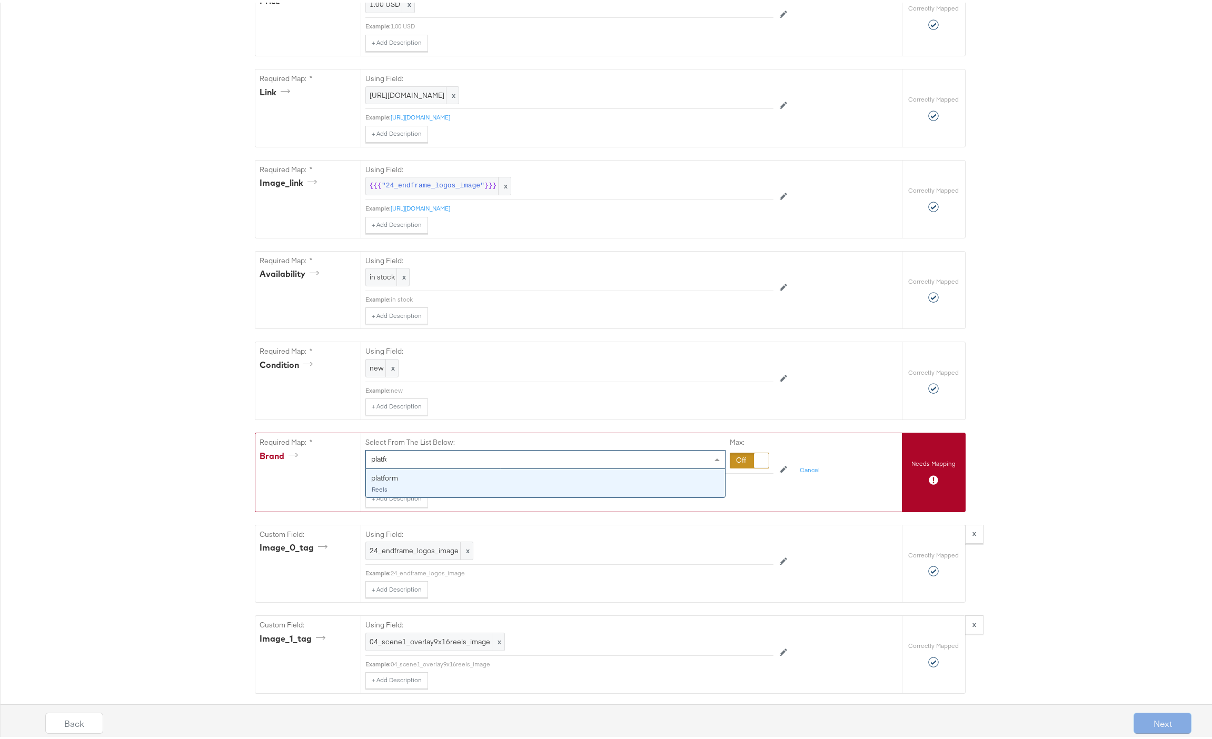
type input "platform"
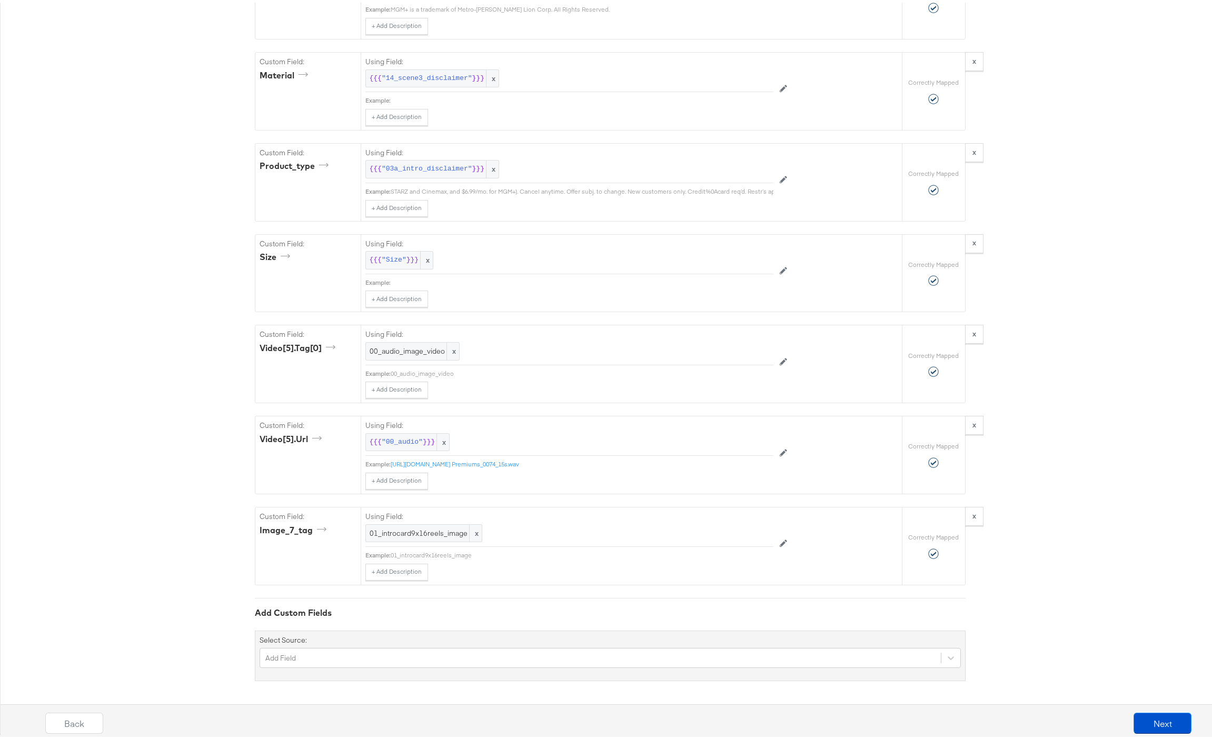
scroll to position [3767, 0]
click at [1148, 721] on button "Next" at bounding box center [1162, 720] width 58 height 21
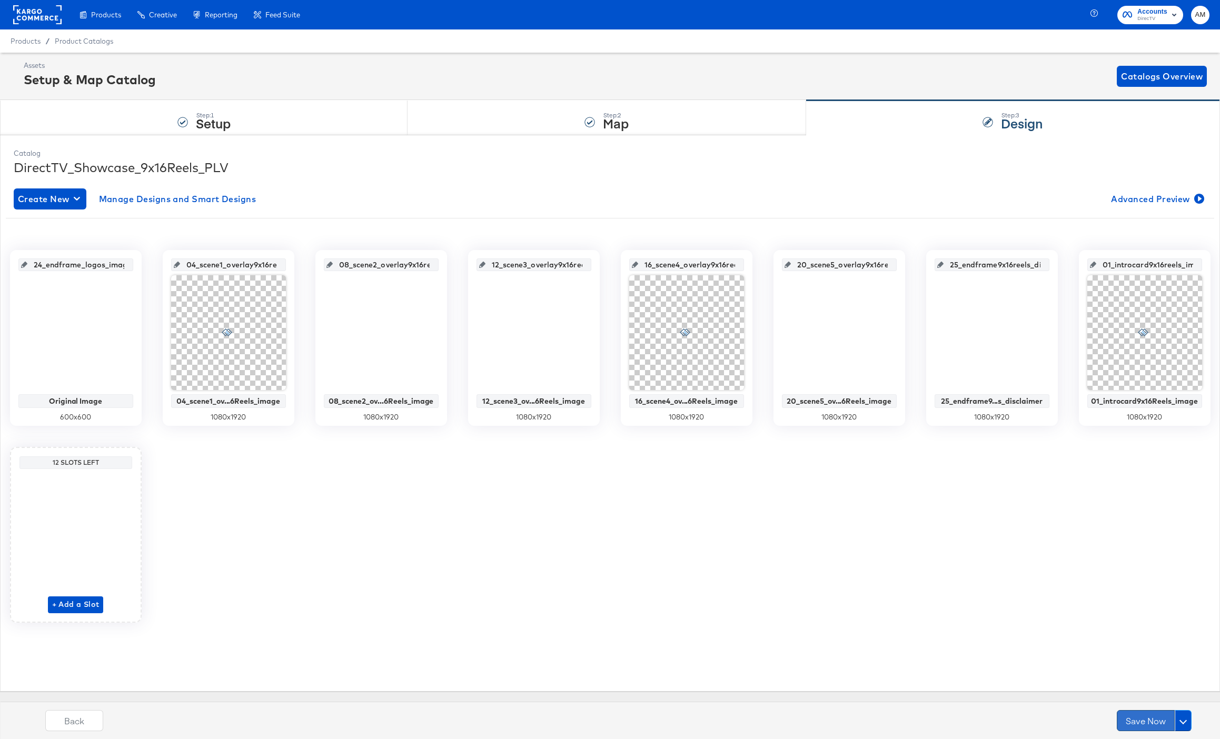
click at [1147, 719] on button "Save Now" at bounding box center [1146, 720] width 58 height 21
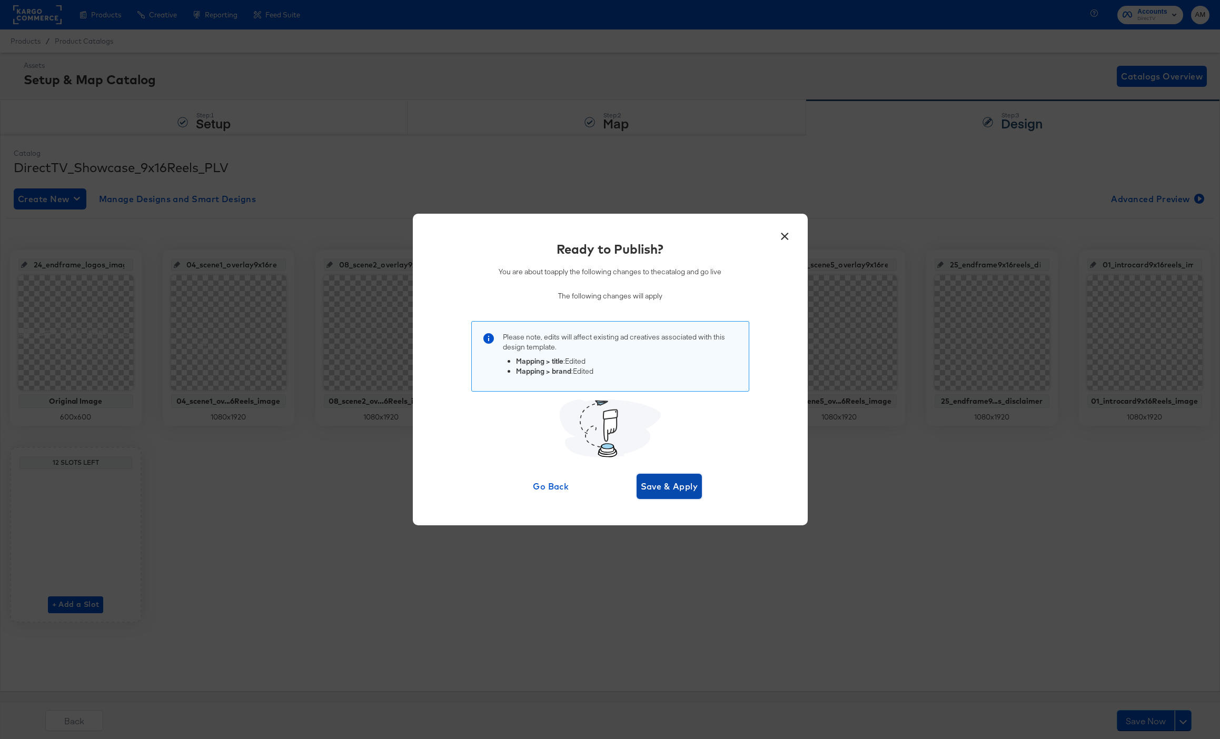
click at [659, 476] on button "Save & Apply" at bounding box center [669, 486] width 66 height 25
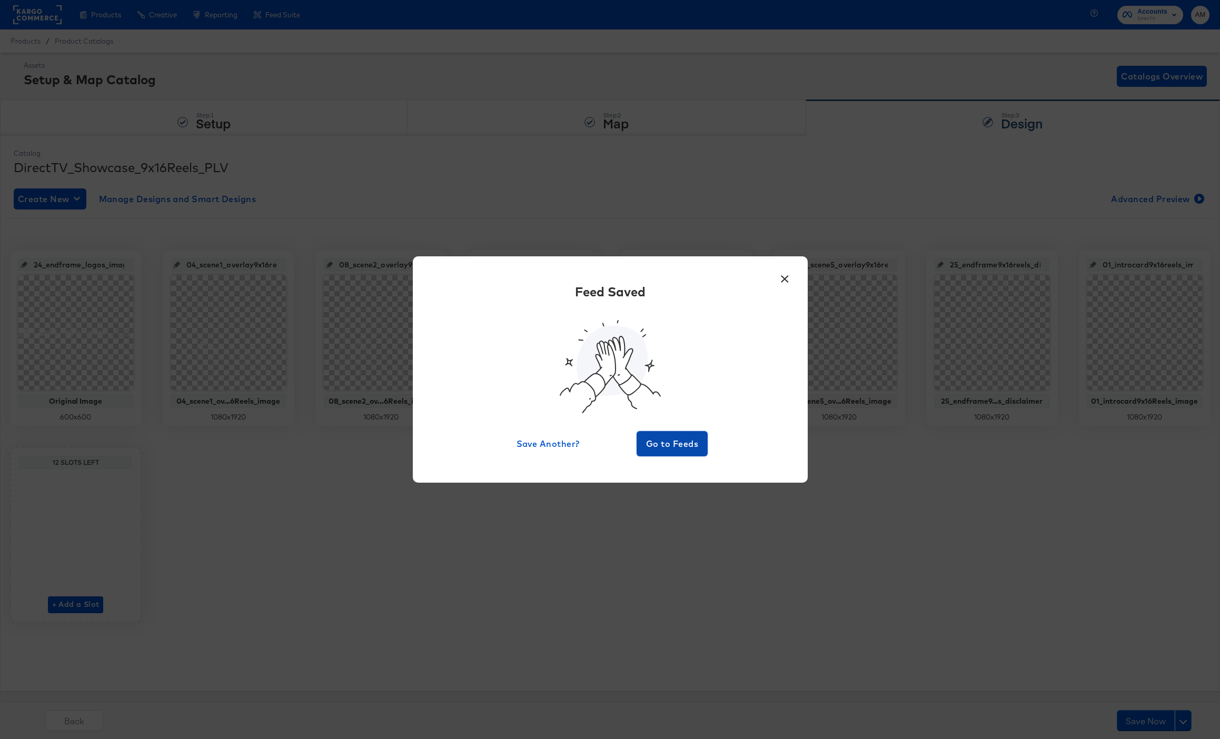
click at [661, 441] on span "Go to Feeds" at bounding box center [672, 443] width 63 height 15
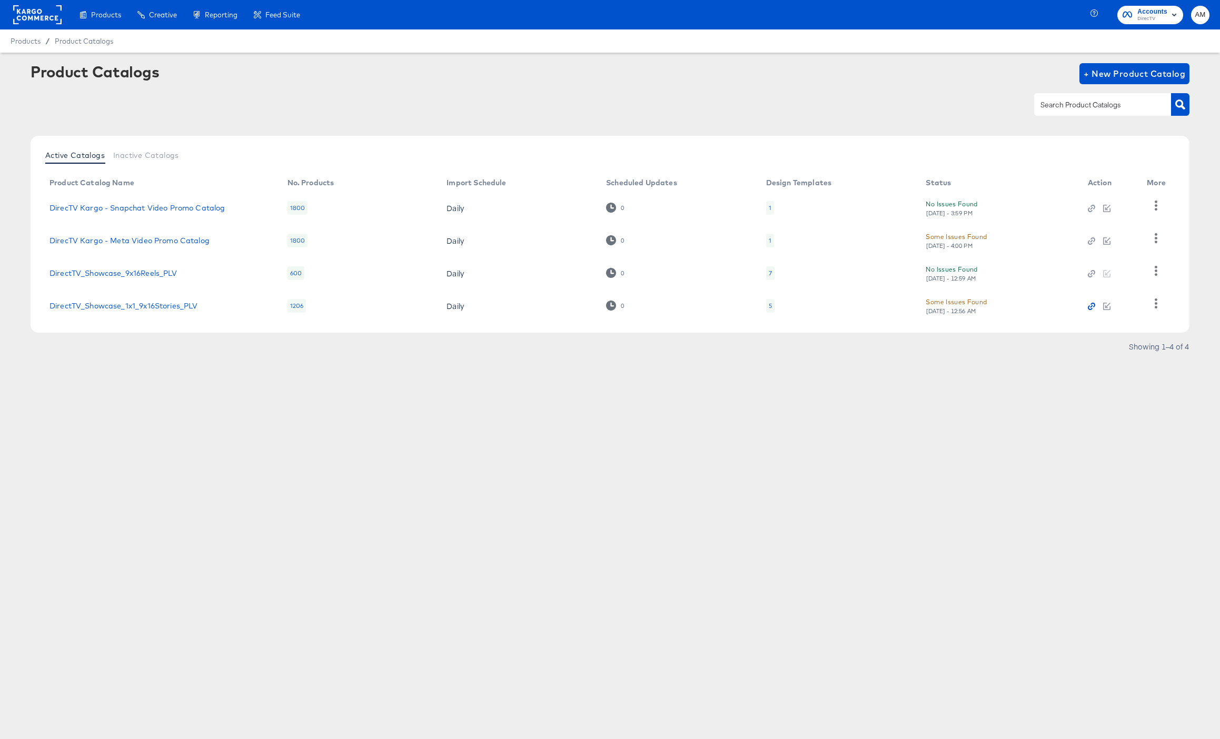
click at [1089, 304] on icon "button" at bounding box center [1091, 306] width 7 height 7
click at [770, 305] on div "5" at bounding box center [770, 306] width 3 height 8
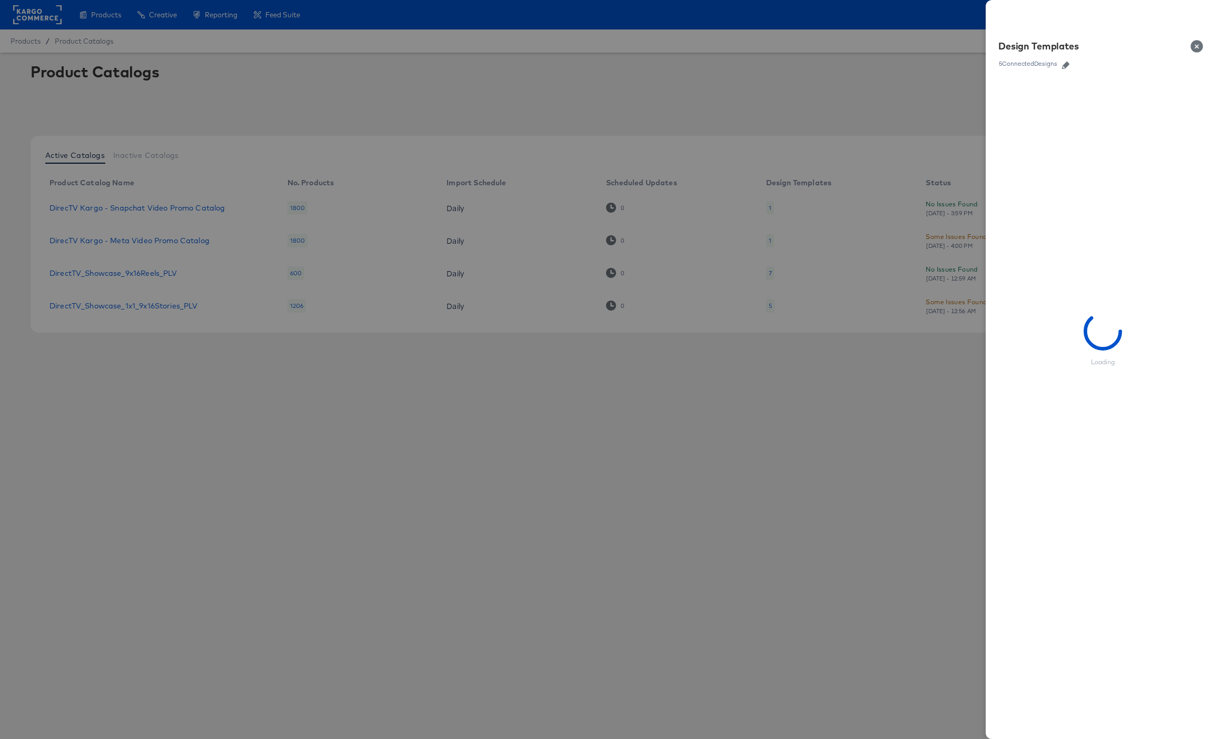
click at [1065, 63] on icon "button" at bounding box center [1065, 65] width 7 height 7
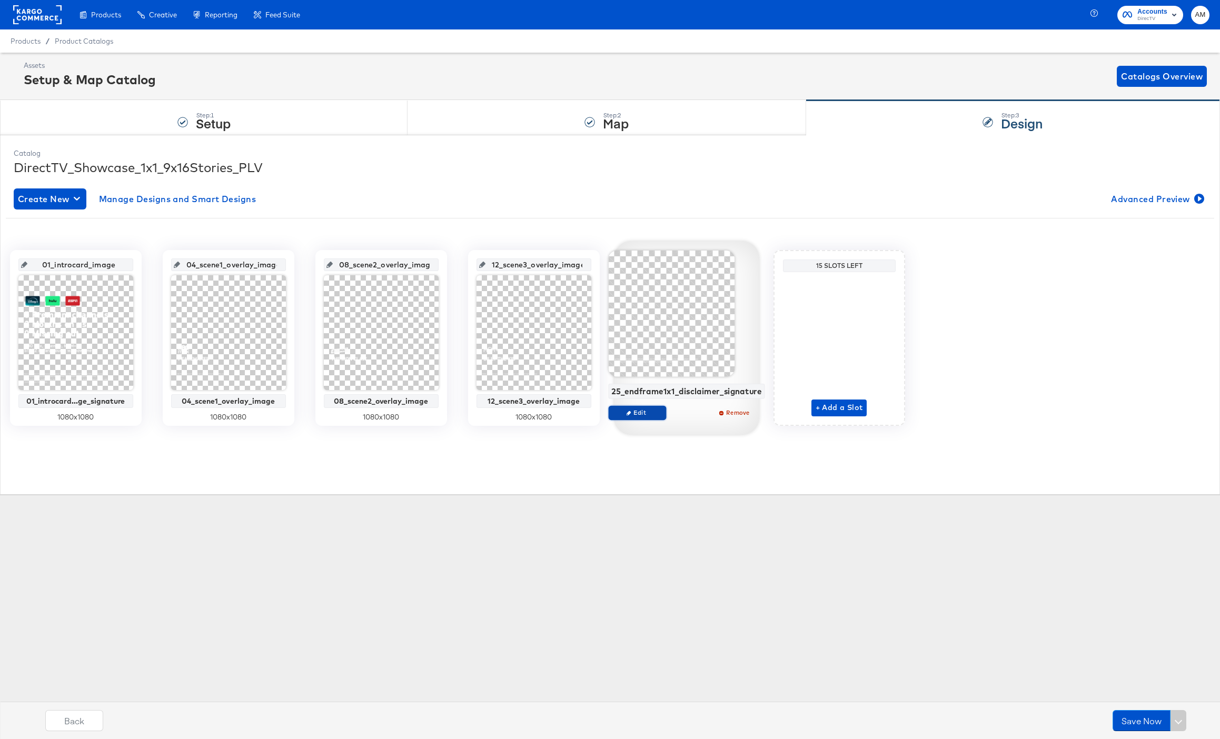
click at [640, 412] on span "Edit" at bounding box center [637, 413] width 48 height 8
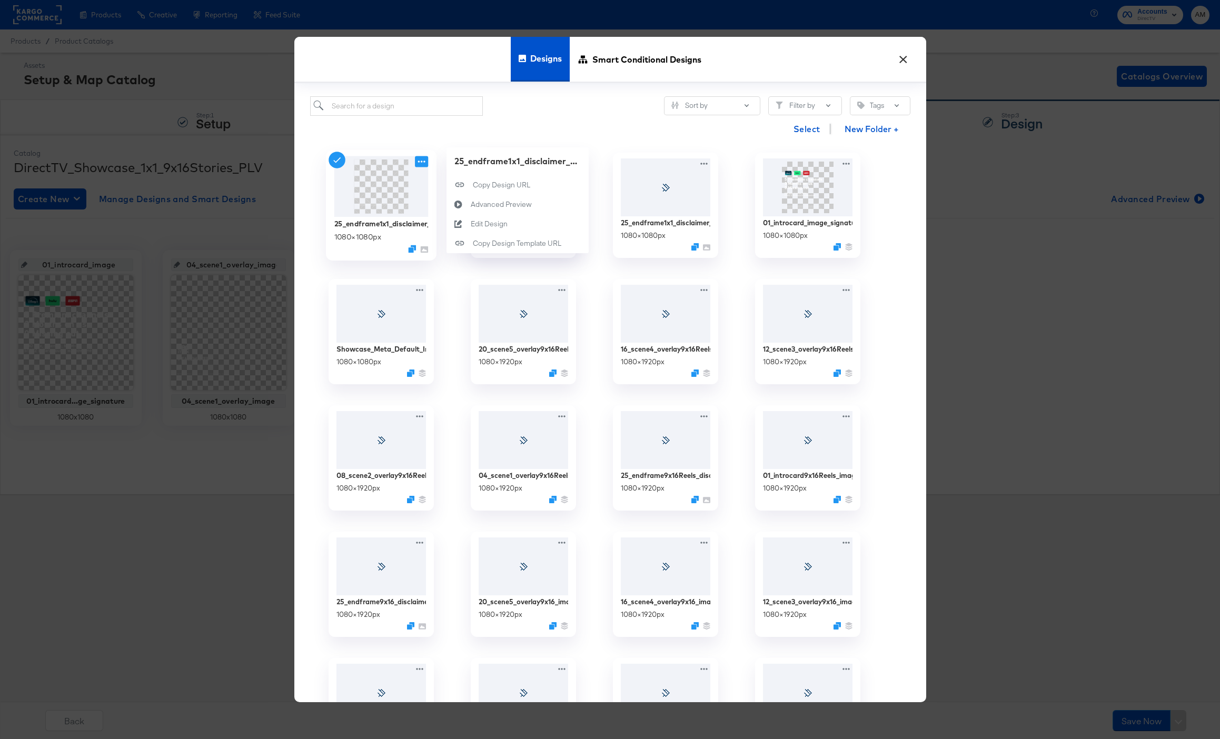
click at [422, 162] on icon at bounding box center [421, 161] width 13 height 11
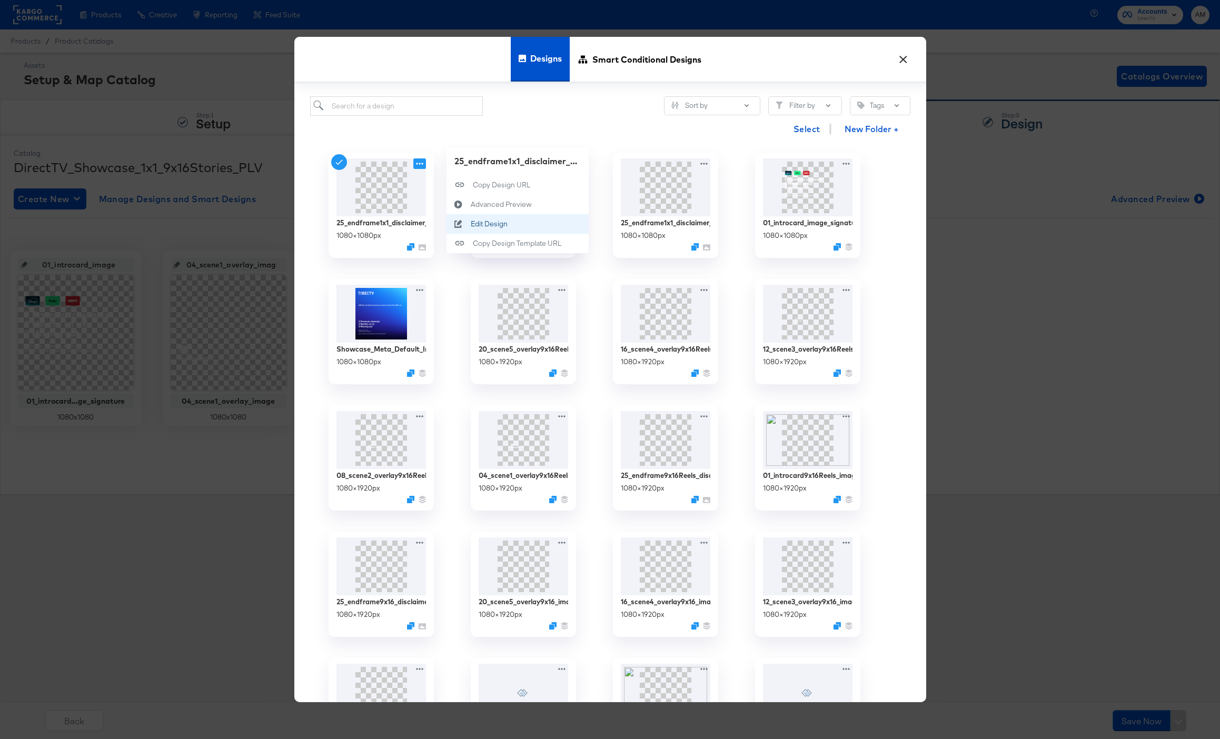
click at [470, 224] on div "Edit Design Edit Design" at bounding box center [470, 224] width 0 height 0
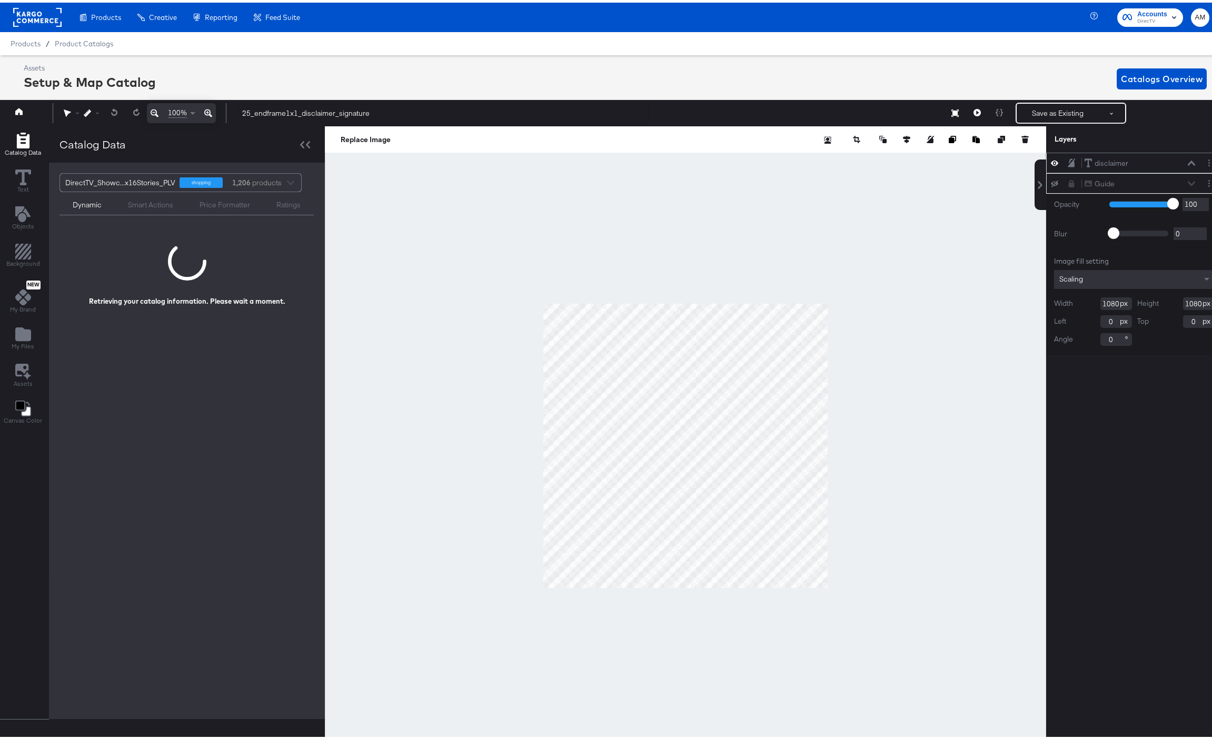
click at [1188, 160] on icon at bounding box center [1191, 160] width 7 height 5
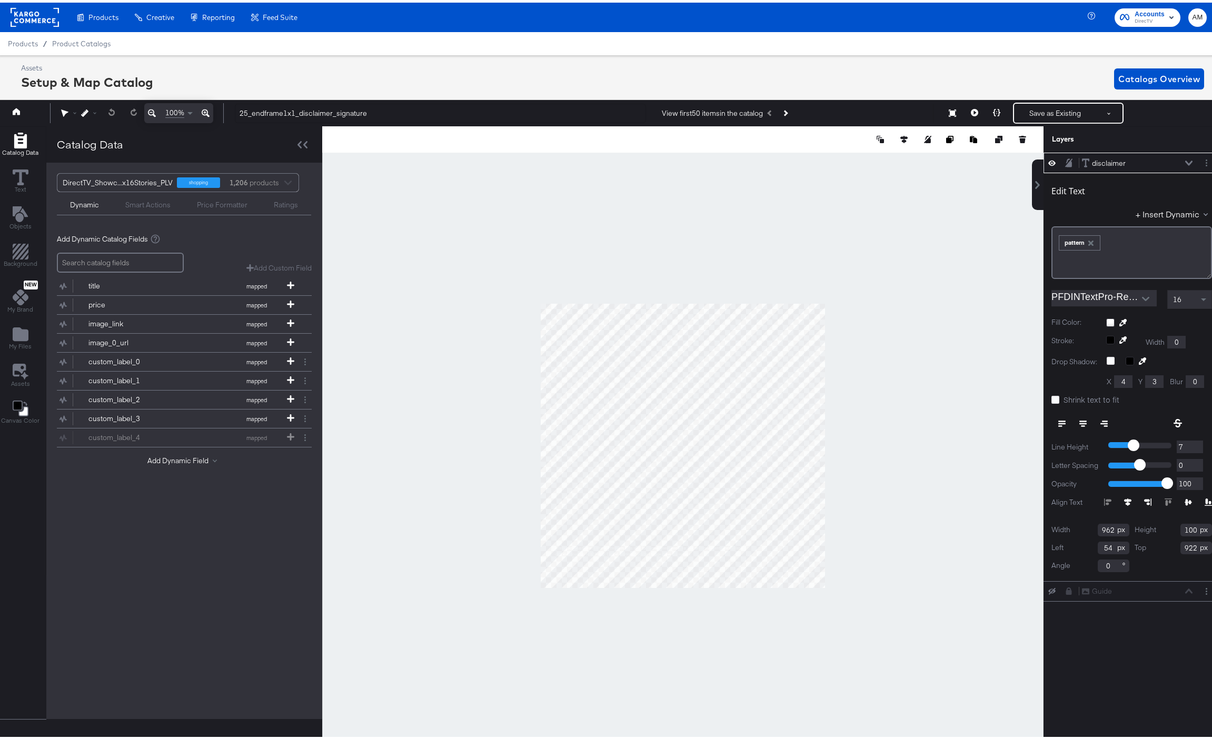
click at [206, 109] on icon at bounding box center [206, 110] width 8 height 13
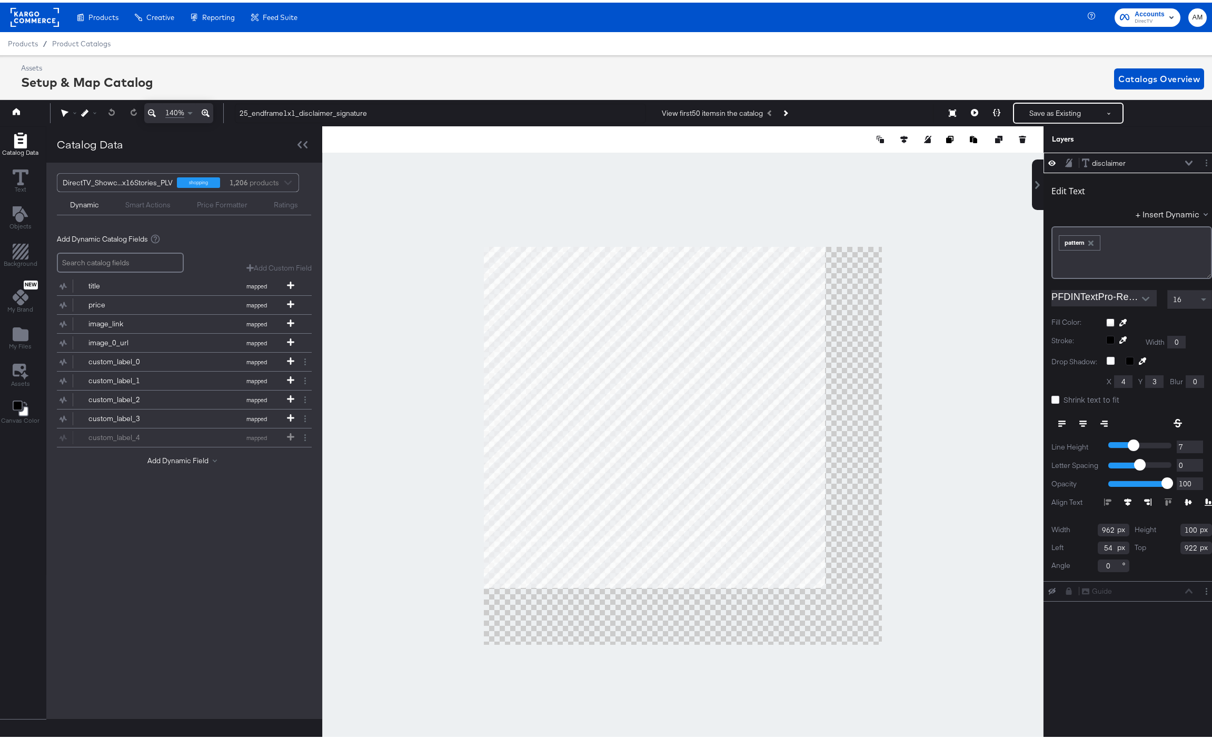
click at [206, 109] on icon at bounding box center [206, 110] width 8 height 13
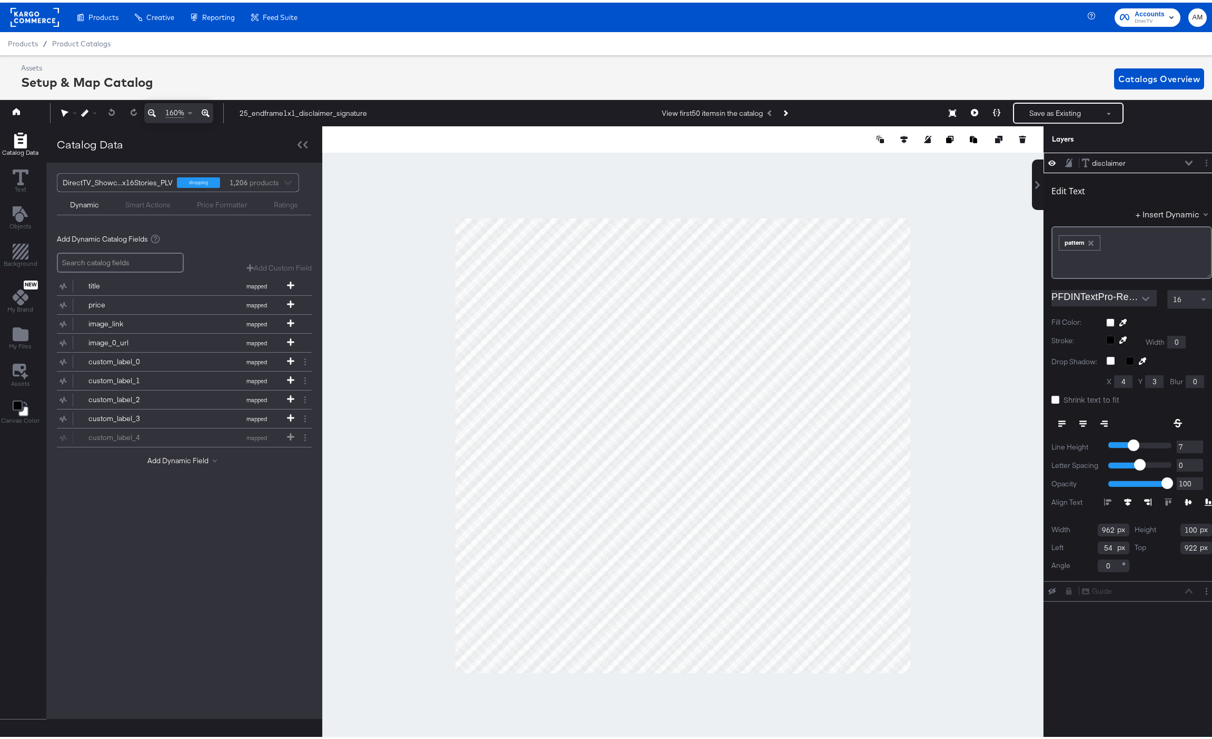
click at [206, 109] on icon at bounding box center [206, 110] width 8 height 13
click at [155, 112] on icon at bounding box center [152, 110] width 8 height 13
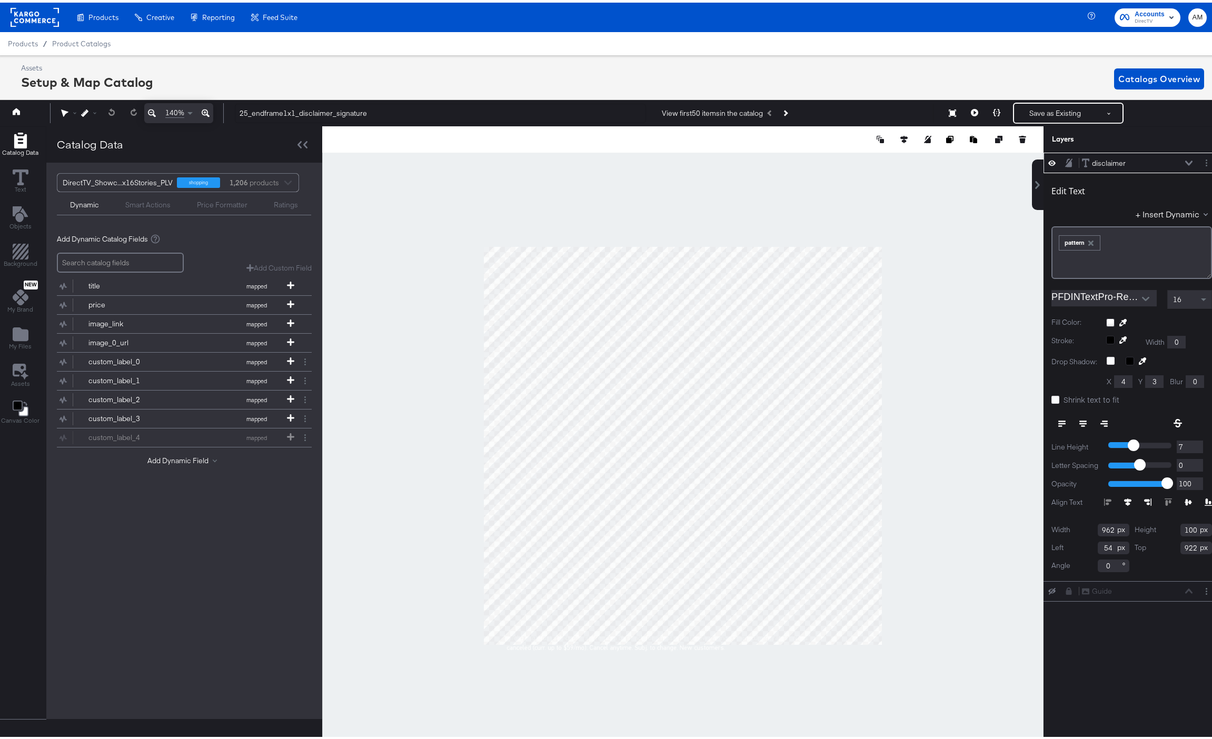
click at [155, 112] on icon at bounding box center [152, 110] width 8 height 13
click at [1032, 108] on button "Save as Existing" at bounding box center [1055, 110] width 82 height 19
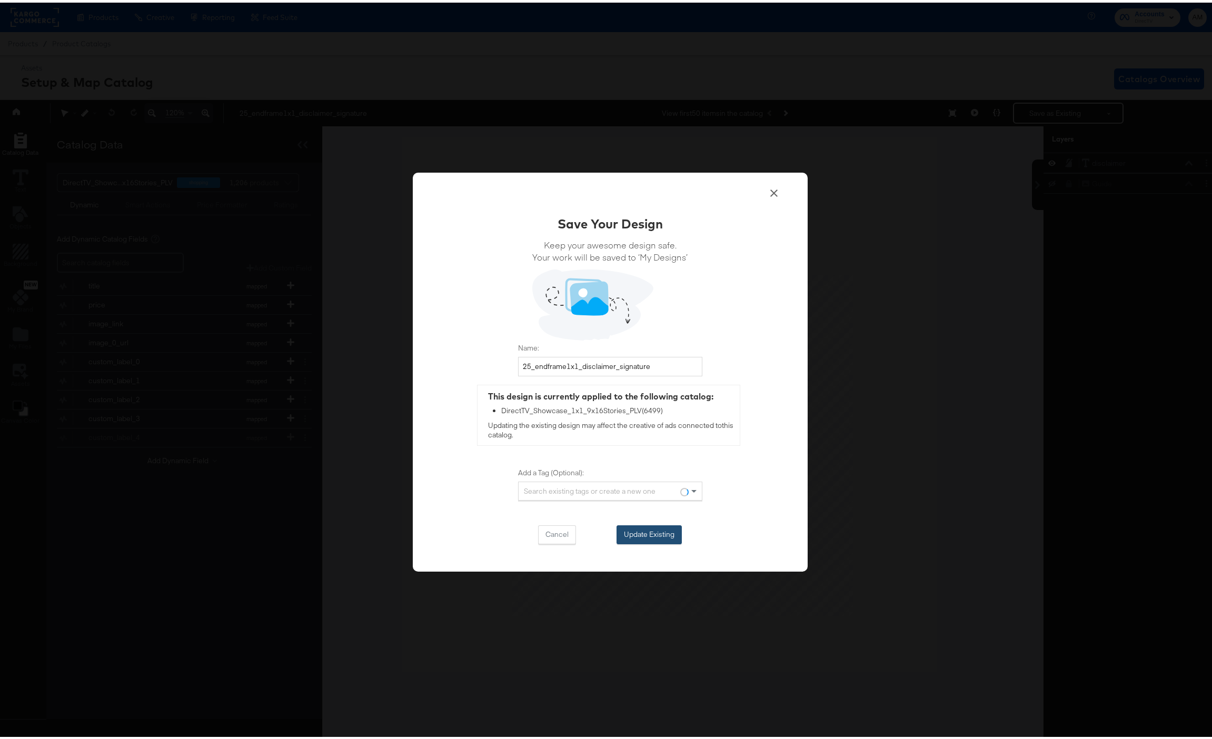
click at [653, 533] on button "Update Existing" at bounding box center [648, 532] width 65 height 19
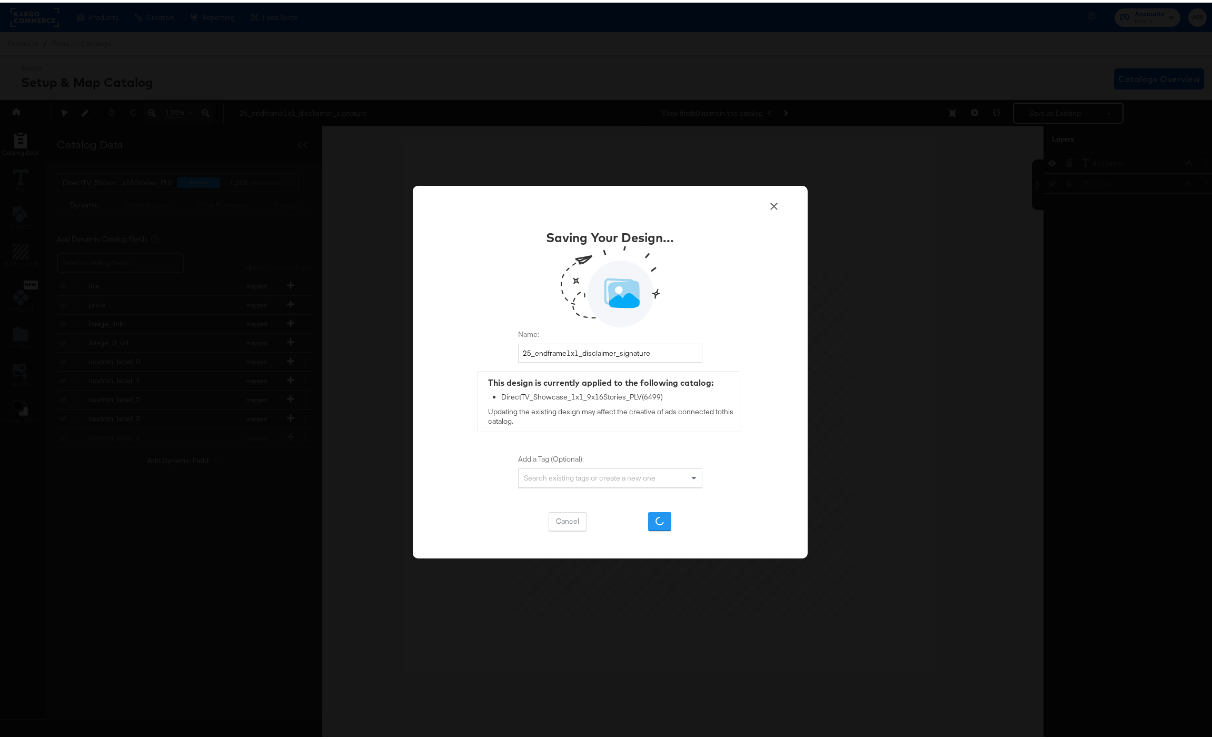
scroll to position [0, 0]
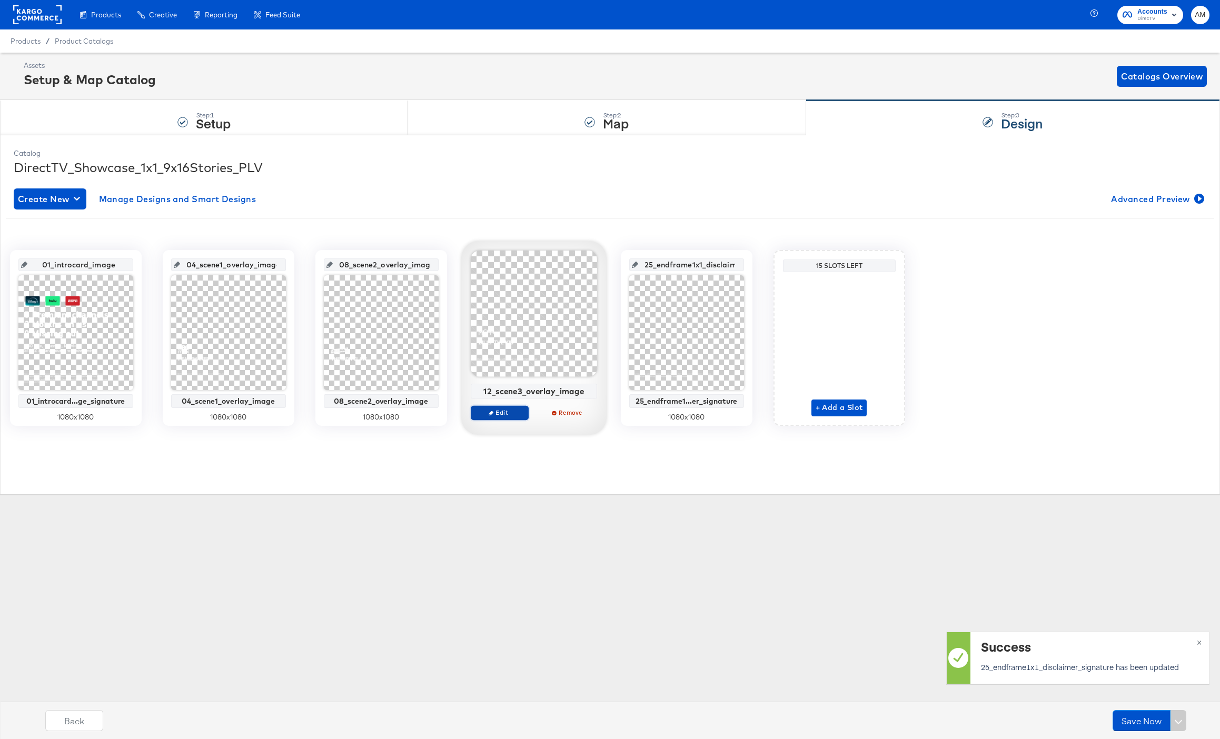
click at [491, 409] on span "Edit" at bounding box center [499, 413] width 48 height 8
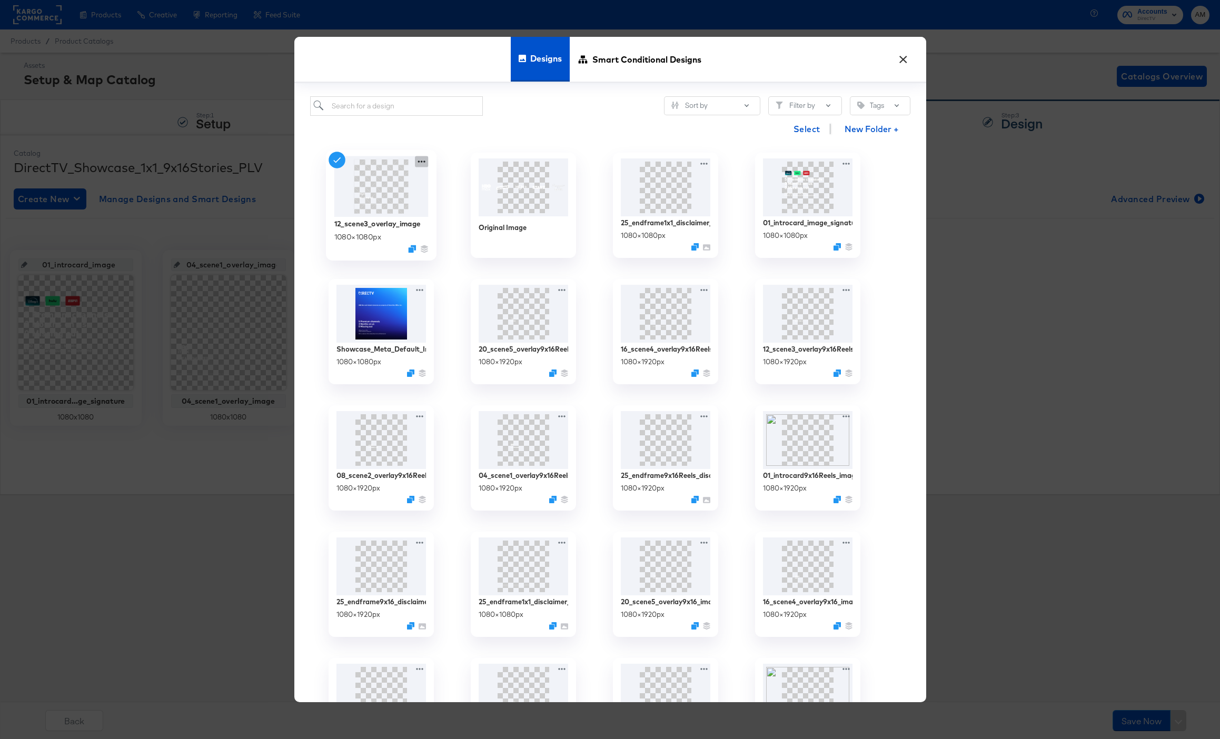
click at [419, 161] on icon at bounding box center [421, 161] width 13 height 11
click at [470, 224] on div "Edit Design Edit Design" at bounding box center [470, 224] width 0 height 0
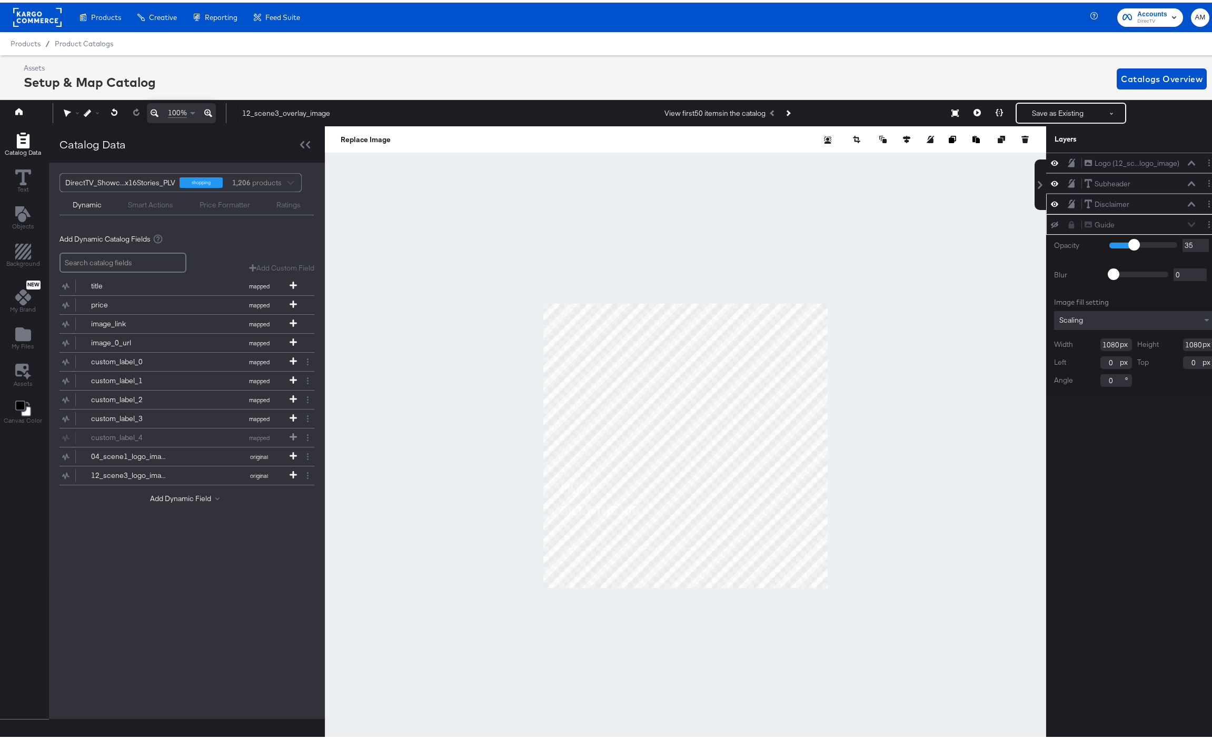
click at [1148, 200] on div "Disclaimer Disclaimer" at bounding box center [1140, 201] width 112 height 11
click at [1188, 200] on icon at bounding box center [1191, 201] width 7 height 5
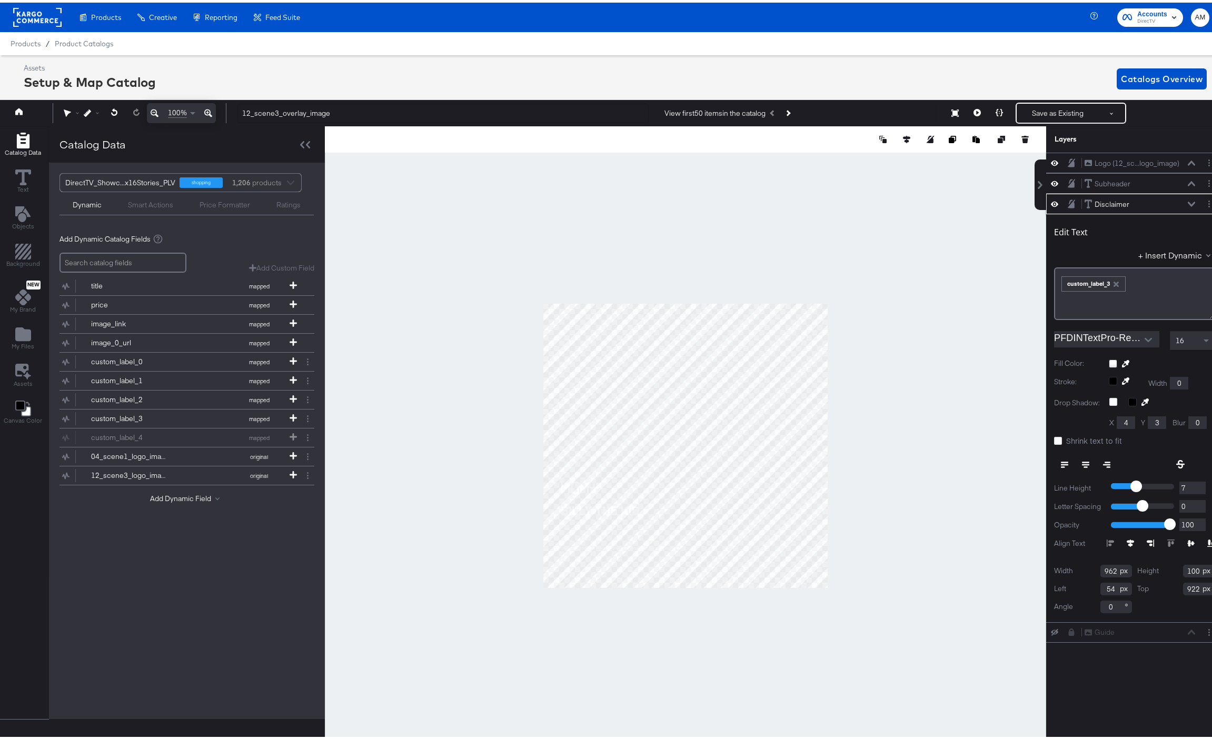
scroll to position [0, 3]
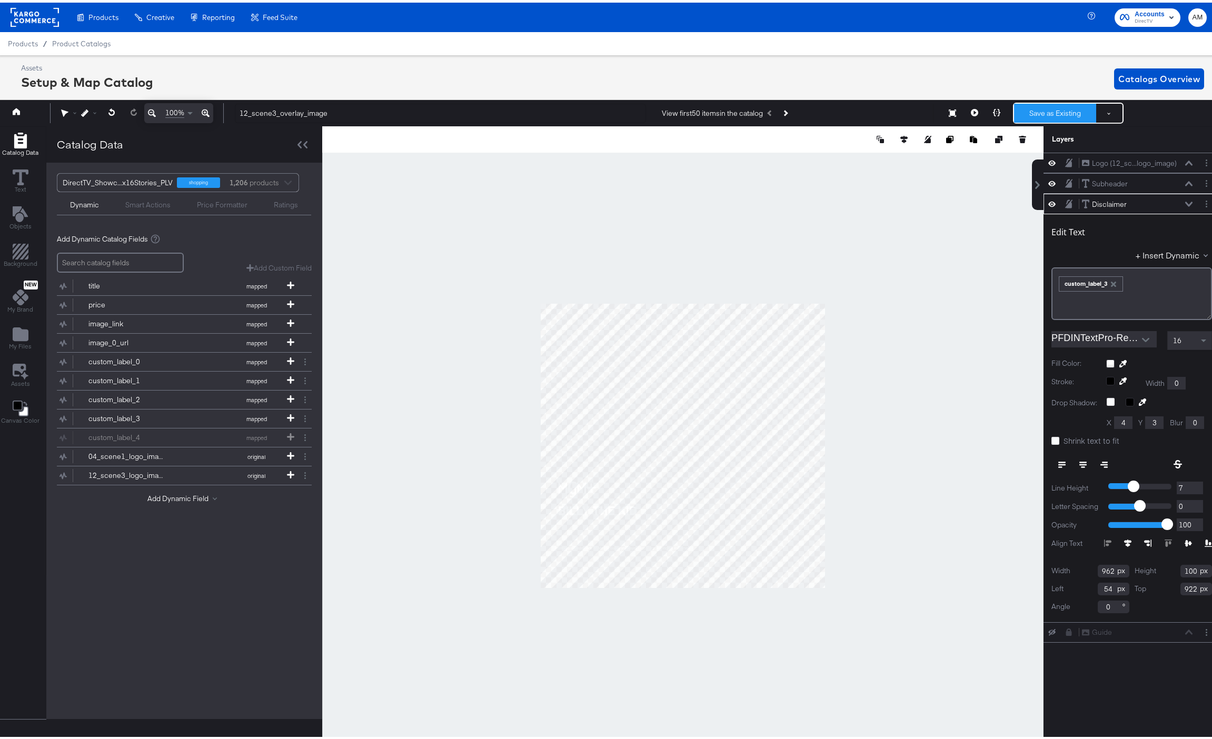
click at [1033, 109] on button "Save as Existing" at bounding box center [1055, 110] width 82 height 19
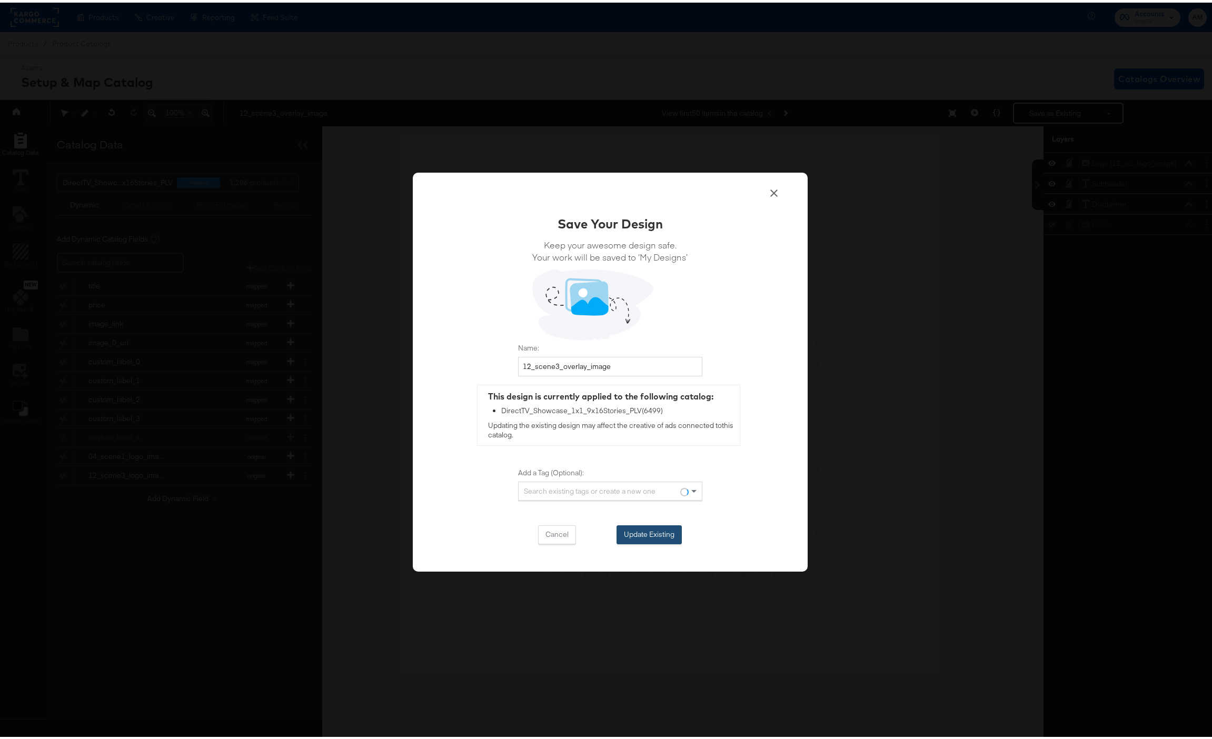
click at [640, 528] on button "Update Existing" at bounding box center [648, 532] width 65 height 19
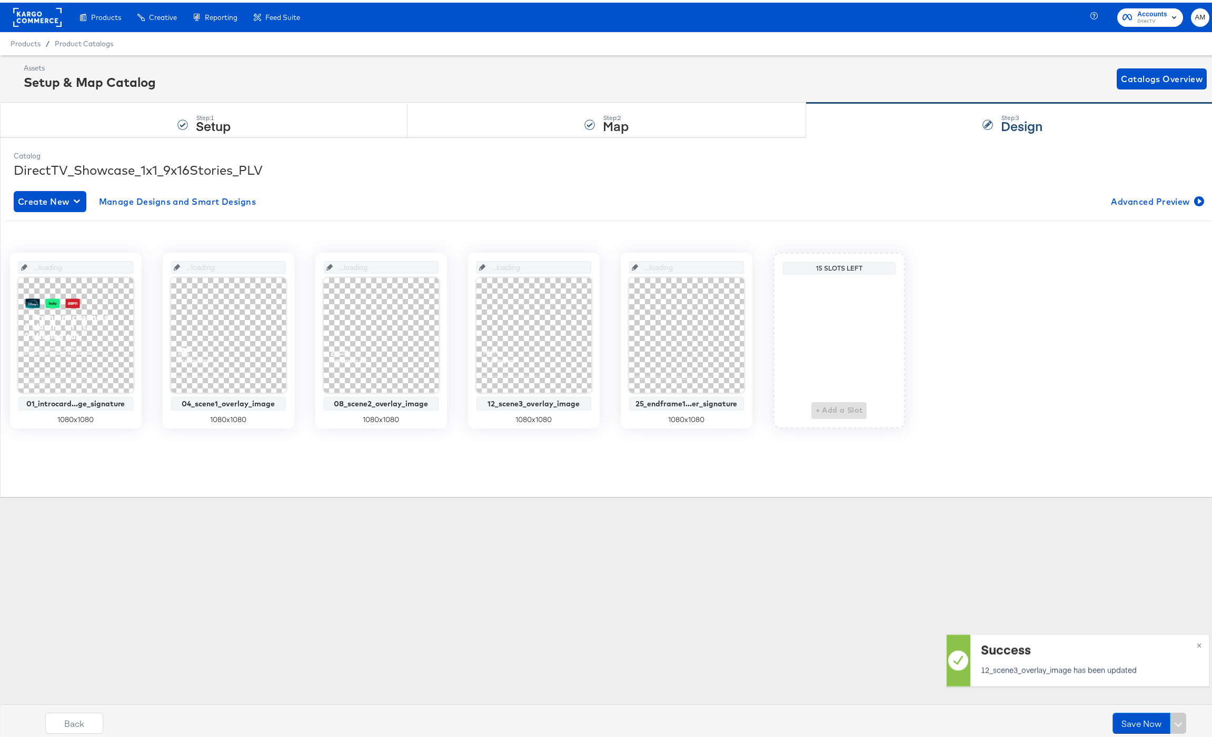
scroll to position [0, 0]
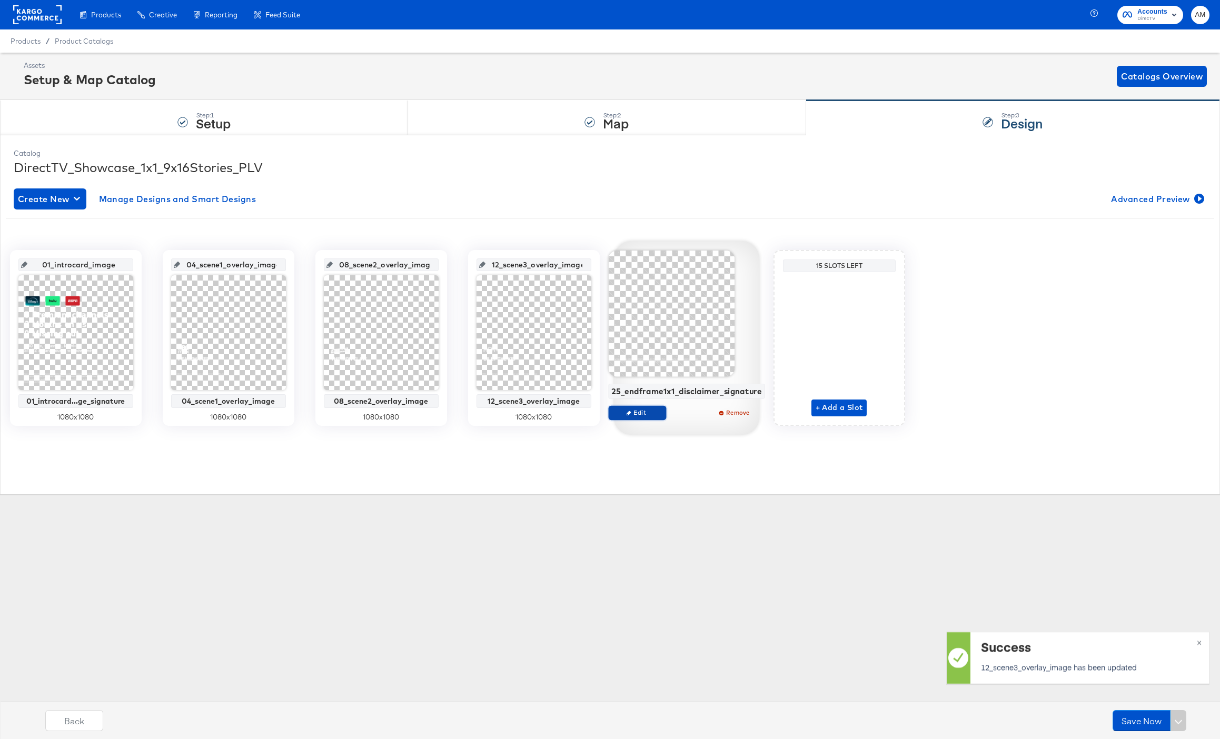
click at [649, 414] on span "Edit" at bounding box center [637, 413] width 48 height 8
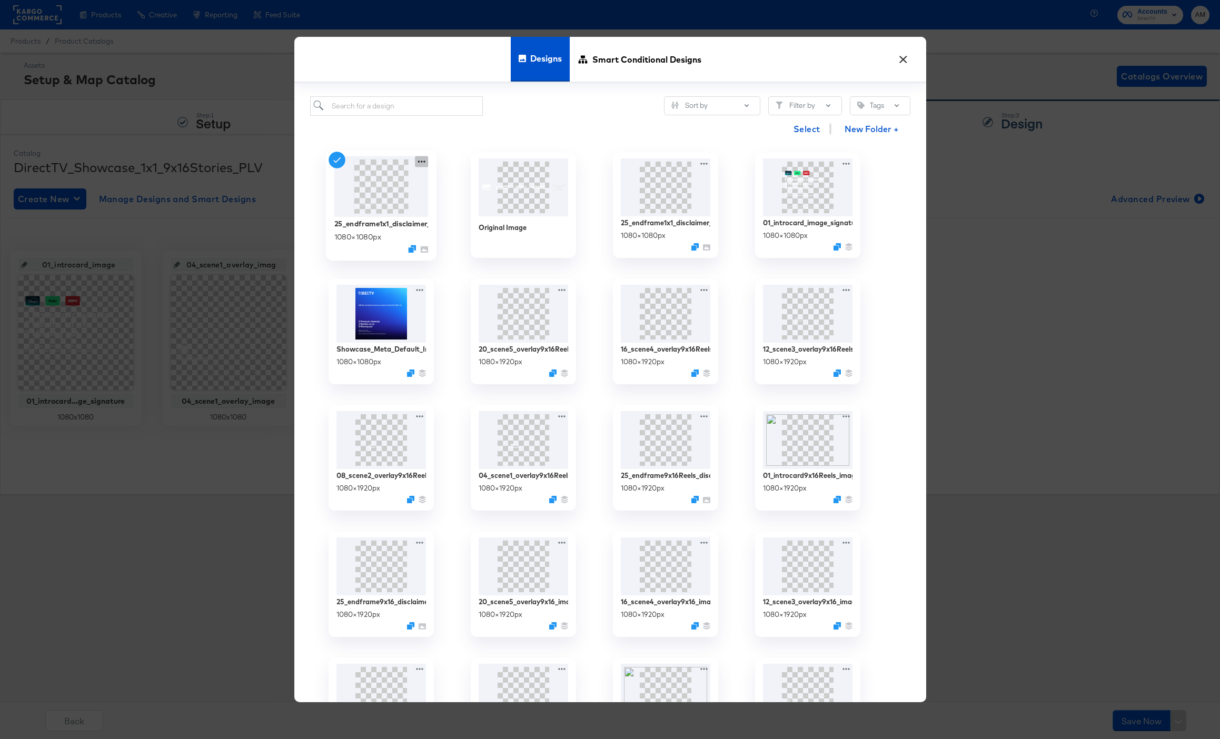
click at [420, 162] on icon at bounding box center [421, 161] width 13 height 11
click at [470, 224] on div "Edit Design Edit Design" at bounding box center [470, 224] width 0 height 0
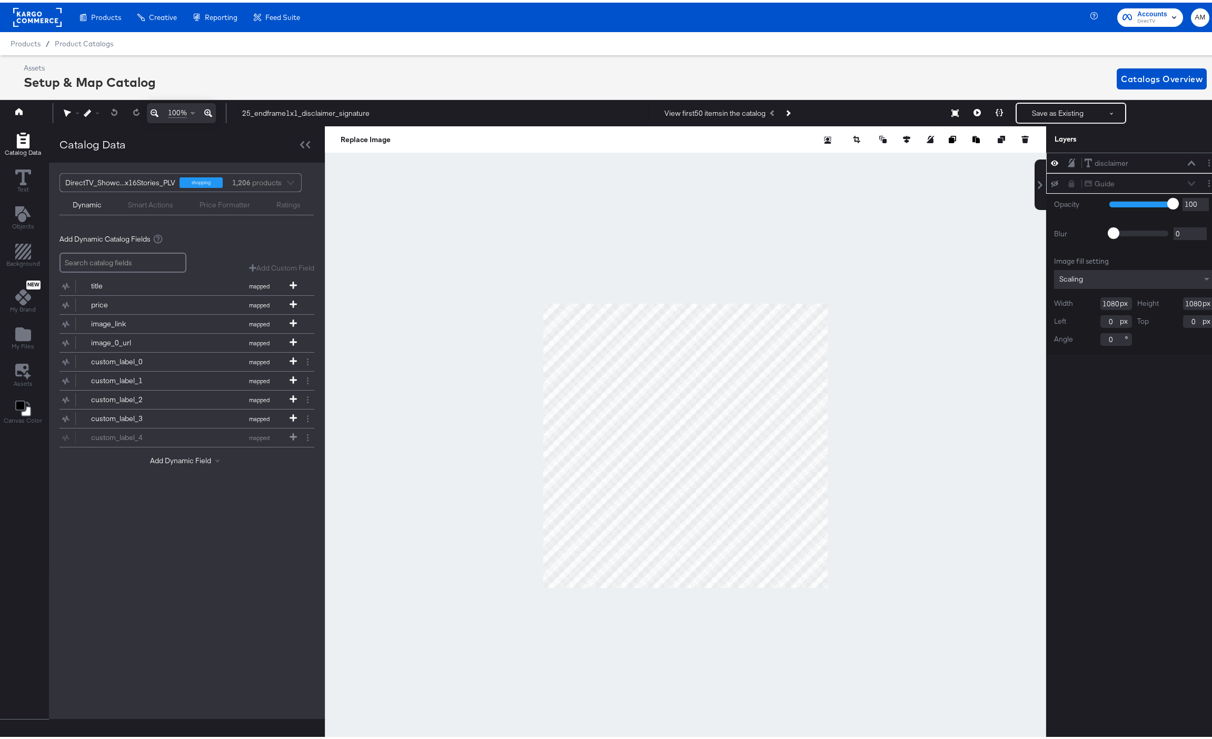
click at [1133, 164] on div "disclaimer disclaimer" at bounding box center [1140, 160] width 112 height 11
click at [1188, 161] on icon at bounding box center [1191, 160] width 7 height 5
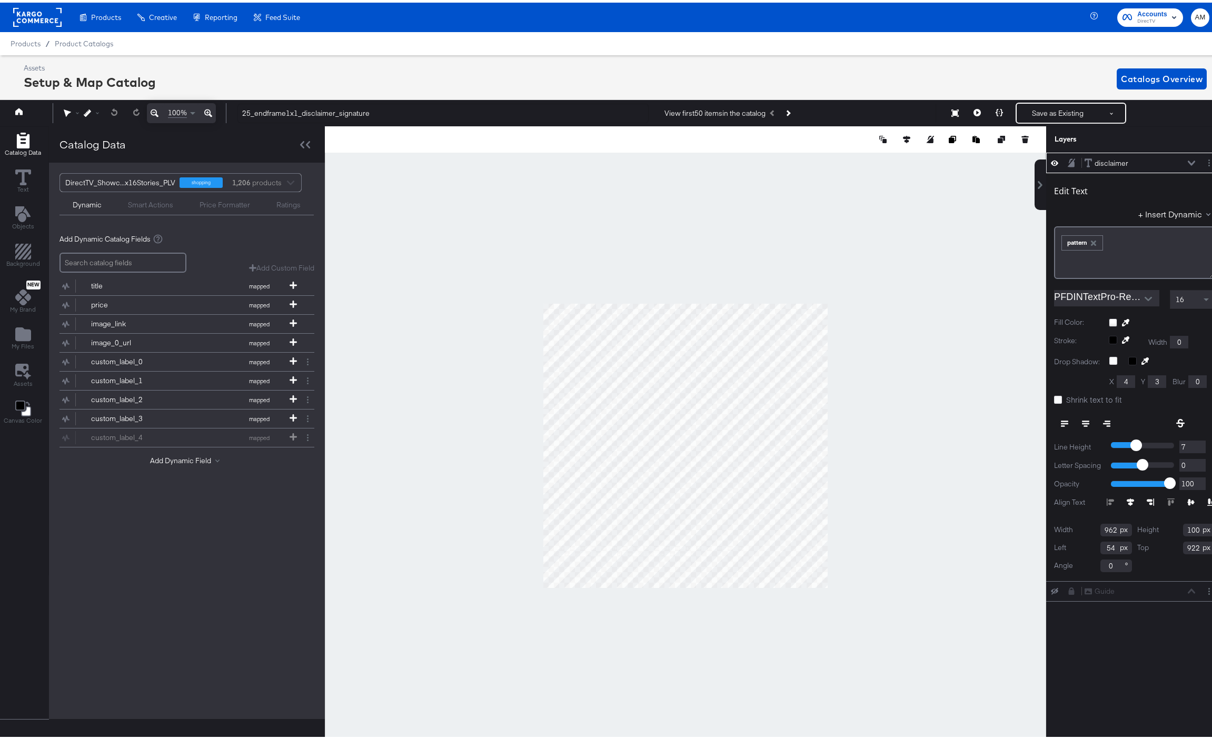
scroll to position [0, 3]
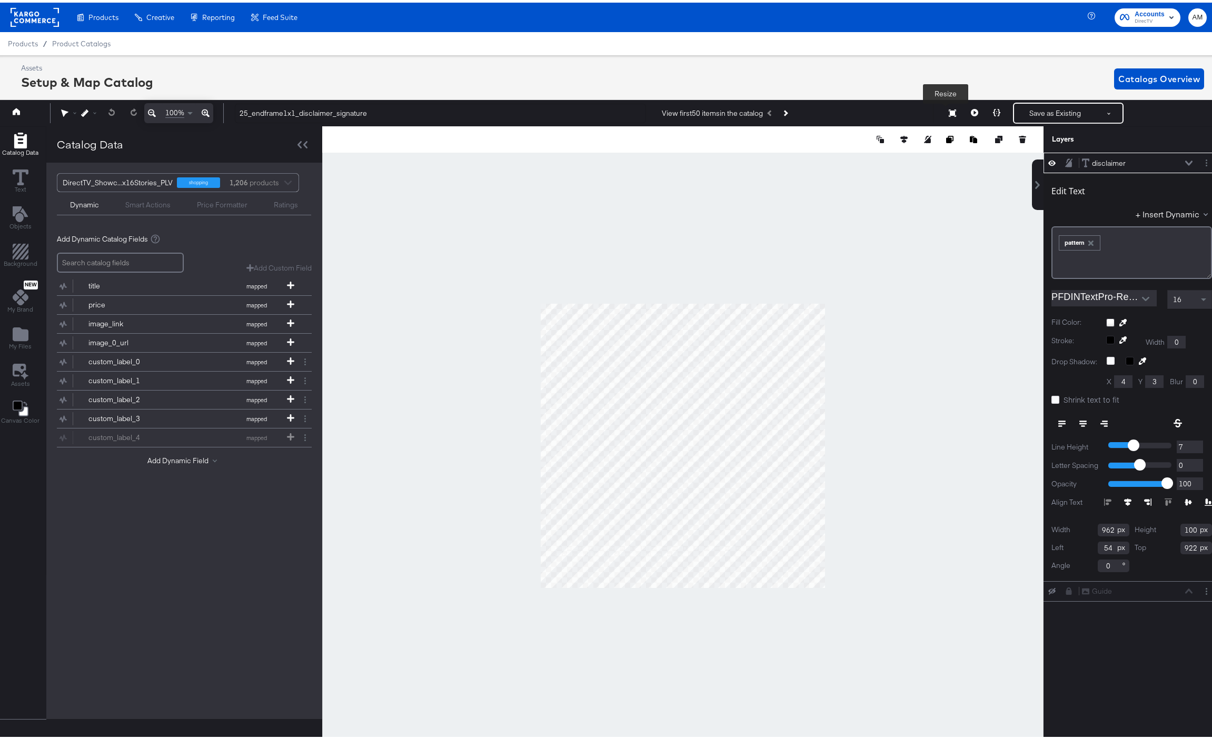
click at [949, 109] on icon at bounding box center [952, 110] width 7 height 7
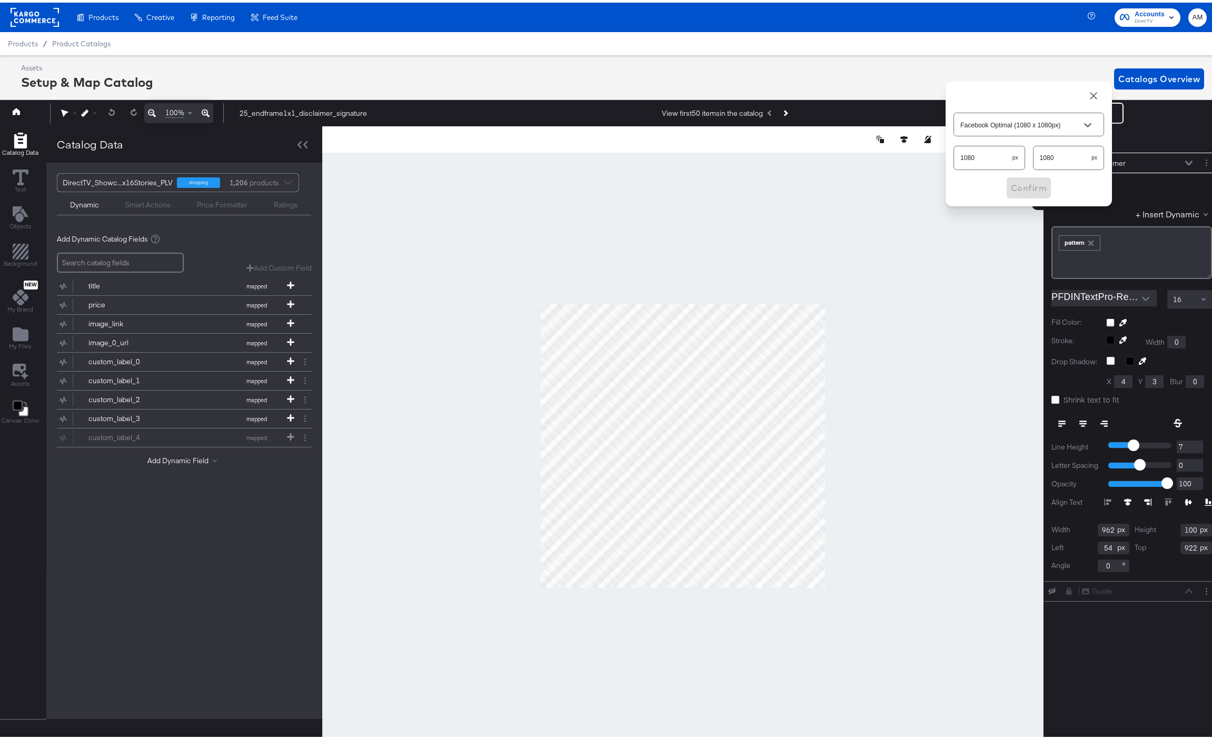
click at [1087, 91] on span "button" at bounding box center [1093, 93] width 13 height 13
